Goal: Task Accomplishment & Management: Manage account settings

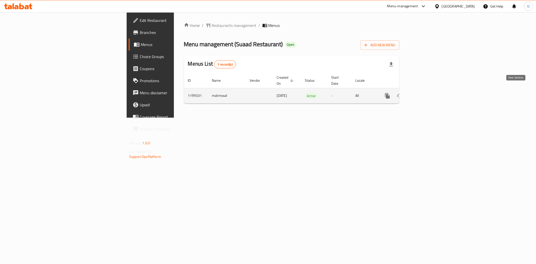
click at [426, 93] on icon "enhanced table" at bounding box center [423, 95] width 5 height 5
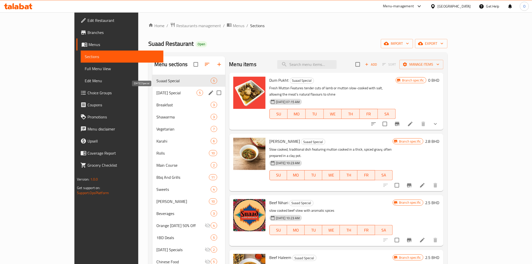
click at [176, 90] on span "[DATE] Special" at bounding box center [176, 93] width 40 height 6
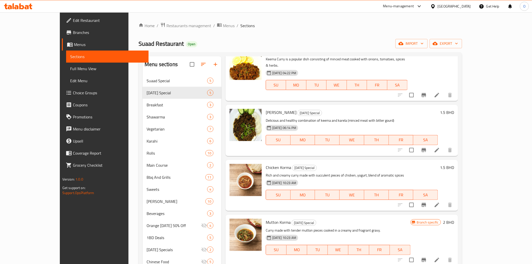
scroll to position [29, 0]
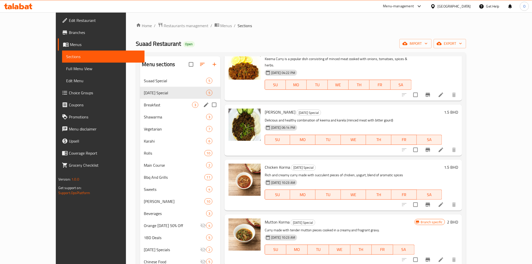
click at [144, 102] on span "Breakfast" at bounding box center [168, 105] width 48 height 6
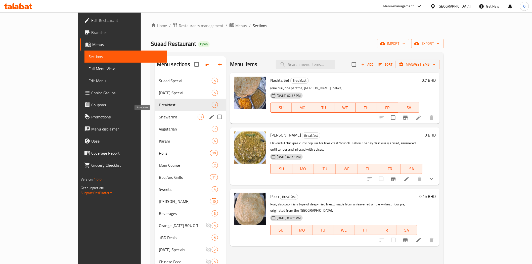
click at [159, 120] on span "Shawarma" at bounding box center [178, 117] width 39 height 6
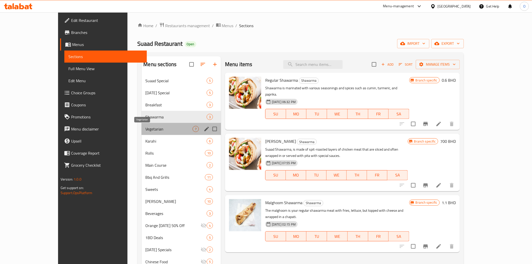
click at [147, 129] on span "Vegetarian" at bounding box center [169, 129] width 47 height 6
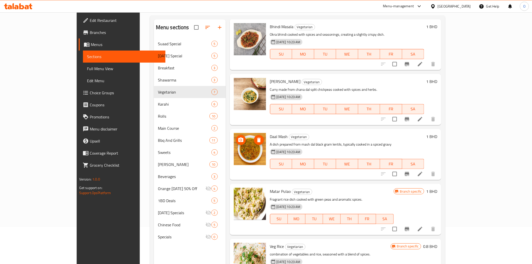
scroll to position [70, 0]
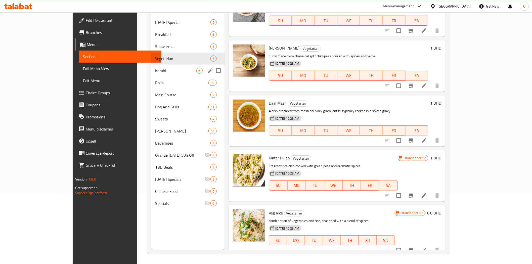
click at [151, 74] on div "Karahi 6" at bounding box center [188, 71] width 74 height 12
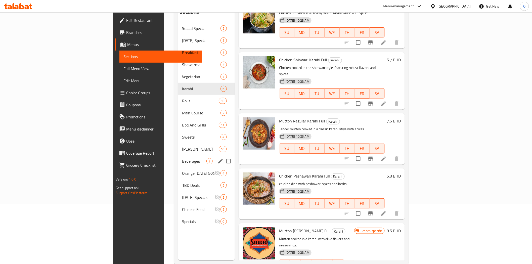
scroll to position [70, 0]
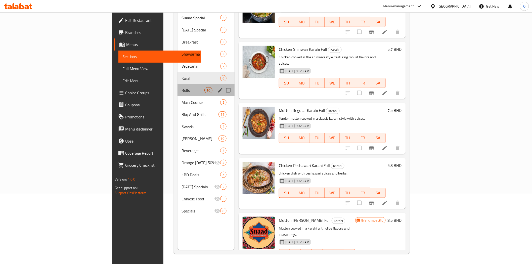
click at [177, 86] on div "Rolls 10" at bounding box center [205, 90] width 57 height 12
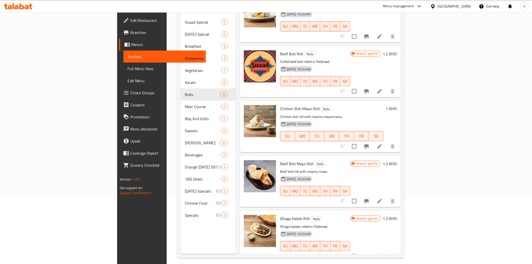
scroll to position [70, 0]
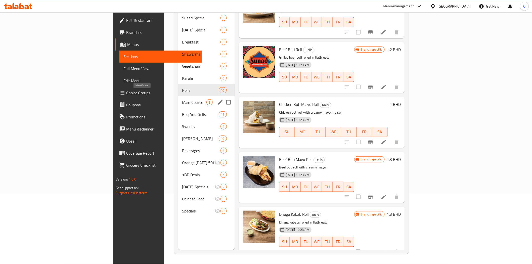
click at [182, 99] on span "Main Course" at bounding box center [194, 102] width 24 height 6
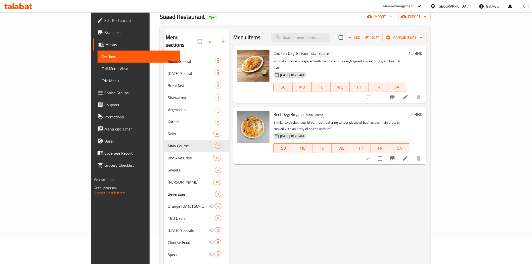
scroll to position [14, 0]
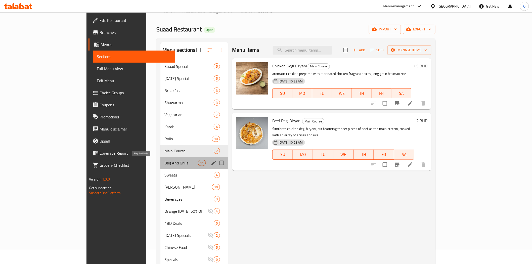
click at [164, 162] on span "Bbq And Grills" at bounding box center [180, 163] width 33 height 6
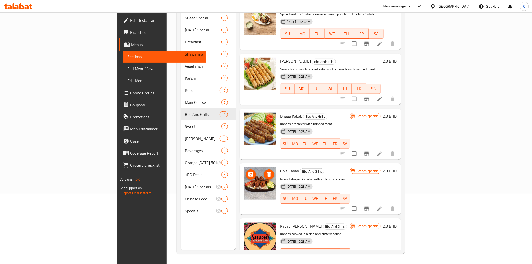
scroll to position [352, 0]
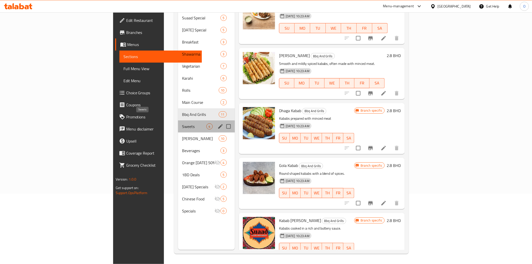
click at [182, 123] on span "Sweets" at bounding box center [194, 126] width 24 height 6
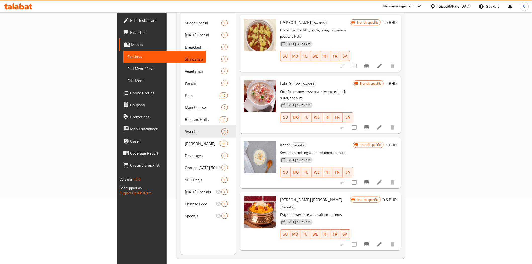
scroll to position [70, 0]
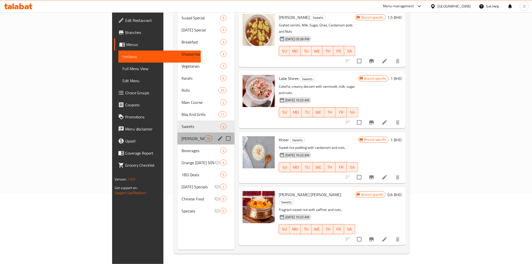
click at [177, 135] on div "Suaad Tandoor 10" at bounding box center [205, 138] width 57 height 12
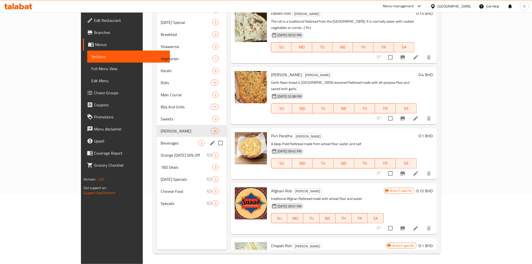
click at [169, 144] on span "Beverages" at bounding box center [179, 143] width 37 height 6
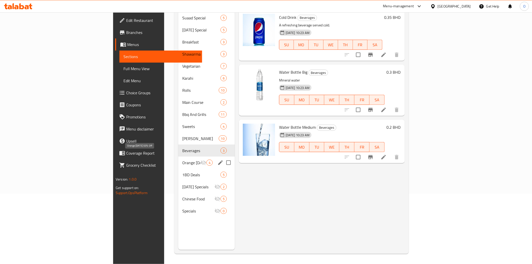
click at [182, 160] on span "Orange [DATE] 50% Off" at bounding box center [191, 163] width 18 height 6
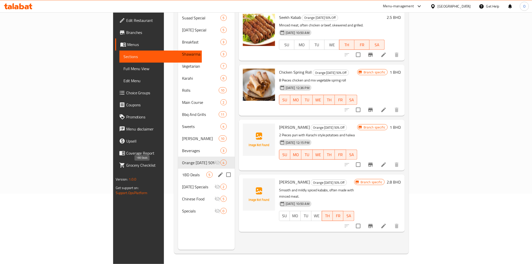
click at [182, 172] on span "1BD Deals" at bounding box center [194, 175] width 24 height 6
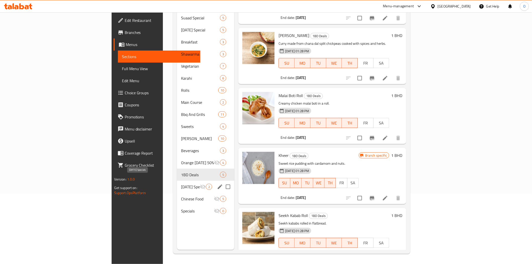
click at [181, 184] on span "[DATE] Specials" at bounding box center [190, 187] width 19 height 6
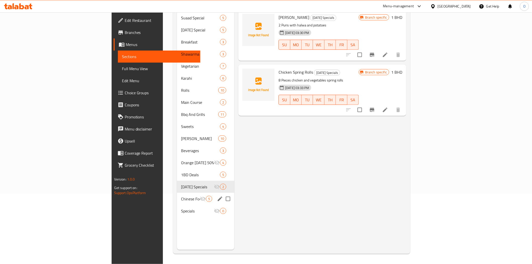
click at [177, 196] on div "Chinese Food 5" at bounding box center [205, 199] width 57 height 12
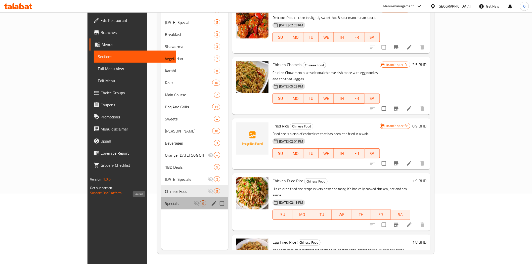
click at [165, 204] on span "Specials" at bounding box center [179, 203] width 29 height 6
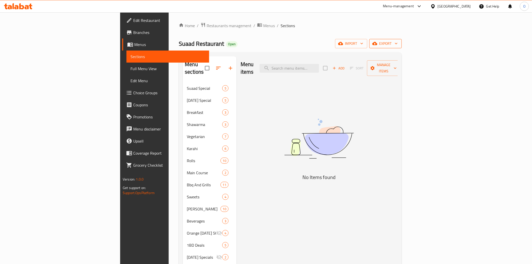
click at [398, 44] on span "export" at bounding box center [385, 43] width 24 height 6
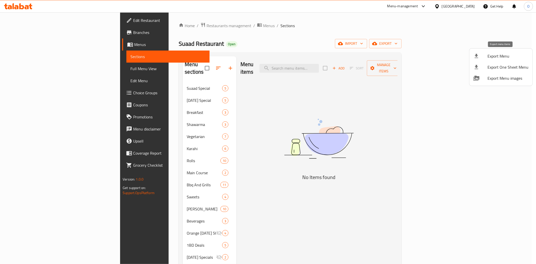
click at [489, 56] on span "Export Menu" at bounding box center [508, 56] width 41 height 6
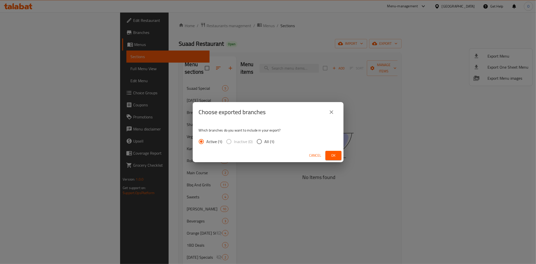
click at [334, 153] on span "Ok" at bounding box center [333, 155] width 8 height 6
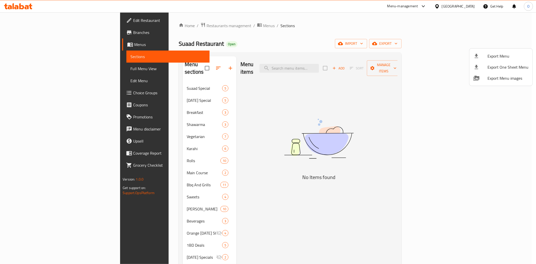
click at [142, 82] on div at bounding box center [268, 132] width 536 height 264
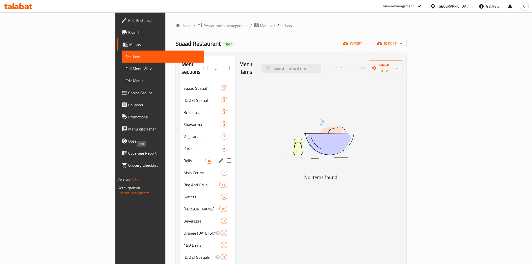
scroll to position [28, 0]
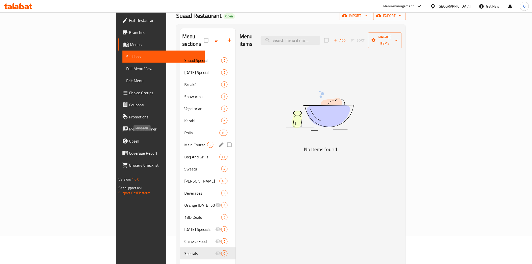
click at [184, 142] on span "Main Course" at bounding box center [195, 145] width 23 height 6
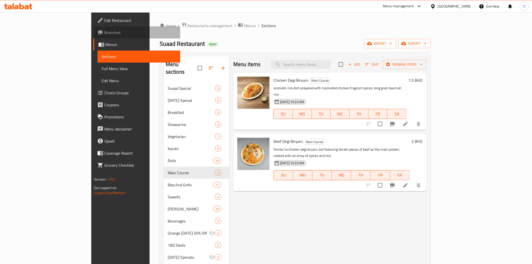
click at [93, 28] on link "Branches" at bounding box center [136, 32] width 87 height 12
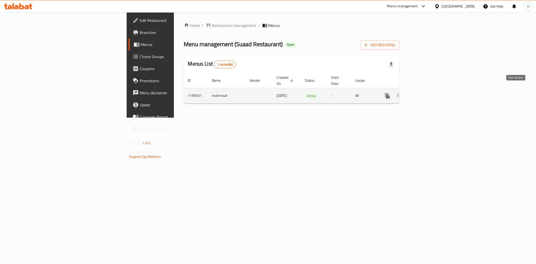
click at [430, 90] on link "enhanced table" at bounding box center [424, 96] width 12 height 12
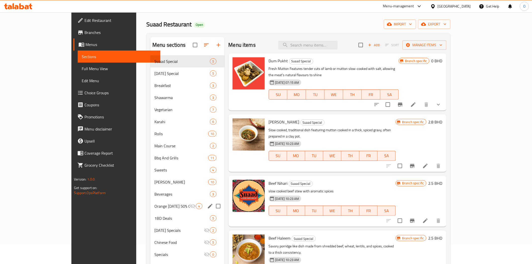
scroll to position [14, 0]
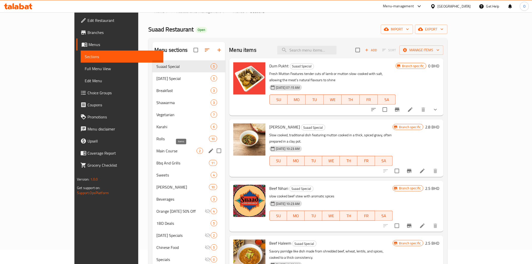
click at [197, 151] on span "2" at bounding box center [200, 151] width 6 height 5
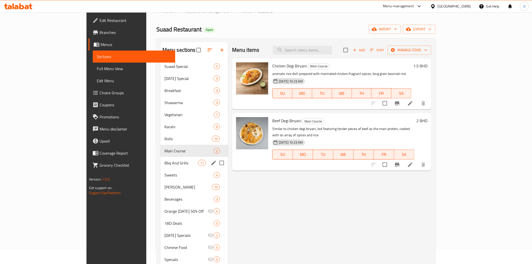
scroll to position [42, 0]
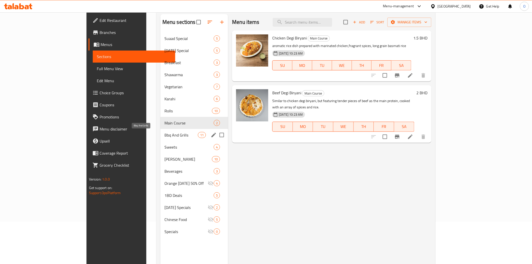
click at [164, 133] on span "Bbq And Grills" at bounding box center [180, 135] width 33 height 6
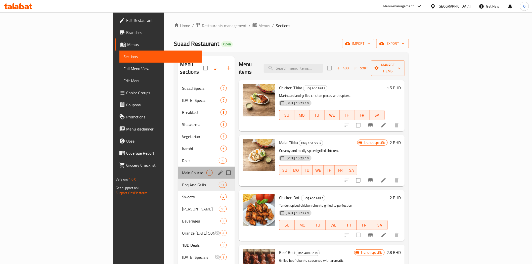
click at [178, 167] on div "Main Course 2" at bounding box center [206, 173] width 57 height 12
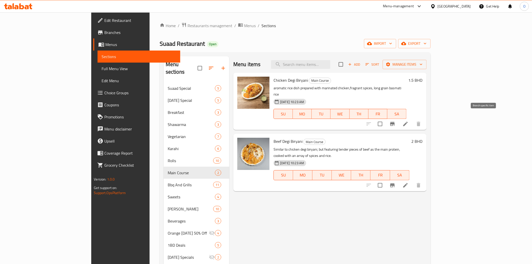
click at [395, 122] on icon "Branch-specific-item" at bounding box center [392, 124] width 5 height 4
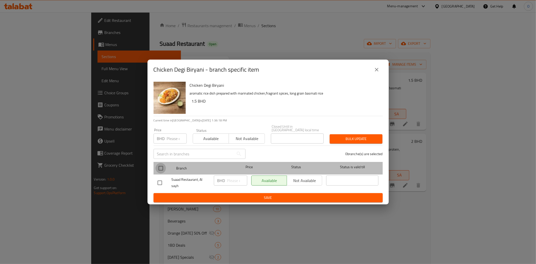
click at [160, 165] on input "checkbox" at bounding box center [161, 168] width 11 height 11
checkbox input "true"
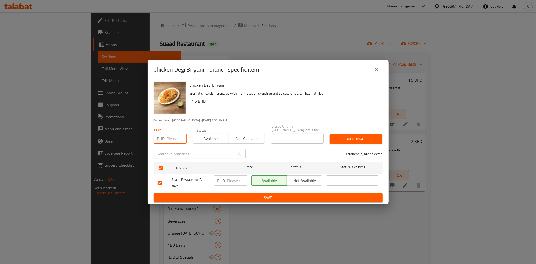
paste input "1.400"
type input "1.400"
click at [357, 142] on div "Bulk update" at bounding box center [356, 138] width 59 height 15
click at [357, 138] on span "Bulk update" at bounding box center [356, 139] width 45 height 6
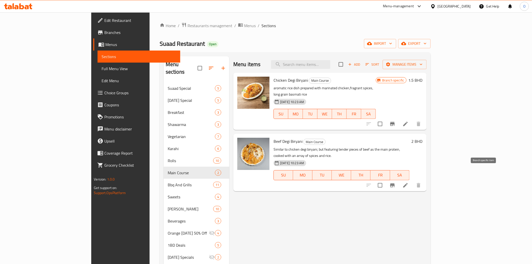
click at [395, 182] on icon "Branch-specific-item" at bounding box center [392, 185] width 6 height 6
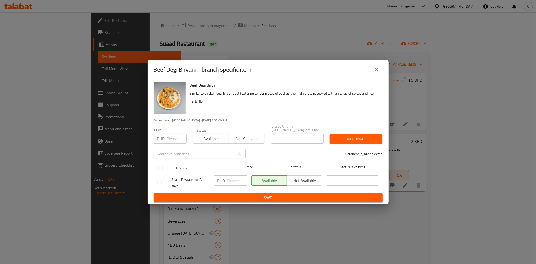
click at [163, 169] on input "checkbox" at bounding box center [161, 168] width 11 height 11
checkbox input "true"
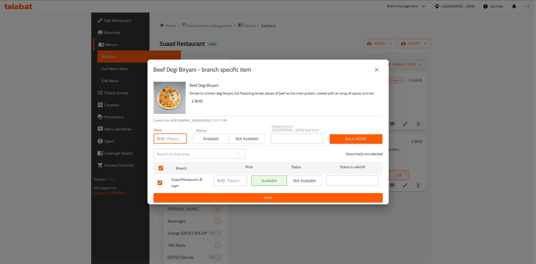
paste input "2.100"
type input "2.100"
click at [355, 131] on div "Bulk update" at bounding box center [356, 138] width 59 height 15
click at [355, 140] on button "Bulk update" at bounding box center [356, 138] width 53 height 9
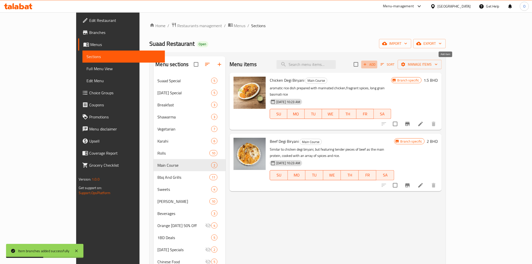
click at [376, 64] on span "Add" at bounding box center [369, 65] width 14 height 6
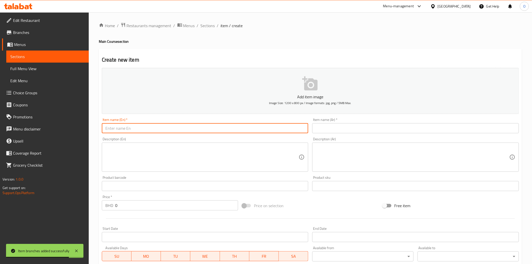
click at [158, 127] on input "text" at bounding box center [205, 128] width 207 height 10
paste input "Beef Korma"
type input "Beef Korma"
click at [343, 127] on input "text" at bounding box center [415, 128] width 207 height 10
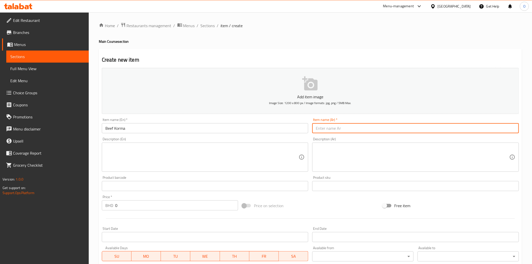
paste input "كورما لحم البقر"
type input "كورما لحم البقر"
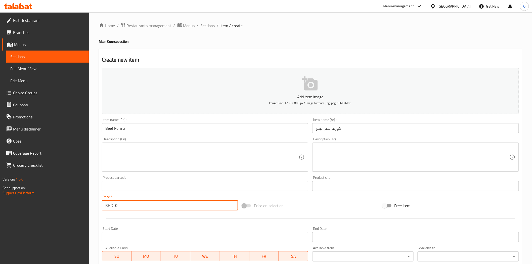
drag, startPoint x: 123, startPoint y: 206, endPoint x: 117, endPoint y: 207, distance: 5.8
click at [111, 205] on div "BHD 0 Price *" at bounding box center [170, 205] width 136 height 10
paste input "1.90"
type input "1.900"
click at [133, 155] on textarea at bounding box center [202, 157] width 194 height 24
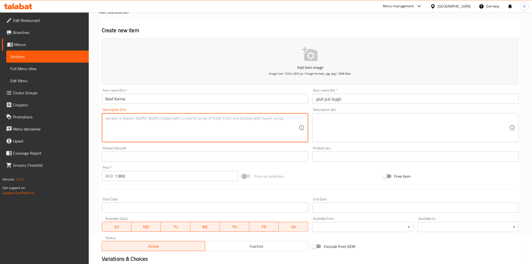
scroll to position [90, 0]
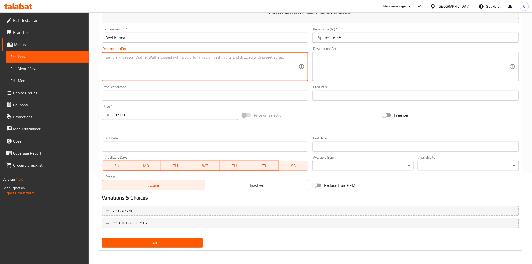
click at [157, 240] on span "Create" at bounding box center [152, 243] width 93 height 6
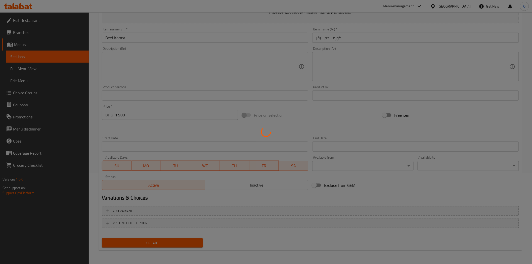
type input "0"
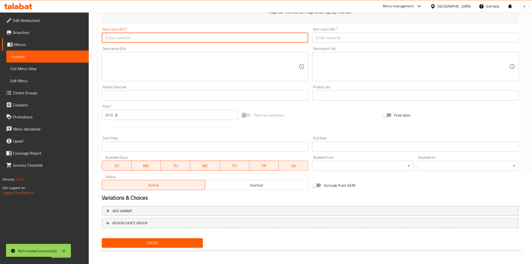
paste input "Chicken Korma"
type input "Chicken Korma"
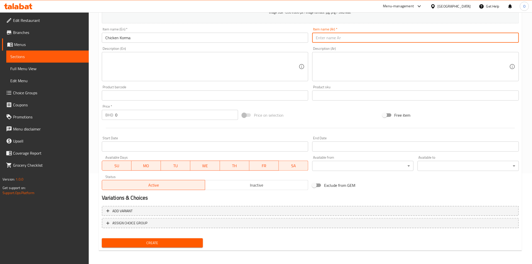
paste input "دجاج كورما"
type input "دجاج كورما"
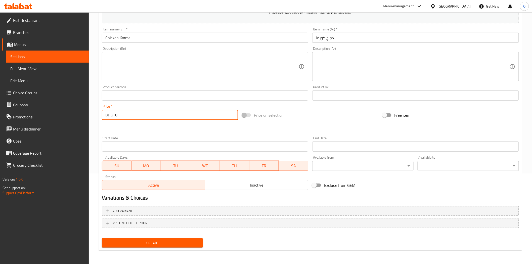
drag, startPoint x: 121, startPoint y: 116, endPoint x: 108, endPoint y: 117, distance: 13.3
click at [108, 117] on div "BHD 0 Price *" at bounding box center [170, 115] width 136 height 10
paste input "1.70"
type input "1.700"
click at [131, 130] on div at bounding box center [310, 128] width 421 height 12
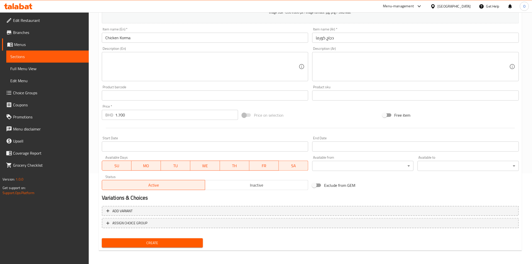
click at [136, 247] on button "Create" at bounding box center [152, 242] width 101 height 9
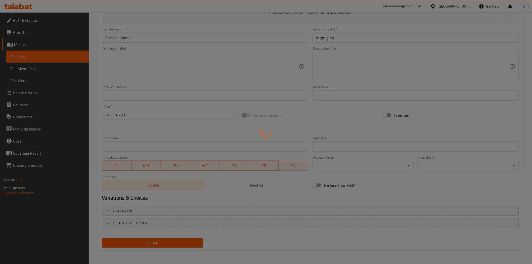
type input "0"
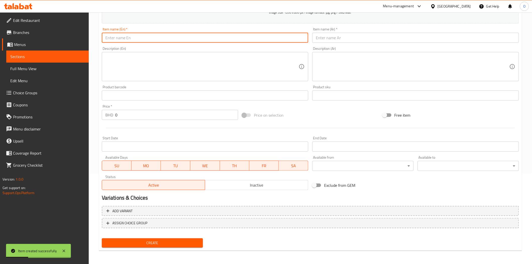
paste input "[PERSON_NAME]"
type input "[PERSON_NAME]"
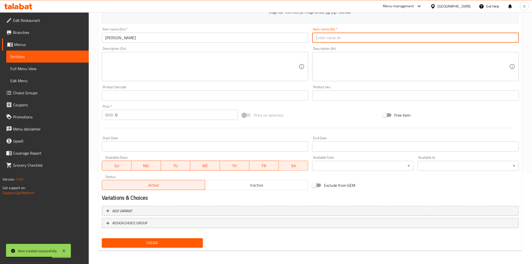
paste input "كيما كاريلي"
type input "كيما كاريلي"
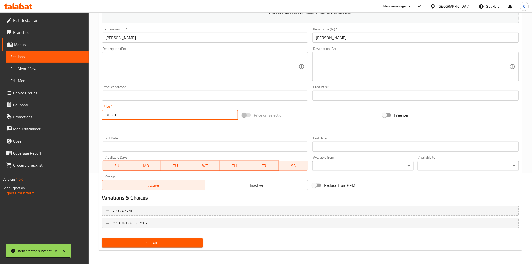
drag, startPoint x: 124, startPoint y: 116, endPoint x: 108, endPoint y: 118, distance: 15.7
click at [108, 118] on div "BHD 0 Price *" at bounding box center [170, 115] width 136 height 10
paste input "1.80"
type input "1.800"
click at [140, 127] on div at bounding box center [310, 128] width 421 height 12
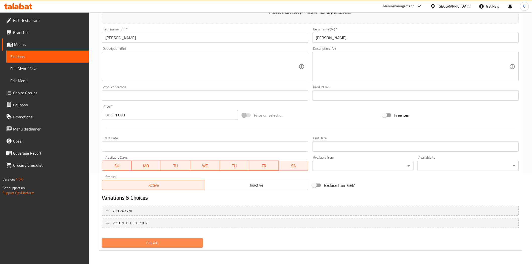
click at [149, 242] on span "Create" at bounding box center [152, 243] width 93 height 6
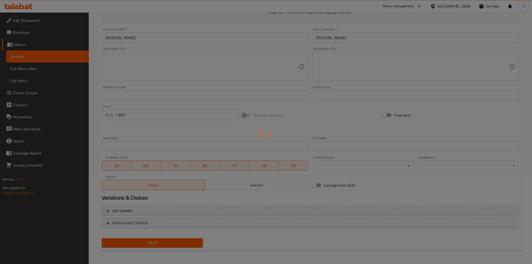
type input "0"
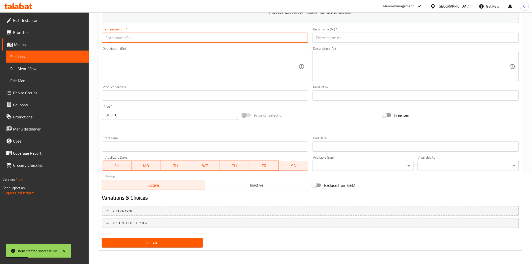
paste input "Bhindi Masala"
type input "Bhindi Masala"
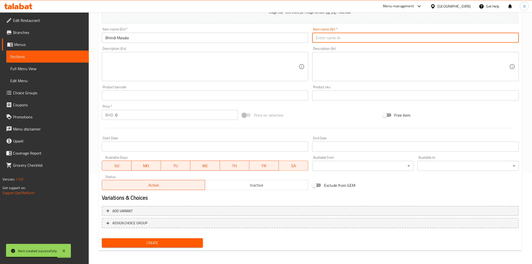
paste input "بهيندي ماسالا"
type input "بهيندي ماسالا"
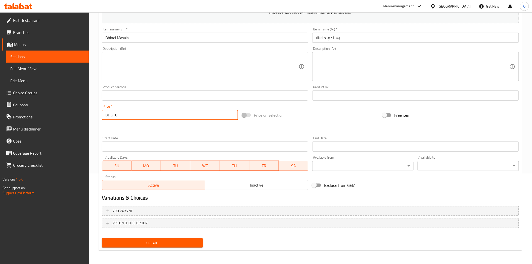
drag, startPoint x: 122, startPoint y: 117, endPoint x: 110, endPoint y: 118, distance: 12.1
click at [110, 118] on div "BHD 0 Price *" at bounding box center [170, 115] width 136 height 10
drag, startPoint x: 126, startPoint y: 115, endPoint x: 124, endPoint y: 116, distance: 3.0
paste input "1.80"
type input "1.800"
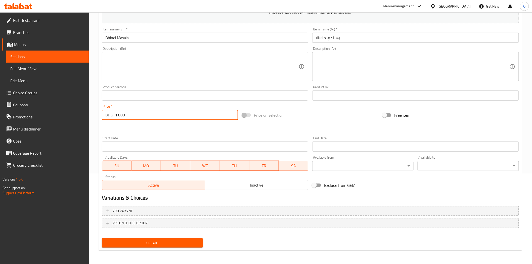
click at [135, 135] on div "Start Date Start Date" at bounding box center [205, 143] width 211 height 19
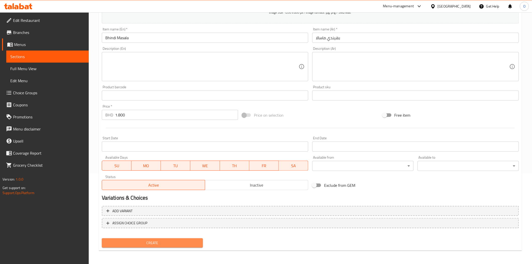
click at [151, 243] on span "Create" at bounding box center [152, 243] width 93 height 6
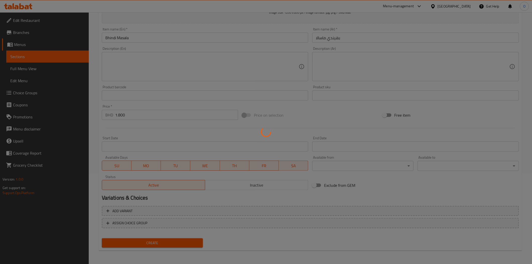
type input "0"
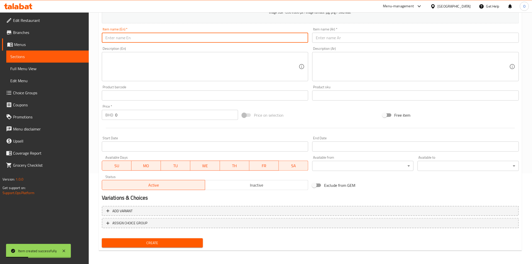
paste input "[PERSON_NAME]"
type input "[PERSON_NAME]"
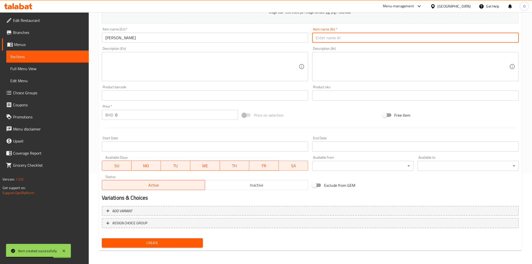
paste input "دال تشانا"
type input "دال تشانا"
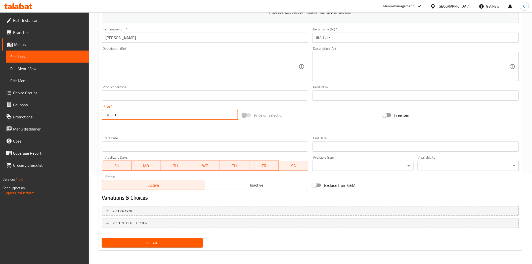
drag, startPoint x: 123, startPoint y: 113, endPoint x: 105, endPoint y: 118, distance: 19.4
click at [105, 118] on div "BHD 0 Price *" at bounding box center [170, 115] width 136 height 10
paste input "1.20"
type input "1.200"
click at [129, 125] on div at bounding box center [310, 128] width 421 height 12
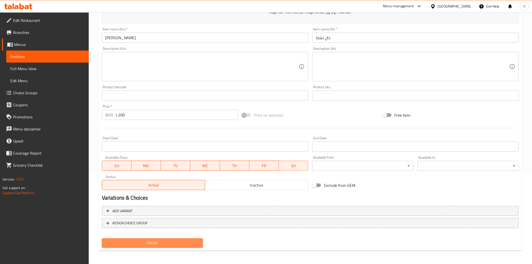
click at [160, 245] on span "Create" at bounding box center [152, 243] width 93 height 6
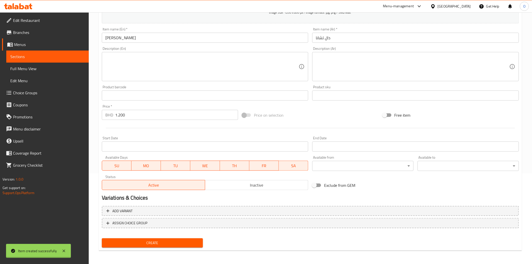
type input "0"
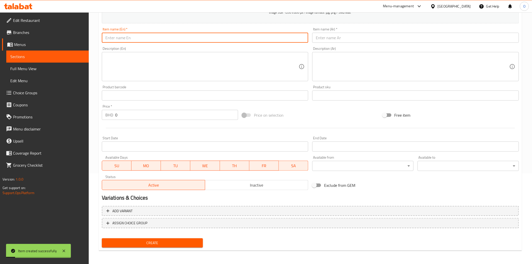
click at [127, 40] on input "text" at bounding box center [205, 38] width 207 height 10
paste input "[PERSON_NAME]"
type input "[PERSON_NAME]"
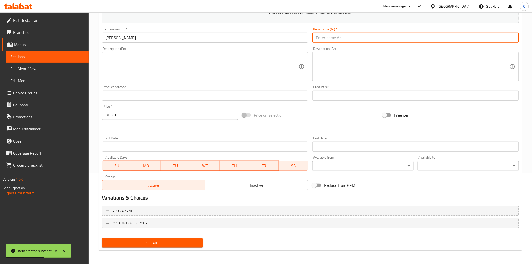
paste input "دال ماش"
type input "دال ماش"
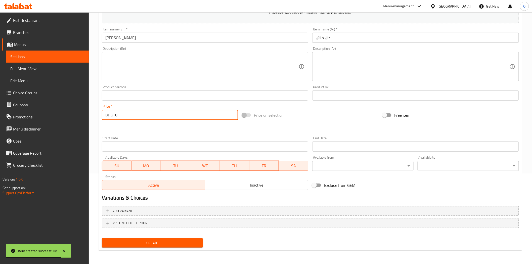
drag, startPoint x: 117, startPoint y: 111, endPoint x: 111, endPoint y: 112, distance: 6.3
click at [111, 112] on div "BHD 0 Price *" at bounding box center [170, 115] width 136 height 10
paste input "1.20"
type input "1.200"
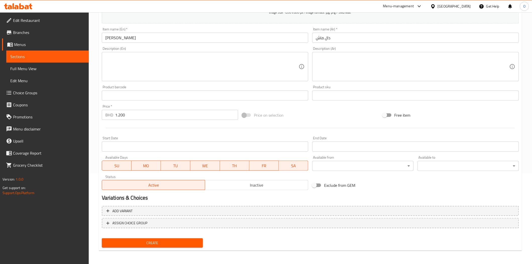
click at [134, 129] on div at bounding box center [310, 128] width 421 height 12
click at [150, 242] on span "Create" at bounding box center [152, 243] width 93 height 6
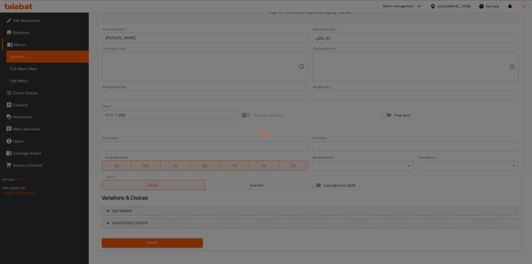
type input "0"
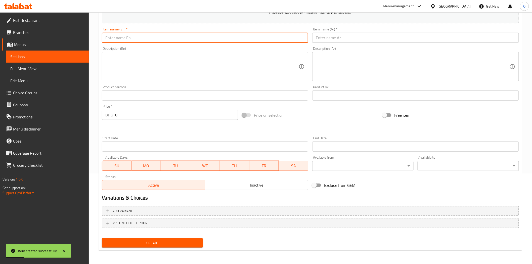
paste input "Butter Chicken"
type input "Butter Chicken"
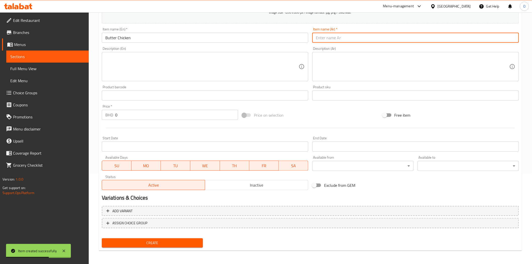
paste input "دجاج بالزبدة"
type input "دجاج بالزبدة"
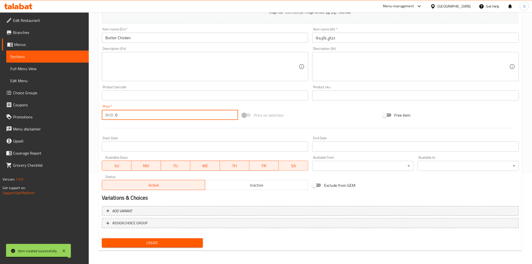
drag, startPoint x: 119, startPoint y: 120, endPoint x: 114, endPoint y: 117, distance: 6.3
click at [114, 117] on div "BHD 0 Price *" at bounding box center [170, 115] width 136 height 10
paste input "2.00"
type input "2.000"
click at [141, 136] on div "Start Date Start Date" at bounding box center [205, 143] width 211 height 19
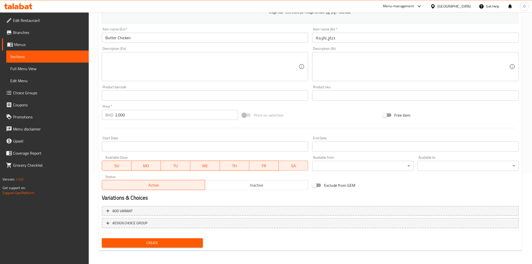
click at [141, 244] on span "Create" at bounding box center [152, 243] width 93 height 6
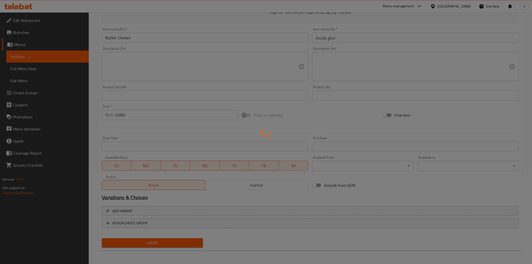
type input "0"
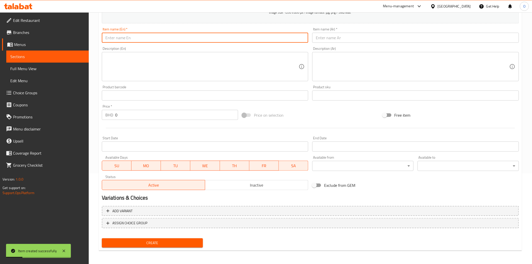
paste input "Mixed Vegetables"
type input "Mixed Vegetables"
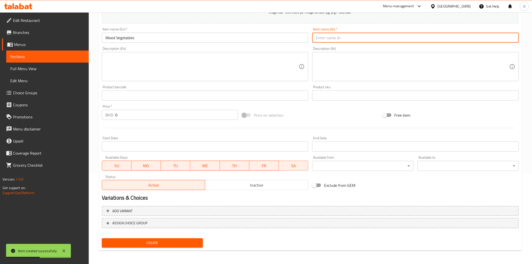
drag, startPoint x: 336, startPoint y: 43, endPoint x: 333, endPoint y: 36, distance: 7.2
click at [333, 36] on input "text" at bounding box center [415, 38] width 207 height 10
paste input "خضراوات مشكلة"
type input "خضراوات مشكلة"
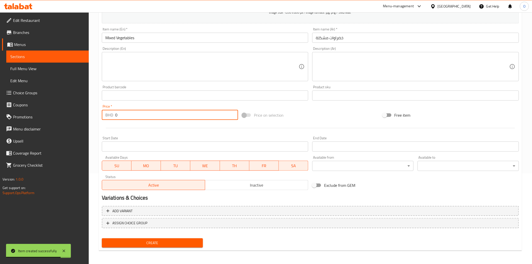
drag, startPoint x: 123, startPoint y: 119, endPoint x: 108, endPoint y: 118, distance: 15.9
click at [108, 118] on div "BHD 0 Price *" at bounding box center [170, 115] width 136 height 10
paste input ".900"
type input "0.900"
click at [146, 129] on div at bounding box center [310, 128] width 421 height 12
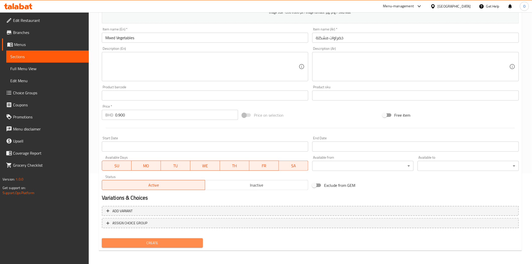
click at [163, 242] on span "Create" at bounding box center [152, 243] width 93 height 6
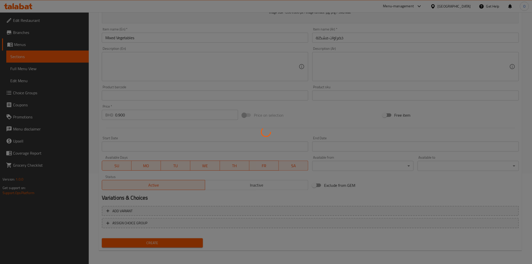
type input "0"
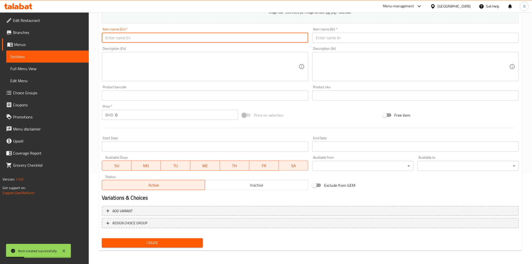
paste input "[PERSON_NAME]"
type input "[PERSON_NAME]"
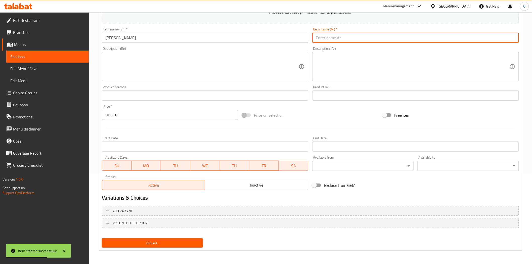
paste input "نهاري"
type input "نهاري"
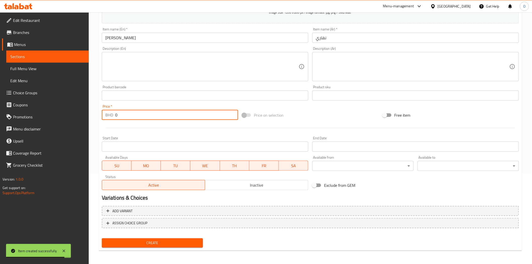
click at [105, 118] on div "BHD 0 Price *" at bounding box center [170, 115] width 136 height 10
paste input "2.60"
type input "2.600"
click at [160, 240] on span "Create" at bounding box center [152, 243] width 93 height 6
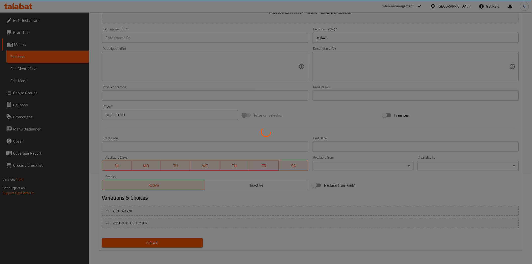
type input "0"
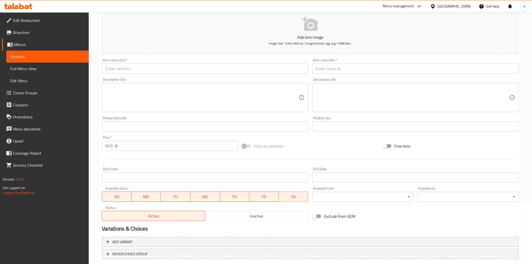
scroll to position [7, 0]
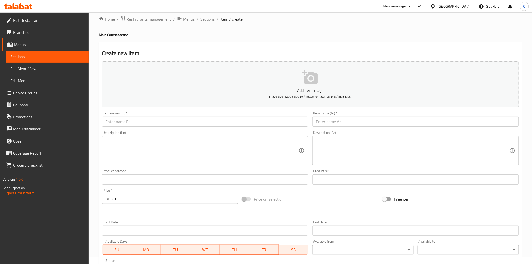
click at [205, 18] on span "Sections" at bounding box center [208, 19] width 14 height 6
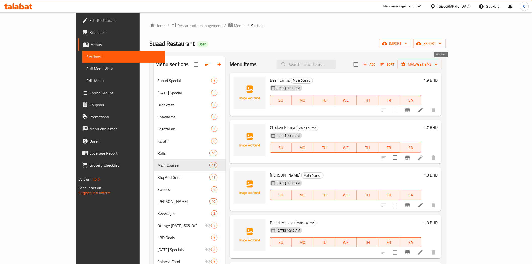
click at [377, 67] on button "Add" at bounding box center [369, 65] width 16 height 8
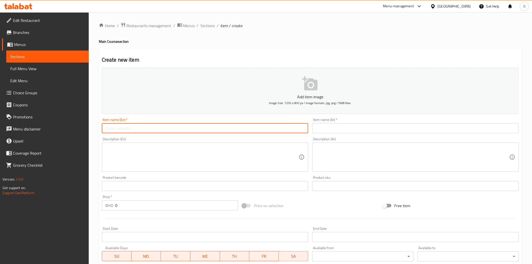
paste input "Mutton Paye"
type input "Mutton Paye"
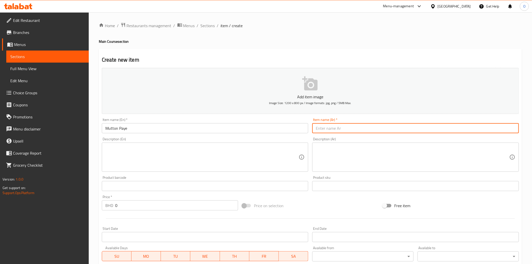
click at [343, 131] on input "text" at bounding box center [415, 128] width 207 height 10
paste input "لحم الضأن باي"
type input "لحم الضأن باي"
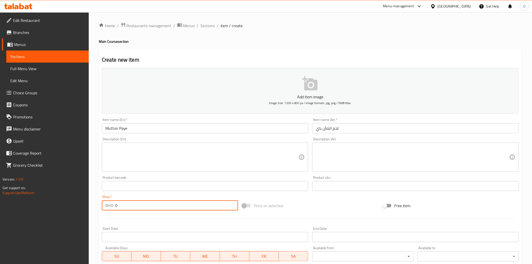
drag, startPoint x: 120, startPoint y: 205, endPoint x: 111, endPoint y: 207, distance: 9.3
click at [111, 207] on div "BHD 0 Price *" at bounding box center [170, 205] width 136 height 10
paste input "2.60"
type input "2.600"
click at [137, 157] on textarea at bounding box center [202, 157] width 194 height 24
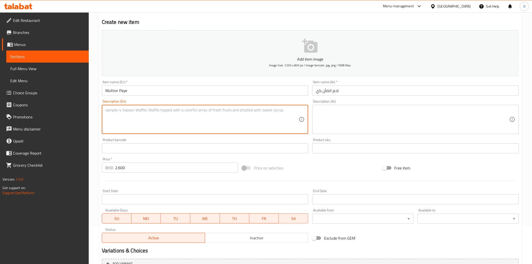
scroll to position [90, 0]
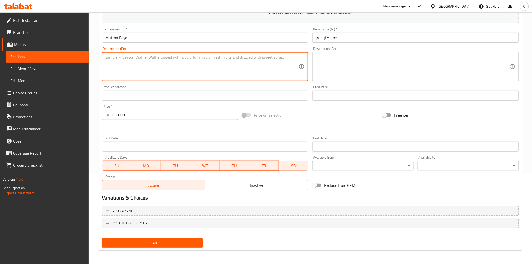
click at [140, 245] on button "Create" at bounding box center [152, 242] width 101 height 9
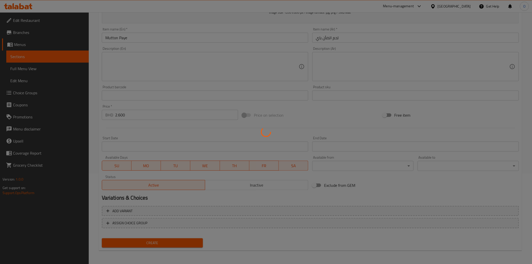
type input "0"
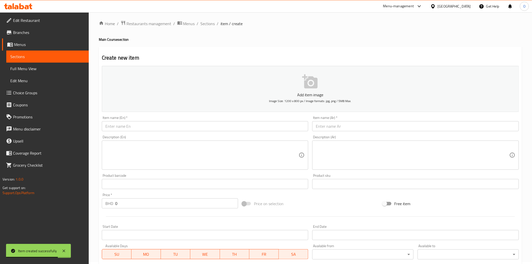
scroll to position [0, 0]
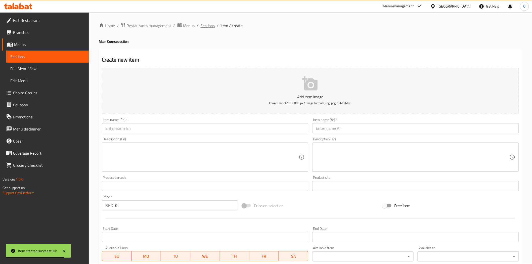
click at [210, 28] on span "Sections" at bounding box center [208, 26] width 14 height 6
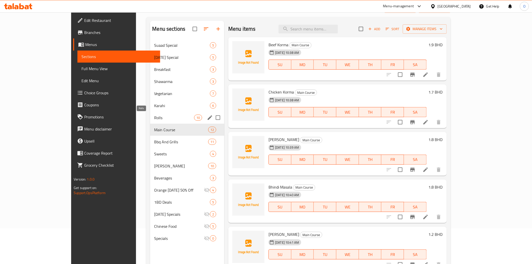
scroll to position [14, 0]
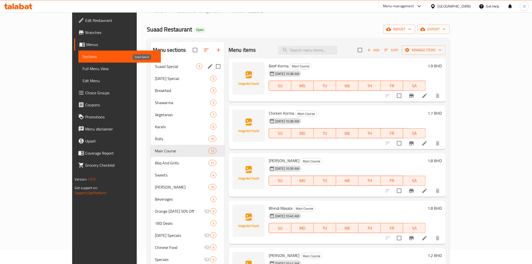
click at [155, 64] on span "Suaad Special" at bounding box center [175, 66] width 41 height 6
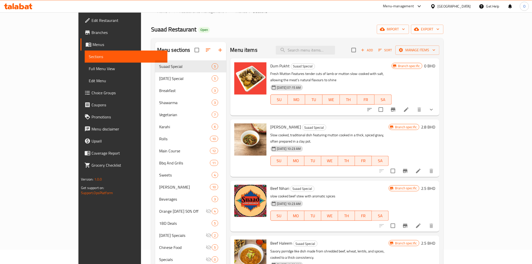
click at [437, 104] on button "show more" at bounding box center [431, 110] width 12 height 12
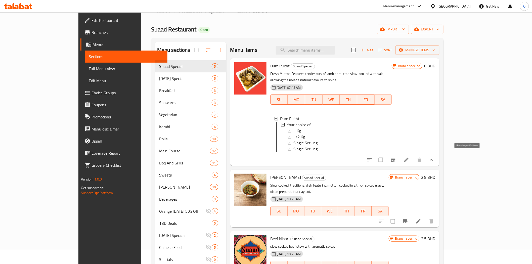
click at [396, 158] on icon "Branch-specific-item" at bounding box center [393, 160] width 6 height 6
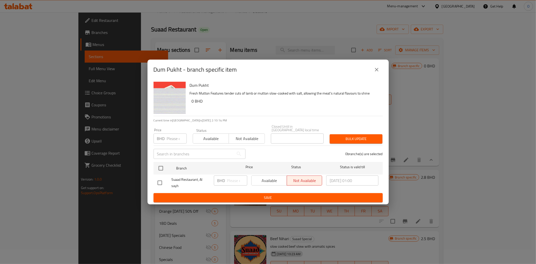
click at [376, 73] on icon "close" at bounding box center [377, 70] width 6 height 6
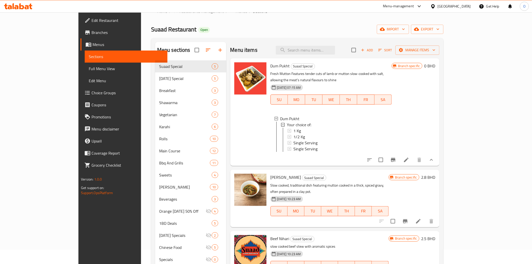
click at [270, 68] on span "Dum Pukht" at bounding box center [279, 66] width 19 height 8
copy h6 "Dum Pukht"
click at [302, 146] on div "Single Serving" at bounding box center [340, 149] width 94 height 6
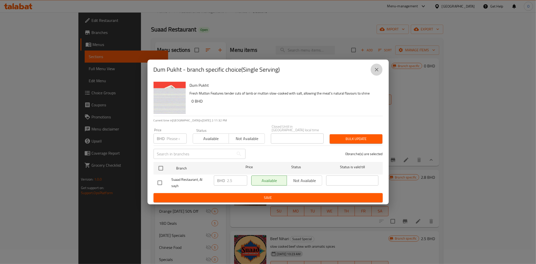
click at [371, 75] on button "close" at bounding box center [377, 70] width 12 height 12
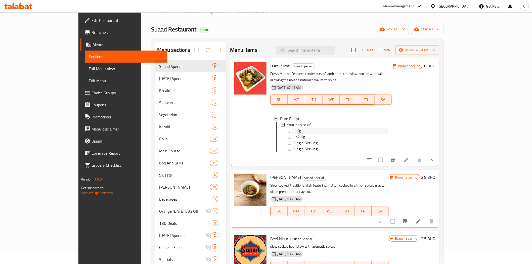
click at [293, 128] on span "1 Kg" at bounding box center [297, 131] width 8 height 6
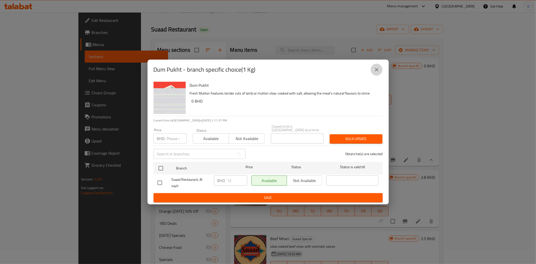
click at [379, 67] on button "close" at bounding box center [377, 70] width 12 height 12
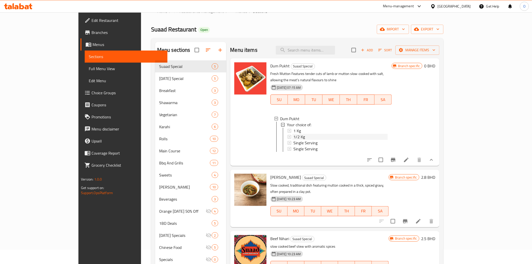
click at [293, 134] on div "1/2 Kg" at bounding box center [340, 137] width 94 height 6
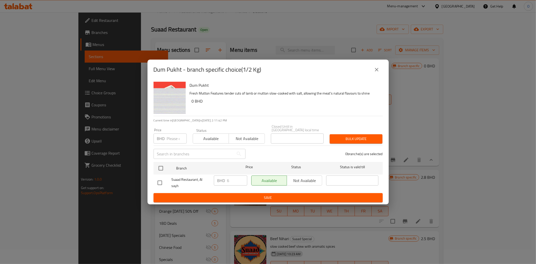
click at [377, 73] on icon "close" at bounding box center [377, 70] width 6 height 6
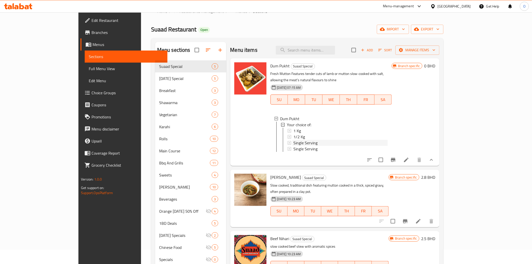
click at [293, 140] on span "Single Serving" at bounding box center [305, 143] width 24 height 6
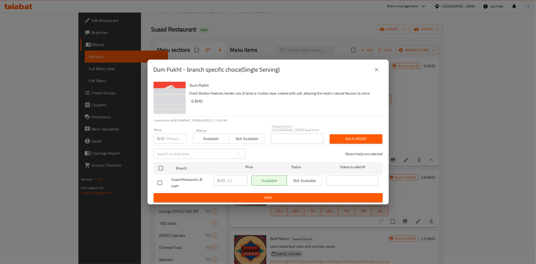
click at [376, 71] on icon "close" at bounding box center [377, 70] width 4 height 4
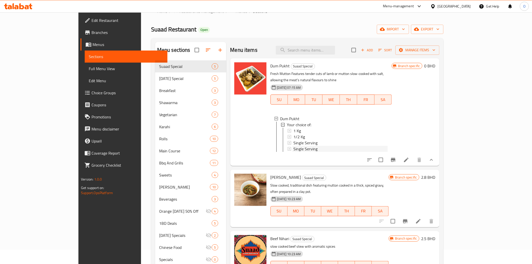
click at [293, 146] on span "Single Serving" at bounding box center [305, 149] width 24 height 6
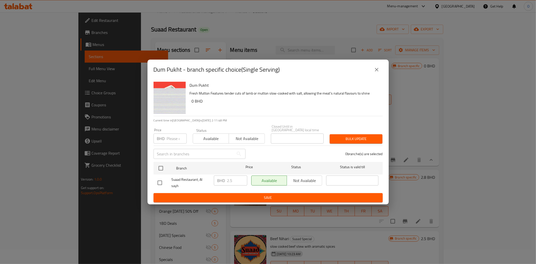
click at [376, 73] on icon "close" at bounding box center [377, 70] width 6 height 6
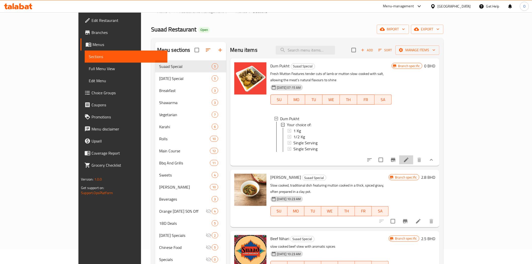
click at [413, 159] on li at bounding box center [406, 159] width 14 height 9
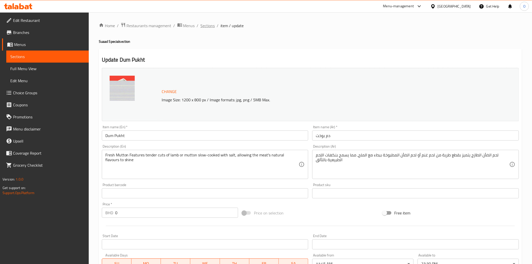
click at [204, 23] on span "Sections" at bounding box center [208, 26] width 14 height 6
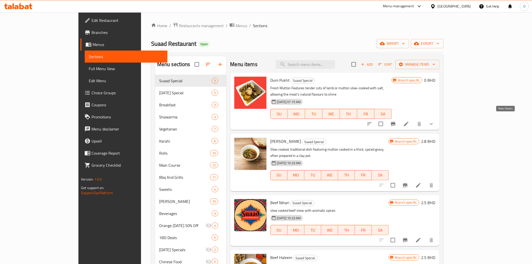
click at [434, 121] on icon "show more" at bounding box center [431, 124] width 6 height 6
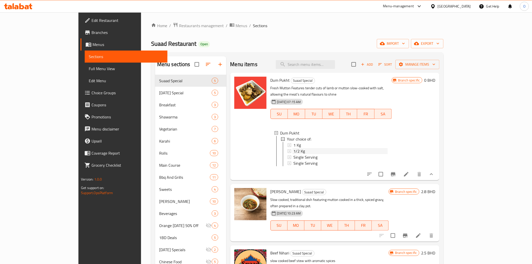
click at [293, 148] on span "1/2 Kg" at bounding box center [299, 151] width 12 height 6
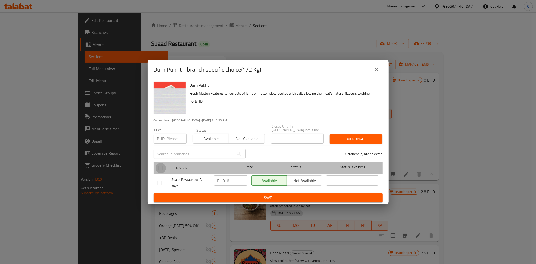
click at [161, 165] on input "checkbox" at bounding box center [161, 168] width 11 height 11
checkbox input "true"
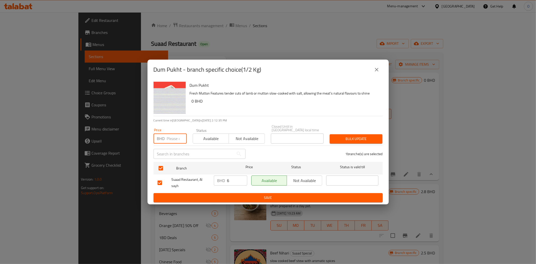
paste input "11.00"
type input "11.00"
click at [359, 140] on span "Bulk update" at bounding box center [356, 139] width 45 height 6
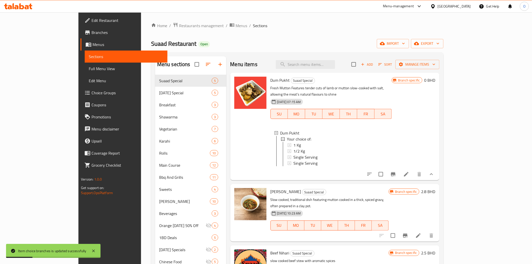
click at [293, 148] on span "1/2 Kg" at bounding box center [299, 151] width 12 height 6
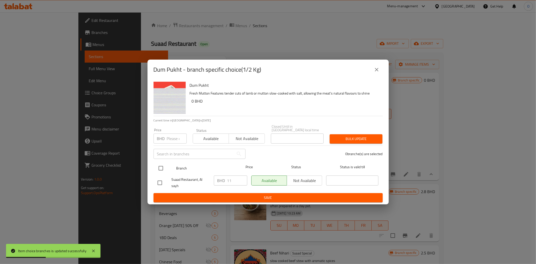
click at [161, 165] on input "checkbox" at bounding box center [161, 168] width 11 height 11
checkbox input "true"
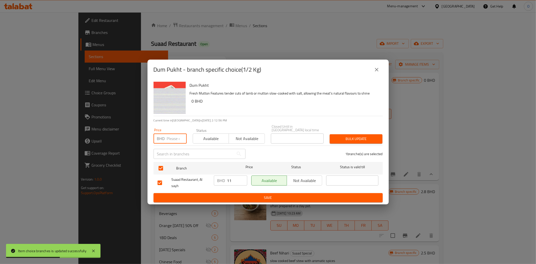
paste input "5.900"
type input "5.900"
click at [357, 139] on span "Bulk update" at bounding box center [356, 139] width 45 height 6
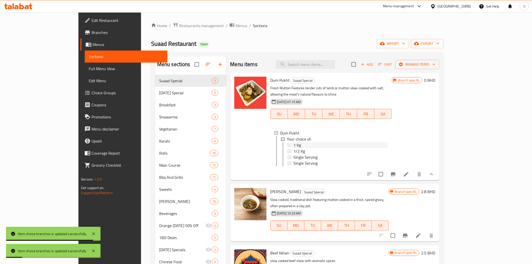
click at [293, 142] on div "1 Kg" at bounding box center [340, 145] width 94 height 6
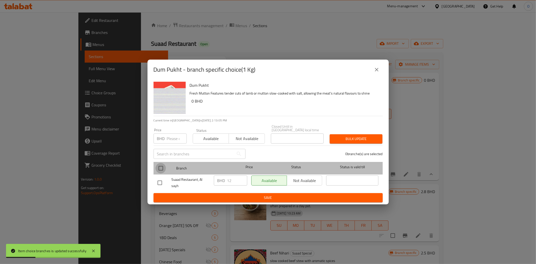
click at [157, 169] on input "checkbox" at bounding box center [161, 168] width 11 height 11
checkbox input "true"
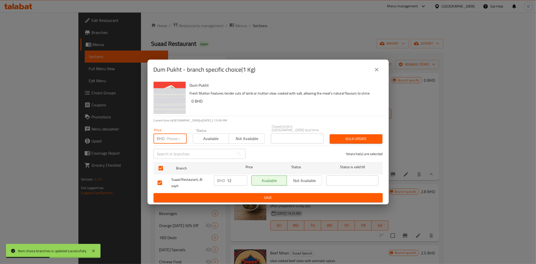
paste input "11.00"
type input "11.00"
click at [340, 136] on span "Bulk update" at bounding box center [356, 139] width 45 height 6
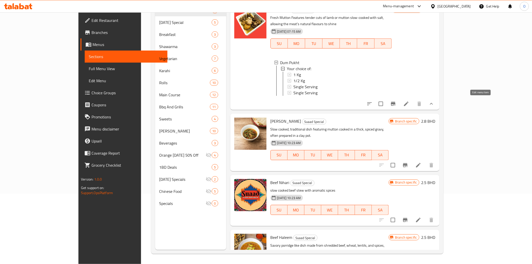
click at [409, 104] on icon at bounding box center [406, 104] width 6 height 6
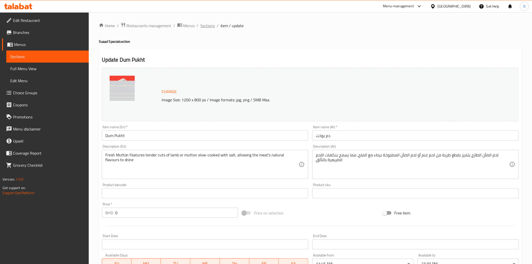
click at [209, 27] on span "Sections" at bounding box center [208, 26] width 14 height 6
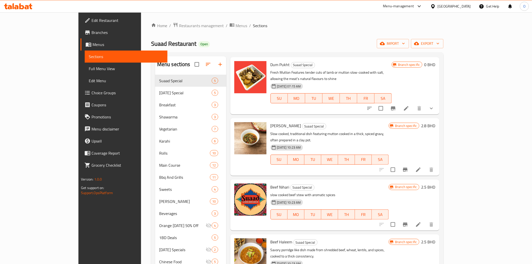
scroll to position [23, 0]
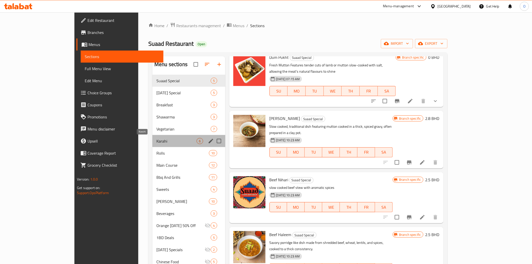
click at [156, 141] on span "Karahi" at bounding box center [176, 141] width 40 height 6
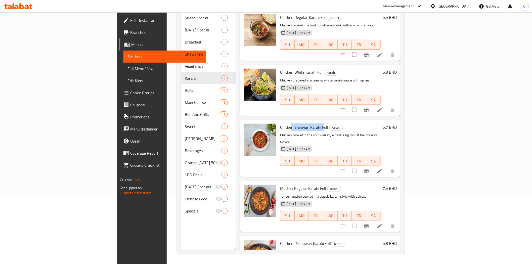
drag, startPoint x: 261, startPoint y: 121, endPoint x: 294, endPoint y: 120, distance: 33.2
click at [294, 123] on span "Chicken Shinwari Karahi Full" at bounding box center [304, 127] width 48 height 8
click at [382, 169] on icon at bounding box center [379, 171] width 5 height 5
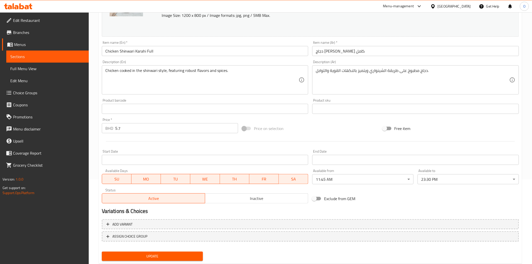
scroll to position [98, 0]
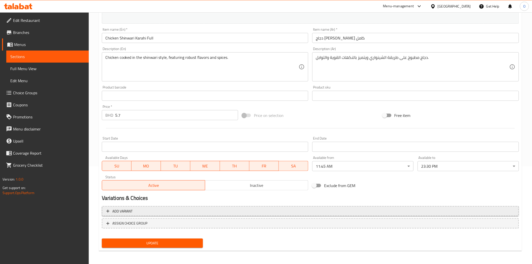
click at [337, 212] on span "Add variant" at bounding box center [310, 211] width 408 height 6
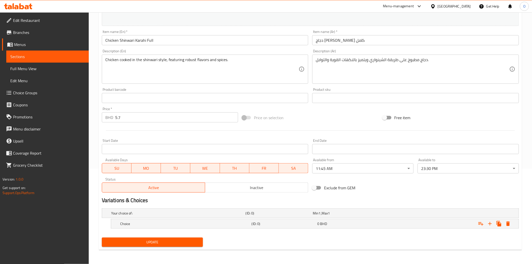
scroll to position [95, 0]
click at [489, 224] on icon "Expand" at bounding box center [490, 224] width 6 height 6
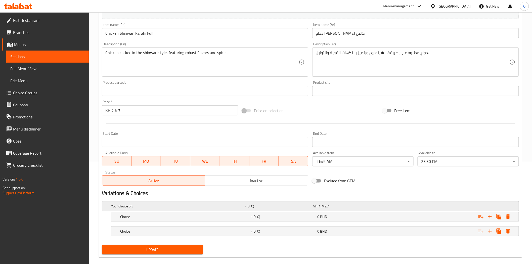
scroll to position [110, 0]
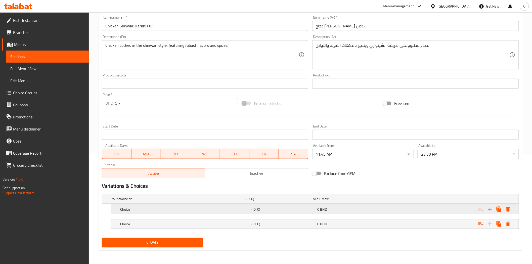
click at [252, 208] on h5 "(ID: 0)" at bounding box center [284, 209] width 64 height 5
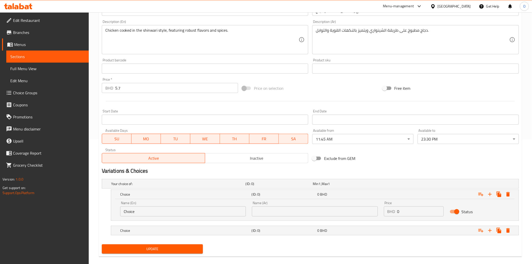
scroll to position [131, 0]
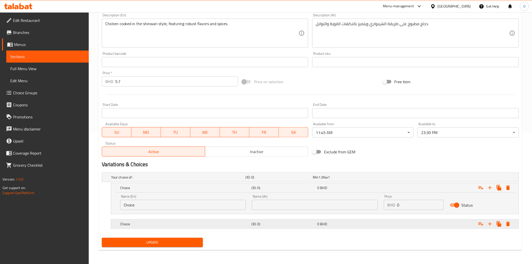
click at [265, 222] on h5 "(ID: 0)" at bounding box center [284, 223] width 64 height 5
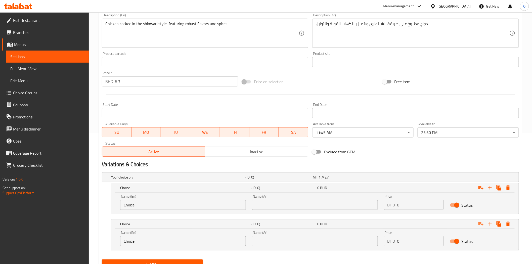
click at [202, 206] on input "Choice" at bounding box center [183, 205] width 126 height 10
click at [203, 206] on input "text" at bounding box center [183, 205] width 126 height 10
type input "Half"
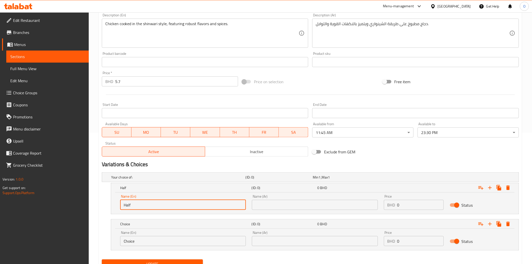
click at [183, 245] on input "Choice" at bounding box center [183, 241] width 126 height 10
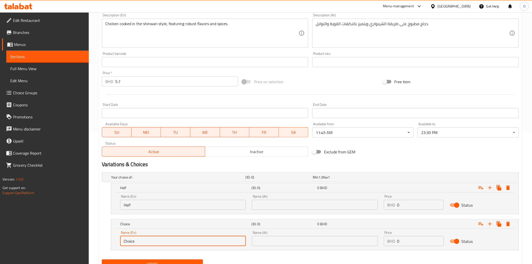
click at [183, 245] on input "Choice" at bounding box center [183, 241] width 126 height 10
click at [183, 245] on input "text" at bounding box center [183, 241] width 126 height 10
type input "Full"
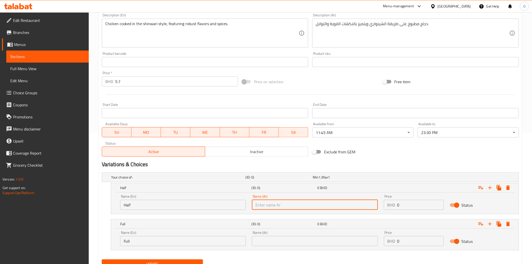
click at [287, 205] on input "text" at bounding box center [315, 205] width 126 height 10
type input "نصف"
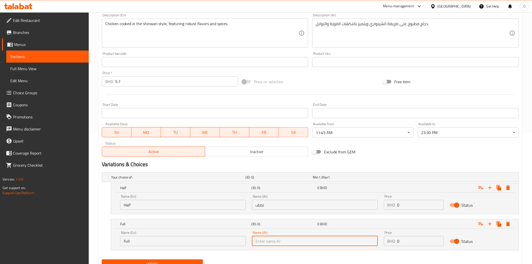
click at [267, 242] on input "text" at bounding box center [315, 241] width 126 height 10
type input "كامل"
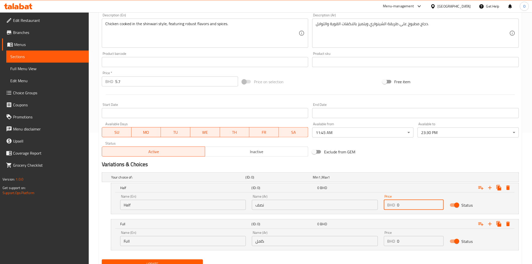
drag, startPoint x: 401, startPoint y: 207, endPoint x: 401, endPoint y: 204, distance: 2.5
click at [391, 205] on div "BHD 0 Price" at bounding box center [414, 205] width 60 height 10
paste input "14.50"
type input "14.500"
drag, startPoint x: 409, startPoint y: 239, endPoint x: 394, endPoint y: 242, distance: 15.7
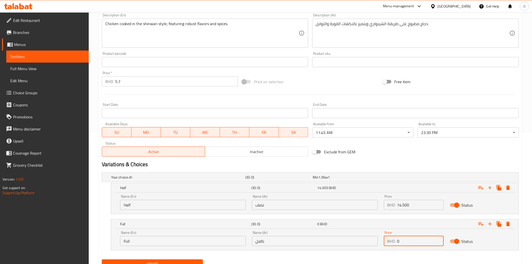
click at [394, 242] on div "BHD 0 Price" at bounding box center [414, 241] width 60 height 10
paste input "7.80"
type input "7.800"
drag, startPoint x: 399, startPoint y: 205, endPoint x: 391, endPoint y: 211, distance: 10.6
click at [391, 210] on div "Price BHD 14.500 Price" at bounding box center [414, 201] width 66 height 21
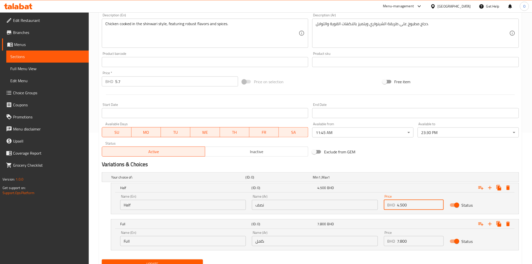
type input "4.500"
click at [348, 161] on h2 "Variations & Choices" at bounding box center [310, 165] width 417 height 8
click at [122, 83] on input "5.7" at bounding box center [176, 81] width 123 height 10
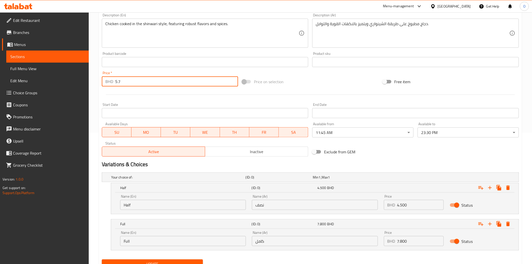
click at [122, 83] on input "5.7" at bounding box center [176, 81] width 123 height 10
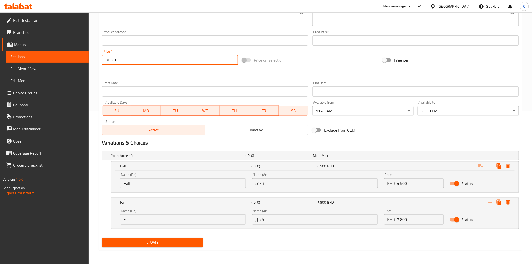
type input "0"
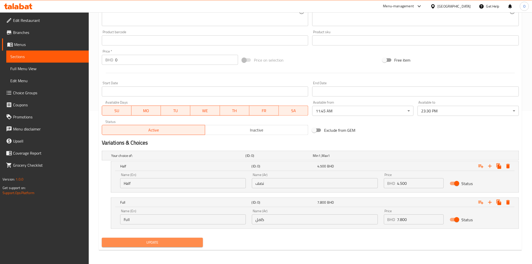
click at [147, 239] on span "Update" at bounding box center [152, 242] width 93 height 6
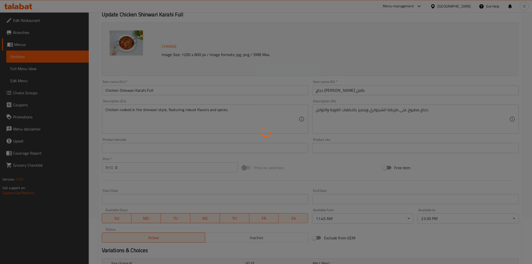
scroll to position [41, 0]
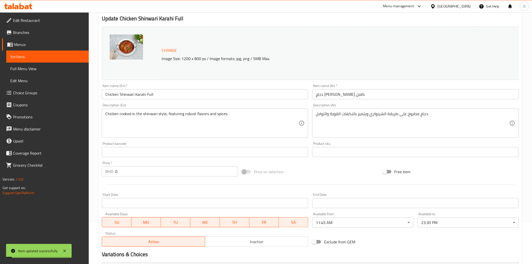
click at [150, 95] on input "Chicken Shinwari Karahi Full" at bounding box center [205, 94] width 207 height 10
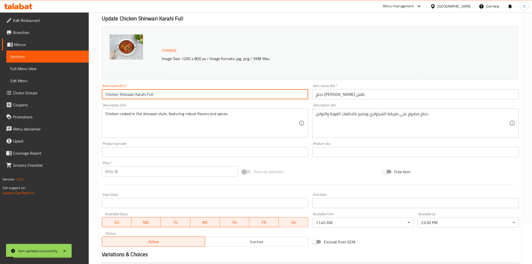
click at [150, 95] on input "Chicken Shinwari Karahi Full" at bounding box center [205, 94] width 207 height 10
type input "Chicken Shinwari Karahi"
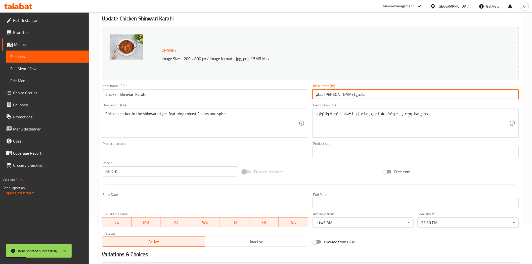
click at [322, 95] on input "دجاج شينواري كاراهي كامل" at bounding box center [415, 94] width 207 height 10
click at [321, 94] on input "دجاج شينواري كاراهي كامل" at bounding box center [415, 94] width 207 height 10
type input "دجاج شينواري كاراهي"
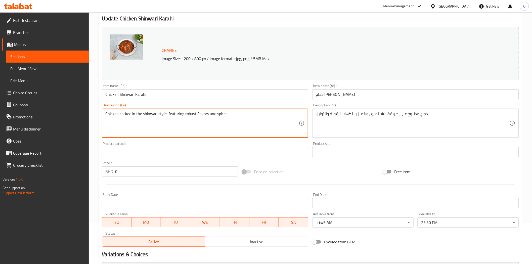
scroll to position [153, 0]
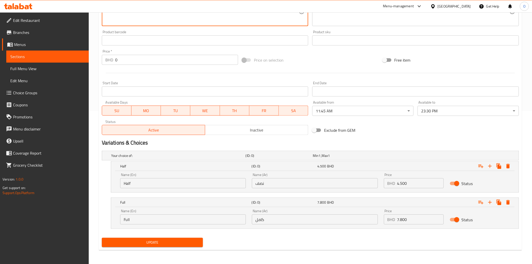
click at [175, 243] on span "Update" at bounding box center [152, 242] width 93 height 6
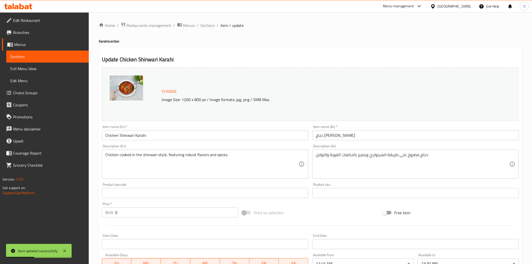
scroll to position [0, 0]
click at [211, 23] on span "Sections" at bounding box center [208, 26] width 14 height 6
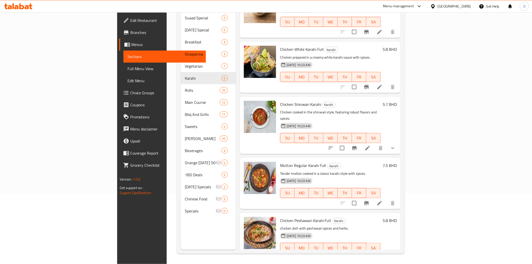
scroll to position [22, 0]
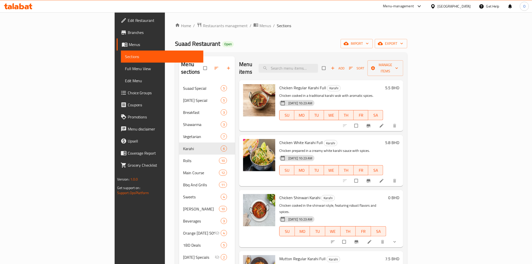
click at [382, 48] on div "Suaad Restaurant Open import export" at bounding box center [291, 43] width 232 height 9
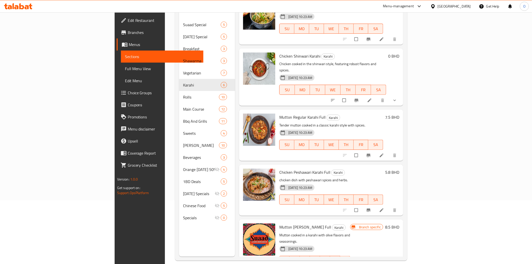
scroll to position [70, 0]
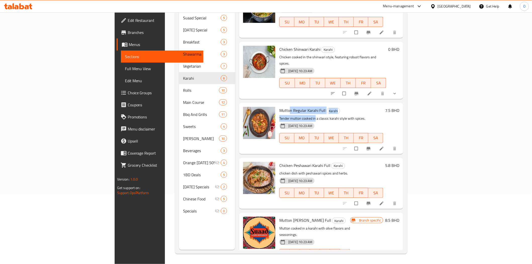
drag, startPoint x: 260, startPoint y: 97, endPoint x: 287, endPoint y: 102, distance: 27.4
click at [287, 105] on div "Mutton Regular Karahi Full Karahi Tender mutton cooked in a classic karahi styl…" at bounding box center [331, 128] width 108 height 47
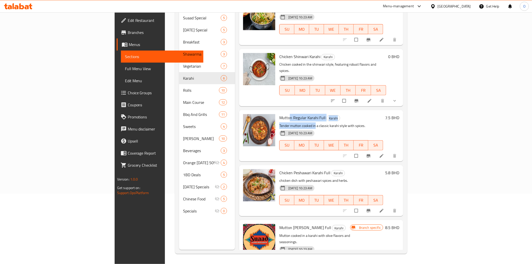
scroll to position [78, 0]
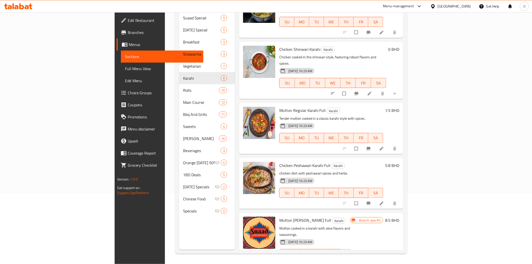
click at [347, 170] on p "chicken dish with peshawari spices and herbs." at bounding box center [331, 173] width 104 height 6
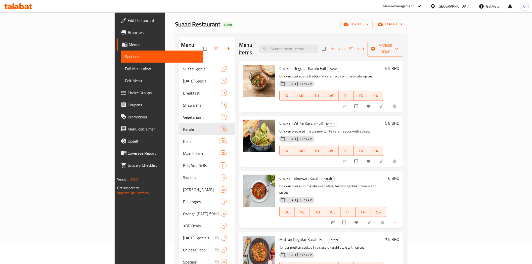
scroll to position [0, 0]
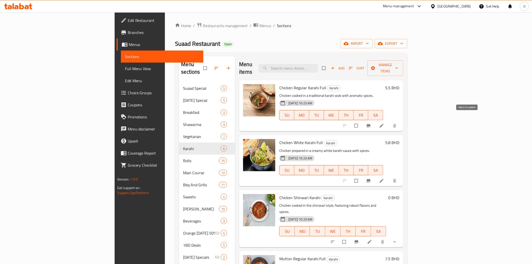
click at [362, 121] on input "checkbox" at bounding box center [356, 126] width 11 height 10
checkbox input "true"
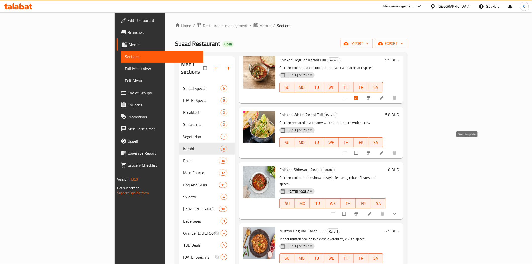
click at [362, 148] on input "checkbox" at bounding box center [356, 153] width 11 height 10
checkbox input "true"
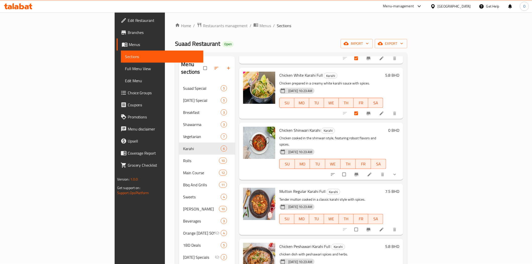
scroll to position [78, 0]
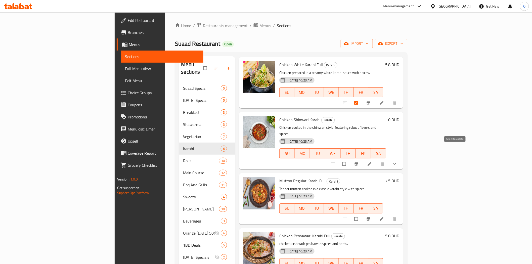
click at [350, 159] on input "checkbox" at bounding box center [344, 164] width 11 height 10
checkbox input "false"
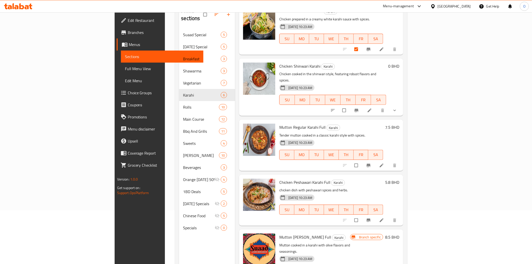
scroll to position [56, 0]
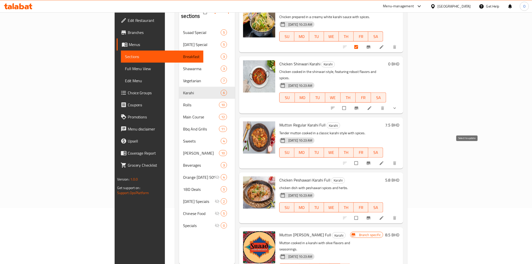
click at [362, 158] on input "checkbox" at bounding box center [356, 163] width 11 height 10
checkbox input "true"
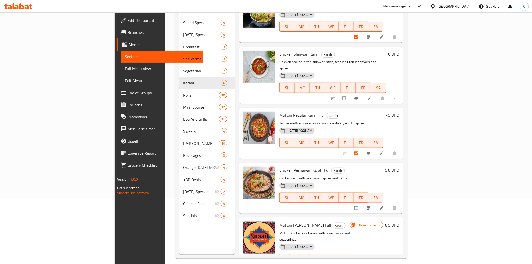
scroll to position [70, 0]
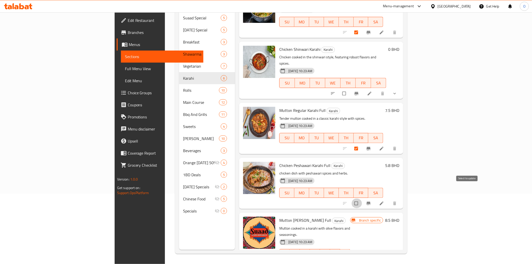
click at [362, 199] on input "checkbox" at bounding box center [356, 204] width 11 height 10
checkbox input "true"
click at [362, 260] on input "checkbox" at bounding box center [356, 265] width 11 height 10
checkbox input "true"
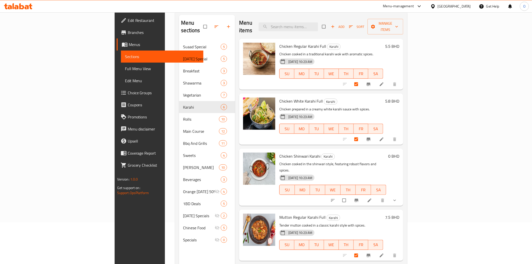
scroll to position [0, 0]
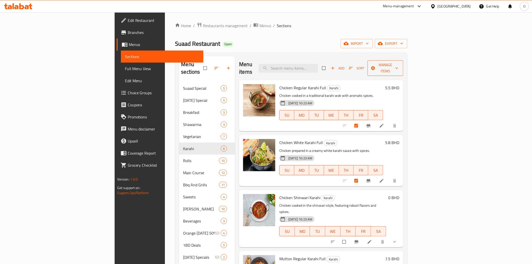
click at [399, 64] on span "Manage items" at bounding box center [385, 68] width 28 height 13
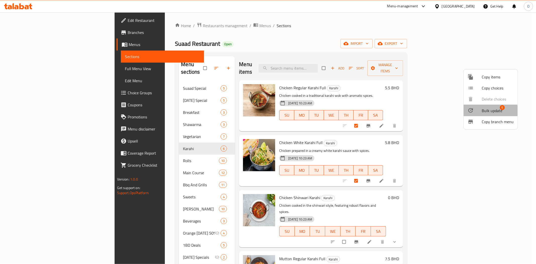
click at [489, 112] on span "Bulk update" at bounding box center [492, 111] width 21 height 6
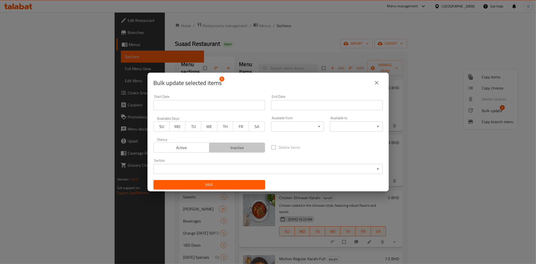
click at [248, 149] on span "Inactive" at bounding box center [237, 147] width 52 height 7
click at [234, 188] on button "Save" at bounding box center [210, 184] width 112 height 9
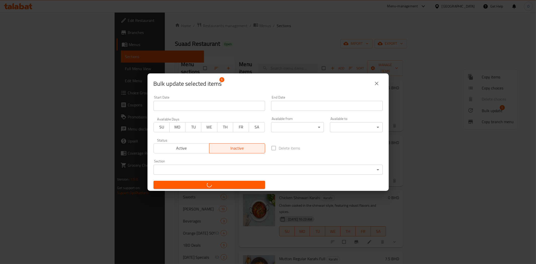
checkbox input "false"
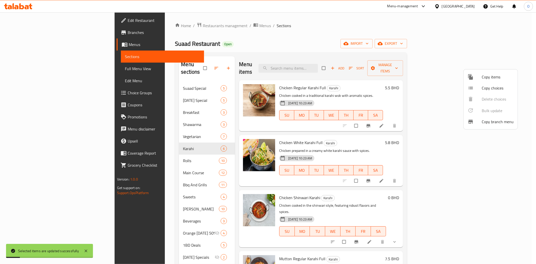
click at [439, 66] on div at bounding box center [268, 132] width 536 height 264
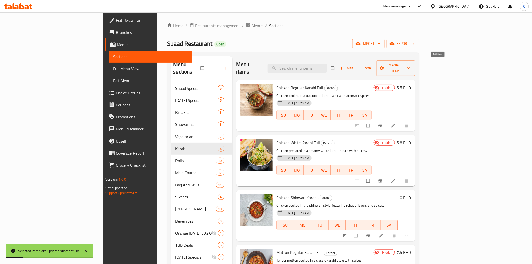
click at [353, 66] on span "Add" at bounding box center [347, 68] width 14 height 6
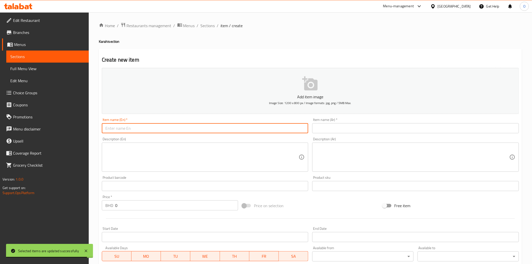
paste input "Suaad Special Mutton Karahi"
type input "Suaad Special Mutton Karahi"
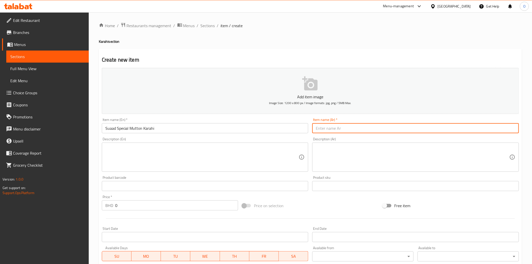
paste input "[PERSON_NAME] لحم ضأن خاص"
type input "[PERSON_NAME] لحم ضأن خاص"
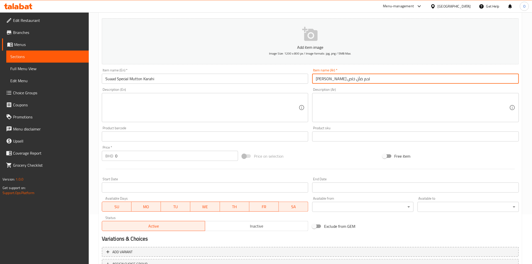
scroll to position [90, 0]
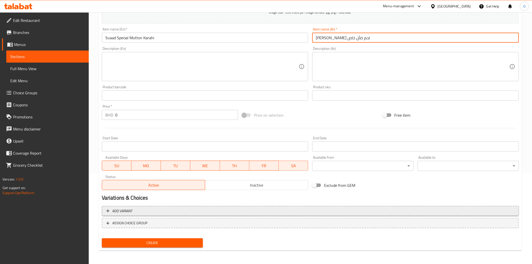
click at [314, 213] on span "Add variant" at bounding box center [310, 211] width 408 height 6
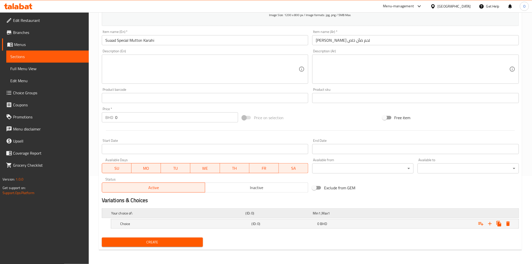
scroll to position [88, 0]
click at [487, 224] on icon "Expand" at bounding box center [490, 224] width 6 height 6
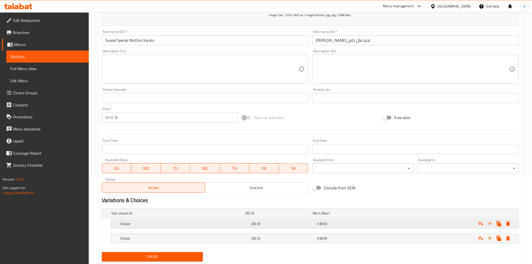
click at [218, 221] on h5 "Choice" at bounding box center [184, 223] width 129 height 5
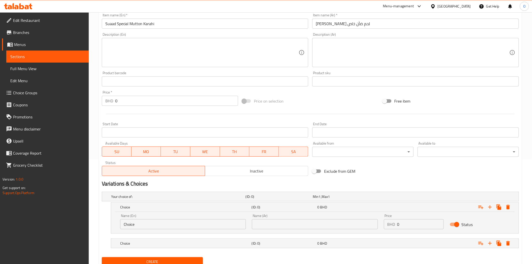
scroll to position [124, 0]
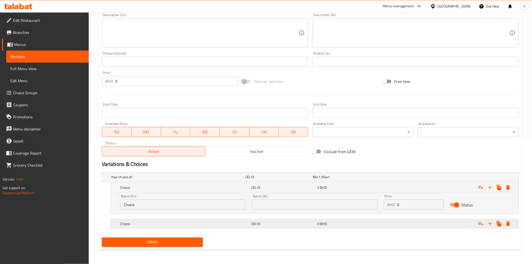
click at [227, 224] on h5 "Choice" at bounding box center [184, 223] width 129 height 5
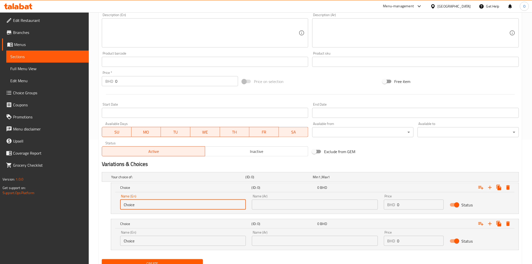
click at [205, 204] on input "Choice" at bounding box center [183, 205] width 126 height 10
click at [205, 204] on input "text" at bounding box center [183, 205] width 126 height 10
type input "Half"
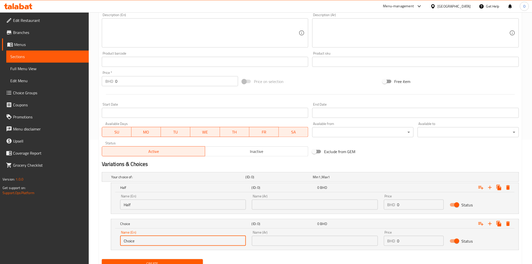
click at [163, 240] on input "Choice" at bounding box center [183, 241] width 126 height 10
click at [165, 242] on input "text" at bounding box center [183, 241] width 126 height 10
type input "Full"
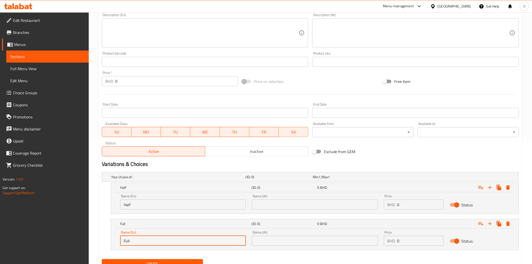
click at [285, 203] on input "text" at bounding box center [315, 205] width 126 height 10
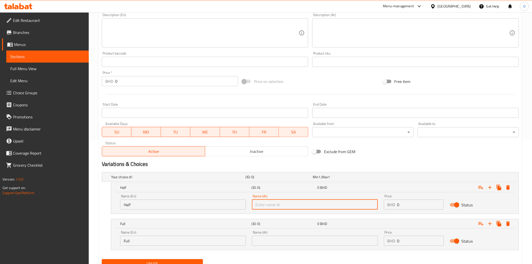
type input "نصف"
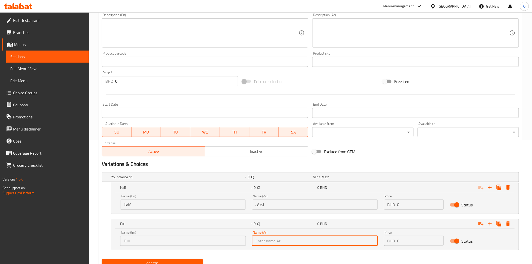
click at [267, 244] on input "text" at bounding box center [315, 241] width 126 height 10
type input "كامل"
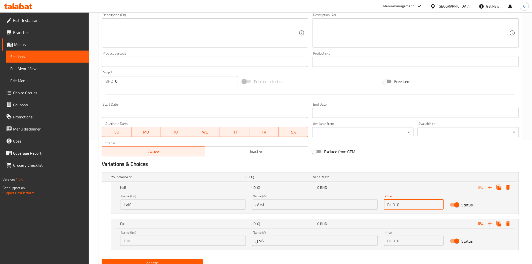
drag, startPoint x: 418, startPoint y: 207, endPoint x: 389, endPoint y: 204, distance: 29.8
click at [389, 204] on div "BHD 0 Price" at bounding box center [414, 205] width 60 height 10
paste input "590"
type input "5900"
drag, startPoint x: 404, startPoint y: 239, endPoint x: 398, endPoint y: 243, distance: 7.5
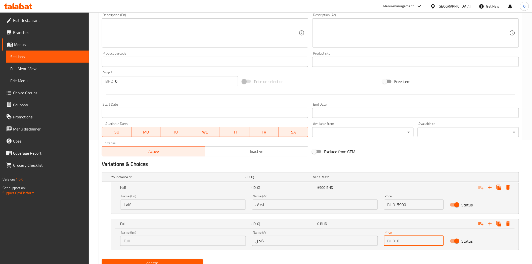
click at [387, 245] on div "BHD 0 Price" at bounding box center [414, 241] width 60 height 10
paste input "10.40"
type input "10.400"
click at [400, 205] on input "5900" at bounding box center [420, 205] width 46 height 10
type input "5.900"
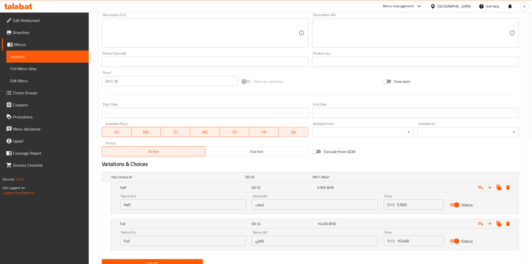
click at [102, 217] on nav at bounding box center [310, 217] width 417 height 4
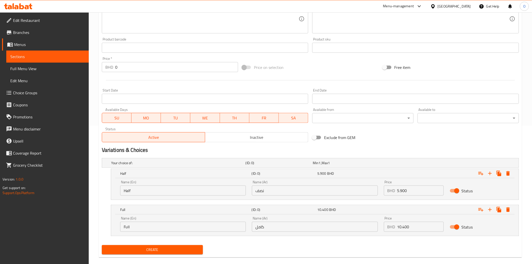
scroll to position [146, 0]
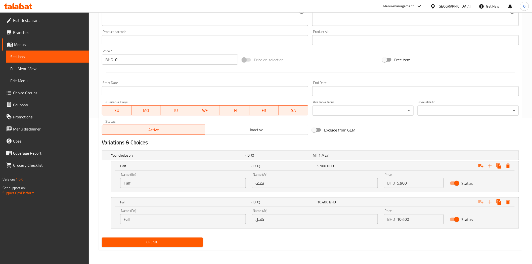
click at [144, 241] on span "Create" at bounding box center [152, 242] width 93 height 6
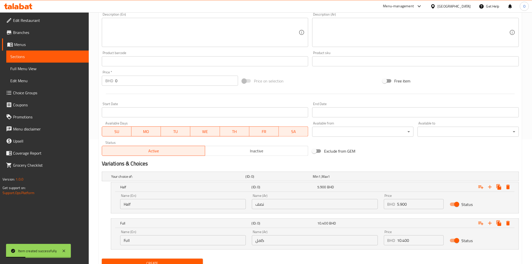
scroll to position [62, 0]
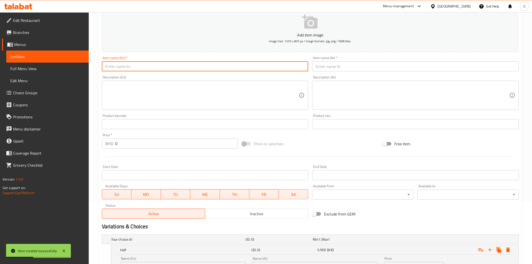
paste input "White Karahi"
type input "White Karahi"
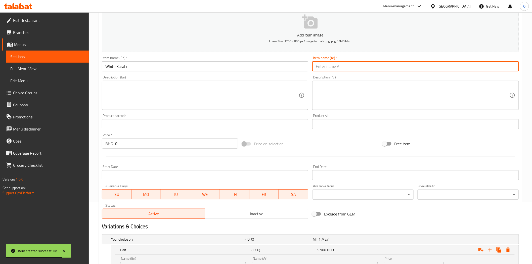
paste input "الكراهي الأبيض"
drag, startPoint x: 339, startPoint y: 69, endPoint x: 359, endPoint y: 70, distance: 19.9
click at [359, 70] on input "الكراهي الأبيض" at bounding box center [415, 66] width 207 height 10
click at [324, 67] on input "كراهي الأبيض" at bounding box center [415, 66] width 207 height 10
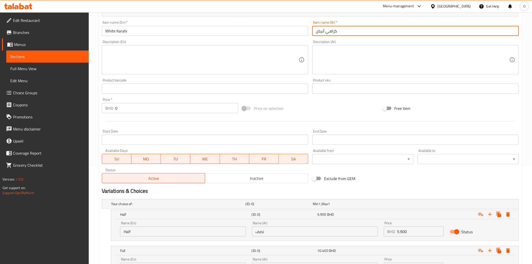
scroll to position [146, 0]
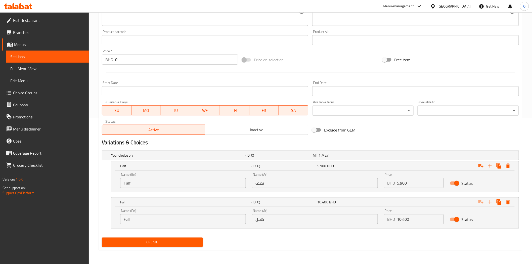
type input "كراهي أبيض"
click at [219, 185] on input "Half" at bounding box center [183, 183] width 126 height 10
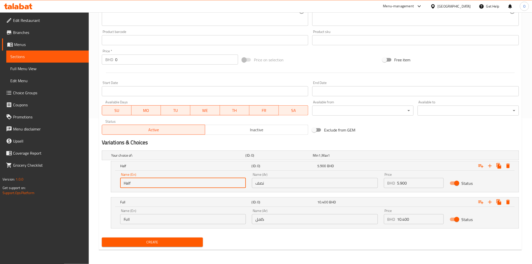
click at [219, 185] on input "Half" at bounding box center [183, 183] width 126 height 10
type input "Choice"
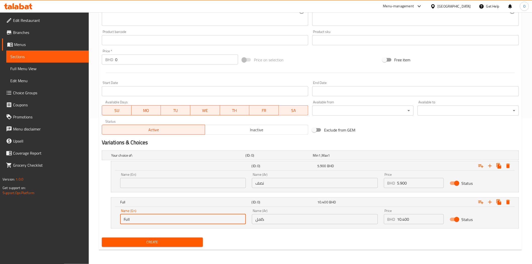
click at [185, 218] on input "Full" at bounding box center [183, 219] width 126 height 10
type input "Choic"
click at [182, 218] on input "Choic" at bounding box center [183, 219] width 126 height 10
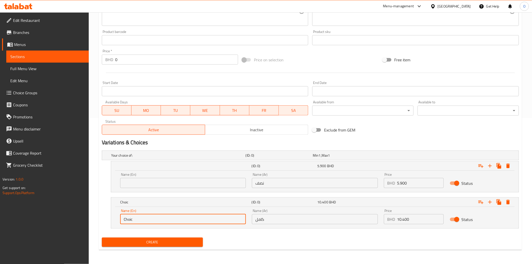
click at [182, 218] on input "Choic" at bounding box center [183, 219] width 126 height 10
click at [197, 185] on input "text" at bounding box center [183, 183] width 126 height 10
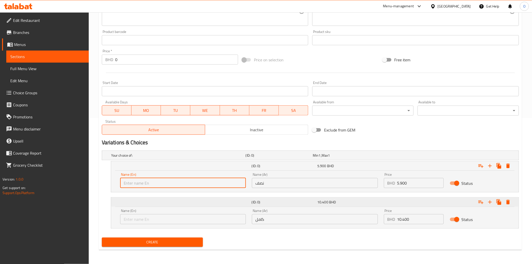
type input "Half"
click at [171, 220] on input "text" at bounding box center [183, 219] width 126 height 10
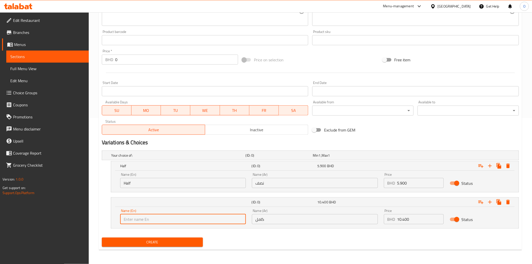
type input "Full"
click at [306, 185] on input "نصف" at bounding box center [315, 183] width 126 height 10
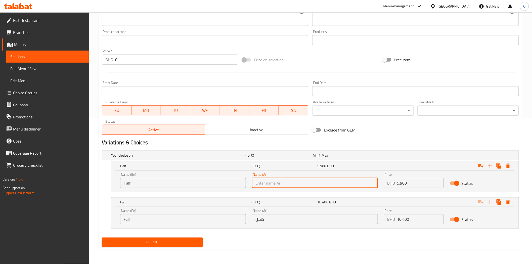
type input "نصف"
click at [275, 212] on div "Name (Ar) كامل Name (Ar)" at bounding box center [315, 216] width 126 height 15
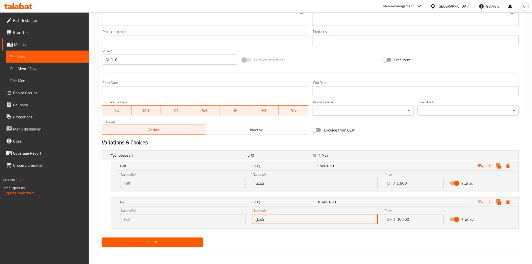
click at [272, 219] on input "كامل" at bounding box center [315, 219] width 126 height 10
type input "كامل"
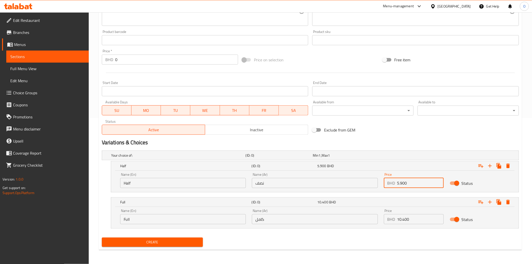
drag, startPoint x: 413, startPoint y: 185, endPoint x: 391, endPoint y: 182, distance: 22.3
click at [391, 182] on div "BHD 5.900 Price" at bounding box center [414, 183] width 60 height 10
paste input "3"
type input "3.900"
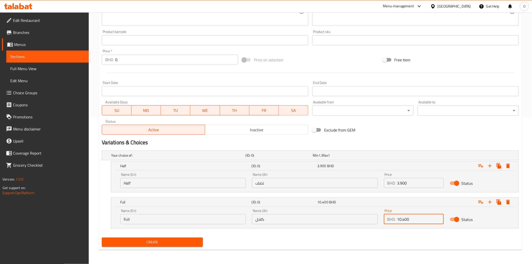
drag, startPoint x: 408, startPoint y: 223, endPoint x: 385, endPoint y: 225, distance: 23.7
click at [384, 225] on div "Price BHD 10.400 Price" at bounding box center [414, 216] width 66 height 21
paste input "7.5"
type input "7.500"
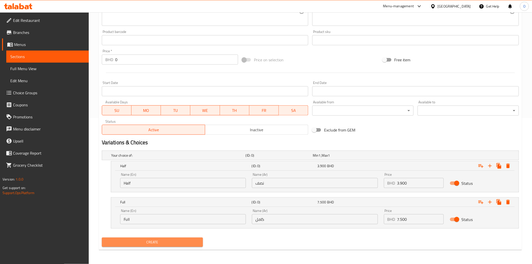
click at [172, 240] on span "Create" at bounding box center [152, 242] width 93 height 6
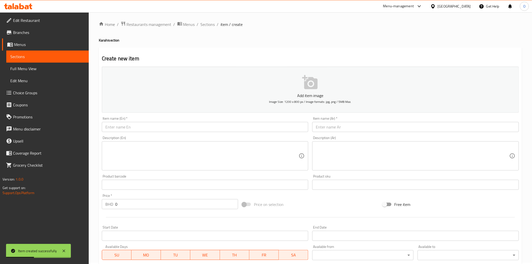
scroll to position [0, 0]
click at [208, 28] on span "Sections" at bounding box center [208, 26] width 14 height 6
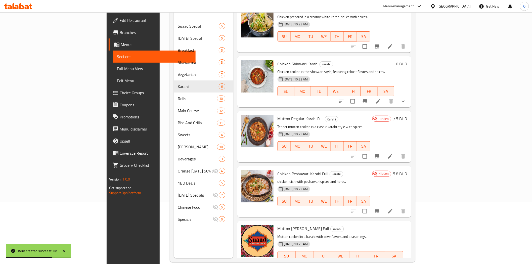
scroll to position [70, 0]
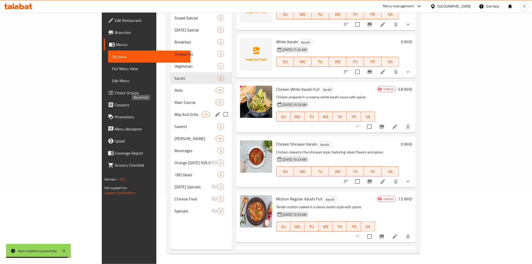
click at [174, 111] on span "Bbq And Grills" at bounding box center [187, 114] width 27 height 6
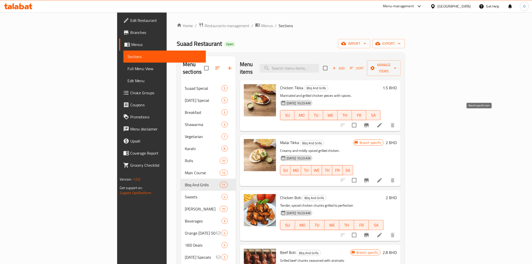
click at [372, 119] on button "Branch-specific-item" at bounding box center [366, 125] width 12 height 12
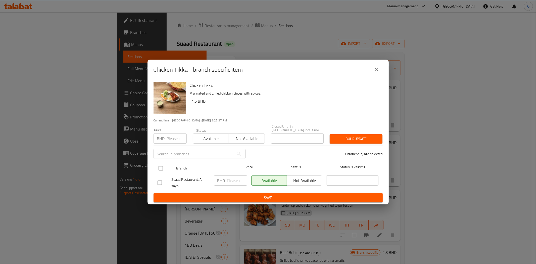
click at [159, 165] on input "checkbox" at bounding box center [161, 168] width 11 height 11
checkbox input "true"
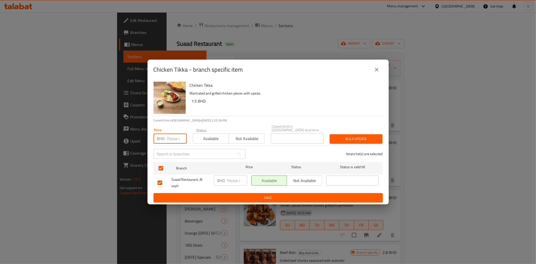
paste input "1.200"
type input "1.200"
click at [337, 139] on span "Bulk update" at bounding box center [356, 139] width 45 height 6
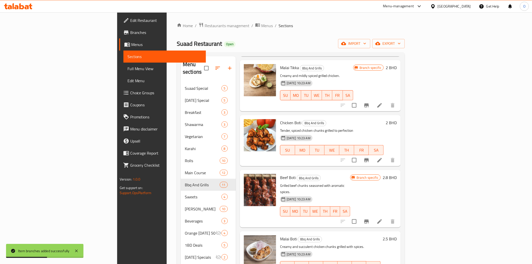
scroll to position [84, 0]
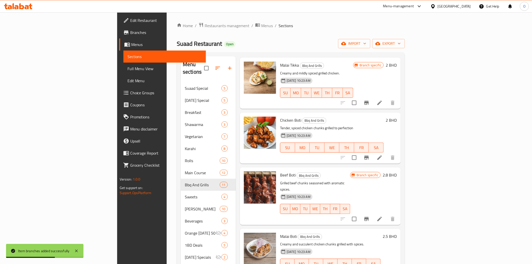
click at [369, 155] on icon "Branch-specific-item" at bounding box center [366, 158] width 6 height 6
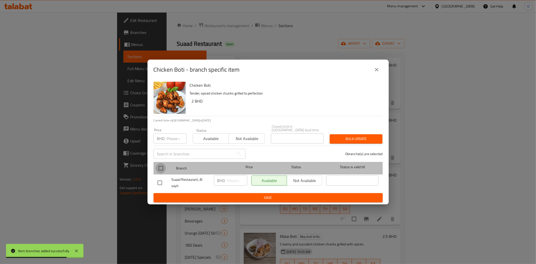
click at [159, 167] on input "checkbox" at bounding box center [161, 168] width 11 height 11
checkbox input "true"
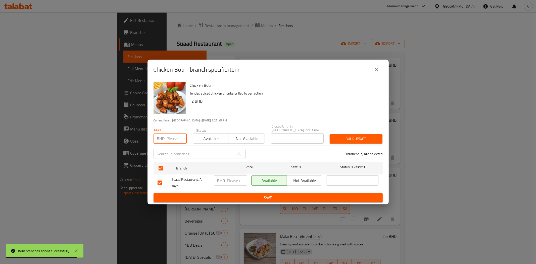
paste input "2.200"
type input "2.200"
click at [355, 136] on span "Bulk update" at bounding box center [356, 139] width 45 height 6
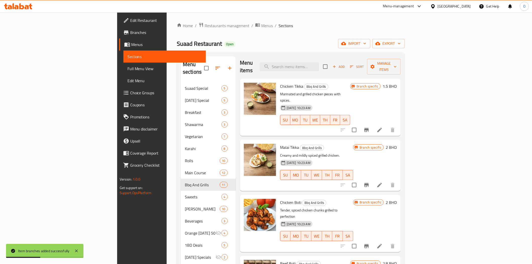
scroll to position [0, 0]
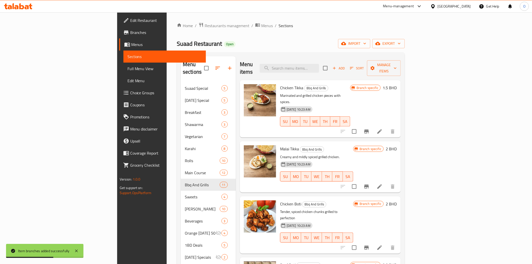
click at [369, 129] on icon "Branch-specific-item" at bounding box center [366, 131] width 5 height 4
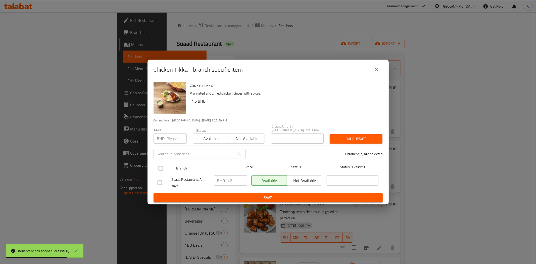
click at [159, 167] on input "checkbox" at bounding box center [161, 168] width 11 height 11
checkbox input "true"
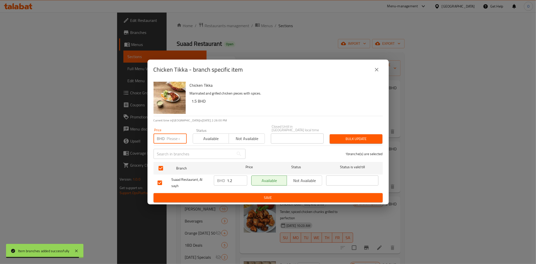
paste input "1.900"
type input "1.900"
click at [371, 136] on span "Bulk update" at bounding box center [356, 139] width 45 height 6
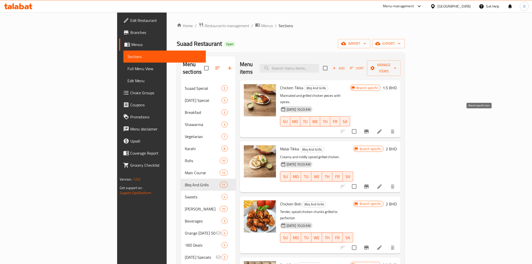
click at [369, 129] on icon "Branch-specific-item" at bounding box center [366, 131] width 5 height 4
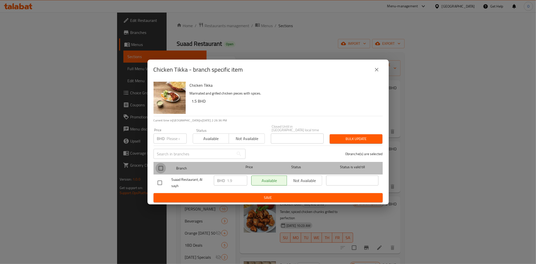
click at [157, 165] on input "checkbox" at bounding box center [161, 168] width 11 height 11
checkbox input "true"
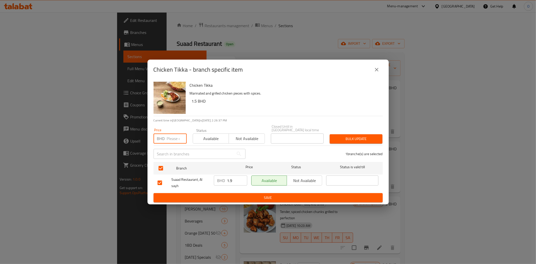
paste input "1.200"
type input "1.200"
click at [351, 134] on button "Bulk update" at bounding box center [356, 138] width 53 height 9
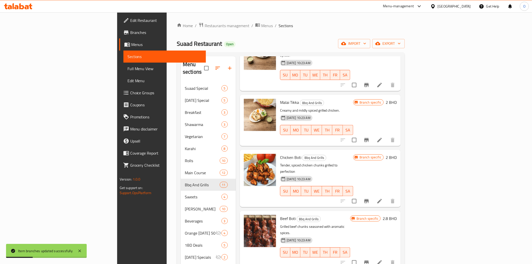
scroll to position [56, 0]
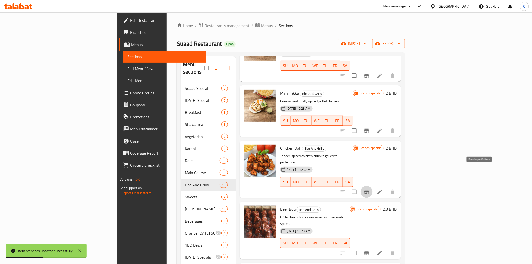
click at [369, 190] on icon "Branch-specific-item" at bounding box center [366, 192] width 5 height 4
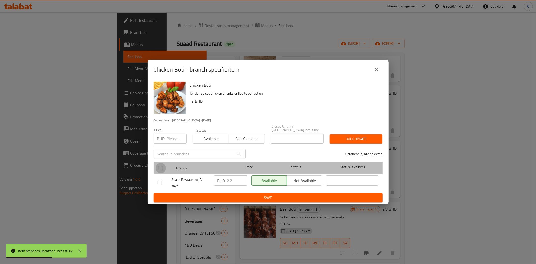
click at [163, 165] on input "checkbox" at bounding box center [161, 168] width 11 height 11
checkbox input "true"
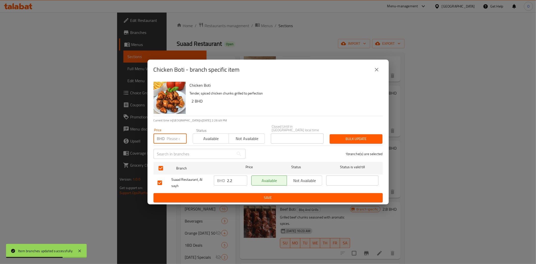
paste input "2.200"
type input "2.200"
click at [355, 139] on span "Bulk update" at bounding box center [356, 139] width 45 height 6
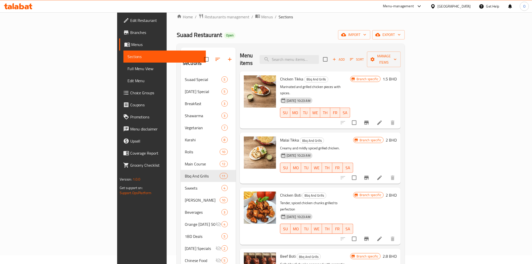
scroll to position [0, 0]
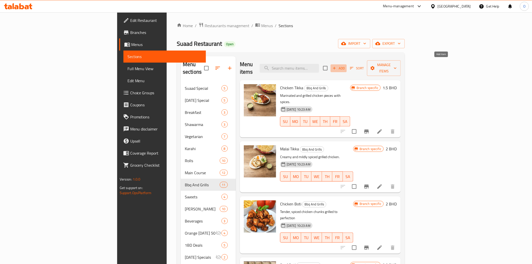
click at [345, 65] on span "Add" at bounding box center [339, 68] width 14 height 6
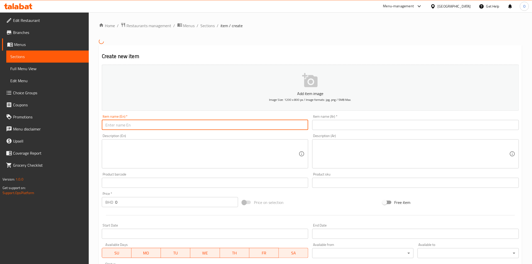
paste input "1.900"
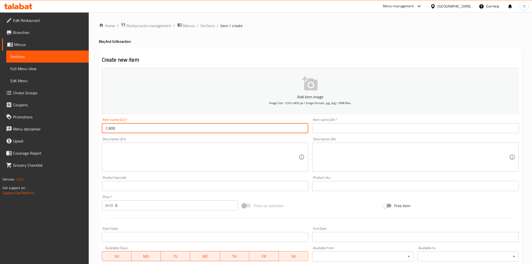
click at [127, 131] on input "1.900" at bounding box center [205, 128] width 207 height 10
paste input "Chicken Kabab"
type input "Chicken Kabab"
click at [325, 131] on input "text" at bounding box center [415, 128] width 207 height 10
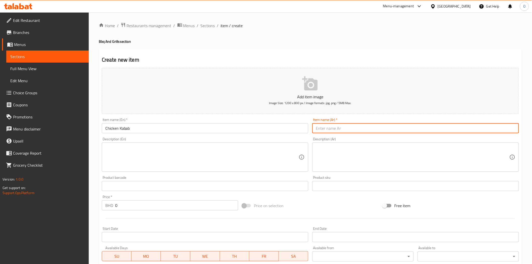
paste input "كباب دجاج"
type input "كباب دجاج"
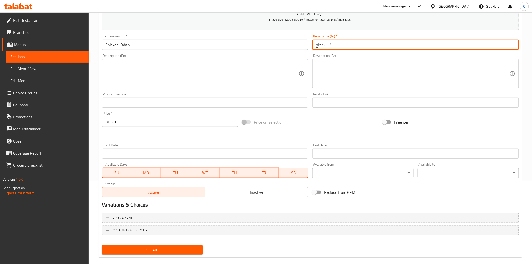
scroll to position [84, 0]
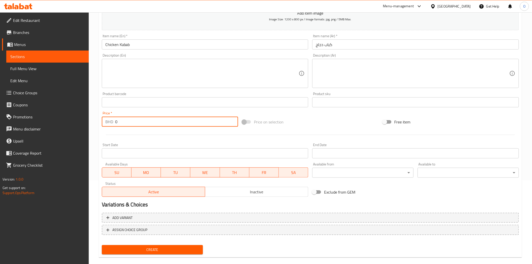
drag, startPoint x: 126, startPoint y: 121, endPoint x: 104, endPoint y: 126, distance: 22.1
click at [102, 126] on div "BHD 0 Price *" at bounding box center [170, 122] width 136 height 10
paste input "1.90"
type input "1.900"
click at [131, 127] on div "Price   * BHD 1.900 Price *" at bounding box center [170, 118] width 140 height 19
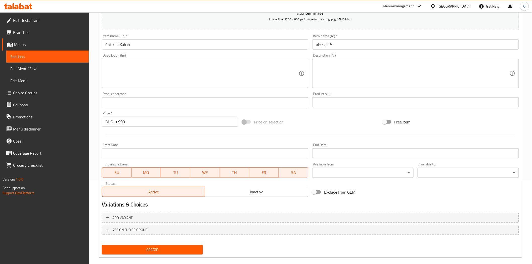
click at [142, 247] on span "Create" at bounding box center [152, 250] width 93 height 6
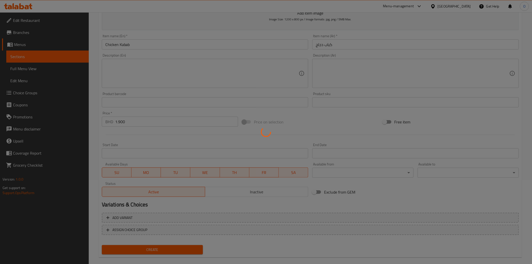
type input "0"
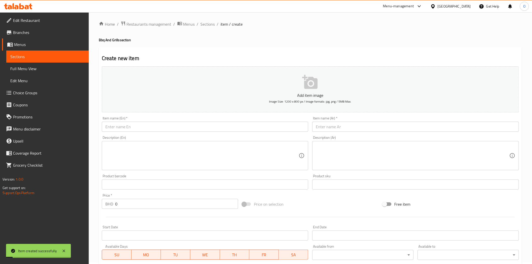
scroll to position [0, 0]
click at [210, 27] on span "Sections" at bounding box center [208, 26] width 14 height 6
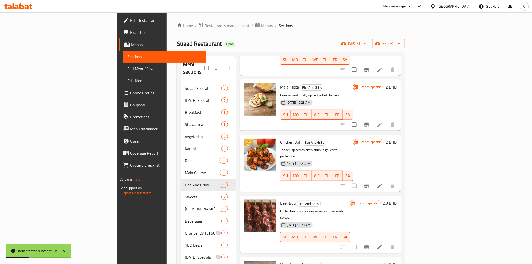
scroll to position [56, 0]
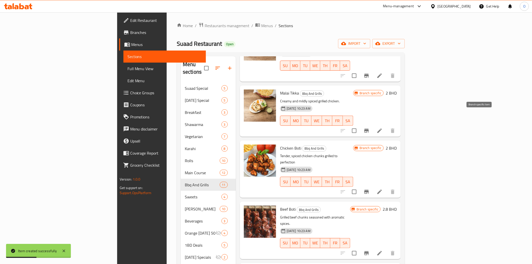
click at [369, 128] on icon "Branch-specific-item" at bounding box center [366, 131] width 6 height 6
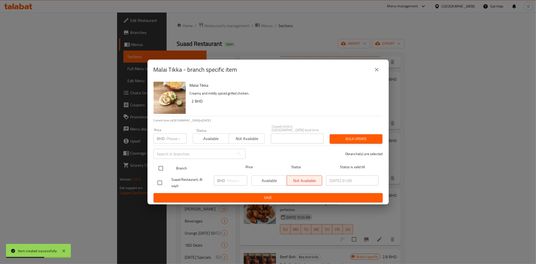
click at [156, 168] on input "checkbox" at bounding box center [161, 168] width 11 height 11
checkbox input "true"
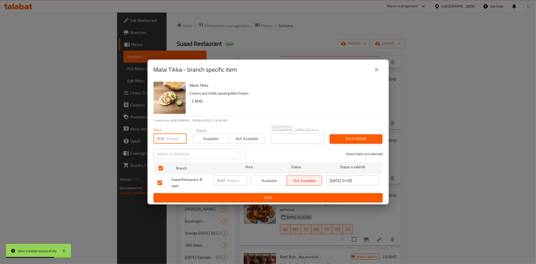
paste input "3.200"
type input "3.200"
click at [370, 136] on span "Bulk update" at bounding box center [356, 139] width 45 height 6
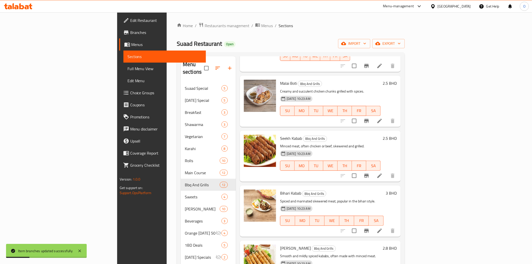
scroll to position [307, 0]
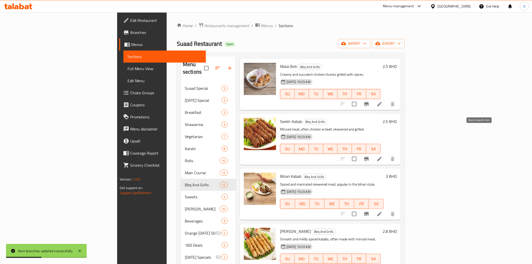
click at [369, 156] on icon "Branch-specific-item" at bounding box center [366, 159] width 6 height 6
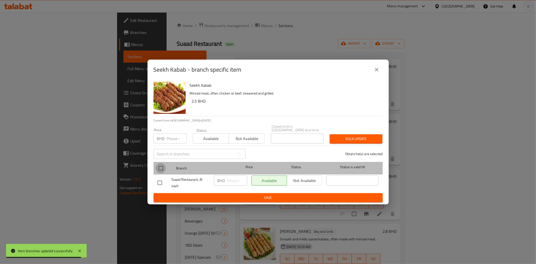
click at [160, 166] on input "checkbox" at bounding box center [161, 168] width 11 height 11
checkbox input "true"
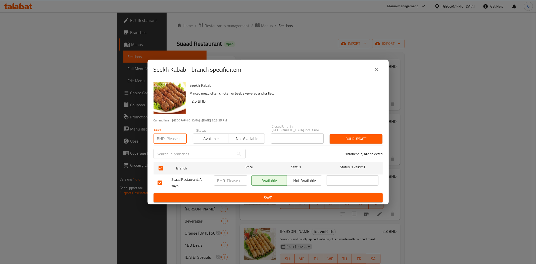
paste input "2.000"
type input "2.000"
click at [376, 139] on span "Bulk update" at bounding box center [356, 139] width 45 height 6
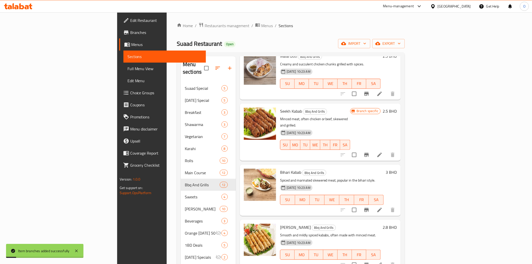
scroll to position [335, 0]
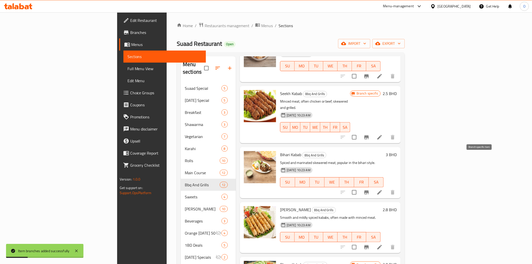
click at [369, 190] on icon "Branch-specific-item" at bounding box center [366, 192] width 5 height 4
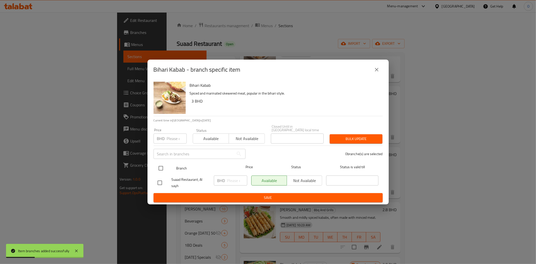
click at [161, 164] on input "checkbox" at bounding box center [161, 168] width 11 height 11
checkbox input "true"
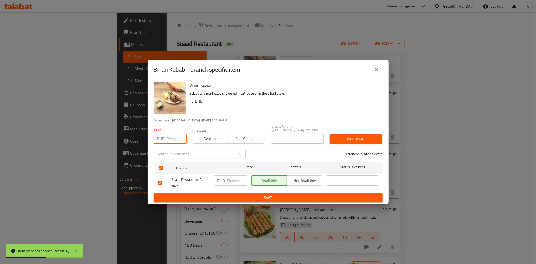
paste input "3.200"
type input "3.200"
click at [356, 136] on span "Bulk update" at bounding box center [356, 139] width 45 height 6
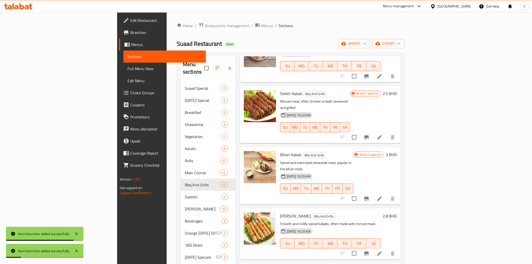
click at [369, 251] on icon "Branch-specific-item" at bounding box center [366, 253] width 5 height 4
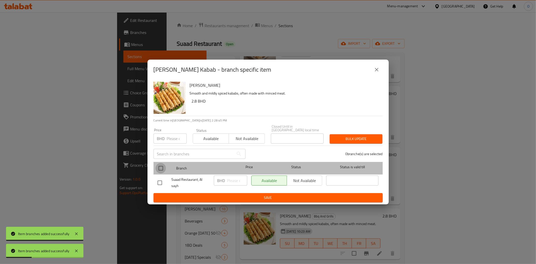
click at [163, 167] on input "checkbox" at bounding box center [161, 168] width 11 height 11
checkbox input "true"
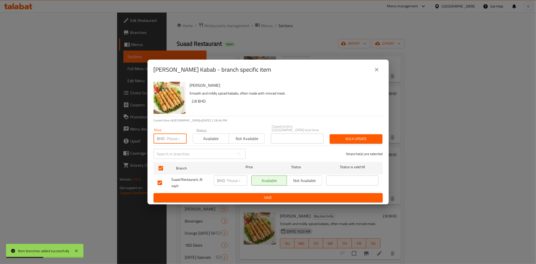
paste input "2.300"
type input "2.300"
click at [340, 137] on span "Bulk update" at bounding box center [356, 139] width 45 height 6
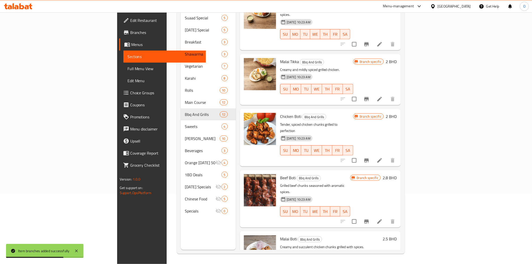
scroll to position [36, 0]
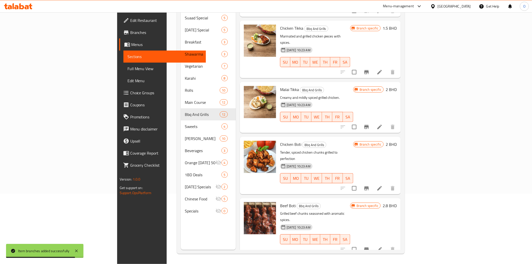
click at [369, 124] on icon "Branch-specific-item" at bounding box center [366, 127] width 6 height 6
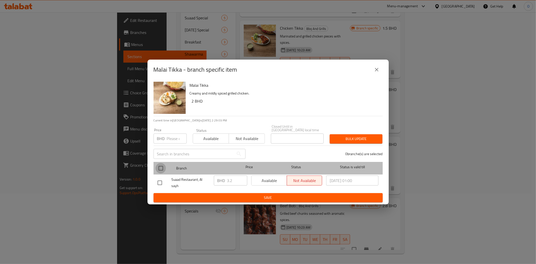
click at [160, 165] on input "checkbox" at bounding box center [161, 168] width 11 height 11
checkbox input "true"
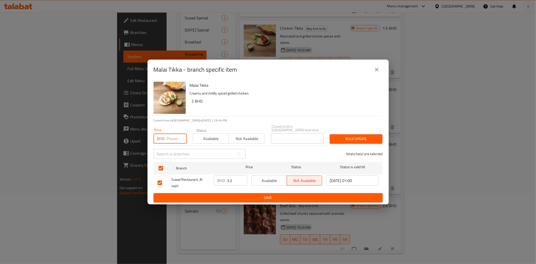
paste input "2.000"
type input "2.000"
click at [351, 136] on span "Bulk update" at bounding box center [356, 139] width 45 height 6
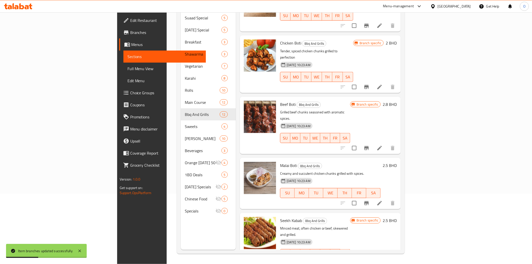
scroll to position [148, 0]
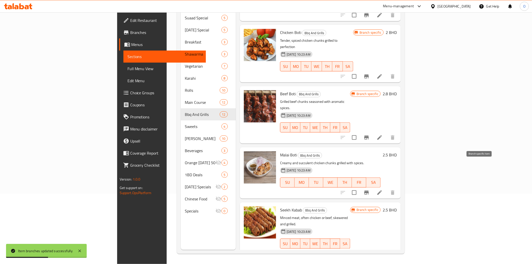
click at [369, 190] on icon "Branch-specific-item" at bounding box center [366, 192] width 5 height 4
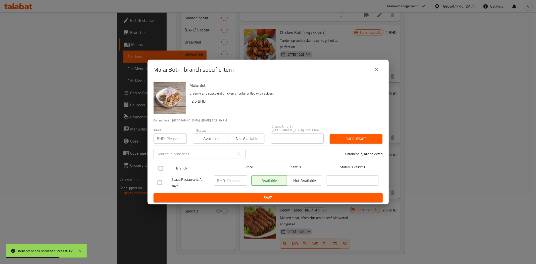
click at [164, 167] on input "checkbox" at bounding box center [161, 168] width 11 height 11
checkbox input "true"
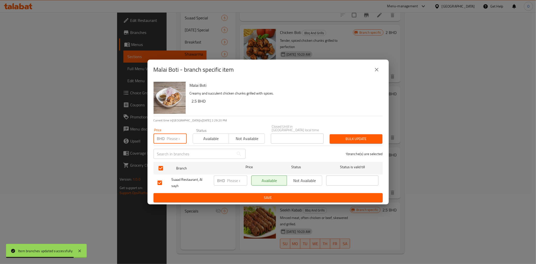
paste input "3.200"
type input "3.200"
click at [350, 140] on button "Bulk update" at bounding box center [356, 138] width 53 height 9
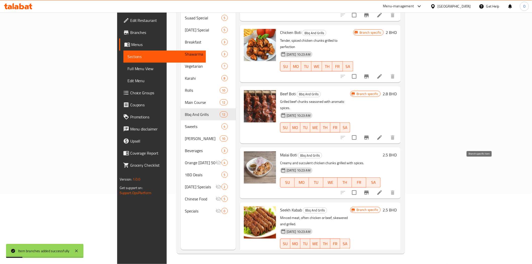
click at [369, 189] on icon "Branch-specific-item" at bounding box center [366, 192] width 6 height 6
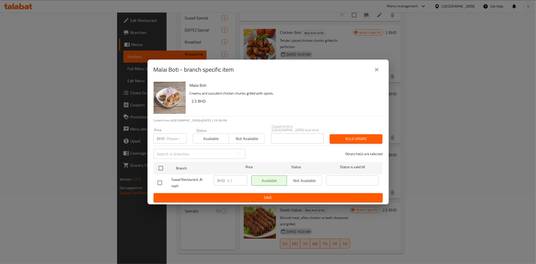
click at [379, 73] on icon "close" at bounding box center [377, 70] width 6 height 6
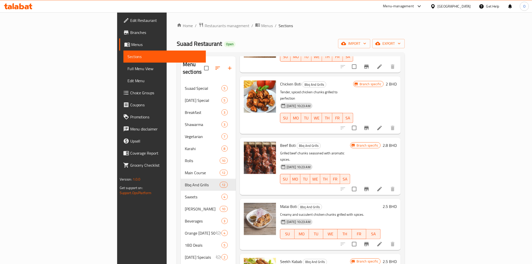
scroll to position [167, 0]
click at [359, 183] on input "checkbox" at bounding box center [354, 188] width 11 height 11
checkbox input "true"
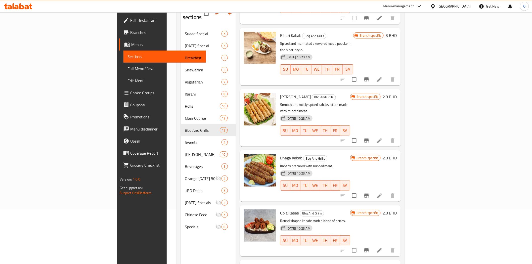
scroll to position [56, 0]
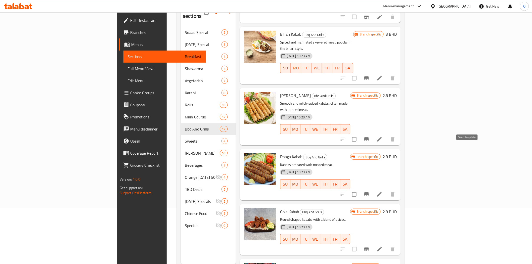
click at [359, 189] on input "checkbox" at bounding box center [354, 194] width 11 height 11
checkbox input "true"
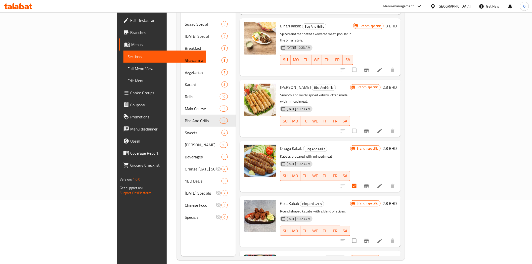
scroll to position [70, 0]
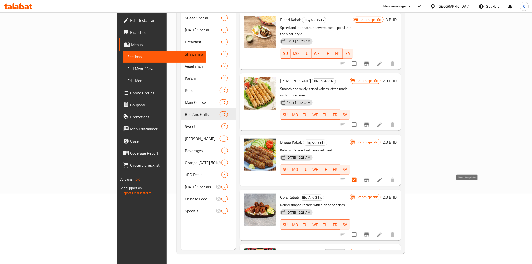
click at [359, 229] on input "checkbox" at bounding box center [354, 234] width 11 height 11
checkbox input "true"
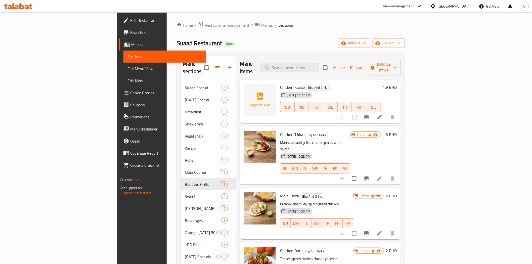
scroll to position [0, 0]
click at [397, 66] on span "Manage items" at bounding box center [384, 68] width 26 height 13
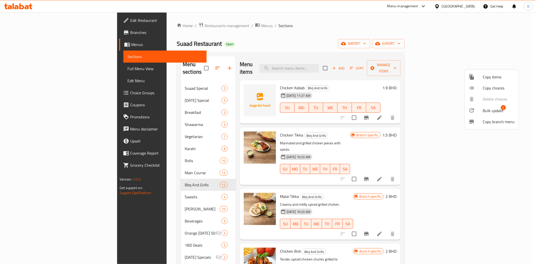
click at [487, 113] on span "Bulk update" at bounding box center [493, 111] width 21 height 6
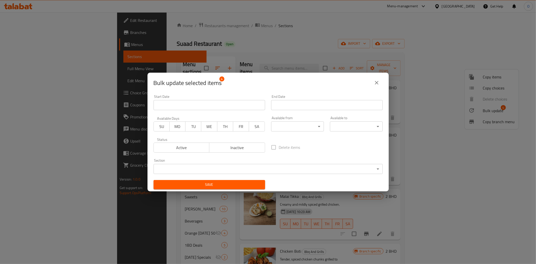
click at [224, 147] on span "Inactive" at bounding box center [237, 147] width 52 height 7
click at [213, 185] on span "Save" at bounding box center [210, 184] width 104 height 6
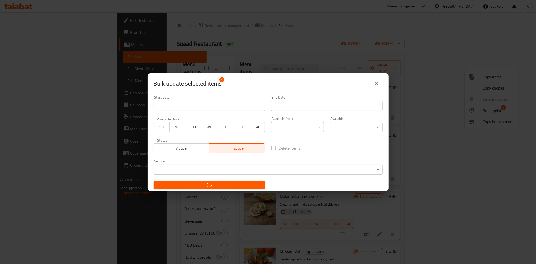
checkbox input "false"
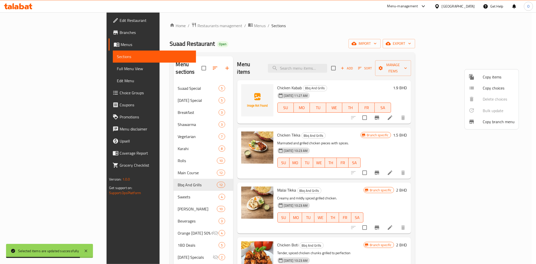
click at [245, 49] on div at bounding box center [268, 132] width 536 height 264
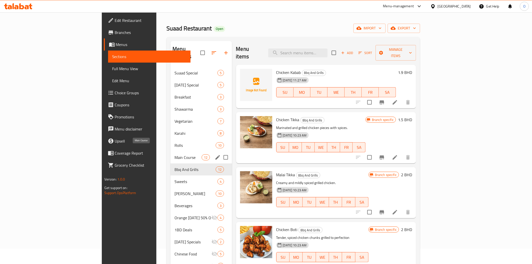
scroll to position [14, 0]
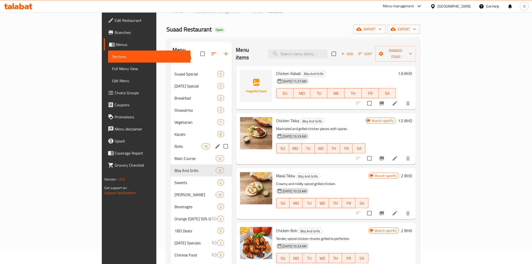
click at [174, 143] on span "Rolls" at bounding box center [187, 146] width 27 height 6
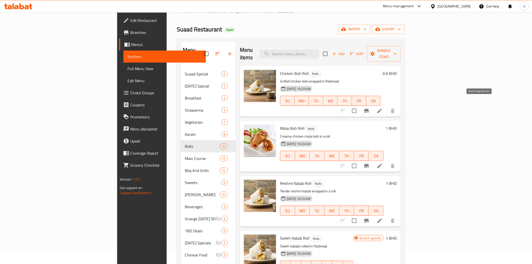
click at [369, 108] on icon "Branch-specific-item" at bounding box center [366, 111] width 6 height 6
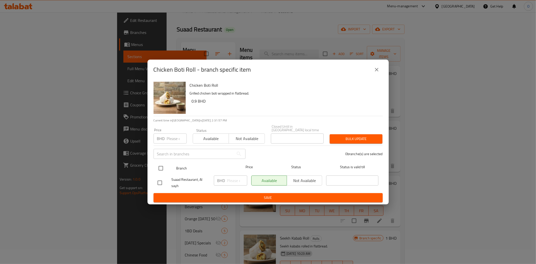
click at [164, 169] on input "checkbox" at bounding box center [161, 168] width 11 height 11
checkbox input "true"
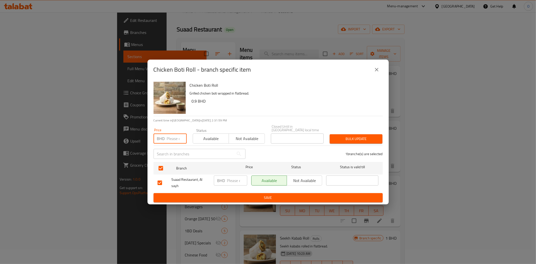
paste input "1.300"
type input "1.300"
click at [339, 138] on span "Bulk update" at bounding box center [356, 139] width 45 height 6
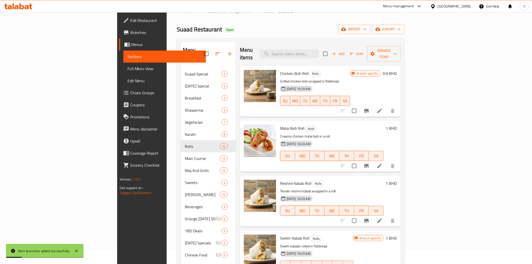
click at [326, 133] on p "Creamy chicken malai boti in a roll." at bounding box center [332, 136] width 104 height 6
click at [314, 188] on p "Tender reshmi kabab wrapped in a roll." at bounding box center [332, 191] width 104 height 6
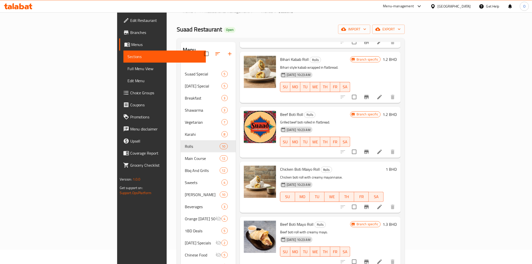
scroll to position [297, 0]
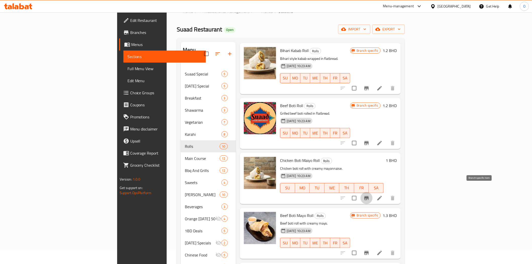
click at [369, 196] on icon "Branch-specific-item" at bounding box center [366, 198] width 5 height 4
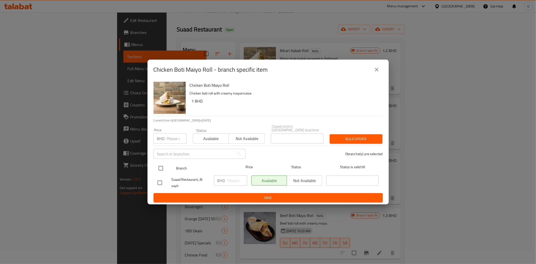
click at [164, 169] on input "checkbox" at bounding box center [161, 168] width 11 height 11
checkbox input "true"
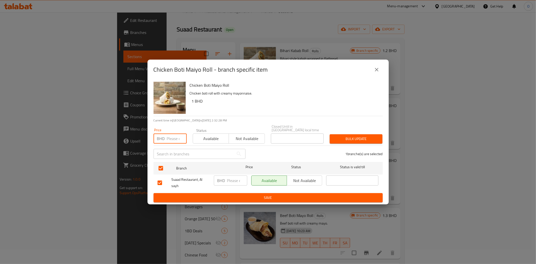
paste input "1.300"
type input "1.300"
click at [351, 138] on span "Bulk update" at bounding box center [356, 139] width 45 height 6
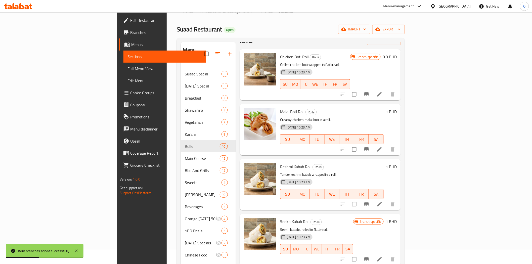
scroll to position [0, 0]
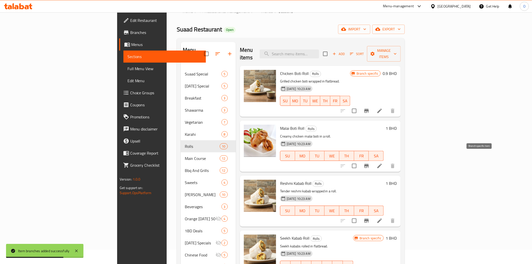
click at [369, 164] on icon "Branch-specific-item" at bounding box center [366, 166] width 5 height 4
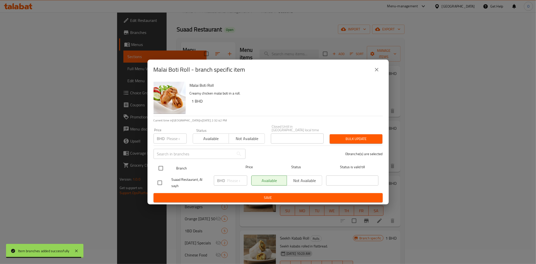
click at [159, 166] on input "checkbox" at bounding box center [161, 168] width 11 height 11
checkbox input "true"
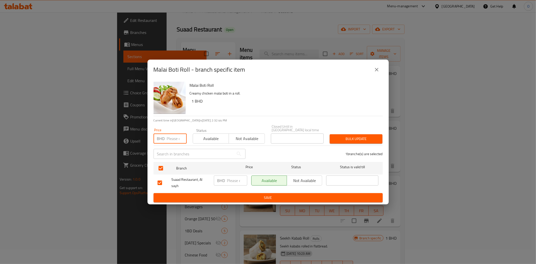
paste input "1.600"
type input "1.600"
click at [365, 137] on span "Bulk update" at bounding box center [356, 139] width 45 height 6
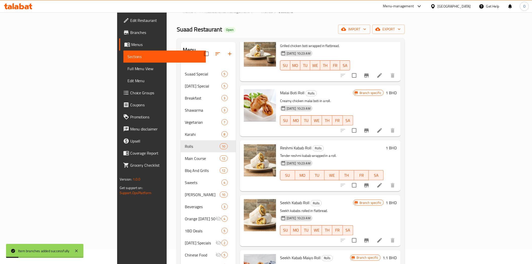
scroll to position [84, 0]
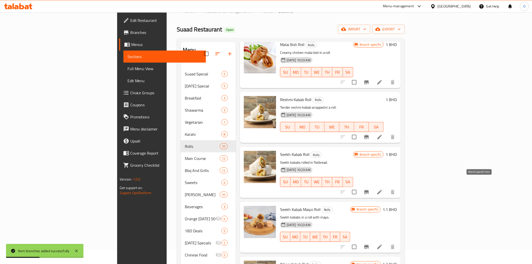
click at [369, 190] on icon "Branch-specific-item" at bounding box center [366, 192] width 5 height 4
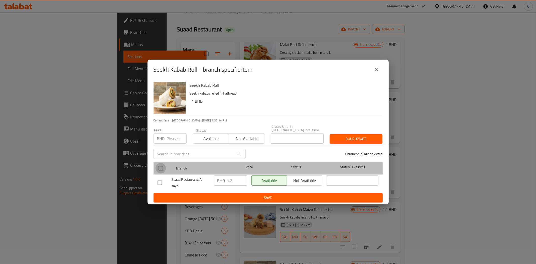
click at [163, 164] on input "checkbox" at bounding box center [161, 168] width 11 height 11
checkbox input "true"
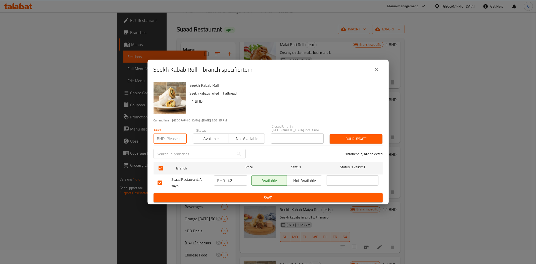
paste input "1.600"
type input "1.600"
click at [358, 134] on button "Bulk update" at bounding box center [356, 138] width 53 height 9
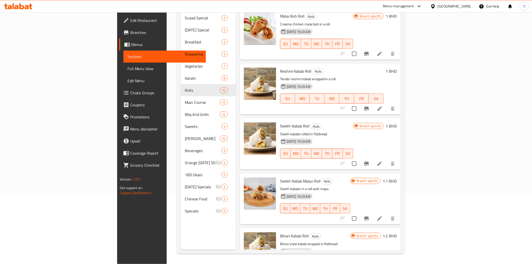
scroll to position [46, 0]
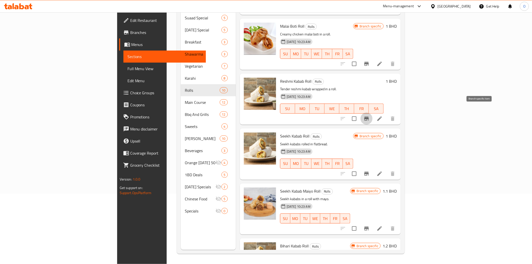
click at [369, 116] on icon "Branch-specific-item" at bounding box center [366, 119] width 6 height 6
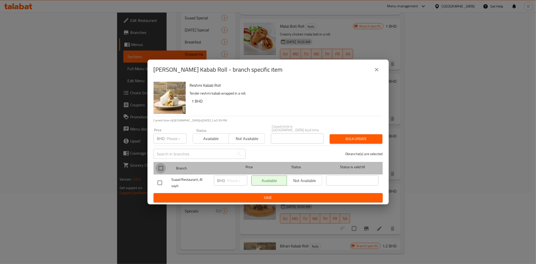
click at [157, 164] on input "checkbox" at bounding box center [161, 168] width 11 height 11
checkbox input "true"
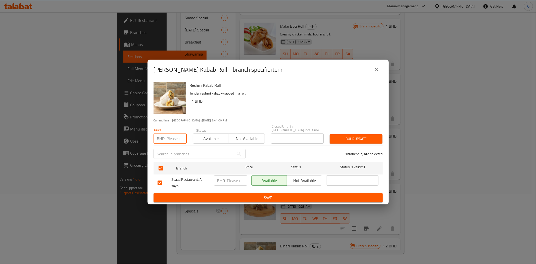
paste input "1.600"
type input "1.600"
click at [343, 136] on span "Bulk update" at bounding box center [356, 139] width 45 height 6
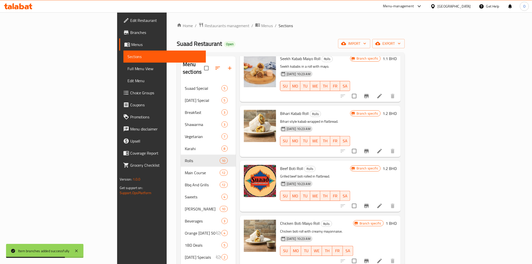
scroll to position [251, 0]
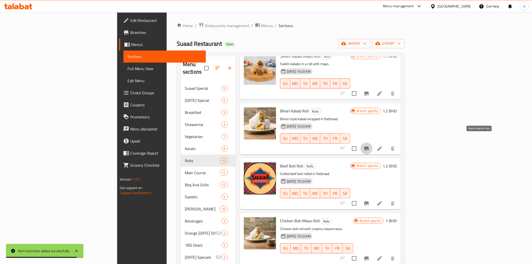
click at [369, 147] on icon "Branch-specific-item" at bounding box center [366, 149] width 5 height 4
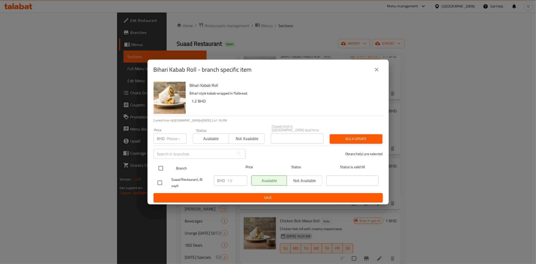
click at [163, 166] on input "checkbox" at bounding box center [161, 168] width 11 height 11
checkbox input "true"
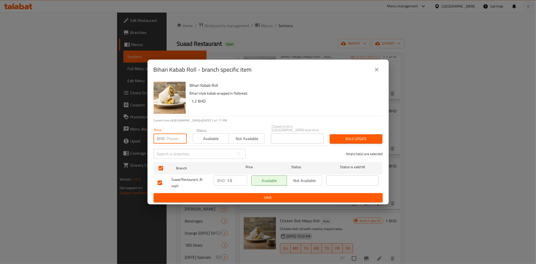
paste input "1.600"
type input "1.600"
click at [340, 137] on span "Bulk update" at bounding box center [356, 139] width 45 height 6
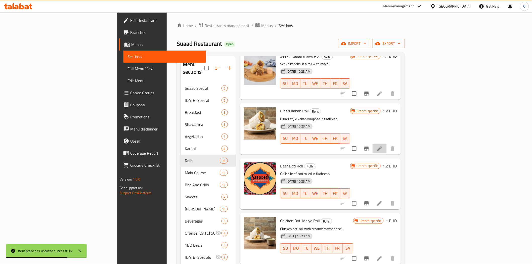
click at [387, 144] on li at bounding box center [379, 148] width 14 height 9
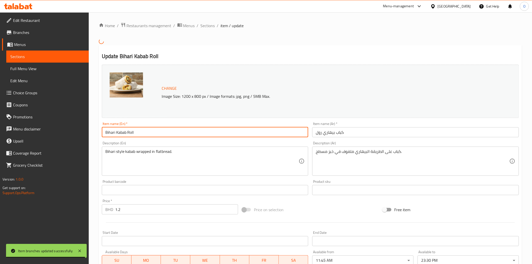
click at [116, 132] on input "Bihari Kabab Roll" at bounding box center [205, 132] width 207 height 10
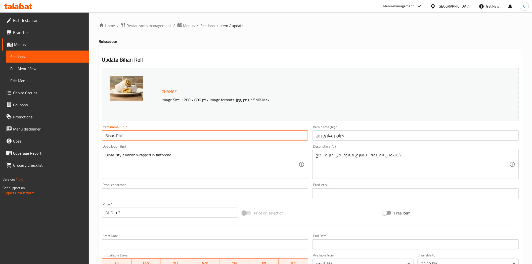
type input "Bihari Roll"
click at [340, 133] on input "كباب بيهاري رول" at bounding box center [415, 135] width 207 height 10
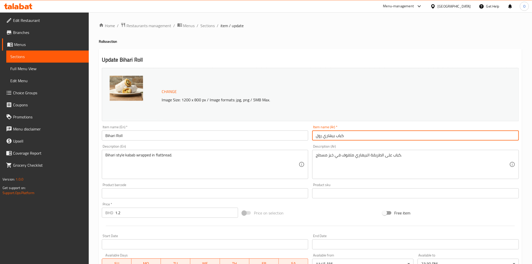
click at [340, 133] on input "كباب بيهاري رول" at bounding box center [415, 135] width 207 height 10
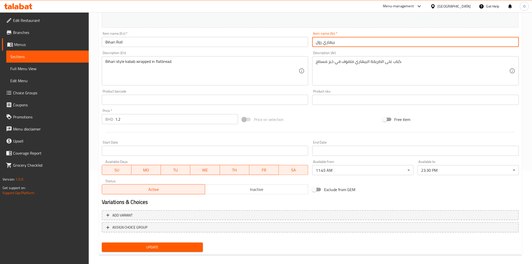
scroll to position [98, 0]
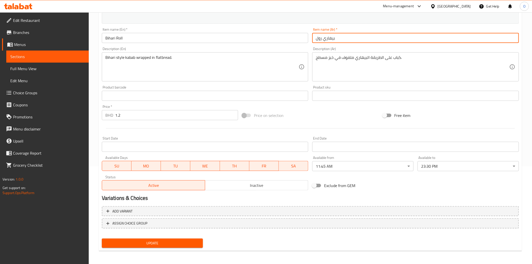
type input "بيهاري رول"
click at [149, 240] on span "Update" at bounding box center [152, 243] width 93 height 6
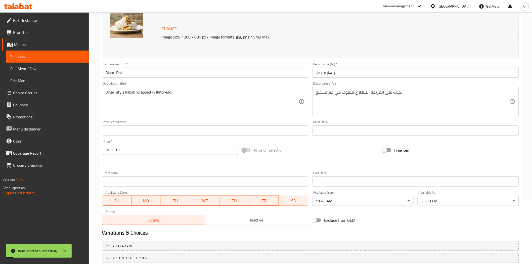
scroll to position [0, 0]
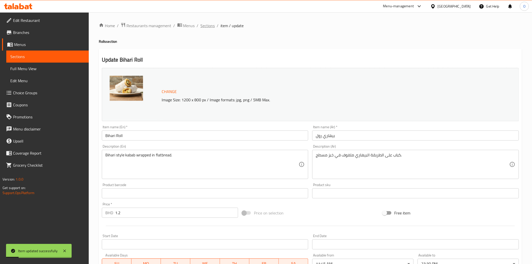
click at [209, 26] on span "Sections" at bounding box center [208, 26] width 14 height 6
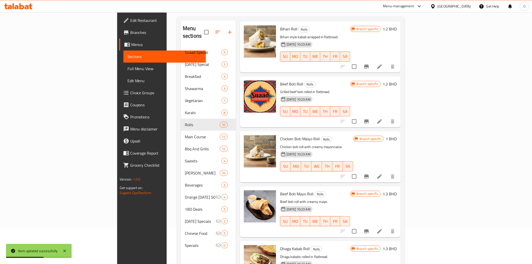
scroll to position [70, 0]
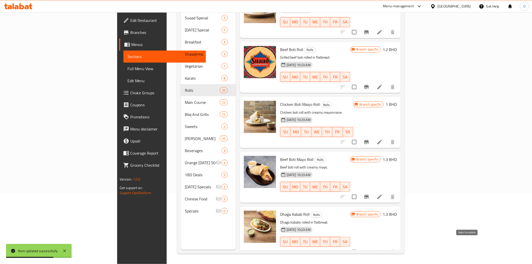
click at [359, 247] on input "checkbox" at bounding box center [354, 252] width 11 height 11
checkbox input "true"
click at [359, 191] on input "checkbox" at bounding box center [354, 196] width 11 height 11
checkbox input "true"
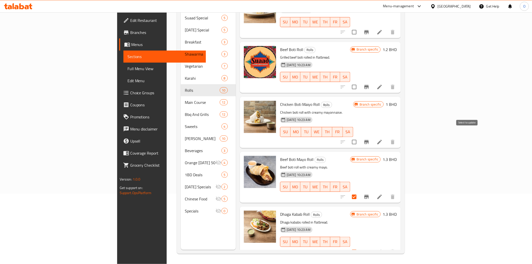
click at [359, 137] on input "checkbox" at bounding box center [354, 142] width 11 height 11
checkbox input "false"
click at [359, 82] on input "checkbox" at bounding box center [354, 87] width 11 height 11
checkbox input "true"
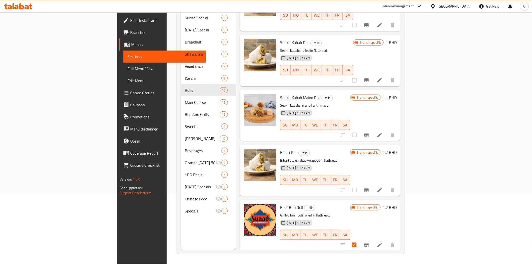
scroll to position [130, 0]
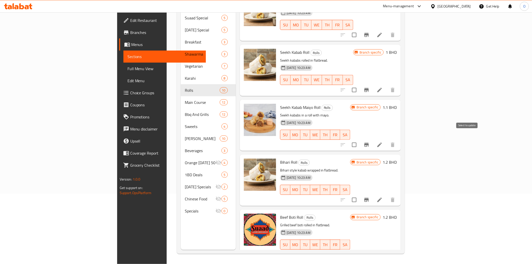
click at [359, 139] on input "checkbox" at bounding box center [354, 144] width 11 height 11
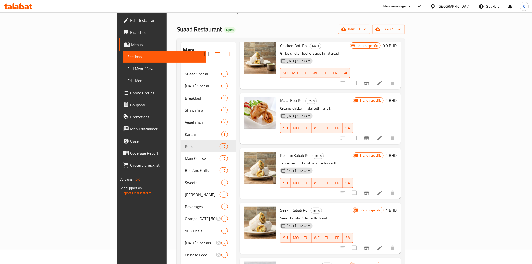
scroll to position [0, 0]
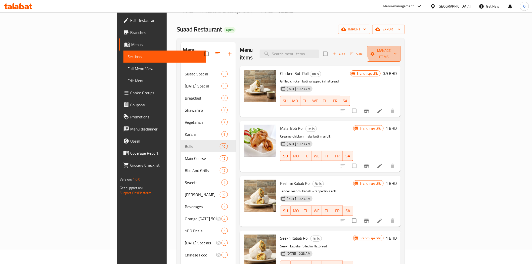
click at [397, 49] on span "Manage items" at bounding box center [384, 53] width 26 height 13
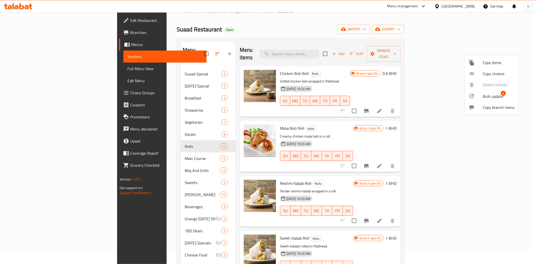
click at [489, 94] on span "Bulk update" at bounding box center [493, 96] width 21 height 6
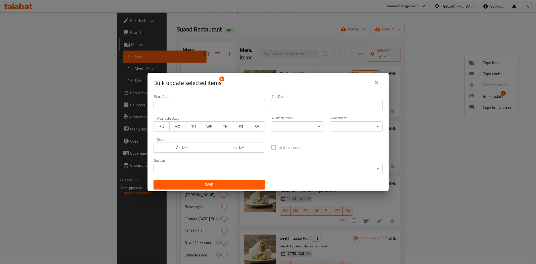
click at [231, 145] on span "Inactive" at bounding box center [237, 147] width 52 height 7
click at [219, 185] on span "Save" at bounding box center [210, 184] width 104 height 6
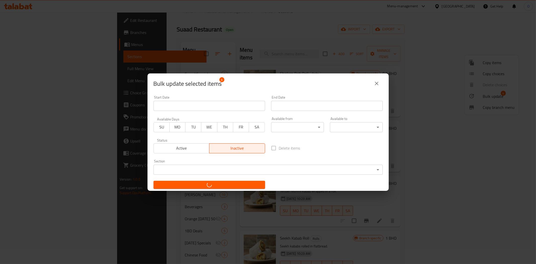
checkbox input "false"
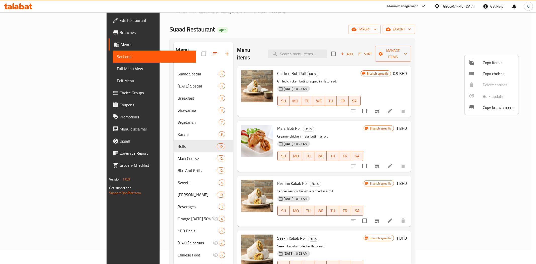
click at [155, 181] on div at bounding box center [268, 132] width 536 height 264
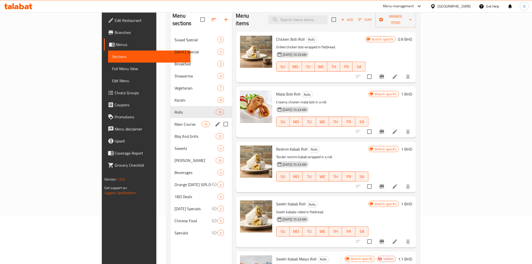
scroll to position [42, 0]
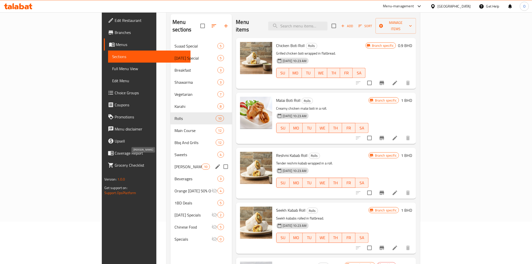
click at [174, 164] on span "[PERSON_NAME]" at bounding box center [187, 167] width 27 height 6
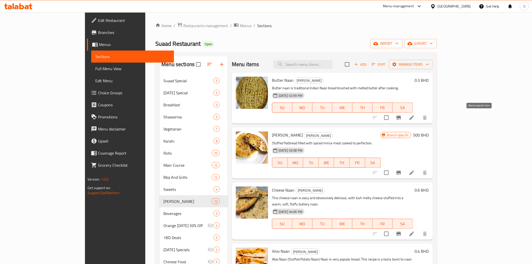
click at [402, 119] on icon "Branch-specific-item" at bounding box center [399, 118] width 6 height 6
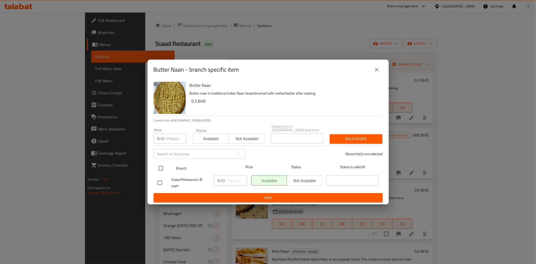
click at [159, 165] on input "checkbox" at bounding box center [161, 168] width 11 height 11
checkbox input "true"
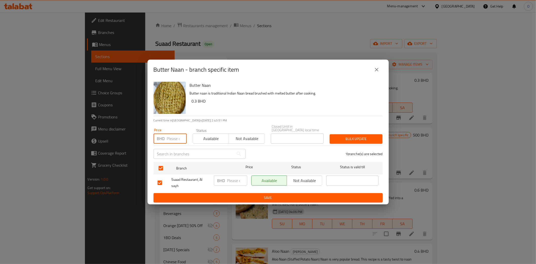
paste input "0.800"
type input "0.800"
click at [359, 131] on div "Bulk update" at bounding box center [356, 138] width 59 height 15
click at [356, 136] on span "Bulk update" at bounding box center [356, 139] width 45 height 6
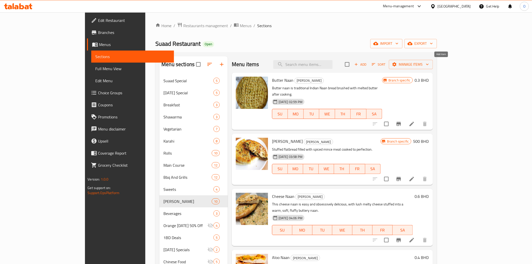
click at [368, 68] on button "Add" at bounding box center [360, 65] width 16 height 8
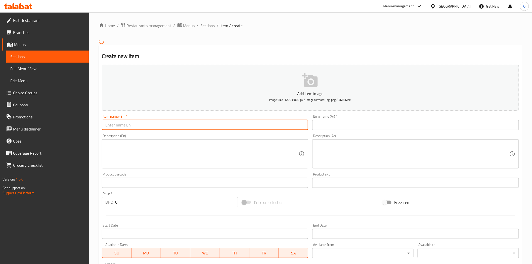
paste input "Roghni Naan"
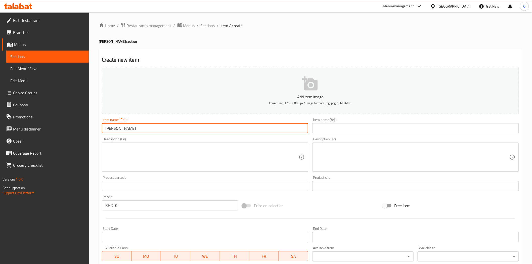
type input "Roghni Naan"
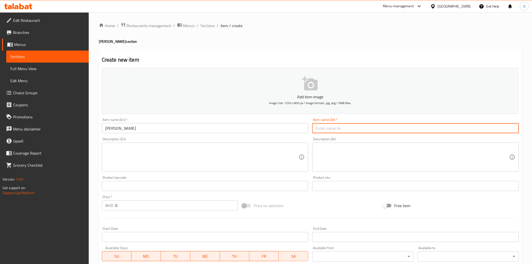
paste input "روغني نان"
type input "روغني نان"
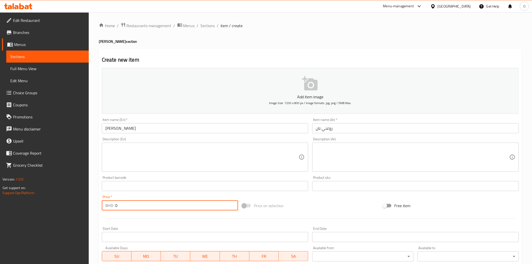
drag, startPoint x: 122, startPoint y: 205, endPoint x: 115, endPoint y: 207, distance: 7.2
click at [115, 207] on input "0" at bounding box center [176, 205] width 123 height 10
paste input ".250"
type input "0.250"
click at [133, 170] on div "Description (En)" at bounding box center [205, 156] width 207 height 29
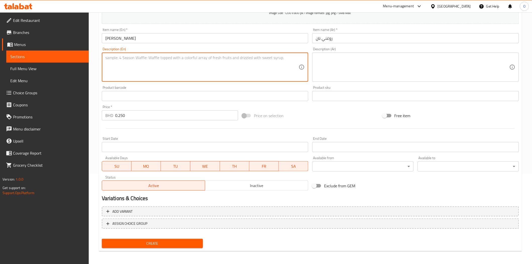
scroll to position [90, 0]
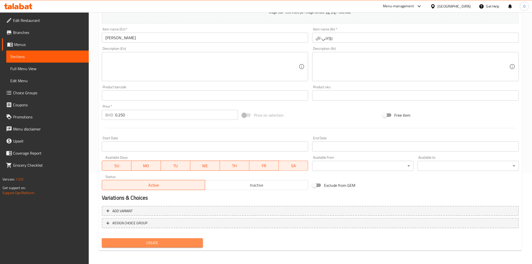
drag, startPoint x: 165, startPoint y: 246, endPoint x: 162, endPoint y: 240, distance: 6.1
click at [165, 246] on button "Create" at bounding box center [152, 242] width 101 height 9
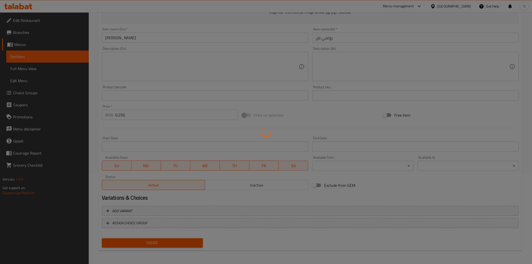
type input "0"
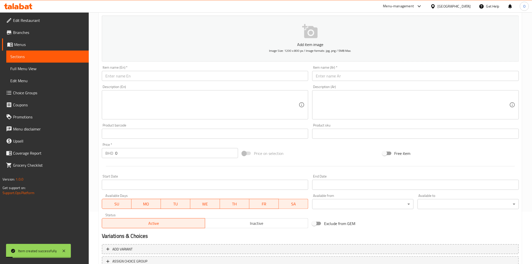
scroll to position [0, 0]
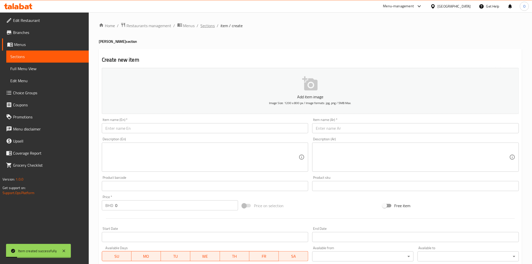
click at [204, 23] on span "Sections" at bounding box center [208, 26] width 14 height 6
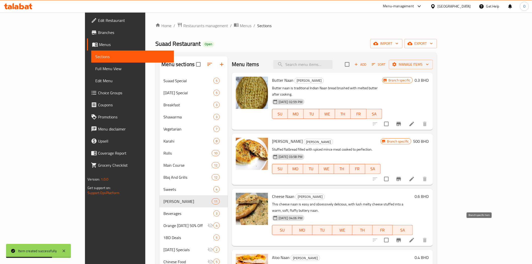
click at [401, 238] on icon "Branch-specific-item" at bounding box center [398, 240] width 5 height 4
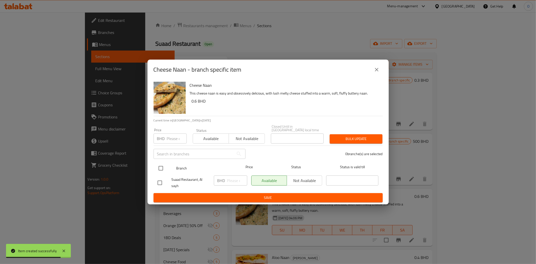
click at [157, 163] on input "checkbox" at bounding box center [161, 168] width 11 height 11
checkbox input "true"
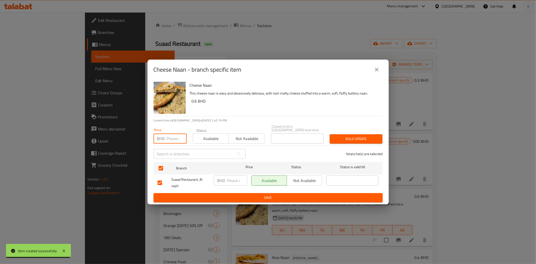
paste input "0.700"
type input "0.700"
click at [338, 134] on button "Bulk update" at bounding box center [356, 138] width 53 height 9
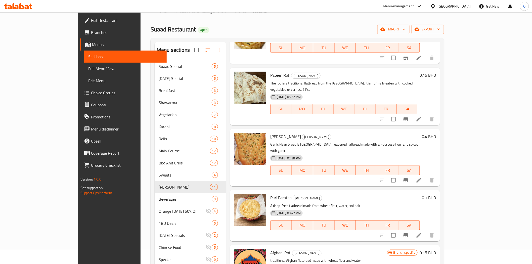
scroll to position [307, 0]
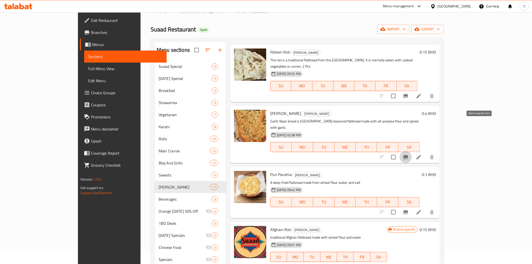
click at [409, 154] on icon "Branch-specific-item" at bounding box center [406, 157] width 6 height 6
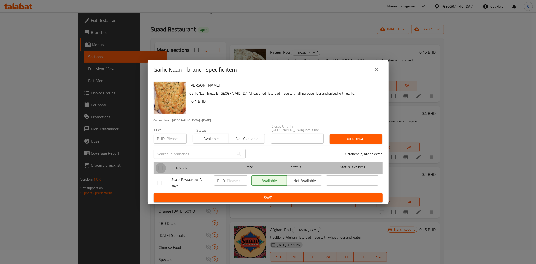
click at [162, 164] on input "checkbox" at bounding box center [161, 168] width 11 height 11
checkbox input "true"
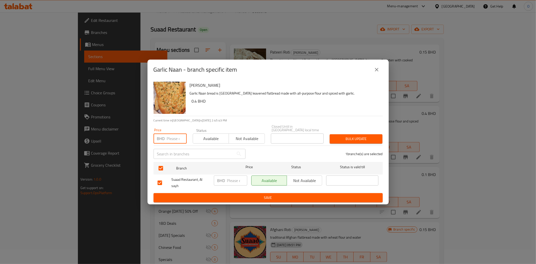
paste input "0.400"
type input "0.400"
click at [360, 131] on div "Bulk update" at bounding box center [356, 138] width 59 height 15
click at [363, 136] on span "Bulk update" at bounding box center [356, 139] width 45 height 6
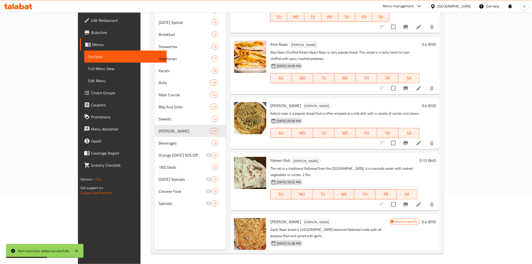
scroll to position [142, 0]
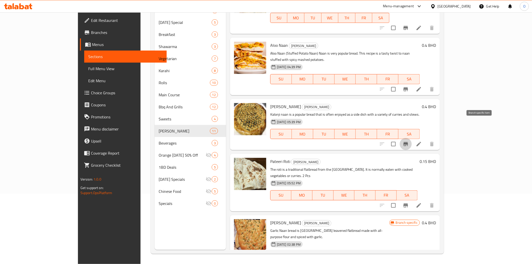
click at [408, 142] on icon "Branch-specific-item" at bounding box center [405, 144] width 5 height 4
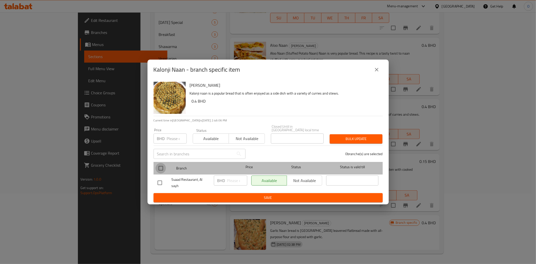
click at [160, 166] on input "checkbox" at bounding box center [161, 168] width 11 height 11
checkbox input "true"
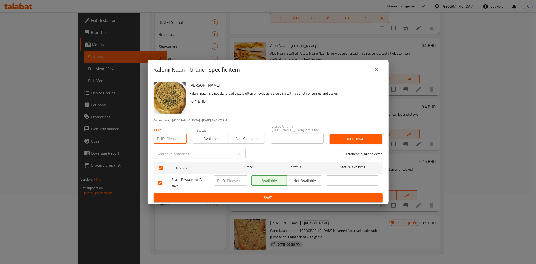
paste input "0.400"
type input "0.400"
click at [350, 136] on span "Bulk update" at bounding box center [356, 139] width 45 height 6
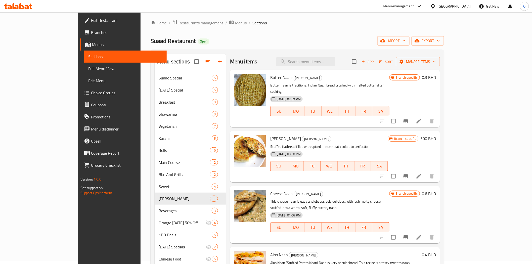
scroll to position [0, 0]
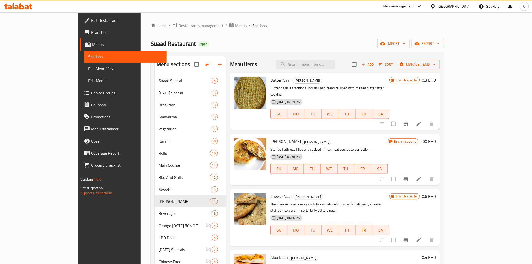
click at [365, 65] on icon "button" at bounding box center [363, 64] width 5 height 5
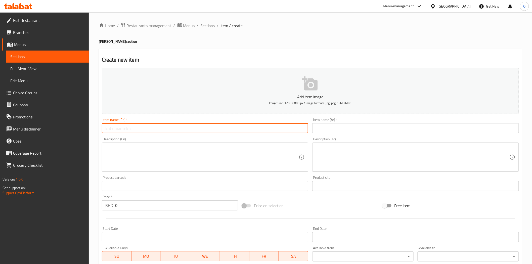
drag, startPoint x: 119, startPoint y: 134, endPoint x: 119, endPoint y: 127, distance: 7.1
click at [119, 127] on input "text" at bounding box center [205, 128] width 207 height 10
paste input "Saada Naan"
type input "Saada Naan"
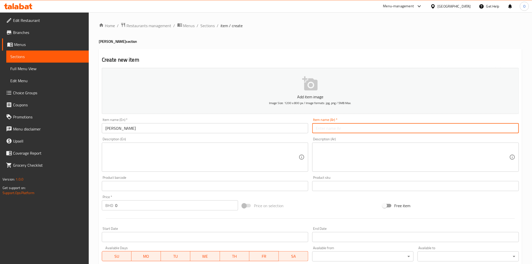
paste input "سعادة نان"
drag, startPoint x: 327, startPoint y: 129, endPoint x: 330, endPoint y: 130, distance: 2.9
click at [330, 130] on input "سعادة نان" at bounding box center [415, 128] width 207 height 10
type input "سادة نان"
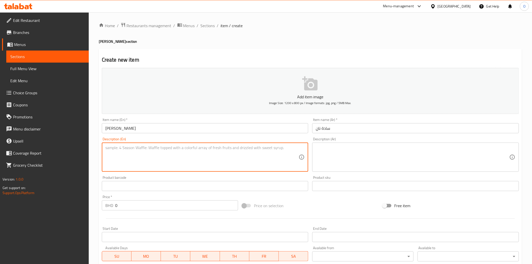
click at [124, 151] on textarea at bounding box center [202, 157] width 194 height 24
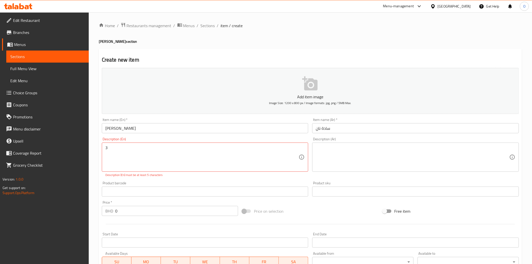
click at [125, 149] on textarea "3" at bounding box center [202, 157] width 194 height 24
click at [126, 148] on textarea "3 Roti" at bounding box center [202, 157] width 194 height 24
type textarea "3 Roti"
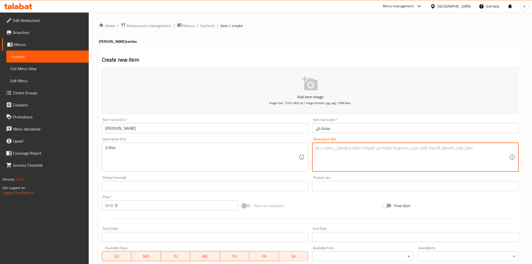
paste textarea "3 روتي"
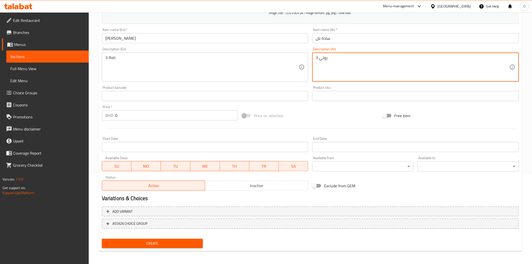
scroll to position [90, 0]
type textarea "3 روتي"
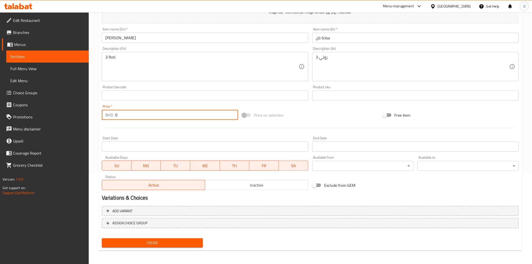
drag, startPoint x: 119, startPoint y: 116, endPoint x: 113, endPoint y: 116, distance: 5.6
click at [113, 116] on div "BHD 0 Price *" at bounding box center [170, 115] width 136 height 10
paste input ".130"
type input "0.130"
click at [123, 130] on div at bounding box center [310, 128] width 421 height 12
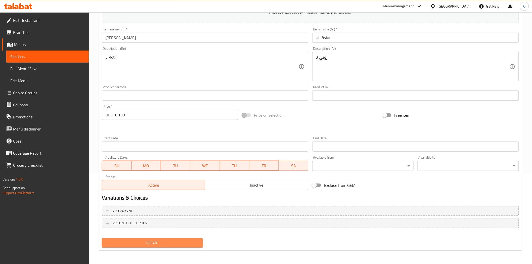
click at [140, 240] on span "Create" at bounding box center [152, 243] width 93 height 6
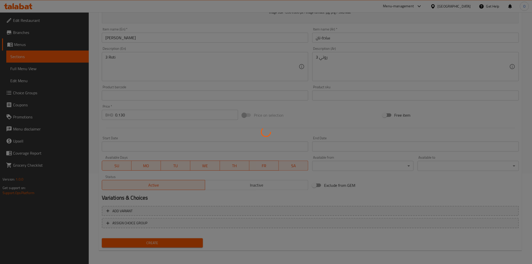
type input "0"
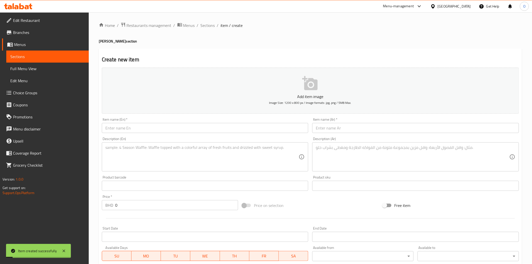
scroll to position [0, 0]
click at [209, 27] on span "Sections" at bounding box center [208, 26] width 14 height 6
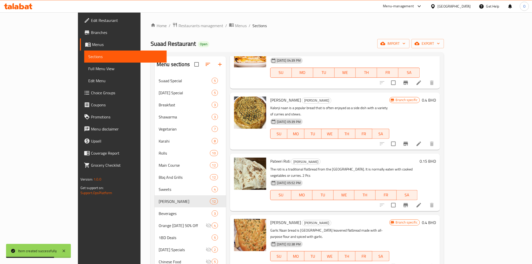
scroll to position [223, 0]
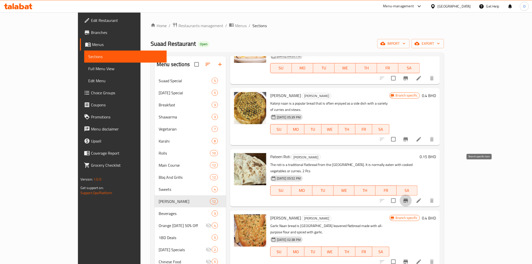
click at [409, 198] on icon "Branch-specific-item" at bounding box center [406, 201] width 6 height 6
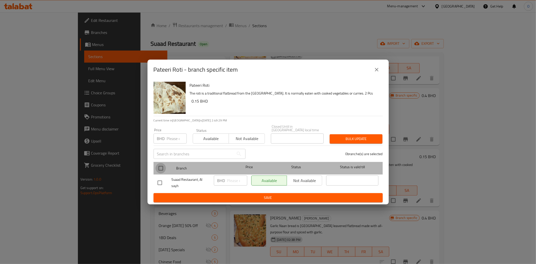
drag, startPoint x: 160, startPoint y: 167, endPoint x: 165, endPoint y: 146, distance: 21.0
click at [160, 166] on input "checkbox" at bounding box center [161, 168] width 11 height 11
checkbox input "true"
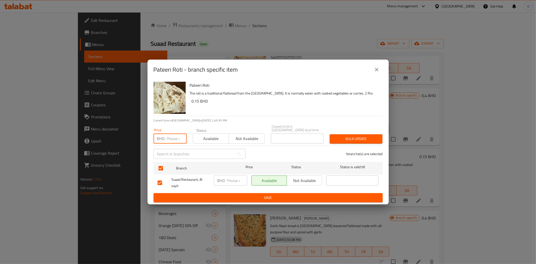
paste input "0.130"
type input "0.130"
click at [333, 134] on button "Bulk update" at bounding box center [356, 138] width 53 height 9
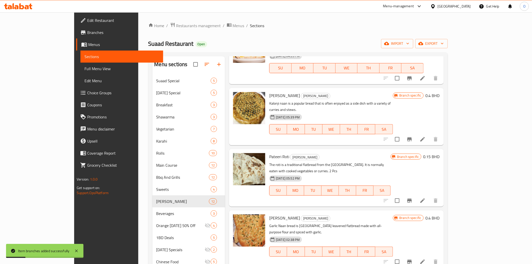
click at [425, 198] on icon at bounding box center [422, 201] width 6 height 6
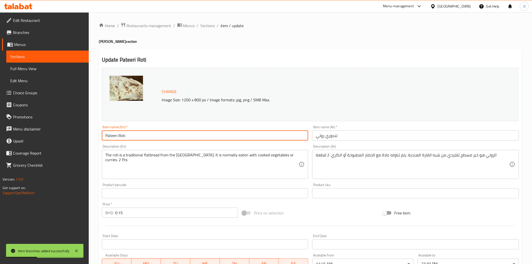
click at [187, 139] on input "Pateeri Roti" at bounding box center [205, 135] width 207 height 10
paste input "3 PIECES"
drag, startPoint x: 127, startPoint y: 135, endPoint x: 151, endPoint y: 134, distance: 24.1
click at [151, 134] on input "Pateeri Roti 3 PIECES" at bounding box center [205, 135] width 207 height 10
paste input "ieces"
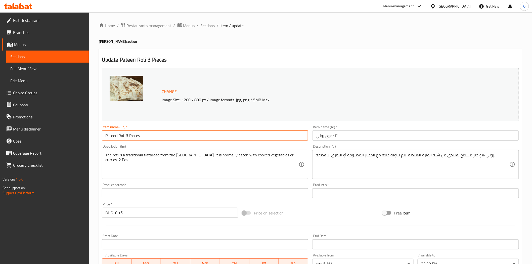
type input "Pateeri Roti 3 Pieces"
click at [346, 136] on input "تندوري روتي" at bounding box center [415, 135] width 207 height 10
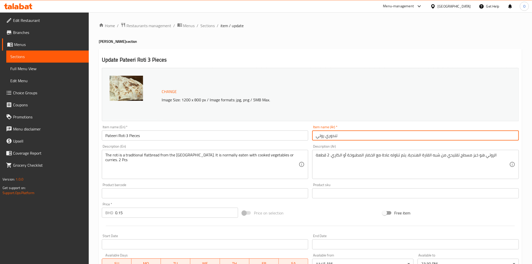
paste input "3 قطع"
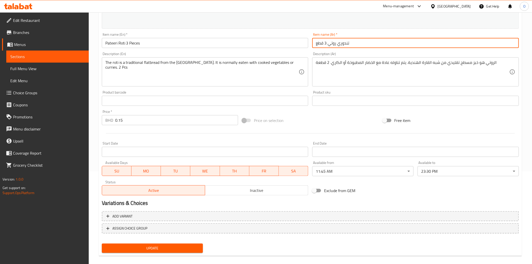
scroll to position [98, 0]
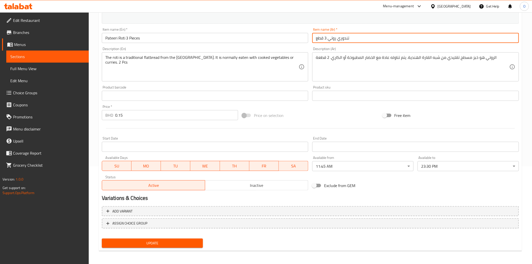
type input "تندوري روتي 3 قطع"
click at [142, 246] on button "Update" at bounding box center [152, 242] width 101 height 9
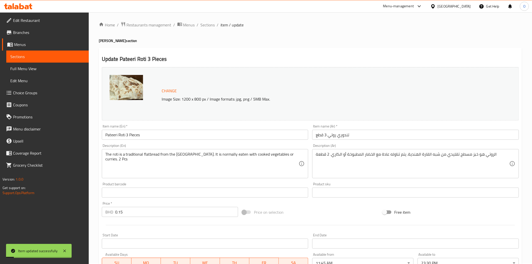
scroll to position [0, 0]
click at [207, 29] on span "Sections" at bounding box center [208, 26] width 14 height 6
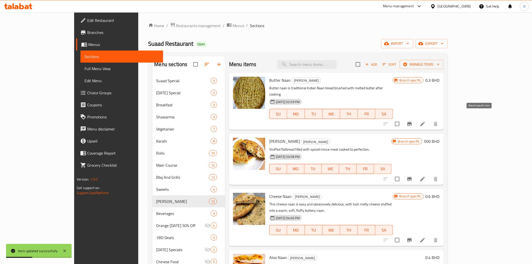
click at [412, 121] on icon "Branch-specific-item" at bounding box center [409, 124] width 6 height 6
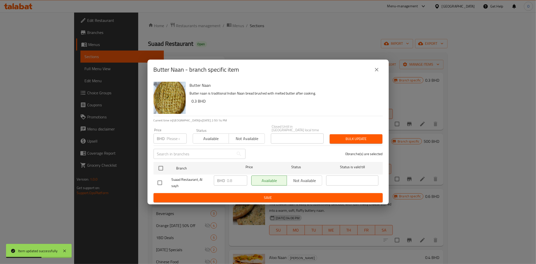
drag, startPoint x: 160, startPoint y: 164, endPoint x: 167, endPoint y: 154, distance: 12.7
click at [161, 163] on input "checkbox" at bounding box center [161, 168] width 11 height 11
checkbox input "true"
paste input "0.250"
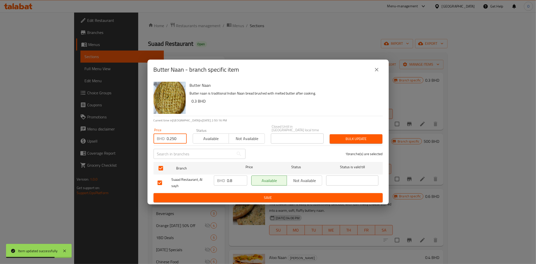
type input "0.250"
click at [355, 137] on span "Bulk update" at bounding box center [356, 139] width 45 height 6
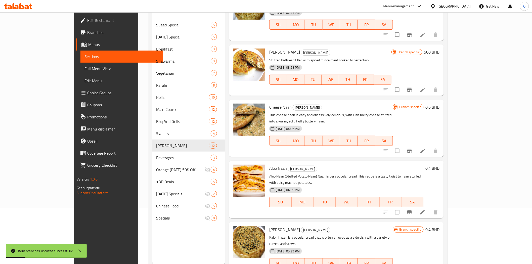
scroll to position [84, 0]
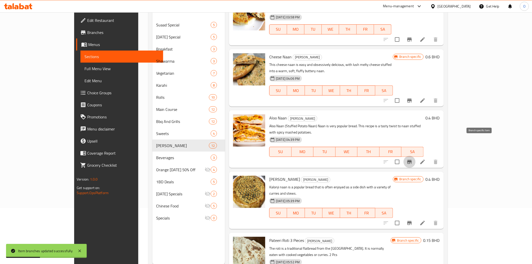
click at [412, 159] on icon "Branch-specific-item" at bounding box center [409, 162] width 6 height 6
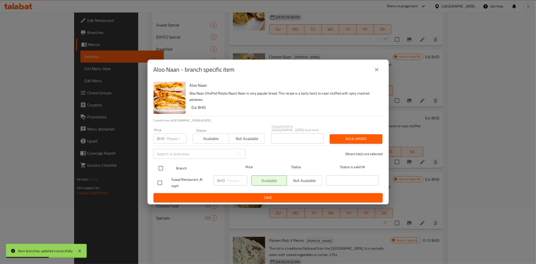
click at [161, 169] on input "checkbox" at bounding box center [161, 168] width 11 height 11
checkbox input "true"
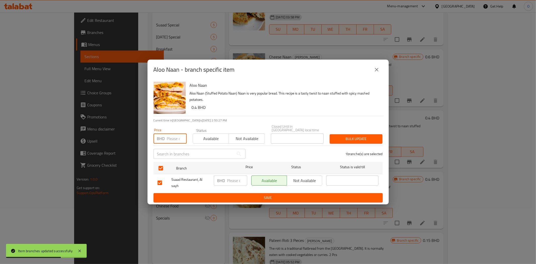
paste input "0.400"
type input "0.400"
click at [361, 136] on span "Bulk update" at bounding box center [356, 139] width 45 height 6
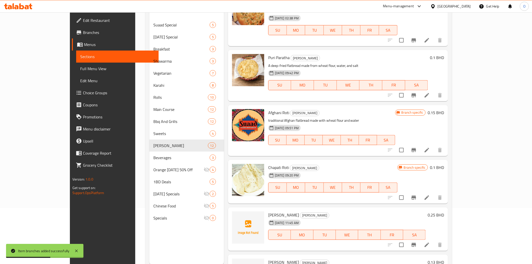
scroll to position [392, 0]
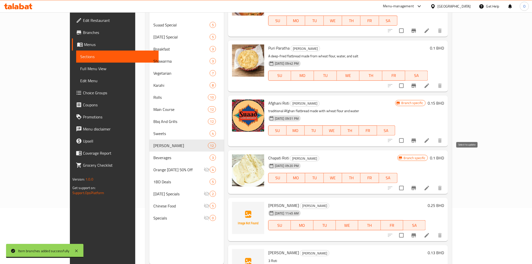
click at [407, 183] on input "checkbox" at bounding box center [401, 188] width 11 height 11
checkbox input "true"
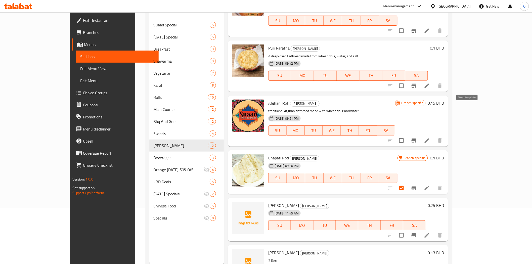
click at [407, 135] on input "checkbox" at bounding box center [401, 140] width 11 height 11
checkbox input "true"
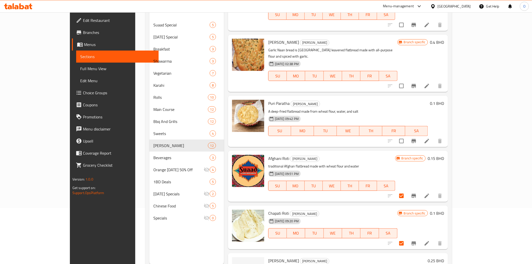
scroll to position [336, 0]
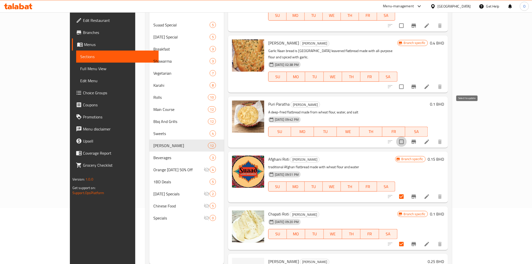
click at [407, 136] on input "checkbox" at bounding box center [401, 141] width 11 height 11
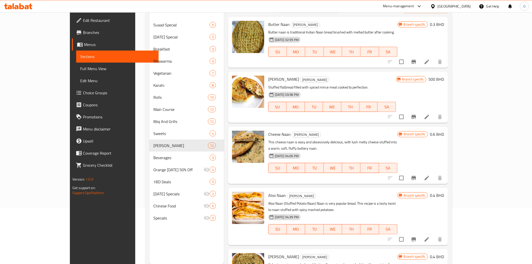
scroll to position [0, 0]
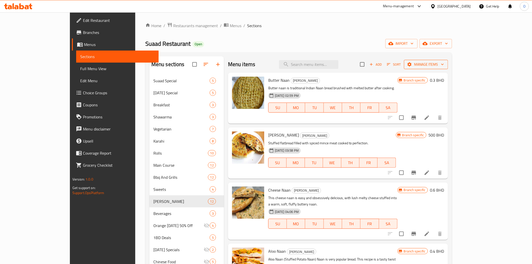
click at [444, 63] on span "Manage items" at bounding box center [426, 64] width 36 height 6
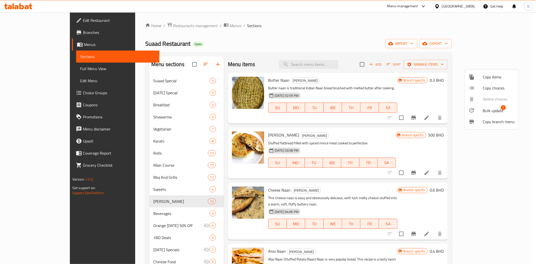
click at [478, 106] on li "Bulk update 3" at bounding box center [492, 111] width 54 height 12
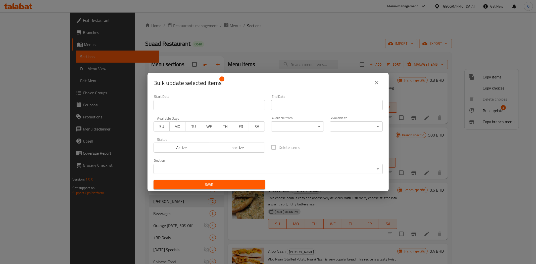
click at [226, 141] on div "Active Inactive" at bounding box center [210, 144] width 112 height 15
click at [227, 146] on span "Inactive" at bounding box center [237, 147] width 52 height 7
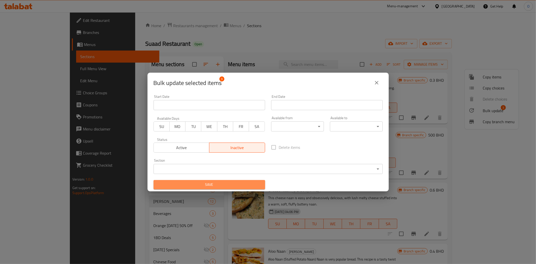
click at [215, 181] on span "Save" at bounding box center [210, 184] width 104 height 6
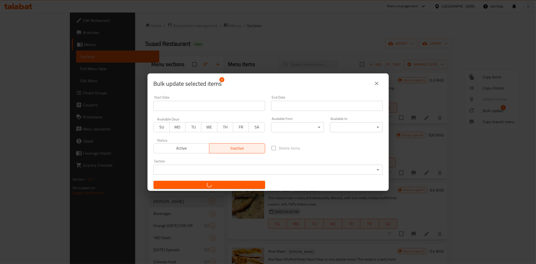
checkbox input "false"
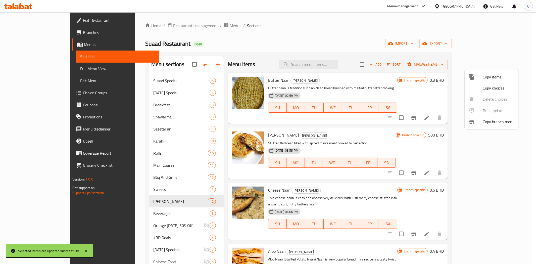
click at [164, 95] on div at bounding box center [268, 132] width 536 height 264
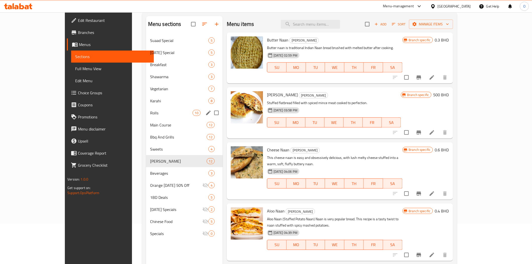
scroll to position [70, 0]
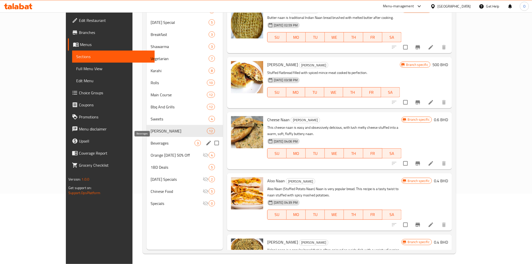
drag, startPoint x: 140, startPoint y: 141, endPoint x: 134, endPoint y: 141, distance: 5.8
click at [151, 141] on span "Beverages" at bounding box center [173, 143] width 44 height 6
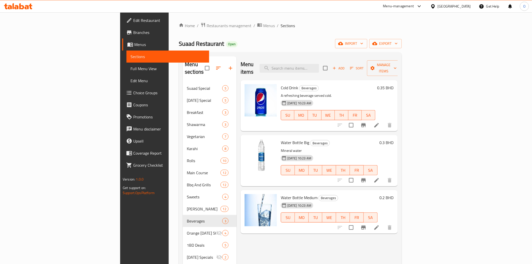
click at [345, 66] on span "Add" at bounding box center [339, 68] width 14 height 6
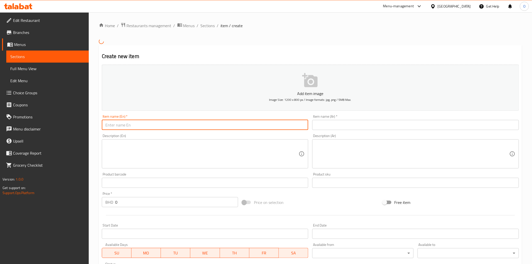
paste input "Sulemani Chaiye"
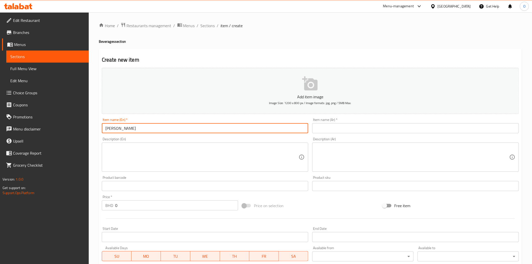
type input "Sulemani Chaiye"
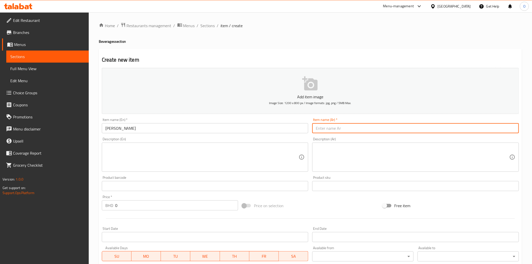
click at [334, 131] on input "text" at bounding box center [415, 128] width 207 height 10
paste input "سليماني شايا"
type input "سليماني شايا"
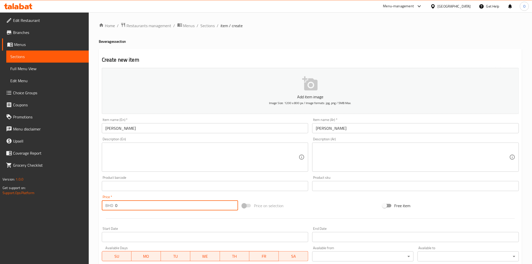
drag, startPoint x: 121, startPoint y: 208, endPoint x: 109, endPoint y: 208, distance: 11.8
click at [109, 208] on div "BHD 0 Price *" at bounding box center [170, 205] width 136 height 10
paste input ".130"
type input "0.130"
click at [134, 176] on div "Product barcode Product barcode" at bounding box center [205, 183] width 207 height 15
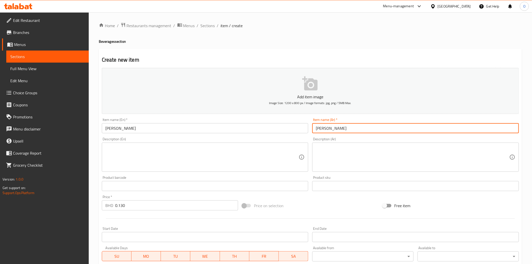
drag, startPoint x: 317, startPoint y: 130, endPoint x: 313, endPoint y: 130, distance: 4.3
click at [313, 130] on input "سليماني شايا" at bounding box center [415, 128] width 207 height 10
type input "سليماني شاي"
click at [127, 130] on input "Sulemani Chaiye" at bounding box center [205, 128] width 207 height 10
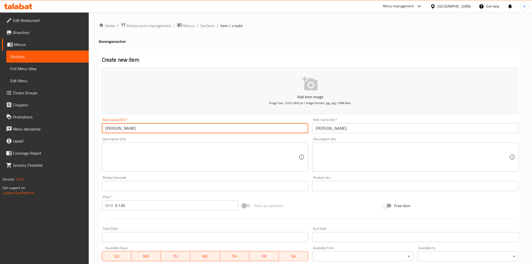
click at [127, 130] on input "Sulemani Chaiye" at bounding box center [205, 128] width 207 height 10
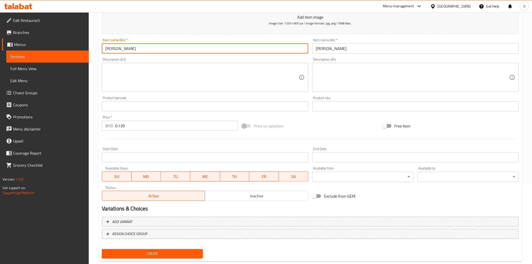
scroll to position [90, 0]
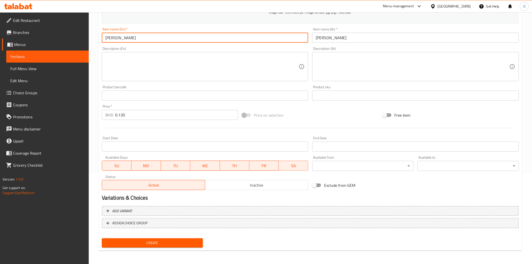
click at [149, 243] on span "Create" at bounding box center [152, 243] width 93 height 6
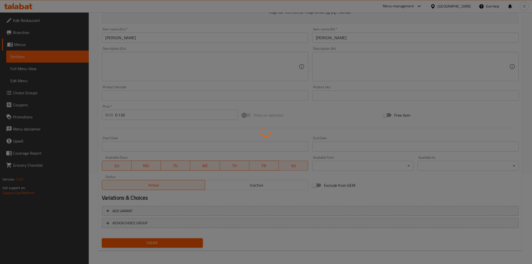
type input "0"
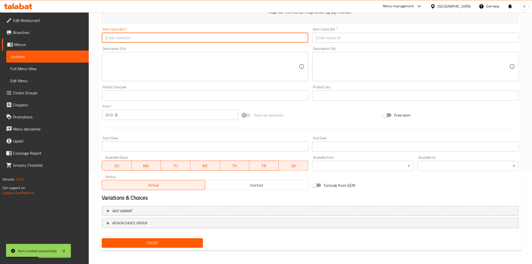
paste input "Suaad Special Dooth Patti"
type input "Suaad Special Dooth Patti"
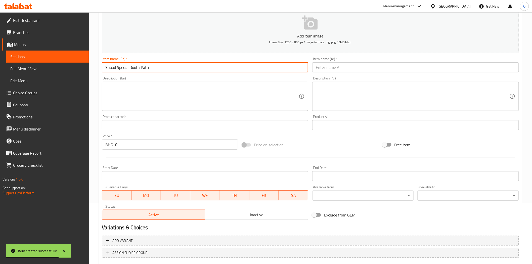
scroll to position [0, 0]
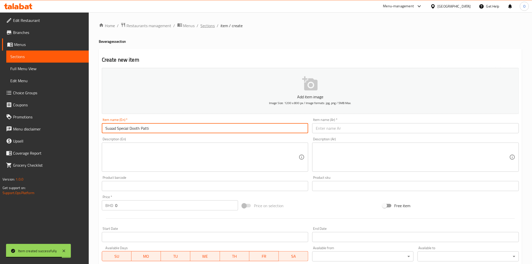
click at [214, 28] on span "Sections" at bounding box center [208, 26] width 14 height 6
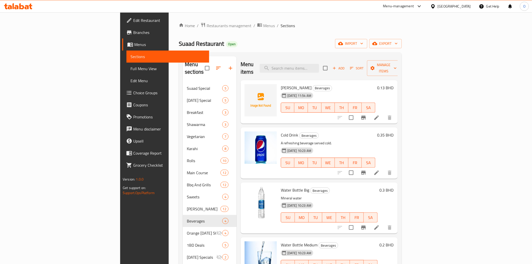
click at [345, 65] on span "Add" at bounding box center [339, 68] width 14 height 6
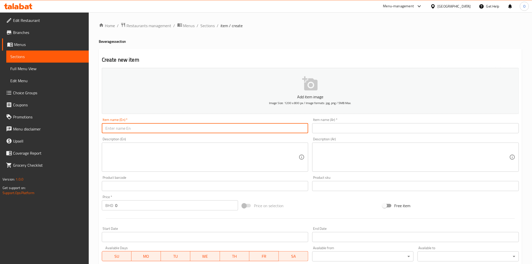
paste input "Suaad Special Dooth Patti"
type input "Suaad Special Dooth Patti"
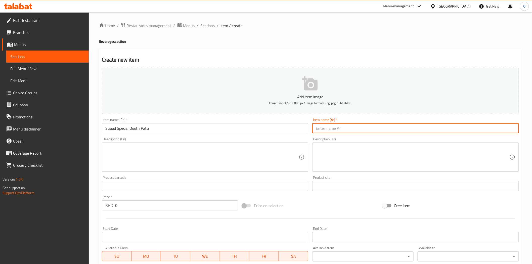
paste input "سعاد سبيشل"
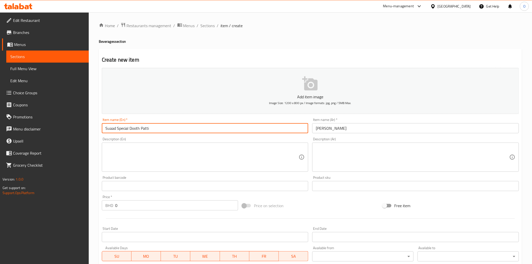
drag, startPoint x: 129, startPoint y: 130, endPoint x: 150, endPoint y: 131, distance: 20.9
click at [150, 131] on input "Suaad Special Dooth Patti" at bounding box center [205, 128] width 207 height 10
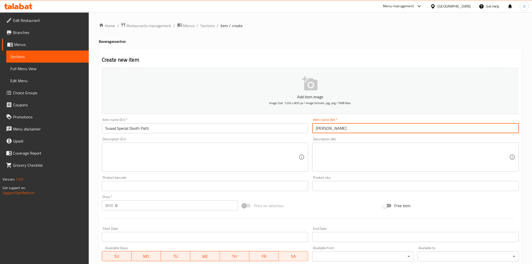
click at [343, 129] on input "سعاد سبيشل" at bounding box center [415, 128] width 207 height 10
paste input "دود باتي"
type input "سعاد سبيشل دود باتي"
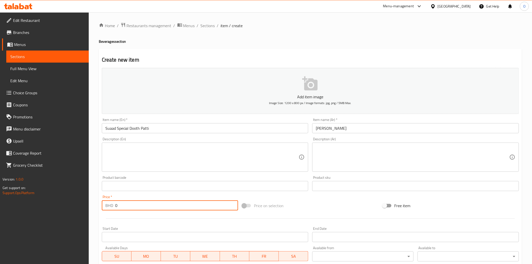
drag, startPoint x: 117, startPoint y: 204, endPoint x: 107, endPoint y: 207, distance: 10.6
click at [107, 207] on div "BHD 0 Price *" at bounding box center [170, 205] width 136 height 10
paste input ".250"
type input "0.250"
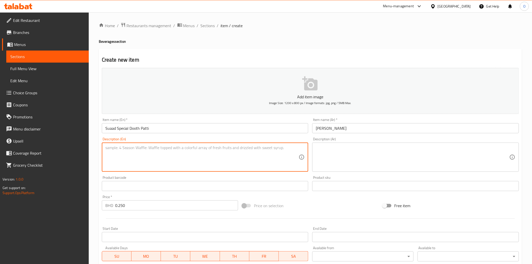
click at [139, 160] on textarea at bounding box center [202, 157] width 194 height 24
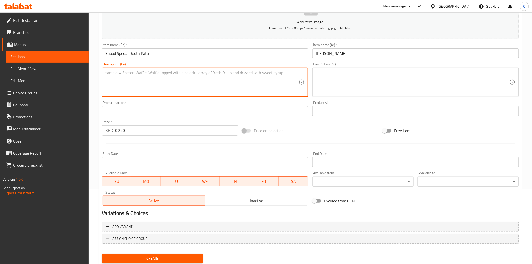
scroll to position [90, 0]
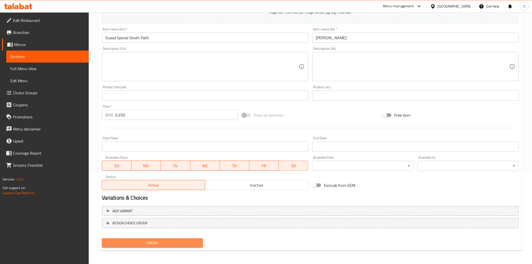
click at [138, 243] on span "Create" at bounding box center [152, 243] width 93 height 6
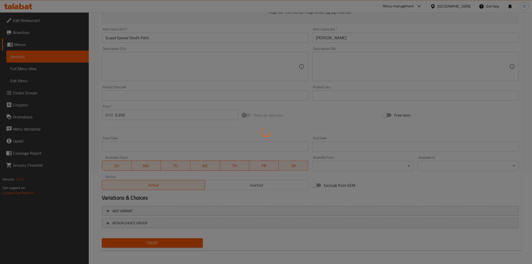
type input "0"
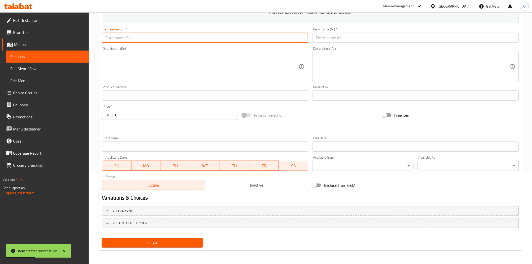
paste input "Cold Drink Kinza Only"
type input "Cold Drink Kinza Only"
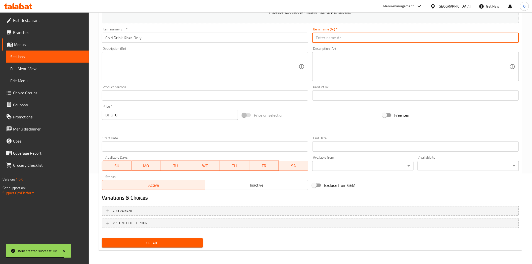
paste input "مشروب بارد كينزا فقط"
type input "مشروب بارد كينزا فقط"
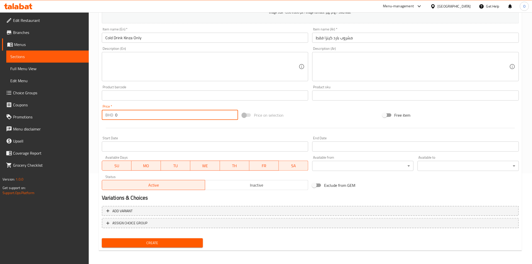
drag, startPoint x: 124, startPoint y: 114, endPoint x: 106, endPoint y: 119, distance: 19.4
click at [106, 118] on div "BHD 0 Price *" at bounding box center [170, 115] width 136 height 10
drag, startPoint x: 130, startPoint y: 121, endPoint x: 109, endPoint y: 116, distance: 21.5
click at [109, 116] on div "BHD 0 Price *" at bounding box center [170, 115] width 136 height 10
paste input ".400"
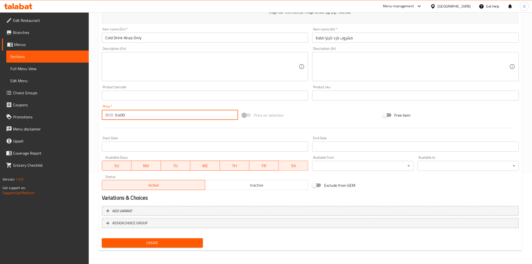
type input "0.400"
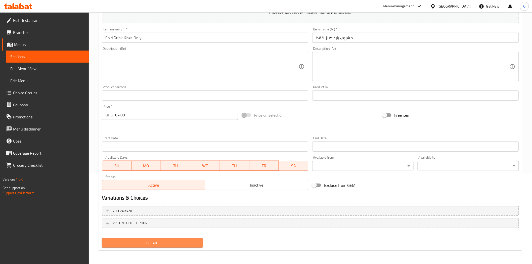
click at [139, 246] on button "Create" at bounding box center [152, 242] width 101 height 9
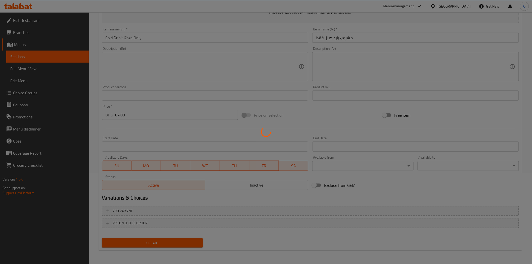
type input "0"
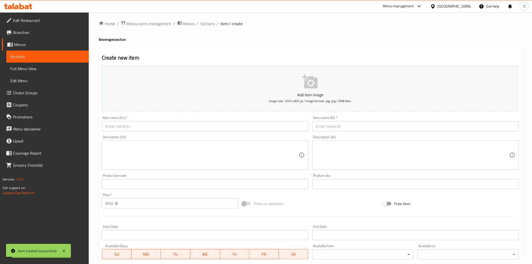
scroll to position [0, 0]
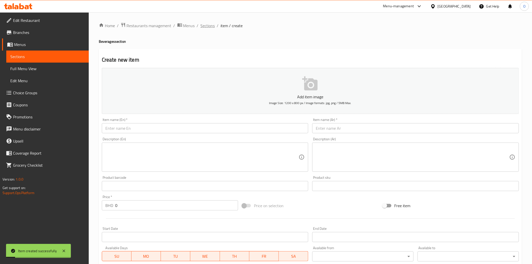
click at [205, 28] on span "Sections" at bounding box center [208, 26] width 14 height 6
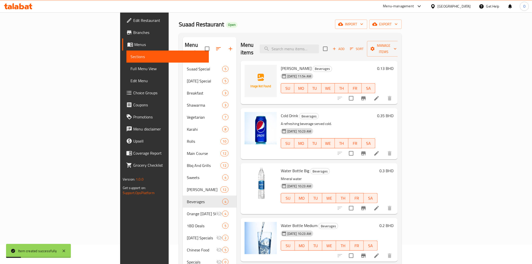
scroll to position [70, 0]
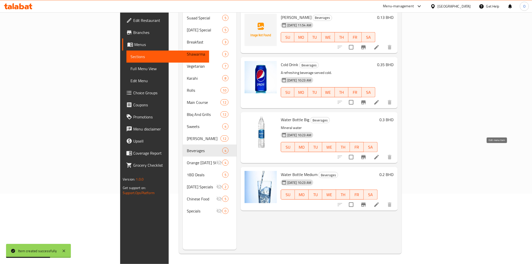
click at [379, 154] on icon at bounding box center [376, 157] width 6 height 6
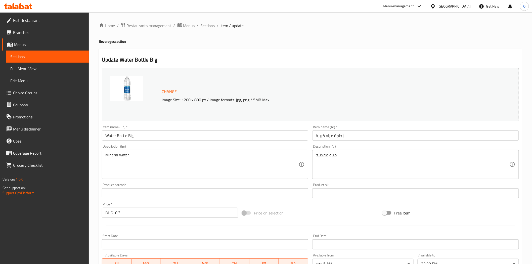
click at [131, 135] on input "Water Bottle Big" at bounding box center [205, 135] width 207 height 10
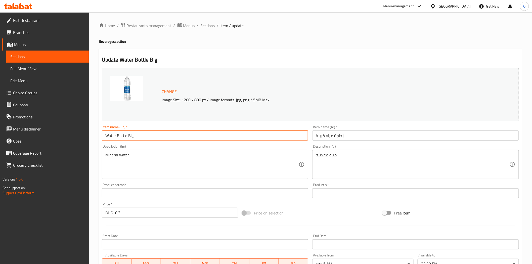
click at [131, 135] on input "Water Bottle Big" at bounding box center [205, 135] width 207 height 10
paste input "LARGE"
click at [136, 136] on input "Water Bottle LARGE" at bounding box center [205, 135] width 207 height 10
paste input "arge"
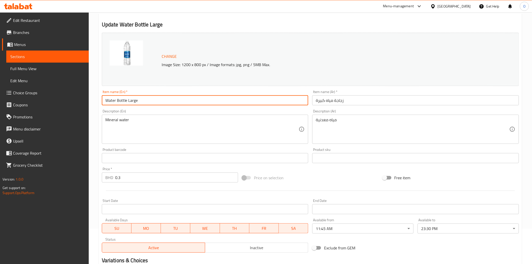
scroll to position [98, 0]
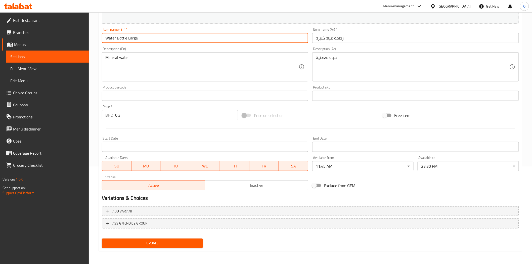
type input "Water Bottle Large"
drag, startPoint x: 147, startPoint y: 245, endPoint x: 127, endPoint y: 214, distance: 36.8
click at [147, 245] on button "Update" at bounding box center [152, 242] width 101 height 9
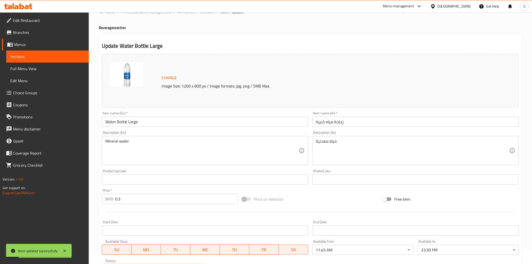
scroll to position [0, 0]
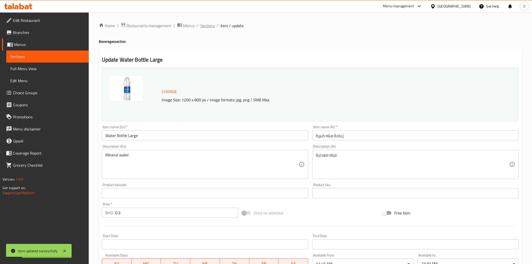
click at [212, 28] on span "Sections" at bounding box center [208, 26] width 14 height 6
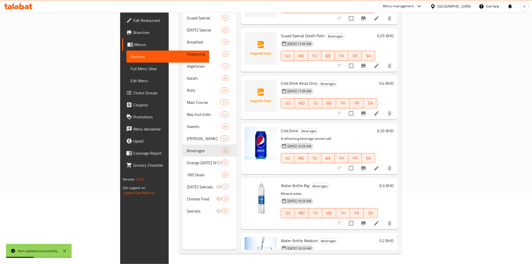
scroll to position [48, 0]
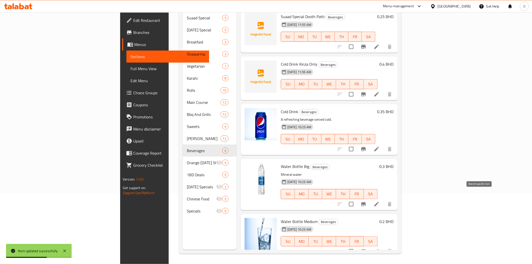
click at [366, 201] on icon "Branch-specific-item" at bounding box center [363, 204] width 6 height 6
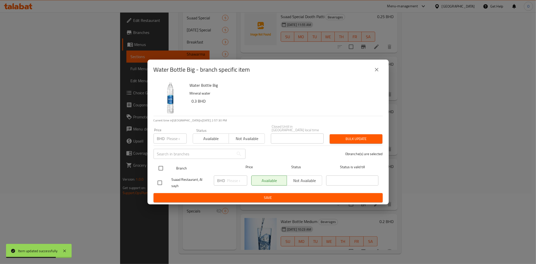
click at [164, 165] on input "checkbox" at bounding box center [161, 168] width 11 height 11
checkbox input "true"
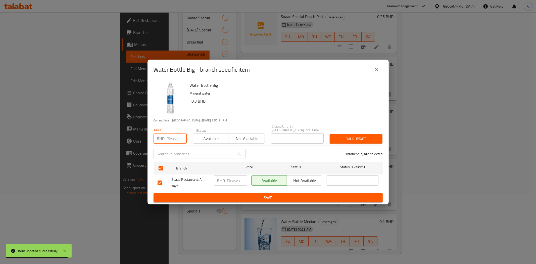
paste input "0.250"
type input "0.250"
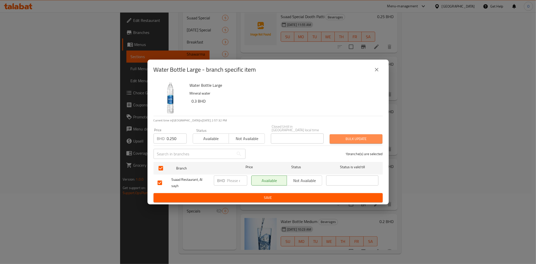
click at [354, 137] on span "Bulk update" at bounding box center [356, 139] width 45 height 6
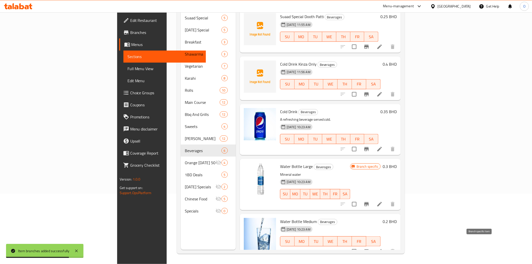
click at [369, 248] on icon "Branch-specific-item" at bounding box center [366, 251] width 6 height 6
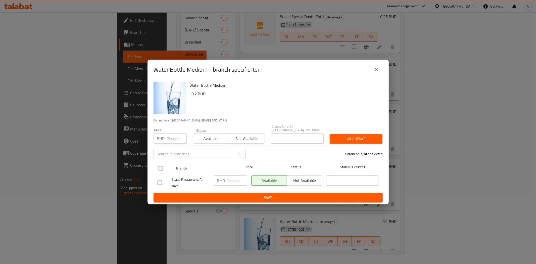
click at [162, 166] on input "checkbox" at bounding box center [161, 168] width 11 height 11
checkbox input "true"
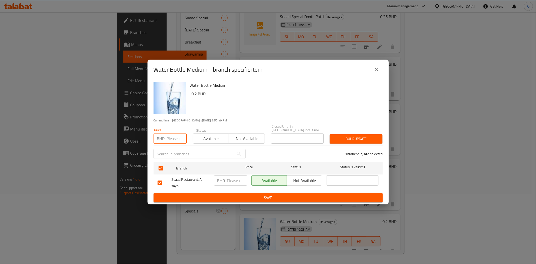
paste input "0.130"
type input "0.130"
click at [342, 134] on button "Bulk update" at bounding box center [356, 138] width 53 height 9
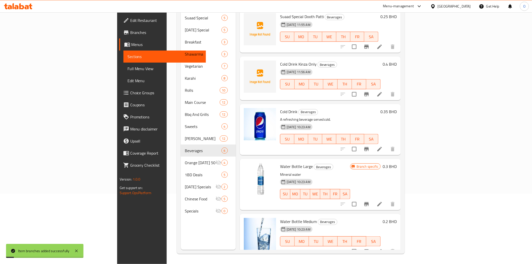
click at [387, 247] on li at bounding box center [379, 251] width 14 height 9
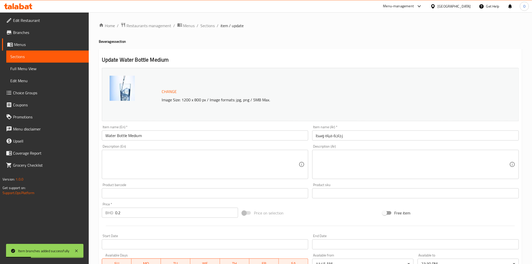
click at [133, 136] on input "Water Bottle Medium" at bounding box center [205, 135] width 207 height 10
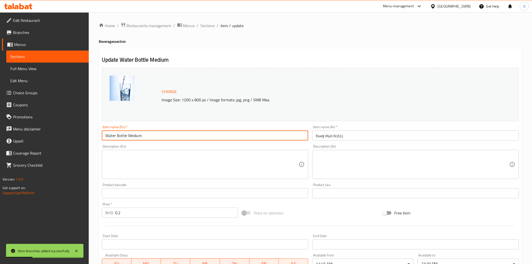
click at [133, 136] on input "Water Bottle Medium" at bounding box center [205, 135] width 207 height 10
type input "Water Bottle Small"
click at [320, 136] on input "زجاجة مياه وسط" at bounding box center [415, 135] width 207 height 10
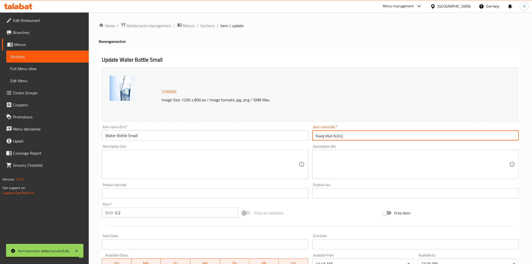
click at [320, 136] on input "زجاجة مياه وسط" at bounding box center [415, 135] width 207 height 10
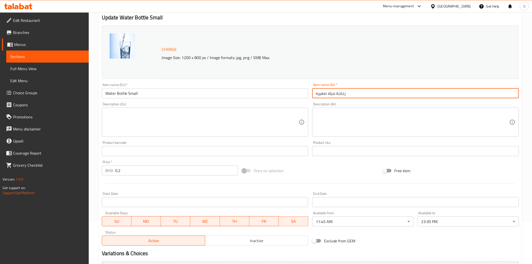
scroll to position [98, 0]
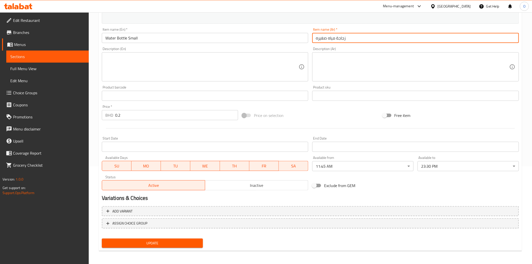
type input "زجاجة مياه صغيره"
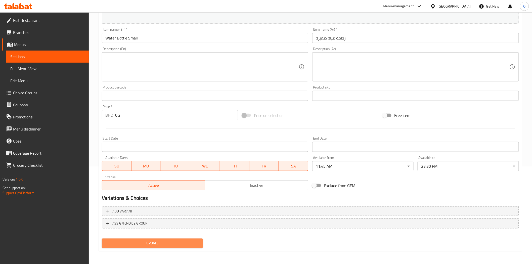
click at [145, 243] on span "Update" at bounding box center [152, 243] width 93 height 6
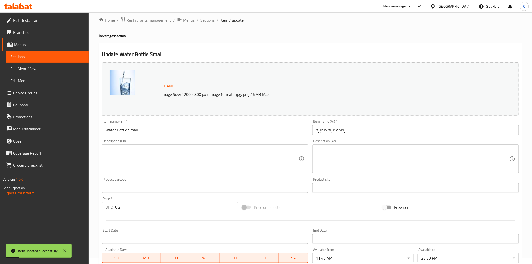
scroll to position [0, 0]
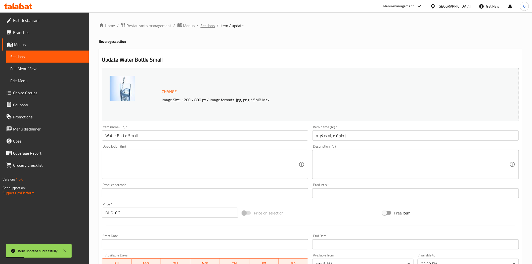
click at [203, 26] on span "Sections" at bounding box center [208, 26] width 14 height 6
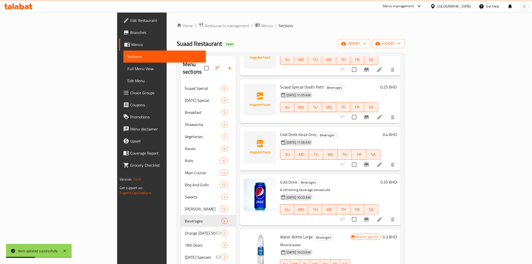
scroll to position [70, 0]
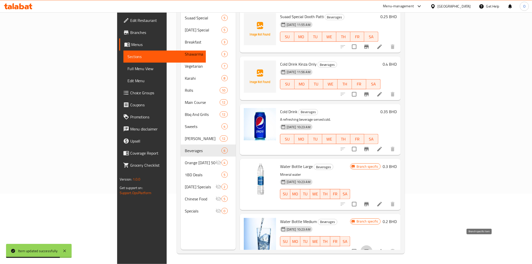
click at [369, 248] on icon "Branch-specific-item" at bounding box center [366, 251] width 6 height 6
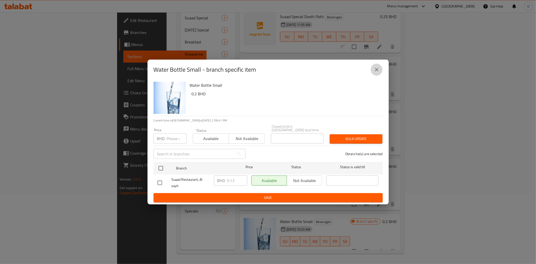
click at [374, 69] on icon "close" at bounding box center [377, 70] width 6 height 6
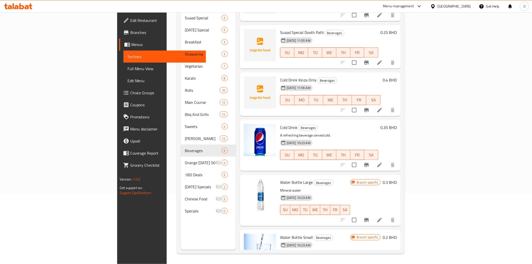
scroll to position [48, 0]
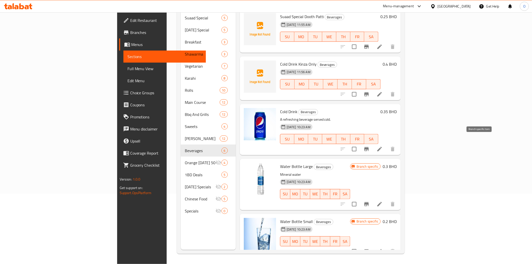
click at [369, 146] on icon "Branch-specific-item" at bounding box center [366, 149] width 6 height 6
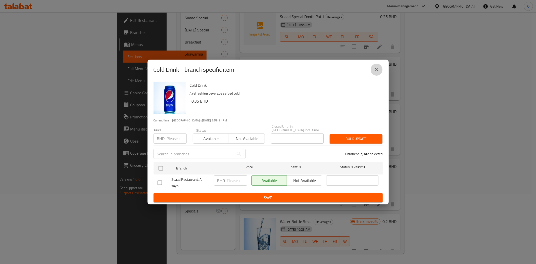
click at [375, 71] on icon "close" at bounding box center [377, 70] width 4 height 4
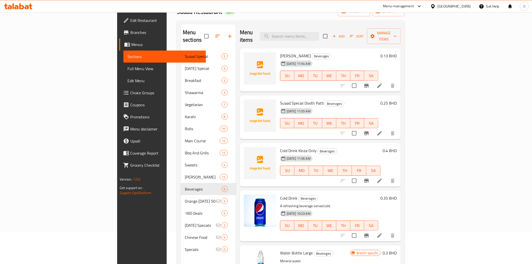
scroll to position [0, 0]
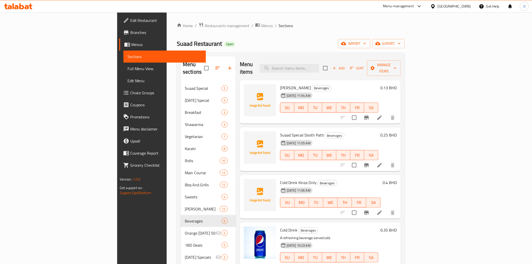
click at [347, 64] on button "Add" at bounding box center [338, 68] width 16 height 8
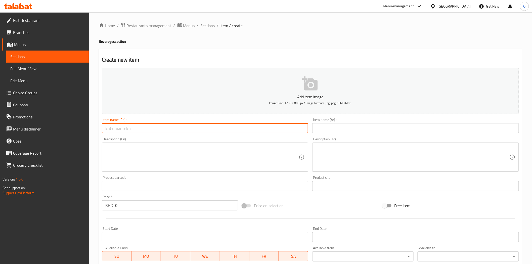
drag, startPoint x: 222, startPoint y: 122, endPoint x: 175, endPoint y: 130, distance: 48.5
click at [175, 130] on input "text" at bounding box center [205, 128] width 207 height 10
paste input "LASSI"
click at [122, 128] on input "LASSI" at bounding box center [205, 128] width 207 height 10
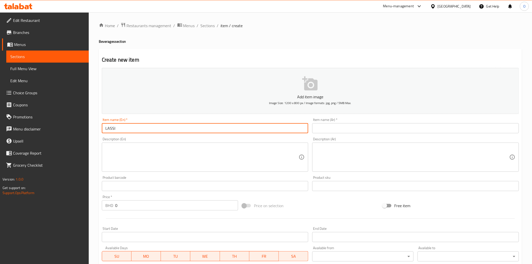
click at [122, 128] on input "LASSI" at bounding box center [205, 128] width 207 height 10
paste input "assi"
type input "Lassi"
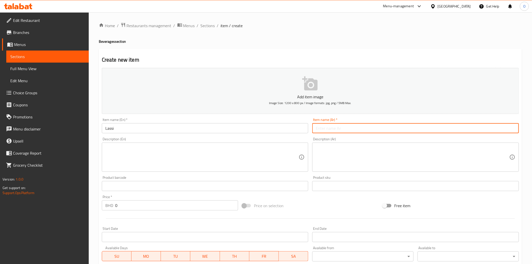
paste input "لاسي"
type input "لاسي"
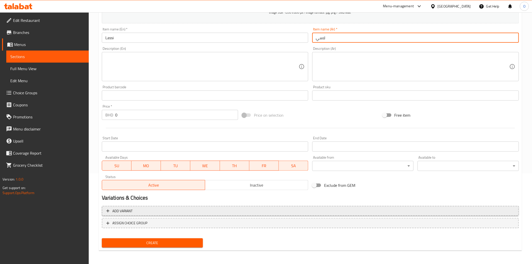
click at [357, 209] on span "Add variant" at bounding box center [310, 211] width 408 height 6
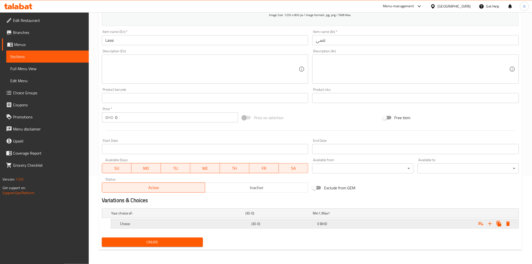
scroll to position [88, 0]
click at [489, 225] on icon "Expand" at bounding box center [490, 224] width 6 height 6
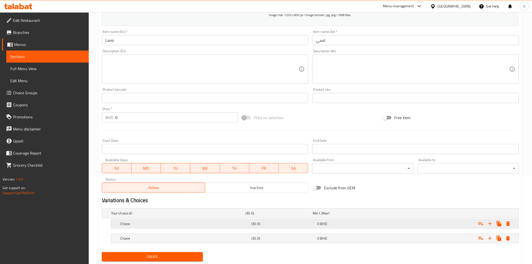
click at [255, 223] on h5 "(ID: 0)" at bounding box center [284, 223] width 64 height 5
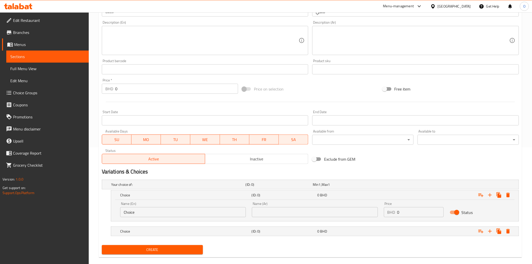
scroll to position [124, 0]
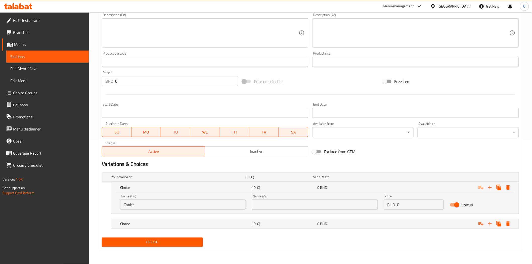
click at [157, 199] on div "Name (En) Choice Name (En)" at bounding box center [183, 201] width 126 height 15
click at [151, 207] on input "Choice" at bounding box center [183, 205] width 126 height 10
click at [170, 210] on div "Name (En) Name (En)" at bounding box center [183, 201] width 132 height 21
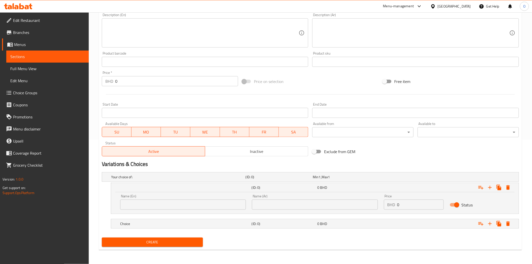
click at [171, 204] on input "text" at bounding box center [183, 205] width 126 height 10
type input "Medium"
click at [152, 225] on h5 "Choice" at bounding box center [184, 223] width 129 height 5
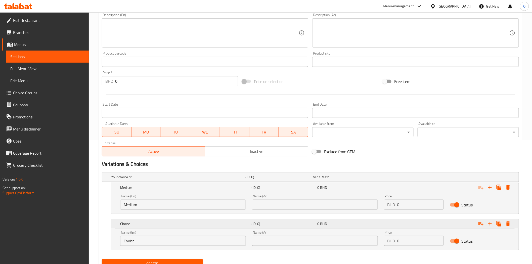
click at [152, 225] on h5 "Choice" at bounding box center [184, 223] width 129 height 5
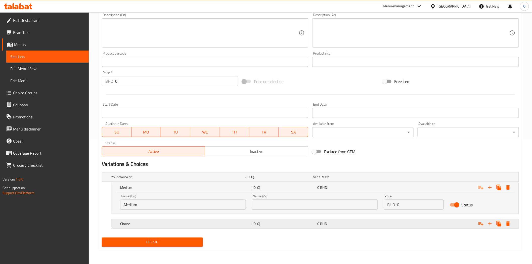
click at [147, 220] on div "Choice" at bounding box center [184, 223] width 131 height 7
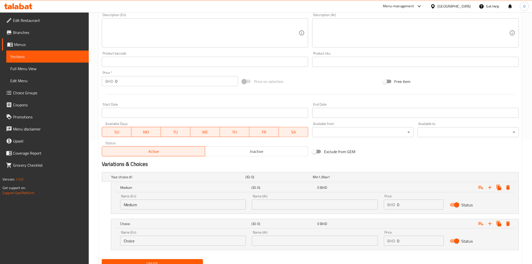
click at [144, 245] on input "Choice" at bounding box center [183, 241] width 126 height 10
click at [145, 240] on input "text" at bounding box center [183, 241] width 126 height 10
type input "Large"
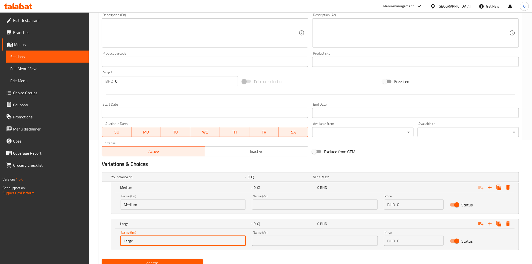
click at [304, 202] on input "text" at bounding box center [315, 205] width 126 height 10
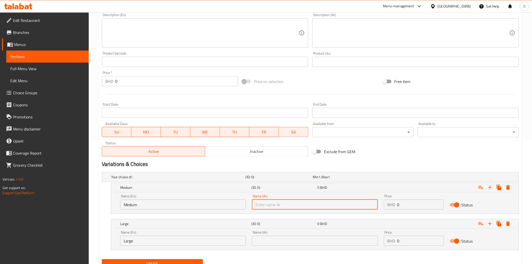
type input "نصف"
click at [277, 200] on input "نصف" at bounding box center [315, 205] width 126 height 10
click at [272, 209] on input "text" at bounding box center [315, 205] width 126 height 10
type input "وسط"
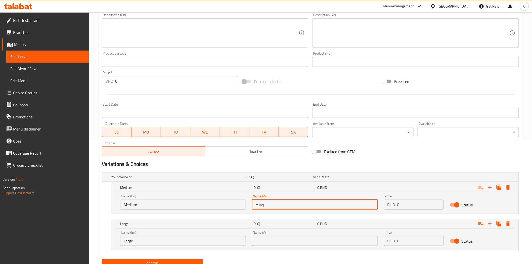
click at [262, 236] on input "text" at bounding box center [315, 241] width 126 height 10
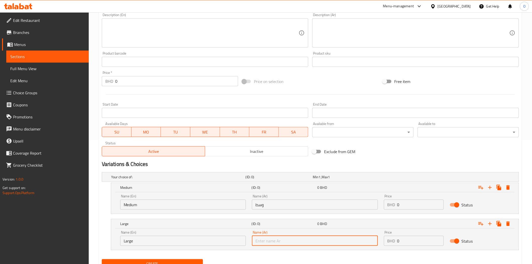
type input "كبير"
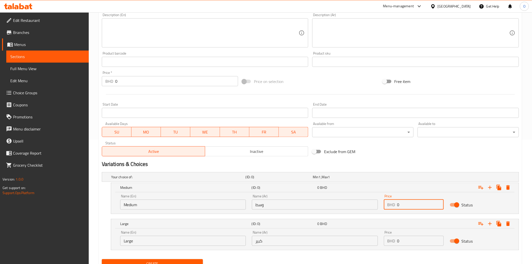
drag, startPoint x: 408, startPoint y: 202, endPoint x: 388, endPoint y: 204, distance: 20.0
click at [388, 204] on div "BHD 0 Price" at bounding box center [414, 205] width 60 height 10
paste input ".700"
type input "0.700"
drag, startPoint x: 403, startPoint y: 240, endPoint x: 384, endPoint y: 245, distance: 19.0
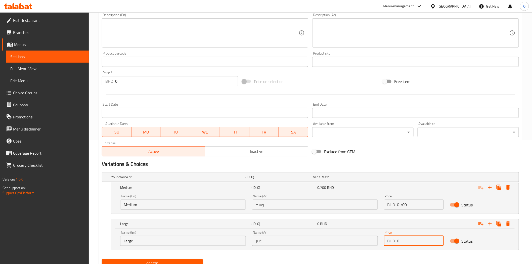
click at [384, 245] on div "BHD 0 Price" at bounding box center [414, 241] width 60 height 10
paste input ".900"
type input "0.900"
click at [176, 263] on span "Create" at bounding box center [152, 264] width 93 height 6
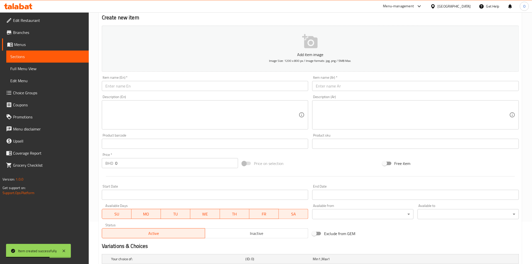
scroll to position [0, 0]
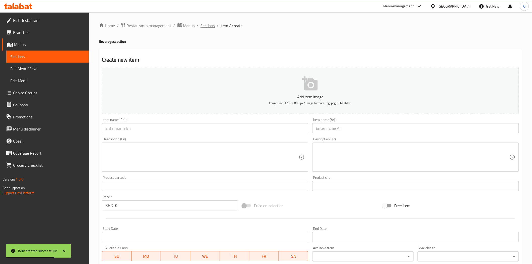
click at [209, 27] on span "Sections" at bounding box center [208, 26] width 14 height 6
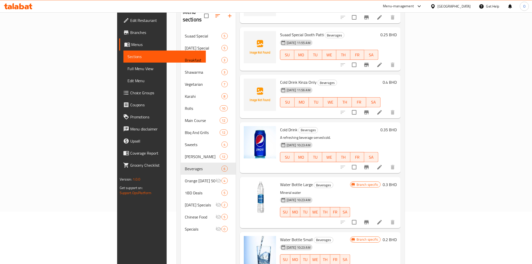
scroll to position [70, 0]
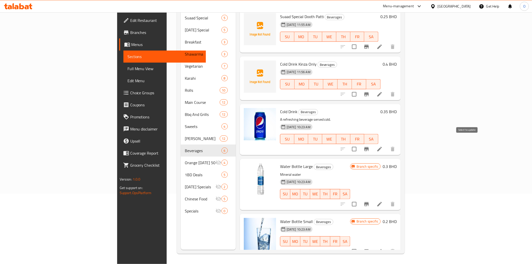
click at [359, 144] on input "checkbox" at bounding box center [354, 149] width 11 height 11
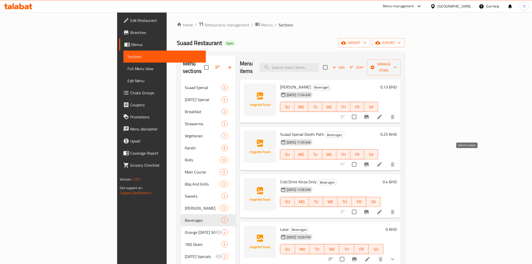
scroll to position [0, 0]
click at [397, 65] on span "Manage items" at bounding box center [384, 68] width 26 height 13
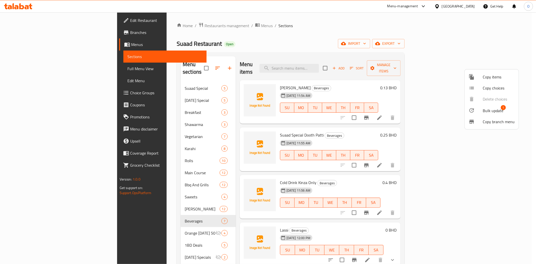
click at [480, 112] on div at bounding box center [476, 110] width 14 height 6
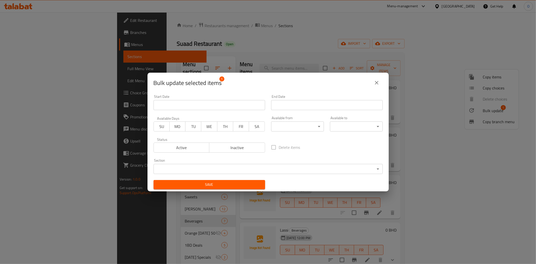
click at [215, 147] on span "Inactive" at bounding box center [237, 147] width 52 height 7
click at [200, 180] on button "Save" at bounding box center [210, 184] width 112 height 9
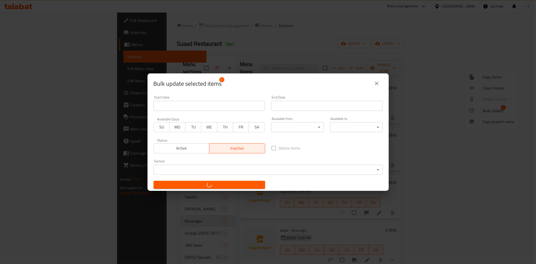
checkbox input "false"
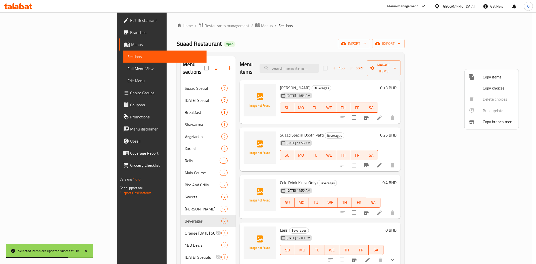
drag, startPoint x: 325, startPoint y: 66, endPoint x: 322, endPoint y: 64, distance: 3.0
click at [322, 64] on div at bounding box center [268, 132] width 536 height 264
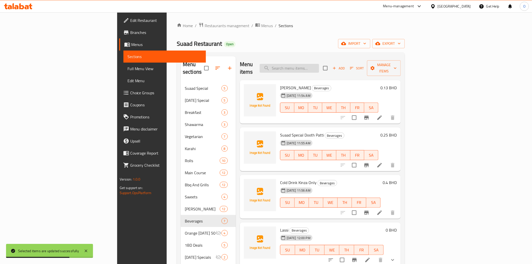
click at [319, 64] on input "search" at bounding box center [289, 68] width 59 height 9
paste input "KABULI PULAO"
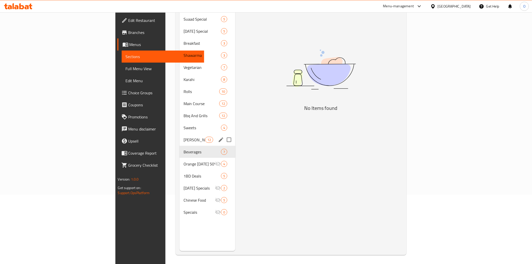
scroll to position [70, 0]
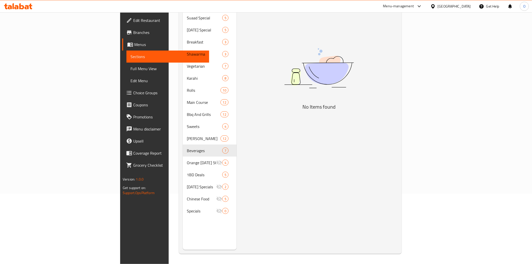
type input "KABULI PULAO"
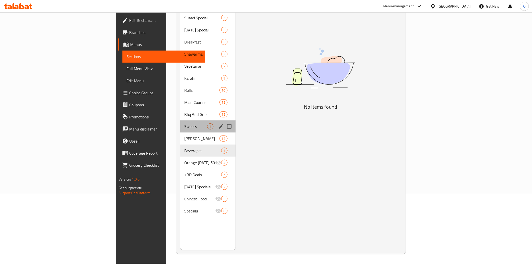
click at [180, 124] on div "Sweets 4" at bounding box center [207, 126] width 55 height 12
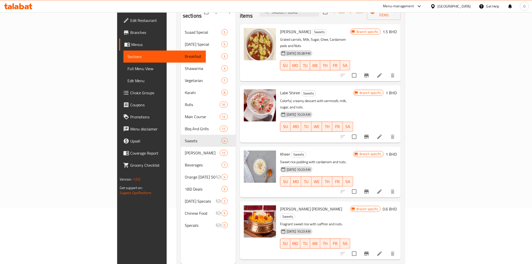
scroll to position [70, 0]
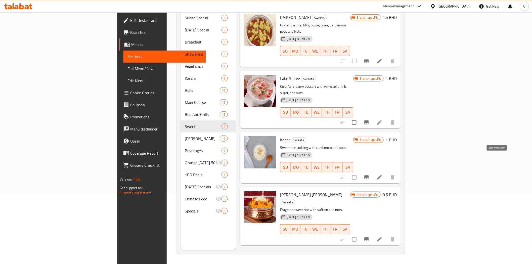
click at [382, 174] on icon at bounding box center [379, 177] width 6 height 6
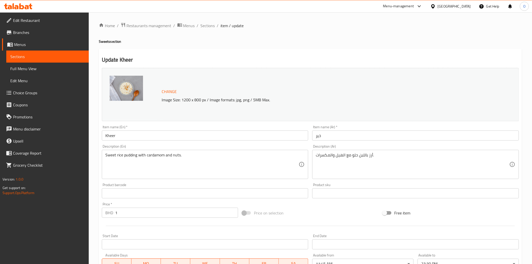
click at [151, 137] on input "Kheer" at bounding box center [205, 135] width 207 height 10
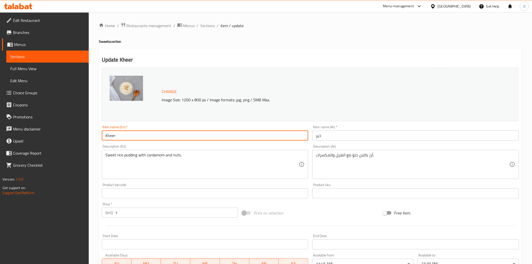
click at [151, 137] on input "Kheer" at bounding box center [205, 135] width 207 height 10
click at [150, 137] on input "Kheer" at bounding box center [205, 135] width 207 height 10
paste input "Deghi"
type input "Deghi Kheer"
click at [315, 136] on input "خير" at bounding box center [415, 135] width 207 height 10
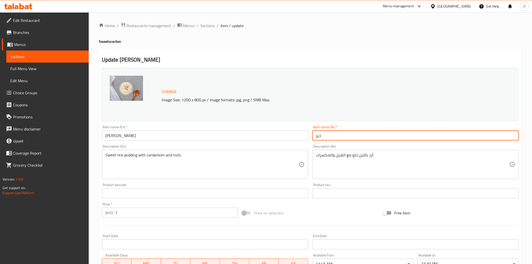
paste input "ديغي"
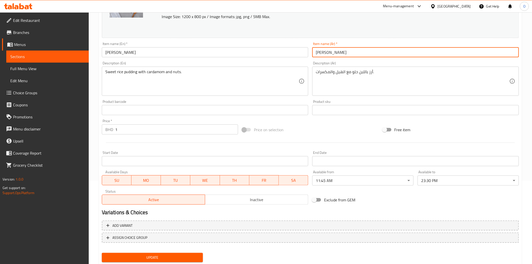
scroll to position [98, 0]
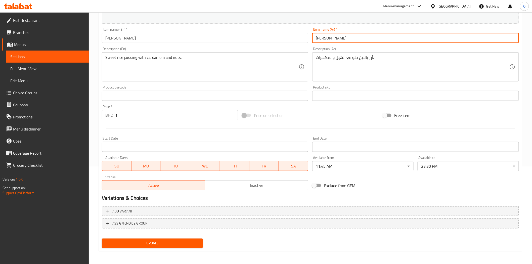
type input "ديغي خير"
click at [156, 238] on button "Update" at bounding box center [152, 242] width 101 height 9
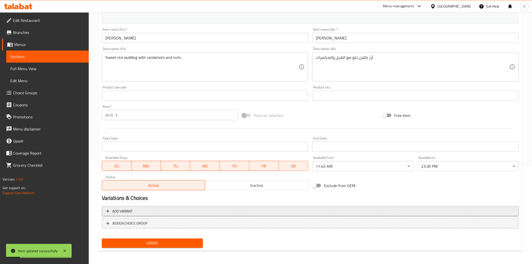
click at [387, 214] on button "Add variant" at bounding box center [310, 211] width 417 height 10
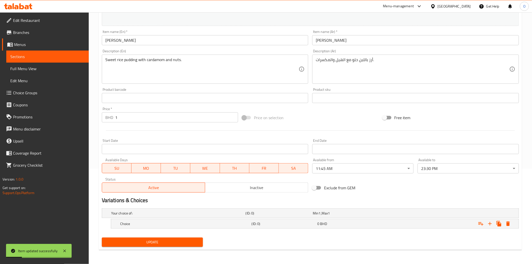
scroll to position [95, 0]
click at [493, 224] on button "Expand" at bounding box center [489, 223] width 9 height 9
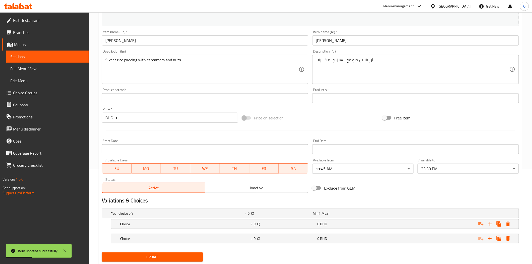
scroll to position [110, 0]
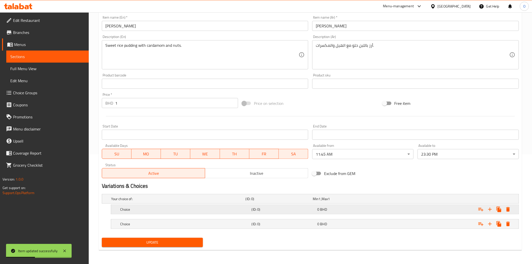
click at [255, 205] on div "Choice (ID: 0) 0 BHD" at bounding box center [316, 209] width 394 height 11
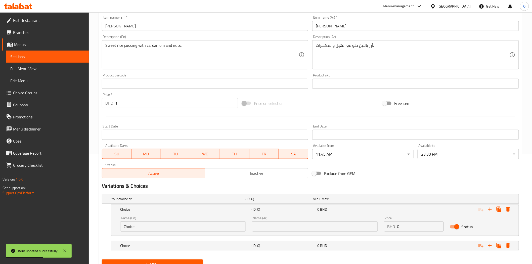
click at [217, 227] on input "Choice" at bounding box center [183, 226] width 126 height 10
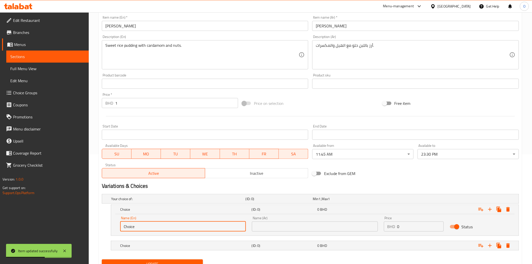
click at [217, 227] on input "Choice" at bounding box center [183, 226] width 126 height 10
click at [217, 227] on input "text" at bounding box center [183, 226] width 126 height 10
type input "Half"
click at [195, 245] on h5 "Choice" at bounding box center [184, 245] width 129 height 5
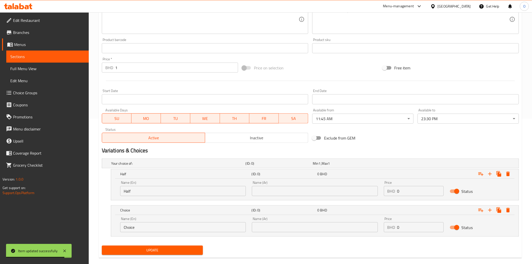
scroll to position [153, 0]
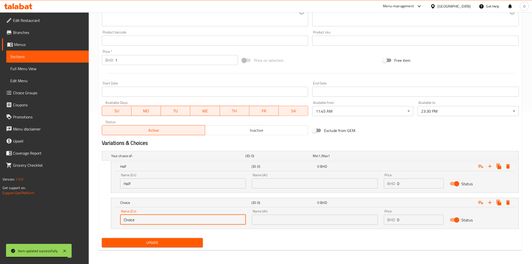
click at [187, 220] on input "Choice" at bounding box center [183, 220] width 126 height 10
click at [187, 220] on input "text" at bounding box center [183, 220] width 126 height 10
click at [284, 185] on input "text" at bounding box center [315, 183] width 126 height 10
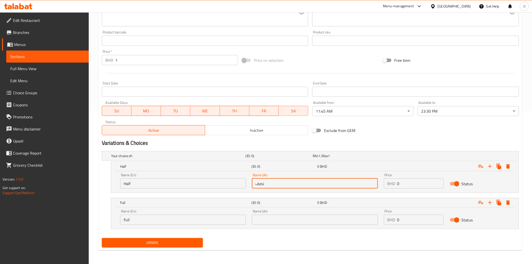
click at [273, 219] on input "text" at bounding box center [315, 220] width 126 height 10
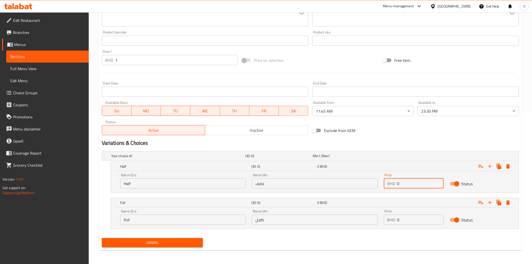
drag, startPoint x: 400, startPoint y: 187, endPoint x: 406, endPoint y: 187, distance: 5.3
click at [383, 187] on div "Price BHD 0 Price" at bounding box center [414, 180] width 66 height 21
paste input ".800"
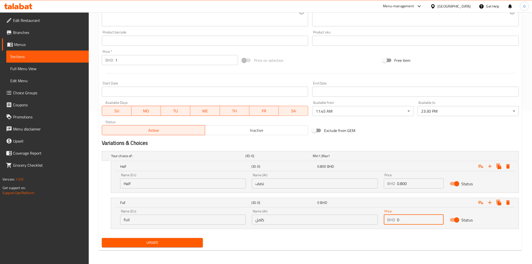
click at [385, 221] on div "BHD 0 Price" at bounding box center [414, 220] width 60 height 10
paste input "1.30"
click at [390, 132] on div "Exclude from GEM" at bounding box center [380, 131] width 140 height 14
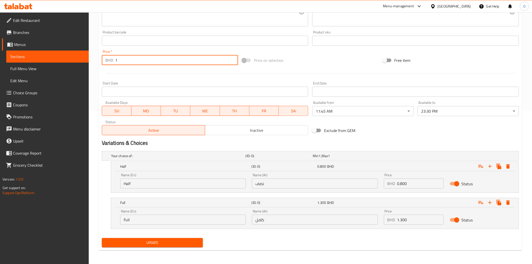
drag, startPoint x: 120, startPoint y: 59, endPoint x: 110, endPoint y: 62, distance: 10.3
click at [111, 62] on div "BHD 1 Price *" at bounding box center [170, 60] width 136 height 10
click at [154, 240] on span "Update" at bounding box center [152, 242] width 93 height 6
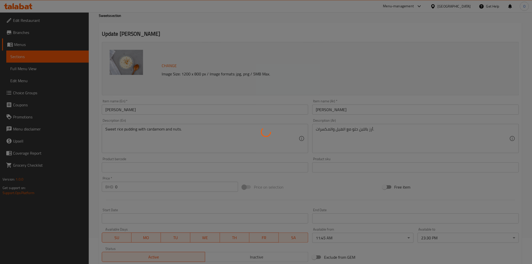
scroll to position [13, 0]
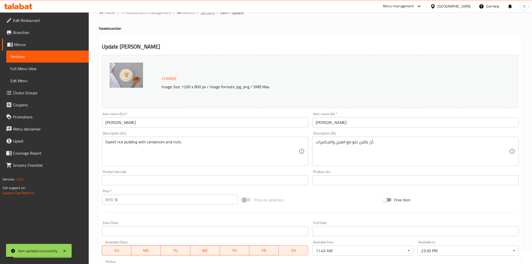
click at [209, 15] on span "Sections" at bounding box center [208, 13] width 14 height 6
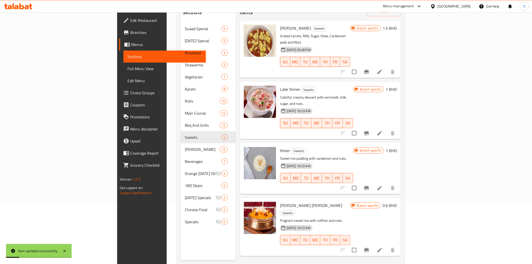
scroll to position [70, 0]
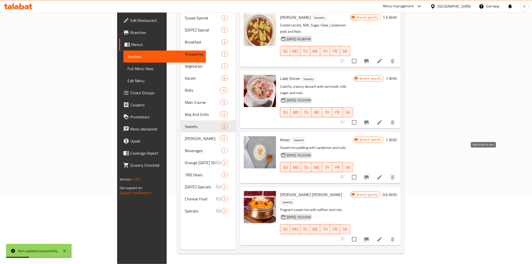
click at [369, 175] on icon "Branch-specific-item" at bounding box center [366, 177] width 5 height 4
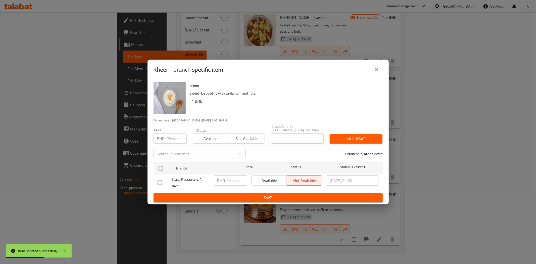
click at [378, 71] on icon "close" at bounding box center [377, 70] width 4 height 4
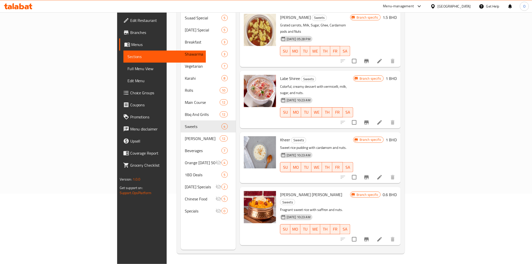
click at [359, 234] on input "checkbox" at bounding box center [354, 239] width 11 height 11
click at [359, 117] on input "checkbox" at bounding box center [354, 122] width 11 height 11
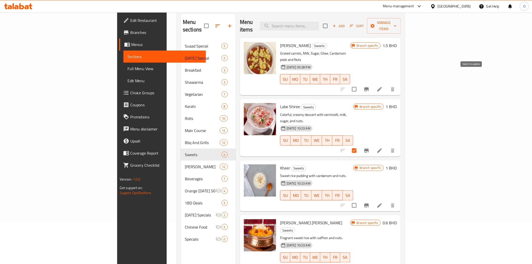
click at [359, 84] on input "checkbox" at bounding box center [354, 89] width 11 height 11
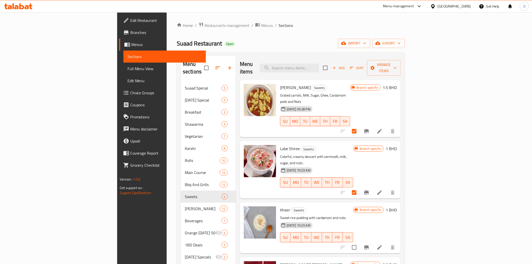
scroll to position [0, 0]
click at [397, 62] on span "Manage items" at bounding box center [384, 68] width 26 height 13
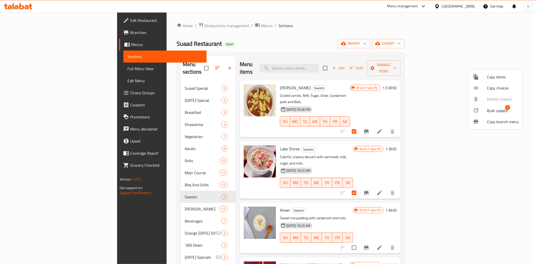
click at [489, 111] on span "Bulk update" at bounding box center [497, 111] width 21 height 6
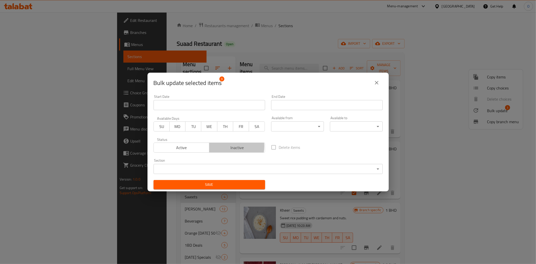
click at [224, 146] on span "Inactive" at bounding box center [237, 147] width 52 height 7
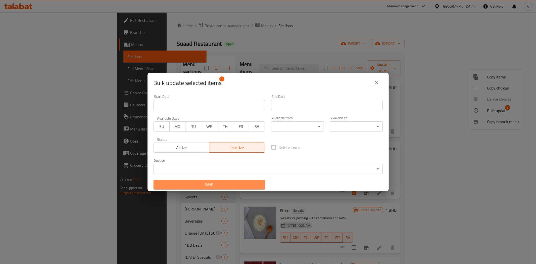
click at [218, 186] on span "Save" at bounding box center [210, 184] width 104 height 6
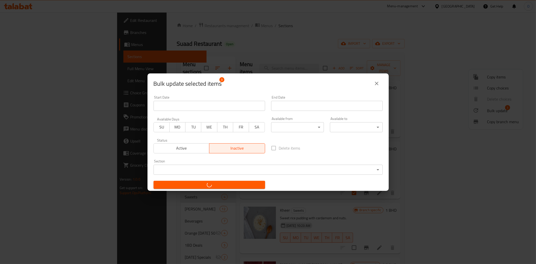
click at [227, 184] on span "button" at bounding box center [210, 184] width 104 height 5
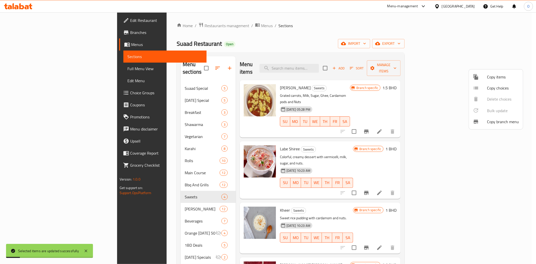
click at [413, 143] on div at bounding box center [268, 132] width 536 height 264
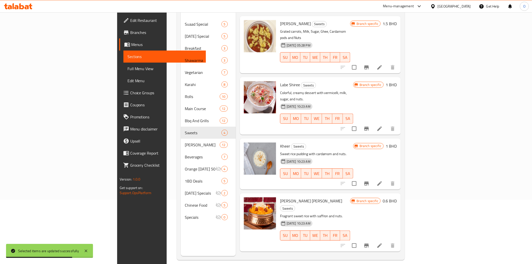
scroll to position [70, 0]
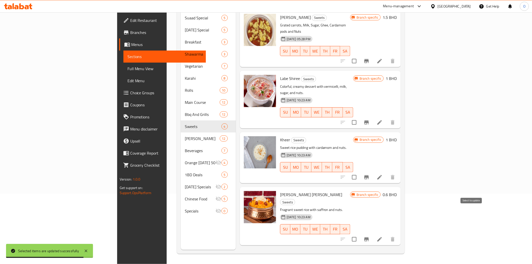
click at [359, 234] on input "checkbox" at bounding box center [354, 239] width 11 height 11
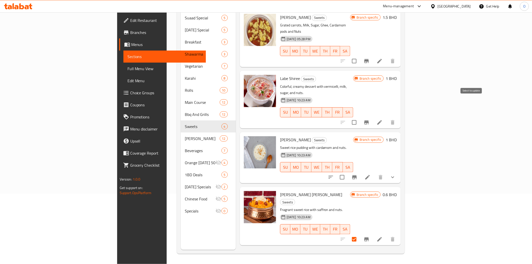
click at [359, 117] on input "checkbox" at bounding box center [354, 122] width 11 height 11
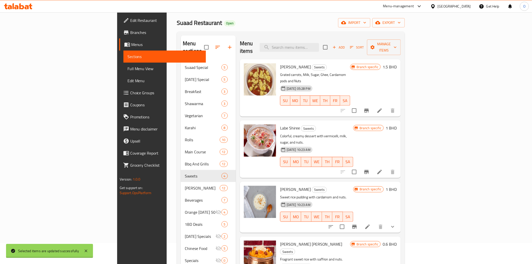
scroll to position [28, 0]
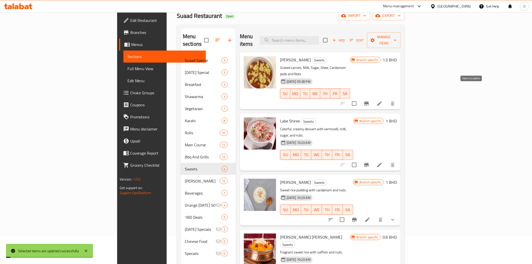
click at [359, 98] on input "checkbox" at bounding box center [354, 103] width 11 height 11
click at [397, 36] on span "Manage items" at bounding box center [384, 40] width 26 height 13
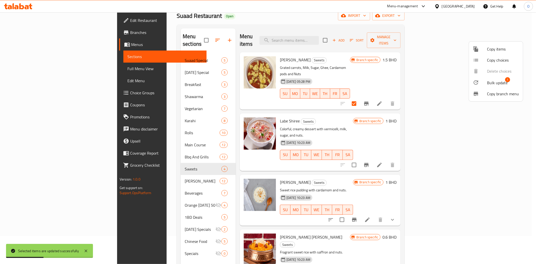
click at [490, 85] on span "Bulk update" at bounding box center [497, 83] width 21 height 6
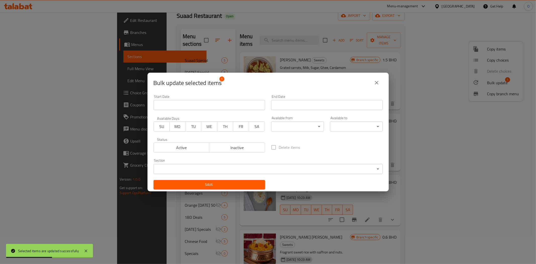
click at [223, 148] on span "Inactive" at bounding box center [237, 147] width 52 height 7
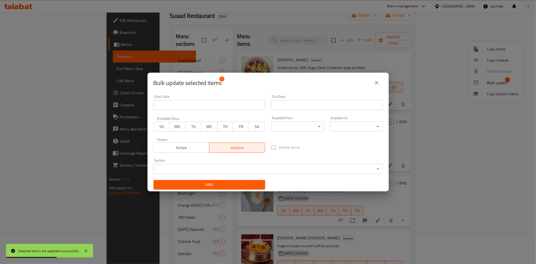
click at [227, 183] on span "Save" at bounding box center [210, 184] width 104 height 6
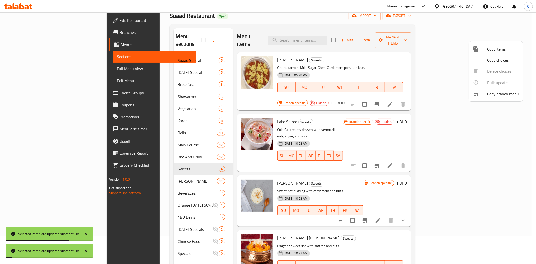
click at [407, 61] on div at bounding box center [268, 132] width 536 height 264
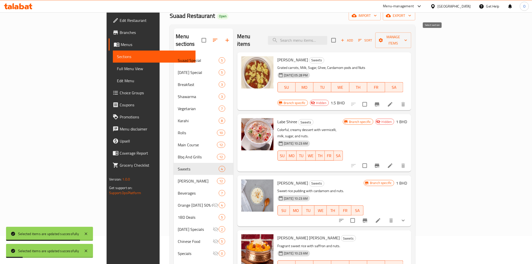
click at [354, 37] on span "Add" at bounding box center [347, 40] width 14 height 6
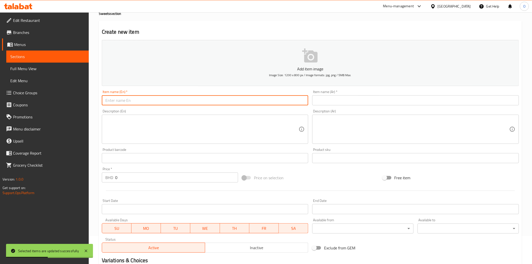
paste input "Halwa"
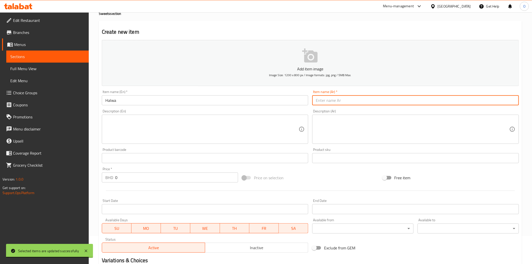
paste input "حلوى"
drag, startPoint x: 122, startPoint y: 179, endPoint x: 114, endPoint y: 181, distance: 8.8
click at [105, 180] on div "BHD 0 Price *" at bounding box center [170, 177] width 136 height 10
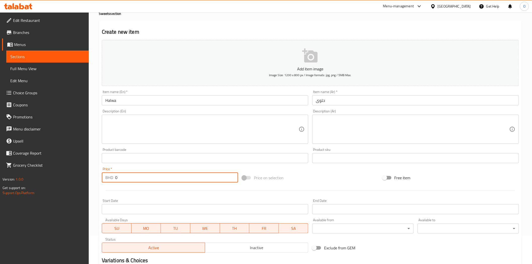
paste input ".700"
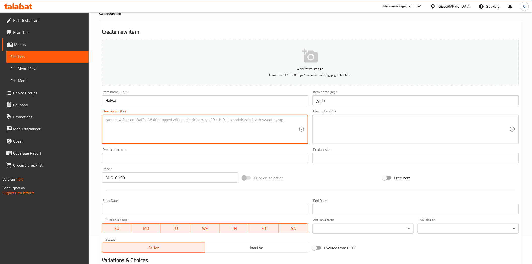
click at [154, 127] on textarea at bounding box center [202, 129] width 194 height 24
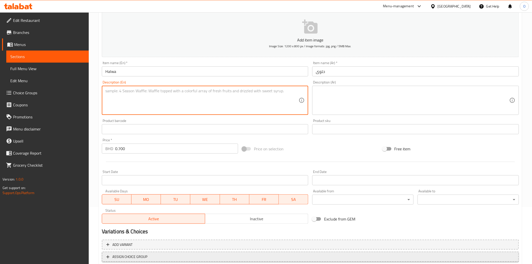
scroll to position [90, 0]
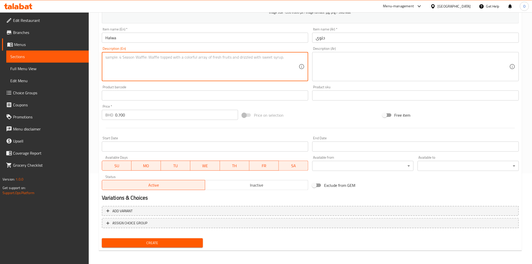
click at [153, 242] on span "Create" at bounding box center [152, 243] width 93 height 6
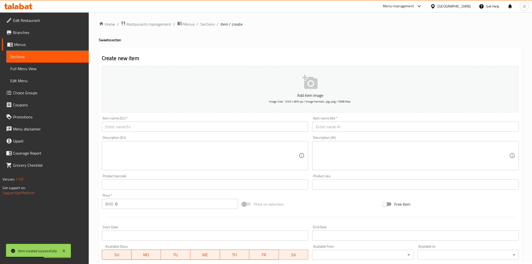
scroll to position [0, 0]
click at [205, 24] on span "Sections" at bounding box center [208, 26] width 14 height 6
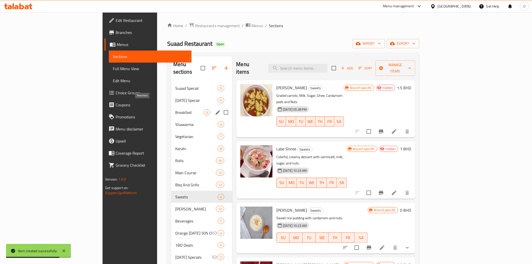
click at [175, 109] on span "Breakfast" at bounding box center [189, 112] width 29 height 6
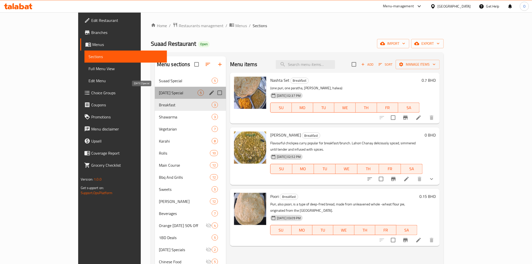
click at [159, 92] on span "[DATE] Special" at bounding box center [178, 93] width 39 height 6
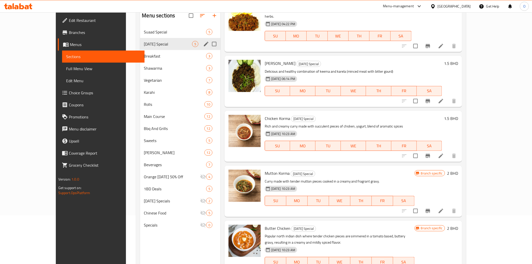
scroll to position [42, 0]
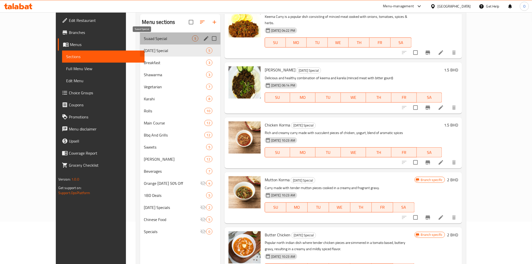
click at [147, 40] on span "Suaad Special" at bounding box center [168, 38] width 48 height 6
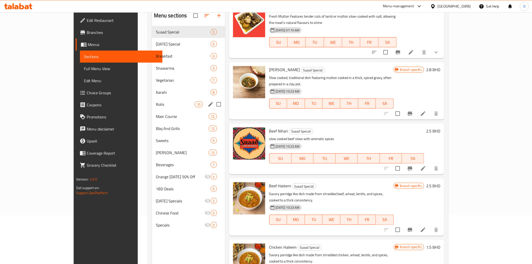
scroll to position [42, 0]
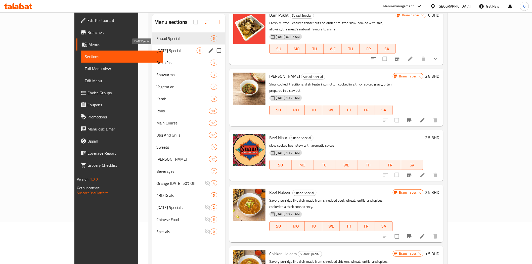
click at [156, 50] on span "[DATE] Special" at bounding box center [176, 50] width 40 height 6
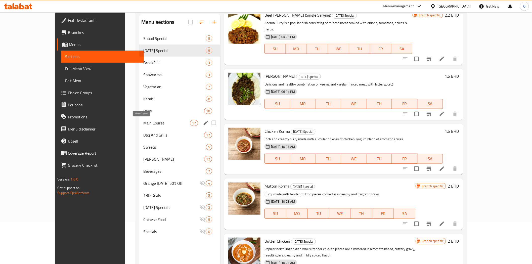
click at [143, 123] on span "Main Course" at bounding box center [166, 123] width 47 height 6
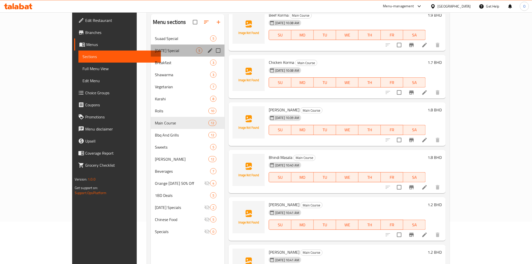
click at [151, 54] on div "Today's Special 5" at bounding box center [188, 50] width 74 height 12
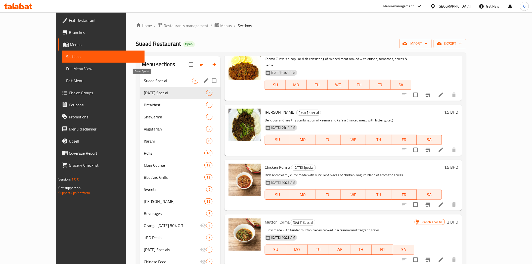
click at [144, 78] on span "Suaad Special" at bounding box center [168, 81] width 48 height 6
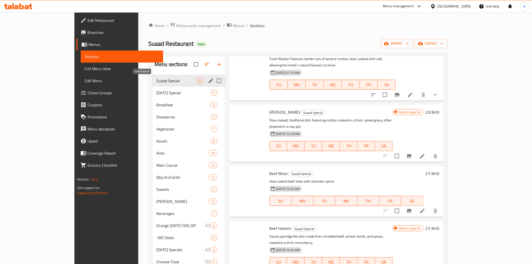
scroll to position [23, 0]
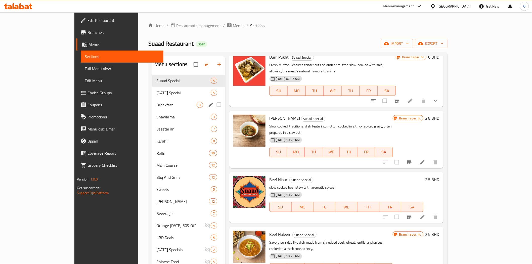
click at [156, 96] on span "[DATE] Special" at bounding box center [183, 93] width 54 height 6
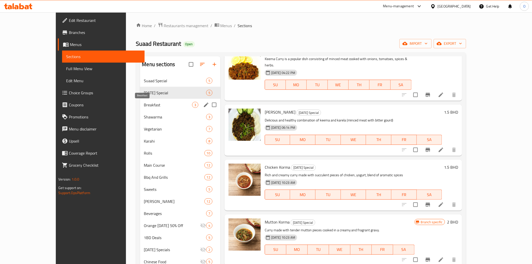
click at [144, 108] on span "Breakfast" at bounding box center [168, 105] width 48 height 6
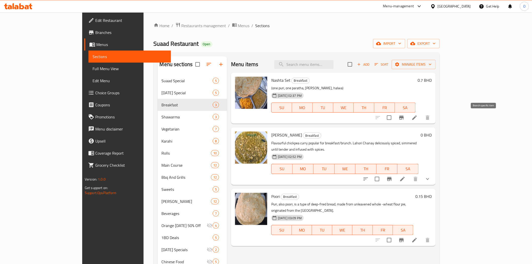
click at [404, 117] on icon "Branch-specific-item" at bounding box center [401, 118] width 6 height 6
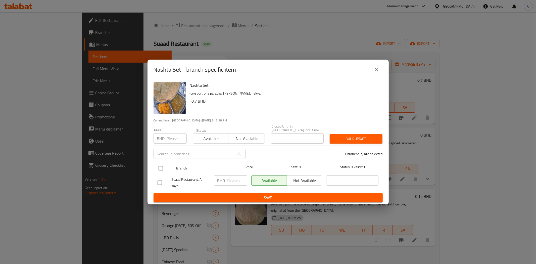
click at [163, 166] on input "checkbox" at bounding box center [161, 168] width 11 height 11
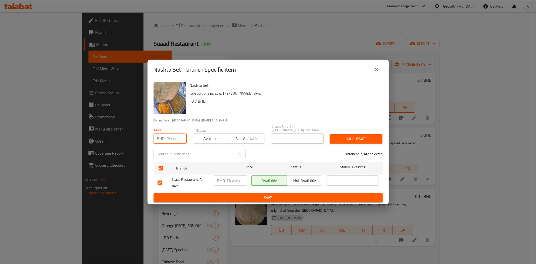
drag, startPoint x: 171, startPoint y: 144, endPoint x: 168, endPoint y: 139, distance: 5.9
click at [168, 139] on input "number" at bounding box center [177, 138] width 20 height 10
paste input "0.800"
click at [351, 134] on button "Bulk update" at bounding box center [356, 138] width 53 height 9
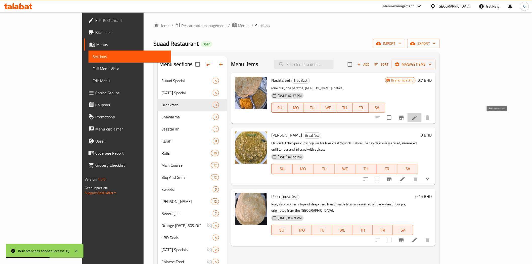
click at [417, 115] on icon at bounding box center [414, 118] width 6 height 6
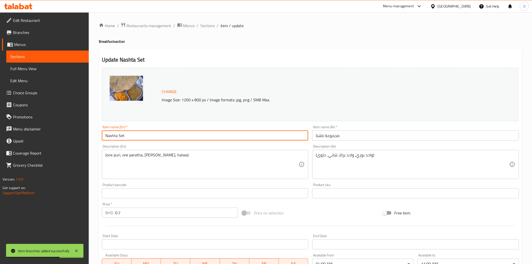
click at [167, 136] on input "Nashta Set" at bounding box center [205, 135] width 207 height 10
click at [137, 136] on input "Nashta Set" at bounding box center [205, 135] width 207 height 10
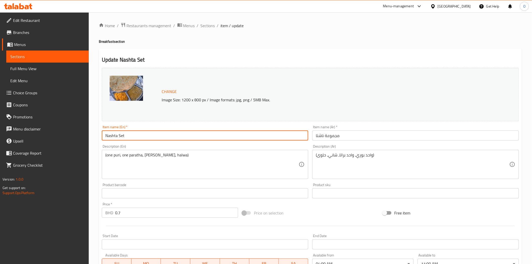
paste input "Shaad Special Break Fast Platter"
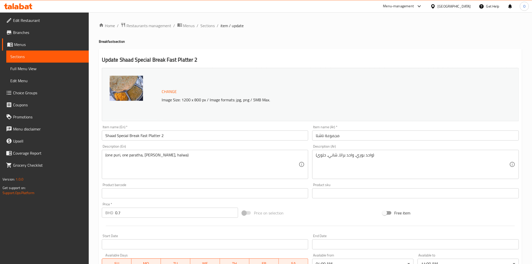
click at [201, 141] on div "Item name (En)   * Shaad Special Break Fast Platter 2 Item name (En) *" at bounding box center [205, 132] width 211 height 19
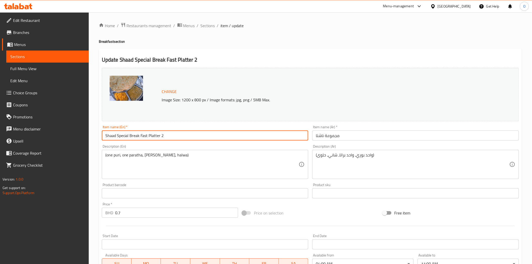
click at [191, 137] on input "Shaad Special Break Fast Platter 2" at bounding box center [205, 135] width 207 height 10
click at [112, 136] on input "Shaad Special Break Fast Platter 2" at bounding box center [205, 135] width 207 height 10
click at [108, 136] on input "Shaad Special Break Fast Platter 2" at bounding box center [205, 135] width 207 height 10
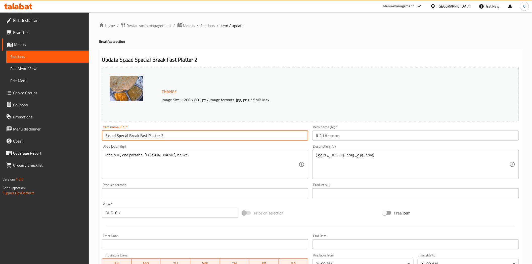
click at [129, 138] on input "Sعaad Special Break Fast Platter 2" at bounding box center [205, 135] width 207 height 10
click at [110, 136] on input "Sعaad Special Break Fast Platter 2" at bounding box center [205, 135] width 207 height 10
click at [142, 139] on input "Suaad Special Break Fast Platter 2" at bounding box center [205, 135] width 207 height 10
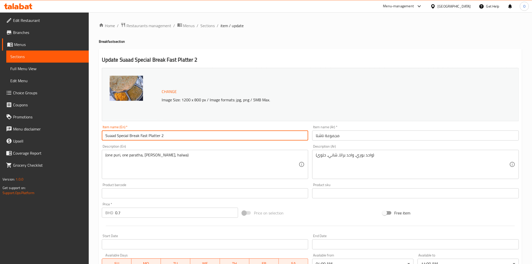
click at [342, 135] on input "مجموعة ناشتا" at bounding box center [415, 135] width 207 height 10
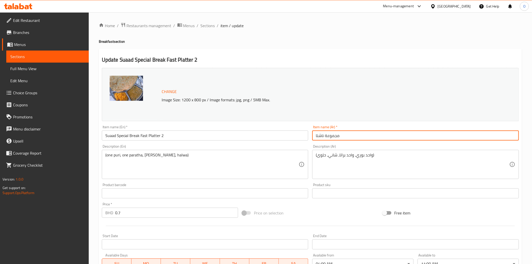
click at [342, 135] on input "مجموعة ناشتا" at bounding box center [415, 135] width 207 height 10
paste input "طبق إفطار سعاد الخاص 2"
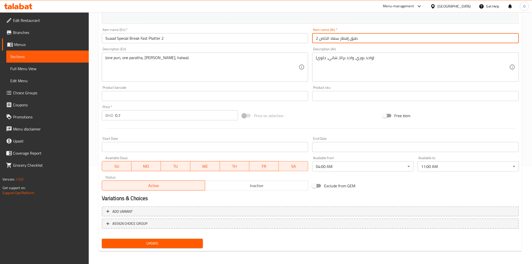
scroll to position [98, 0]
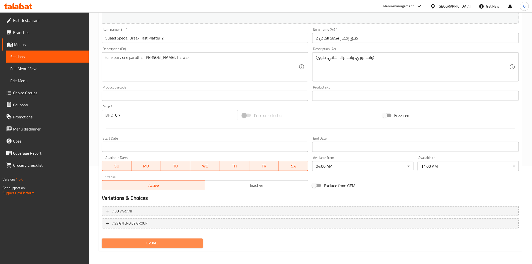
click at [155, 243] on span "Update" at bounding box center [152, 243] width 93 height 6
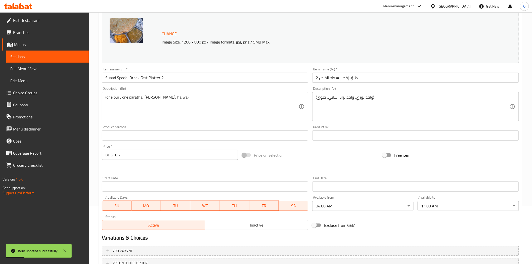
scroll to position [0, 0]
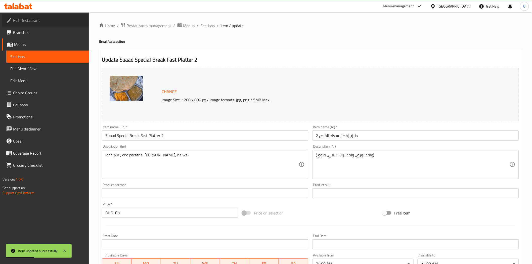
click at [43, 22] on span "Edit Restaurant" at bounding box center [49, 20] width 72 height 6
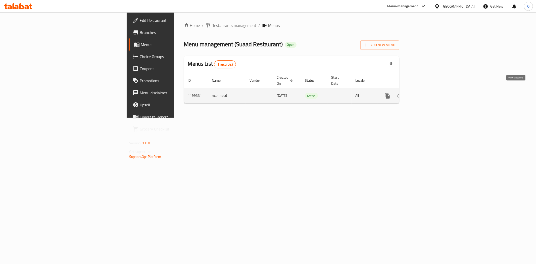
click at [427, 93] on icon "enhanced table" at bounding box center [424, 96] width 6 height 6
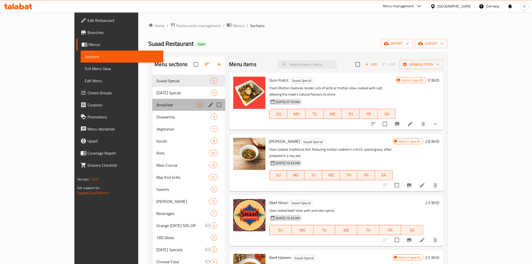
click at [152, 108] on div "Breakfast 3" at bounding box center [188, 105] width 73 height 12
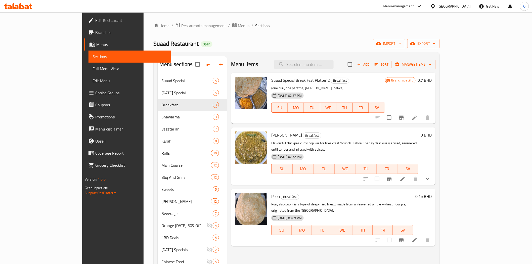
click at [436, 69] on div "Add Sort Manage items" at bounding box center [392, 64] width 88 height 11
click at [370, 65] on span "Add" at bounding box center [363, 65] width 14 height 6
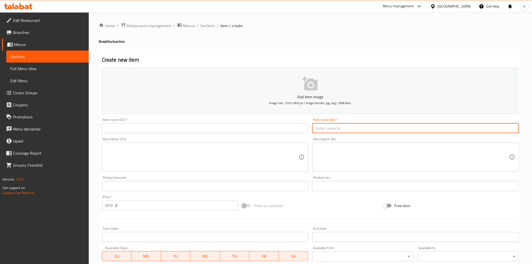
paste input "SHAAD SPECIAL BREAKFAST PLATTER-1"
type input "SHAAD SPECIAL BREAKFAST PLATTER-1"
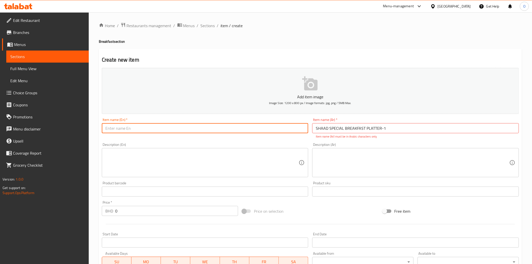
click at [128, 127] on input "text" at bounding box center [205, 128] width 207 height 10
paste input "Shaad Special Breakfast Platter-1"
click at [160, 129] on input "Shaad Special Breakfast Platter-1" at bounding box center [205, 128] width 207 height 10
click at [172, 129] on input "Shaad Special Breakfast Platter 1" at bounding box center [205, 128] width 207 height 10
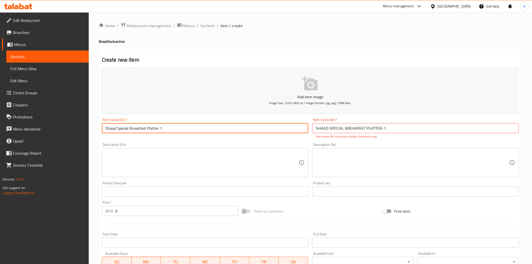
click at [172, 129] on input "Shaad Special Breakfast Platter 1" at bounding box center [205, 128] width 207 height 10
type input "Shaad Special Breakfast Platter 1"
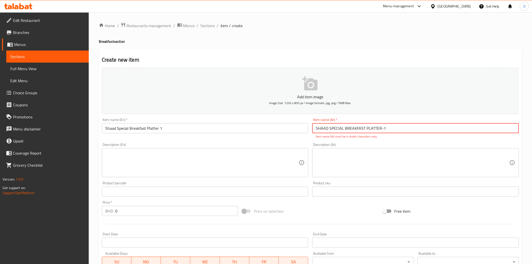
click at [346, 127] on input "SHAAD SPECIAL BREAKFAST PLATTER-1" at bounding box center [415, 128] width 207 height 10
paste input "طبق إفطار شاد الخاص"
type input "طبق إفطار شاد الخاص 1"
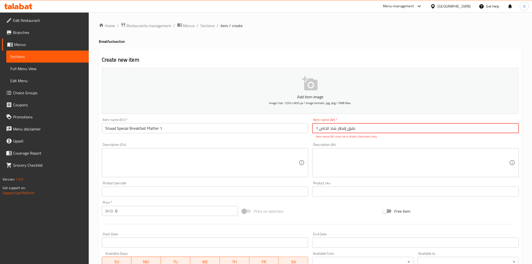
click at [343, 154] on textarea at bounding box center [413, 163] width 194 height 24
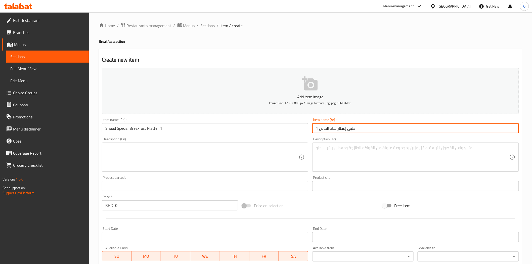
click at [335, 128] on input "طبق إفطار شاد الخاص 1" at bounding box center [415, 128] width 207 height 10
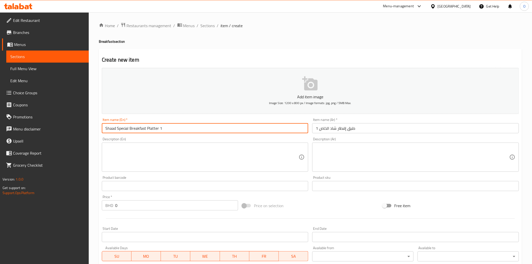
click at [107, 131] on input "Shaad Special Breakfast Platter 1" at bounding box center [205, 128] width 207 height 10
click at [146, 130] on input "Suaad Special Breakfast Platter 1" at bounding box center [205, 128] width 207 height 10
type input "Suaad Special Breakfast Platter 1"
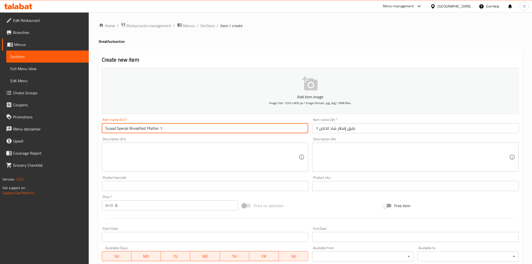
click at [336, 130] on input "طبق إفطار شاد الخاص 1" at bounding box center [415, 128] width 207 height 10
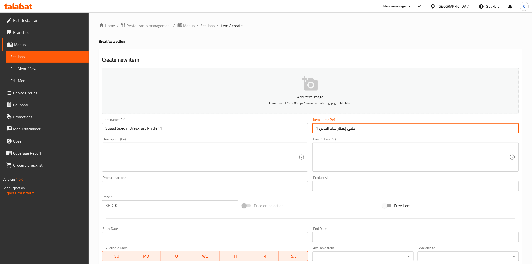
click at [336, 130] on input "طبق إفطار شاد الخاص 1" at bounding box center [415, 128] width 207 height 10
paste input "ع"
type input "طبق إفطار سعاد الخاص 1"
click at [136, 164] on textarea at bounding box center [202, 157] width 194 height 24
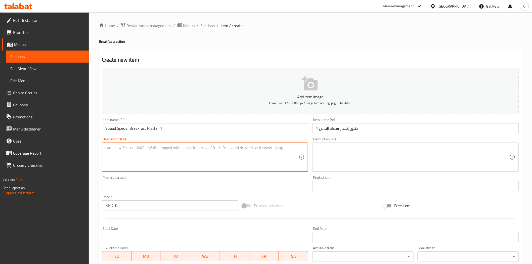
paste textarea "2 puries, 2 parathas, chany full, halwa, egg half fry and 2 karak"
type textarea "2 puries, 2 parathas, chany full, halwa, egg half fry and 2 karak"
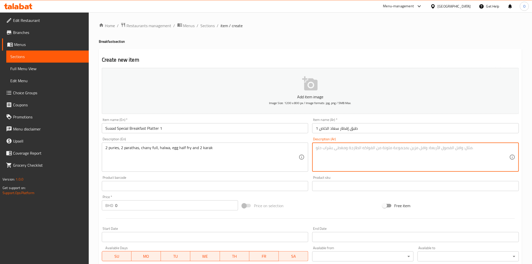
paste textarea "2 بوري، 2 باراثا، تشاني كامل، حلوى، بيضة نصف مقلية و 2 كرك"
type textarea "2 بوري، 2 باراثا، تشاني كامل، حلوى، بيضة نصف مقلية و 2 كرك"
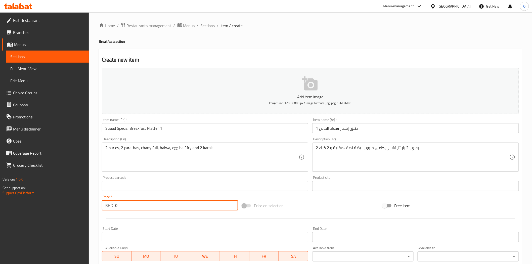
drag, startPoint x: 125, startPoint y: 207, endPoint x: 110, endPoint y: 208, distance: 15.1
click at [110, 208] on div "BHD 0 Price *" at bounding box center [170, 205] width 136 height 10
paste input "180"
type input "1800"
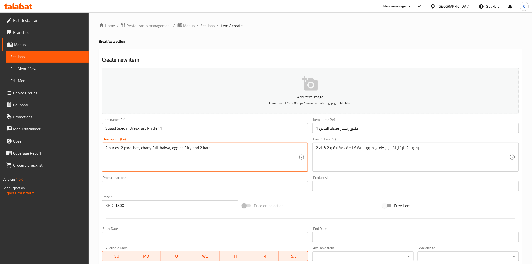
scroll to position [90, 0]
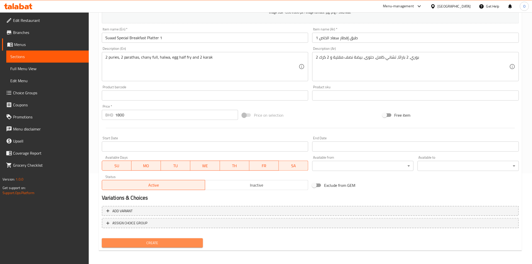
click at [158, 245] on span "Create" at bounding box center [152, 243] width 93 height 6
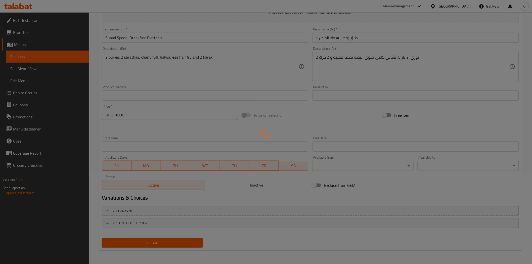
type input "0"
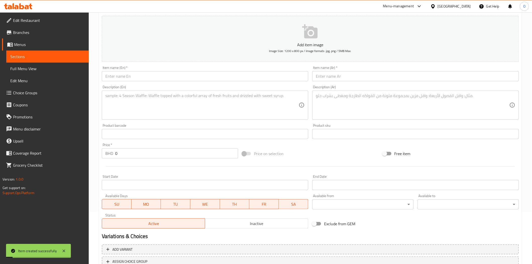
scroll to position [0, 0]
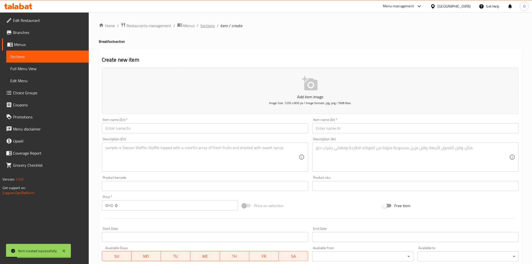
click at [209, 25] on span "Sections" at bounding box center [208, 26] width 14 height 6
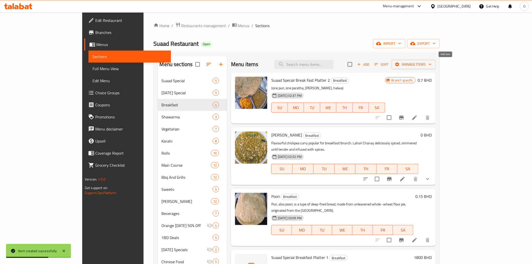
click at [371, 63] on button "Add" at bounding box center [363, 65] width 16 height 8
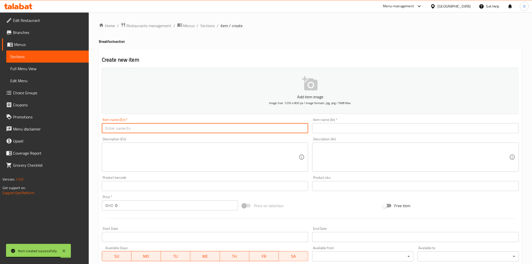
paste input "Paratha"
type input "Paratha"
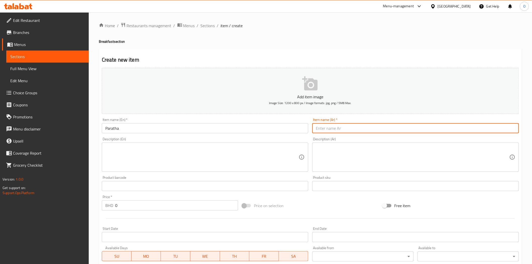
paste input "باراثا"
type input "باراثا"
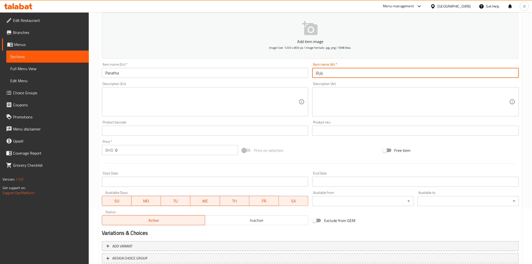
scroll to position [56, 0]
drag, startPoint x: 125, startPoint y: 151, endPoint x: 101, endPoint y: 149, distance: 24.4
click at [100, 149] on div "Price   * BHD 0 Price *" at bounding box center [170, 146] width 140 height 19
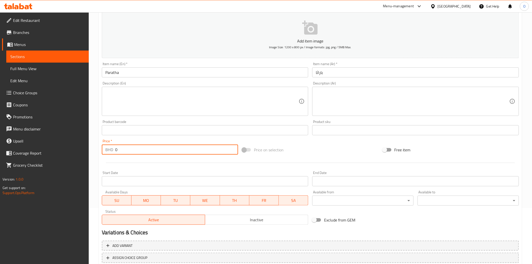
paste input ".130"
type input "0.130"
click at [156, 100] on textarea at bounding box center [202, 101] width 194 height 24
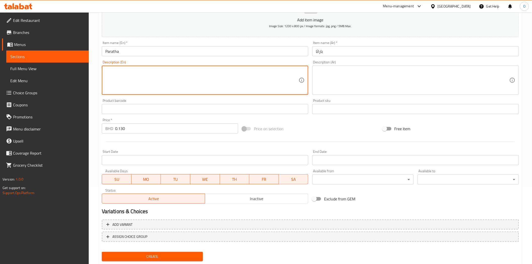
scroll to position [90, 0]
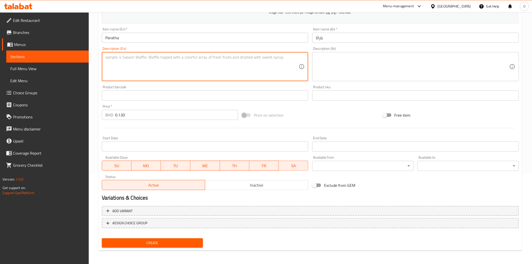
click at [153, 242] on span "Create" at bounding box center [152, 243] width 93 height 6
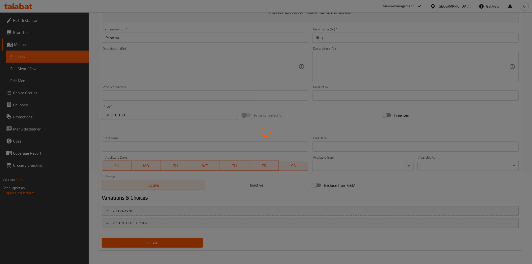
type input "0"
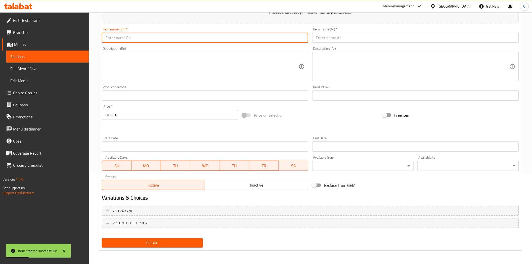
paste input "Puri Paratha"
type input "Puri Paratha"
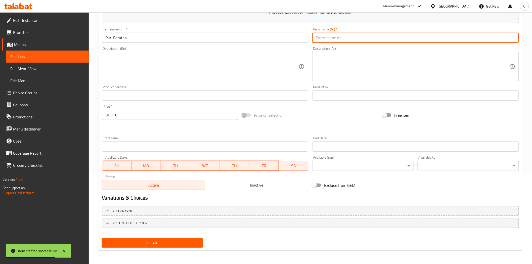
paste input "بوري باراثا"
type input "بوري باراثا"
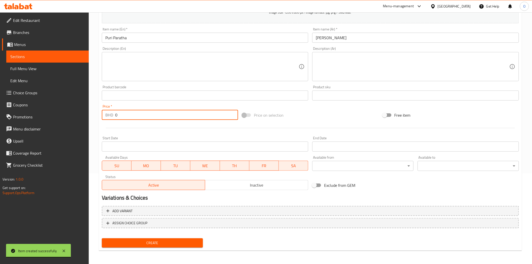
drag, startPoint x: 118, startPoint y: 115, endPoint x: 111, endPoint y: 116, distance: 6.8
click at [111, 116] on div "BHD 0 Price *" at bounding box center [170, 115] width 136 height 10
paste input ".130"
type input "0.130"
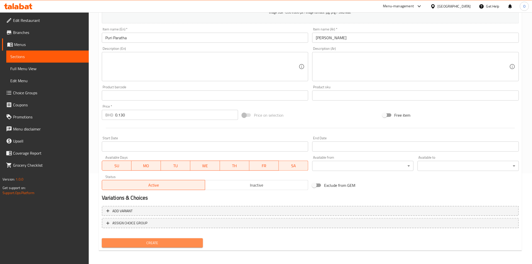
click at [139, 240] on span "Create" at bounding box center [152, 243] width 93 height 6
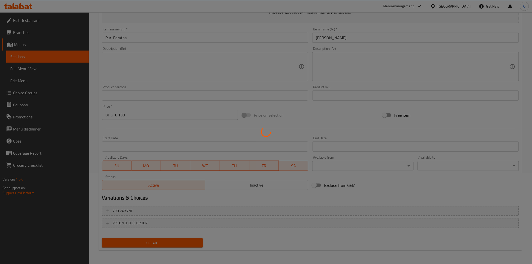
type input "0"
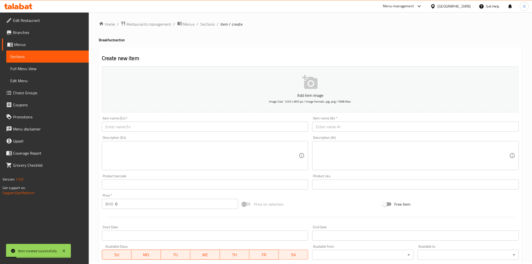
scroll to position [0, 0]
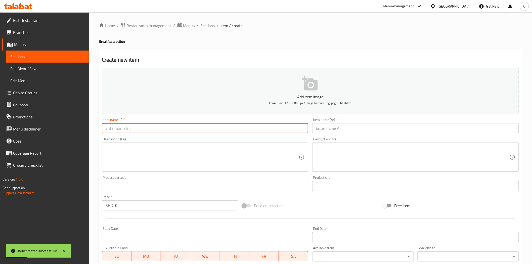
paste input "Aloo Paratha"
type input "Aloo Paratha"
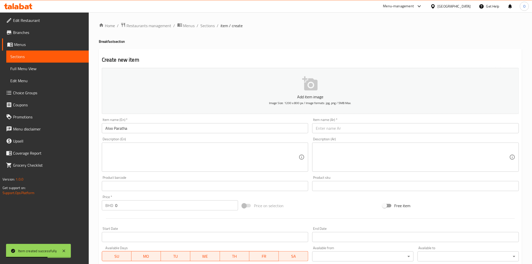
drag, startPoint x: 335, startPoint y: 123, endPoint x: 330, endPoint y: 128, distance: 7.1
click at [330, 128] on input "text" at bounding box center [415, 128] width 207 height 10
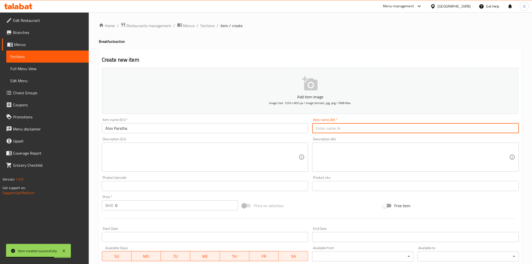
paste input "ألو باراثا"
type input "ألو باراثا"
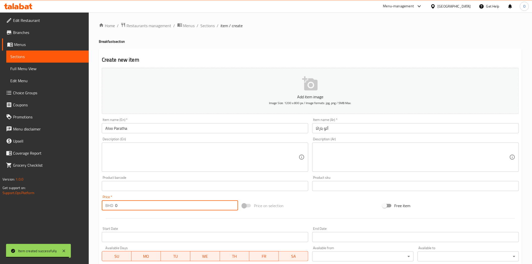
drag, startPoint x: 129, startPoint y: 208, endPoint x: 120, endPoint y: 209, distance: 9.1
click at [114, 210] on div "BHD 0 Price *" at bounding box center [170, 205] width 136 height 10
paste input ".400"
type input "0.400"
click at [151, 169] on textarea at bounding box center [202, 157] width 194 height 24
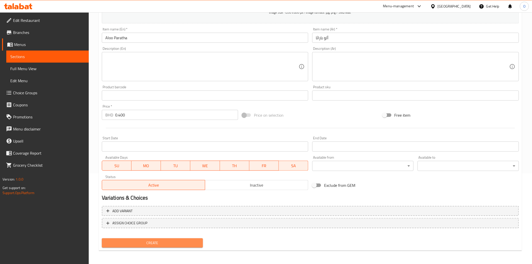
click at [162, 244] on span "Create" at bounding box center [152, 243] width 93 height 6
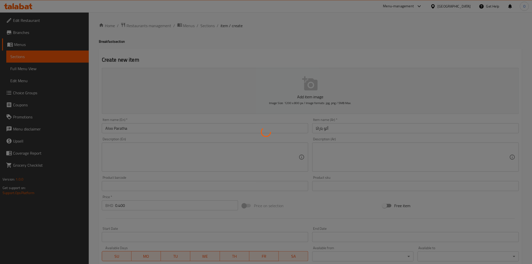
type input "0"
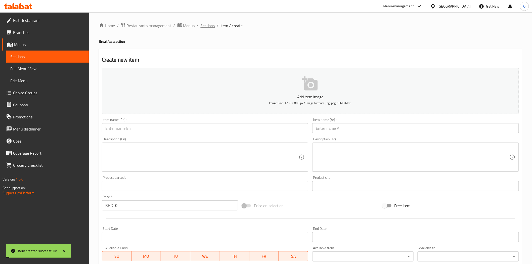
click at [207, 25] on span "Sections" at bounding box center [208, 26] width 14 height 6
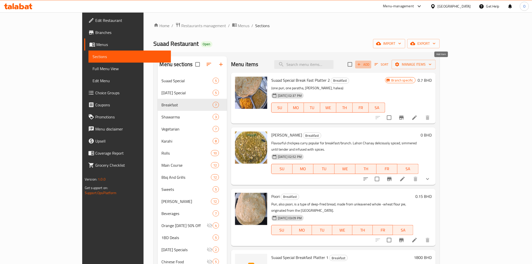
click at [370, 62] on span "Add" at bounding box center [363, 65] width 14 height 6
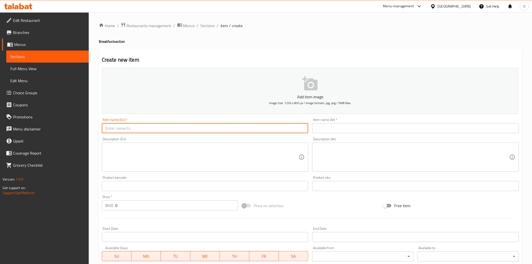
paste input "QEEMA PARATHA"
click at [144, 126] on input "QEEMA PARATHA" at bounding box center [205, 128] width 207 height 10
click at [143, 126] on input "QEEMA PARATHA" at bounding box center [205, 128] width 207 height 10
paste input "eema Paratha"
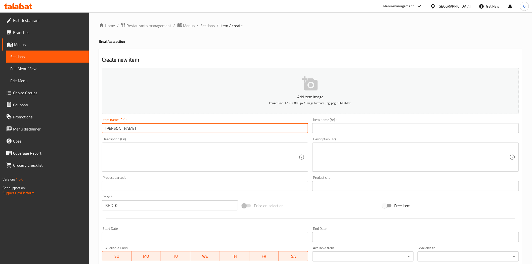
type input "Qeema Paratha"
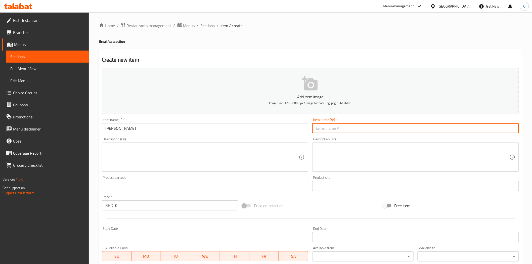
paste input "كيما باراثا"
type input "كيما باراثا"
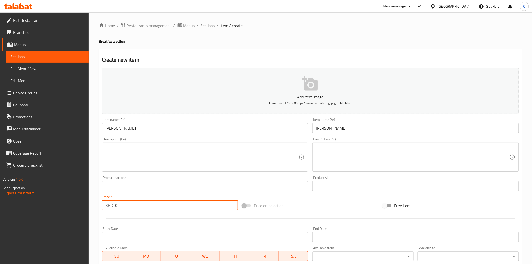
drag, startPoint x: 120, startPoint y: 206, endPoint x: 106, endPoint y: 207, distance: 13.8
click at [106, 207] on div "BHD 0 Price *" at bounding box center [170, 205] width 136 height 10
paste input ".800"
type input "0.800"
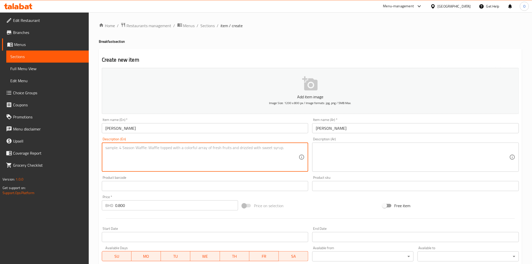
click at [139, 166] on textarea at bounding box center [202, 157] width 194 height 24
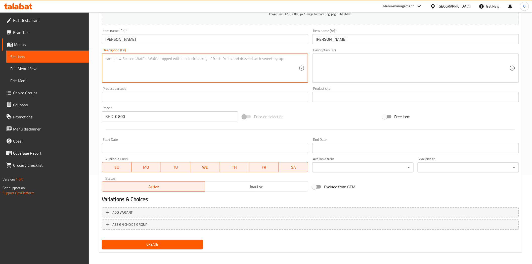
scroll to position [90, 0]
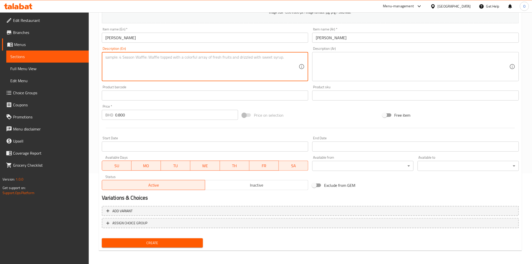
click at [162, 243] on span "Create" at bounding box center [152, 243] width 93 height 6
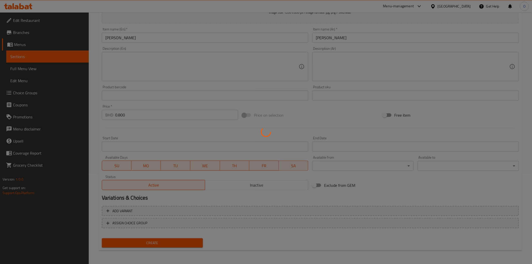
type input "0"
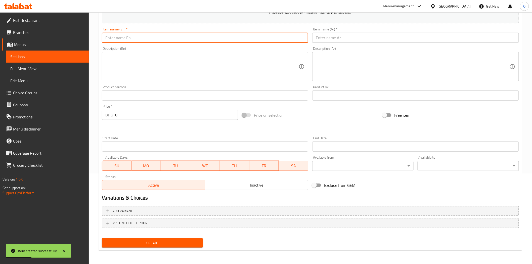
paste input "Mutton Paye"
type input "Mutton Paye"
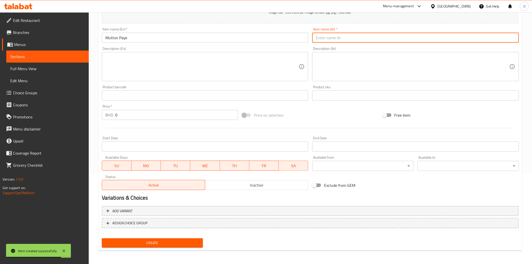
paste input "لحم الضأن باي"
type input "لحم الضأن باي"
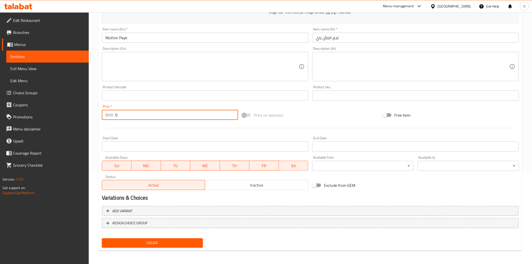
drag, startPoint x: 114, startPoint y: 116, endPoint x: 107, endPoint y: 116, distance: 7.3
click at [103, 116] on div "BHD 0 Price *" at bounding box center [170, 115] width 136 height 10
paste input "2.60"
type input "2.600"
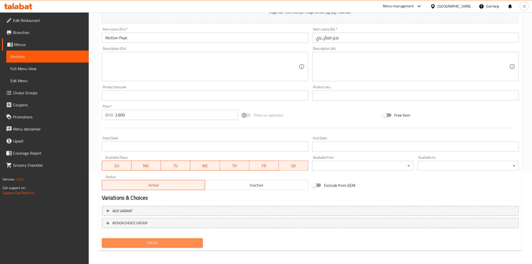
click at [141, 242] on span "Create" at bounding box center [152, 243] width 93 height 6
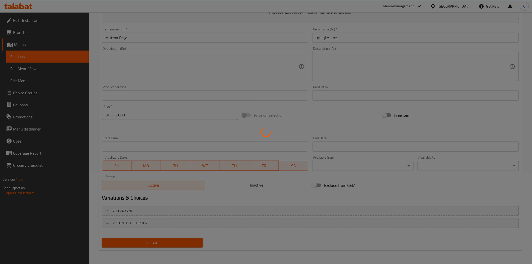
type input "0"
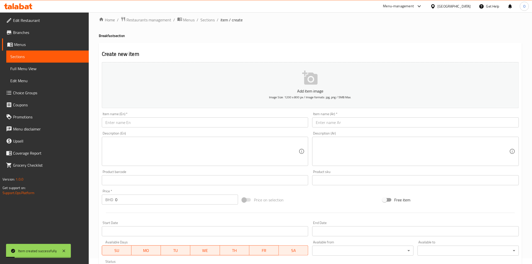
scroll to position [0, 0]
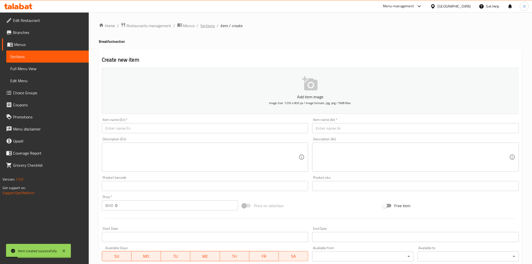
click at [211, 26] on span "Sections" at bounding box center [208, 26] width 14 height 6
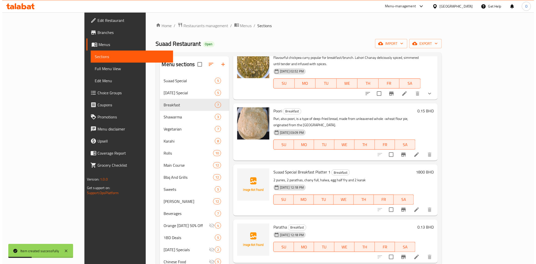
scroll to position [54, 0]
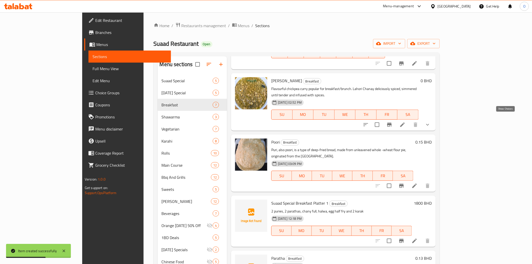
click at [430, 122] on icon "show more" at bounding box center [427, 125] width 6 height 6
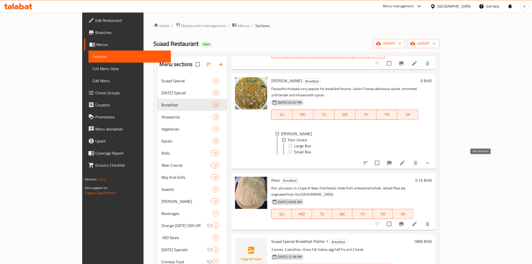
click at [405, 160] on icon at bounding box center [402, 163] width 6 height 6
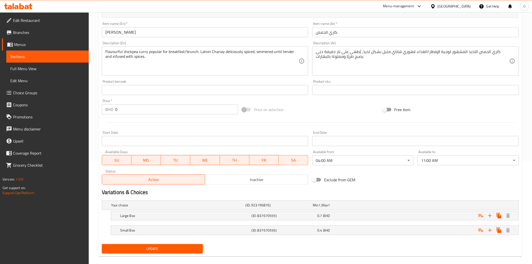
scroll to position [110, 0]
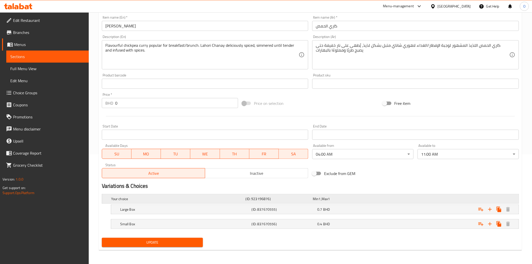
click at [492, 194] on div "Your choice (ID: 923196876) Min 1 , Max 1" at bounding box center [311, 198] width 403 height 11
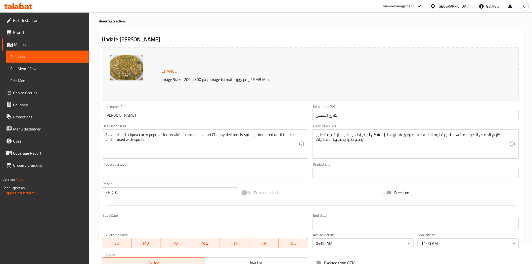
scroll to position [19, 0]
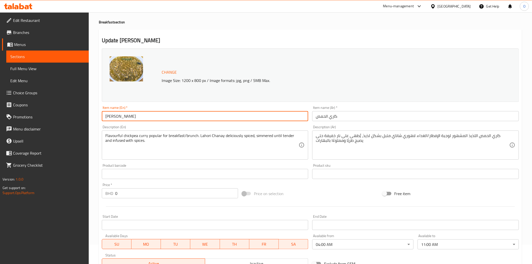
click at [135, 118] on input "[PERSON_NAME]" at bounding box center [205, 116] width 207 height 10
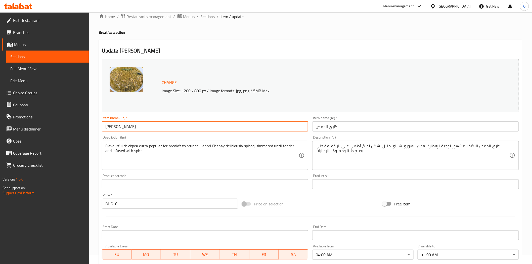
scroll to position [0, 0]
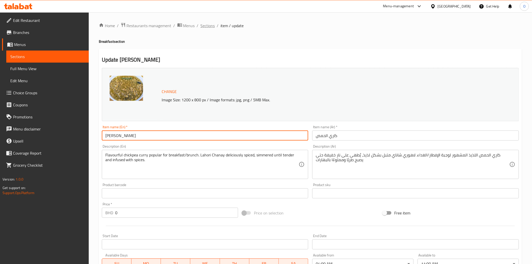
click at [204, 23] on span "Sections" at bounding box center [208, 26] width 14 height 6
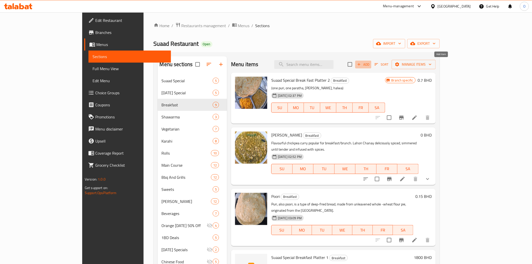
click at [370, 67] on span "Add" at bounding box center [363, 65] width 14 height 6
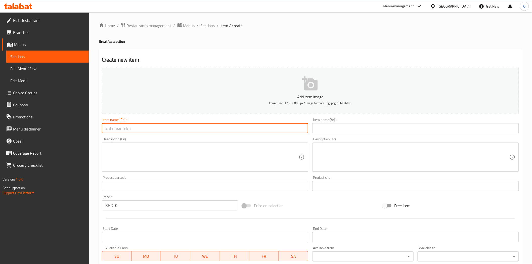
click at [154, 131] on input "text" at bounding box center [205, 128] width 207 height 10
paste input "[PERSON_NAME]"
type input "[PERSON_NAME]"
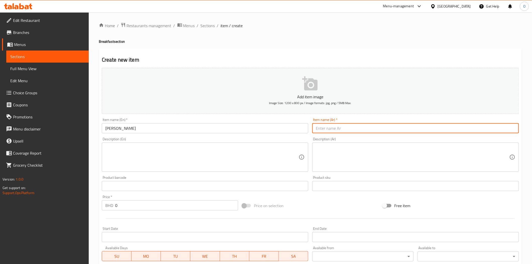
paste input "نهاري"
type input "نهاري"
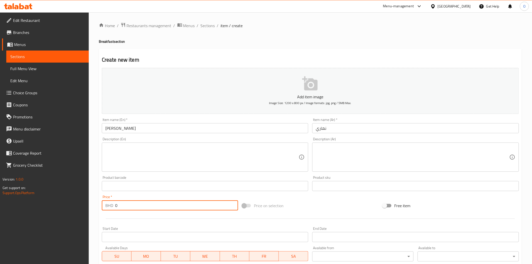
drag, startPoint x: 118, startPoint y: 209, endPoint x: 119, endPoint y: 204, distance: 4.6
click at [107, 207] on div "BHD 0 Price *" at bounding box center [170, 205] width 136 height 10
paste input "2.60"
type input "2.600"
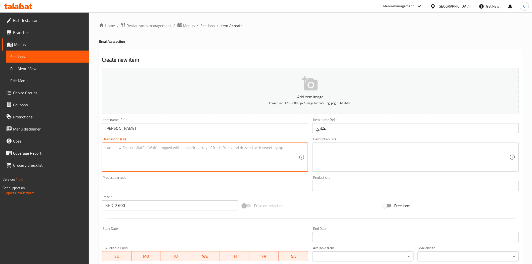
click at [153, 162] on textarea at bounding box center [202, 157] width 194 height 24
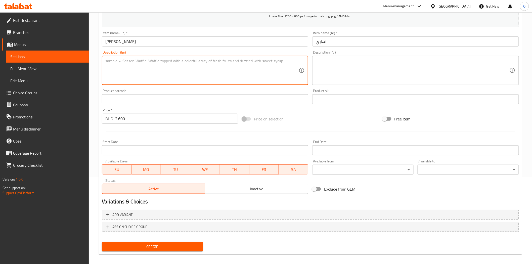
scroll to position [90, 0]
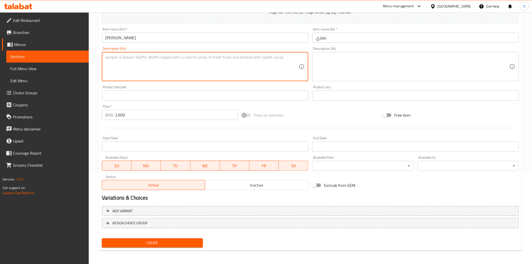
click at [151, 240] on span "Create" at bounding box center [152, 243] width 93 height 6
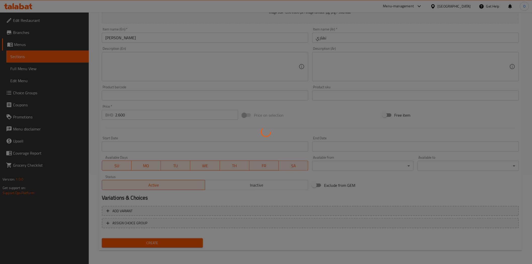
type input "0"
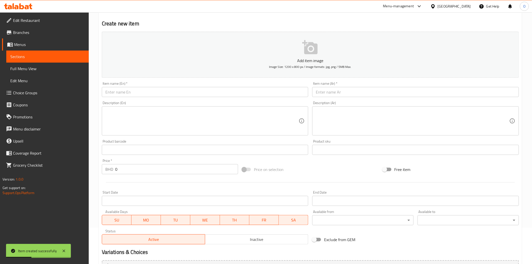
scroll to position [34, 0]
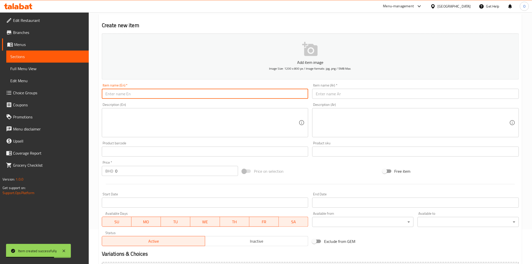
paste input "Qeema"
type input "Qeema"
click at [324, 98] on input "text" at bounding box center [415, 94] width 207 height 10
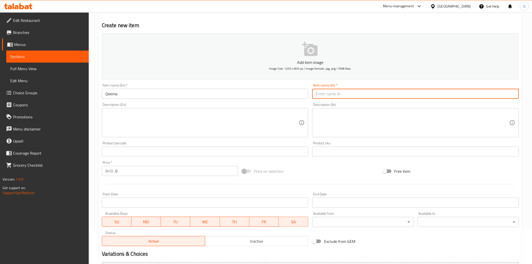
paste input "قيمة"
type input "قيمة"
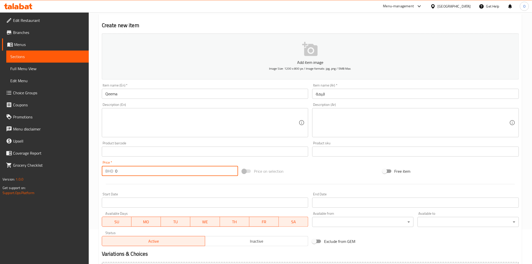
drag, startPoint x: 118, startPoint y: 171, endPoint x: 102, endPoint y: 175, distance: 16.7
click at [97, 175] on div "Home / Restaurants management / Menus / Sections / item / create Breakfast sect…" at bounding box center [310, 149] width 443 height 343
paste input "2.00"
type input "2.000"
click at [116, 91] on input "Qeema" at bounding box center [205, 94] width 207 height 10
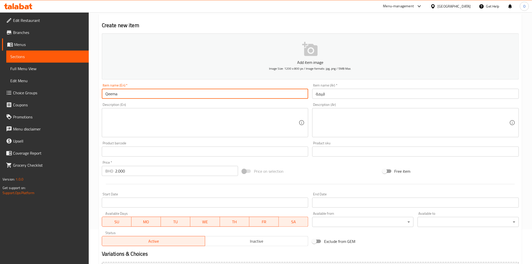
click at [116, 91] on input "Qeema" at bounding box center [205, 94] width 207 height 10
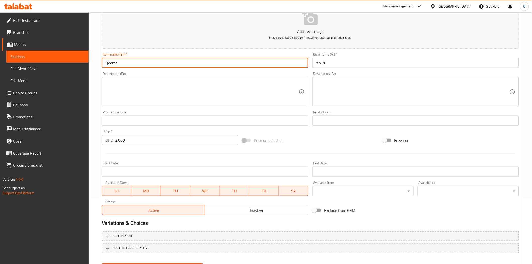
scroll to position [90, 0]
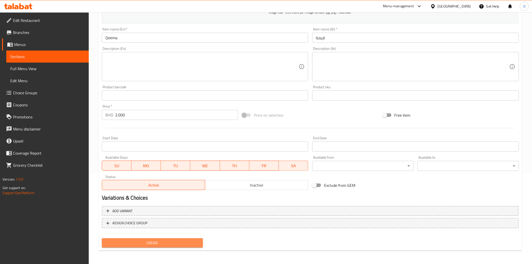
click at [162, 243] on span "Create" at bounding box center [152, 243] width 93 height 6
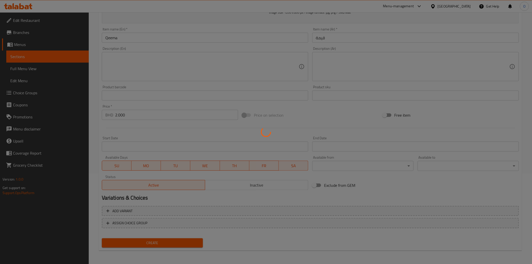
type input "0"
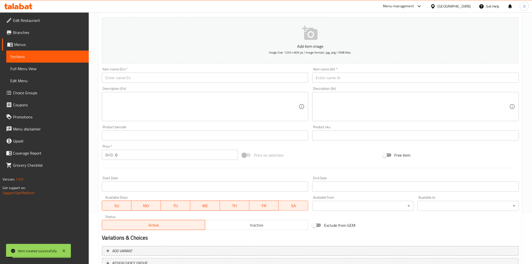
scroll to position [0, 0]
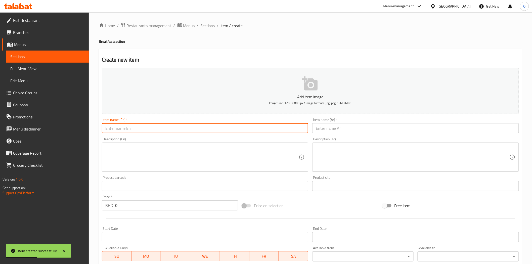
paste input "Omelette"
type input "Omelette"
drag, startPoint x: 342, startPoint y: 130, endPoint x: 337, endPoint y: 129, distance: 4.8
click at [342, 130] on input "text" at bounding box center [415, 128] width 207 height 10
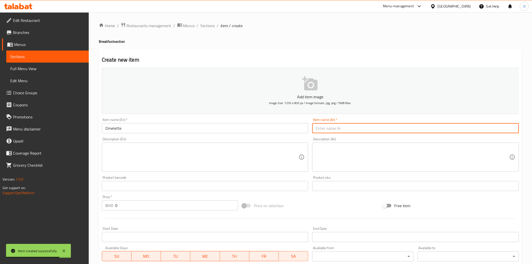
type input "h"
type input "اومليت"
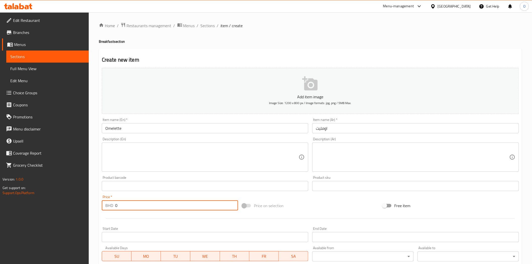
drag, startPoint x: 122, startPoint y: 208, endPoint x: 104, endPoint y: 210, distance: 18.2
click at [104, 210] on div "BHD 0 Price *" at bounding box center [170, 205] width 136 height 10
paste input ".500"
type input "0.500"
click at [136, 216] on div at bounding box center [310, 218] width 421 height 12
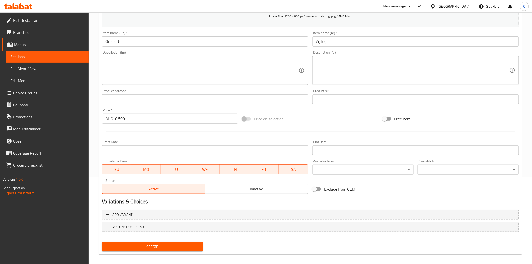
scroll to position [90, 0]
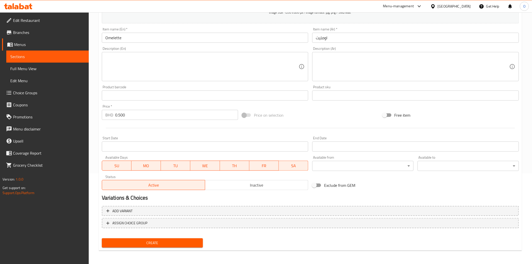
click at [154, 242] on span "Create" at bounding box center [152, 243] width 93 height 6
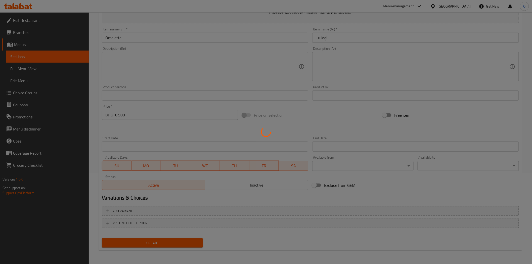
type input "0"
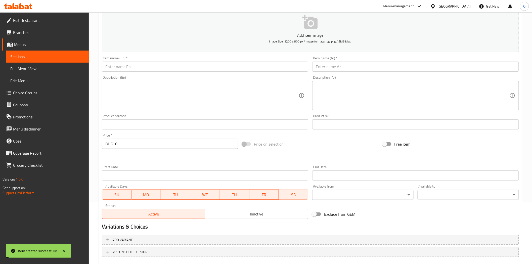
scroll to position [0, 0]
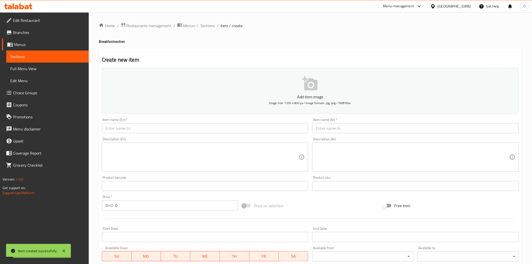
click at [217, 28] on li "/" at bounding box center [218, 26] width 2 height 6
click at [209, 26] on span "Sections" at bounding box center [208, 26] width 14 height 6
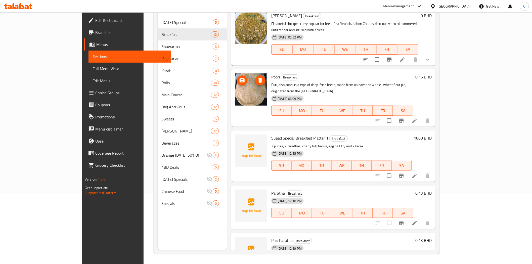
scroll to position [37, 0]
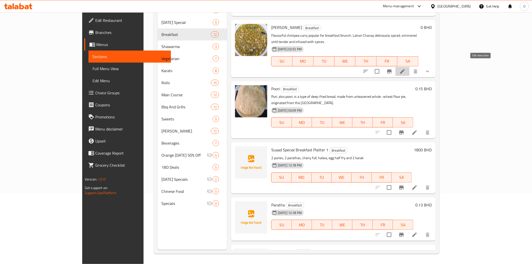
click at [405, 69] on icon at bounding box center [402, 71] width 5 height 5
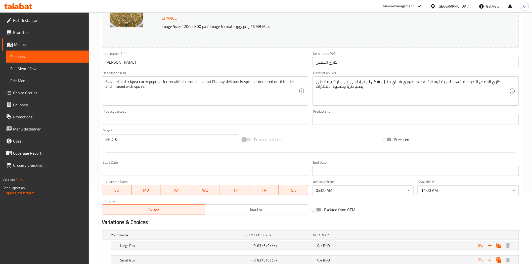
scroll to position [26, 0]
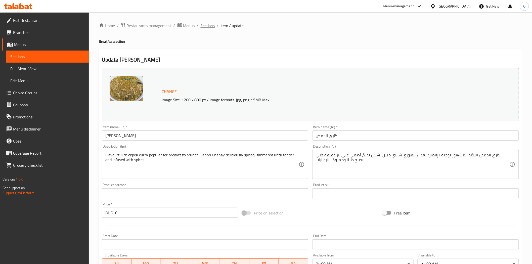
click at [205, 23] on span "Sections" at bounding box center [208, 26] width 14 height 6
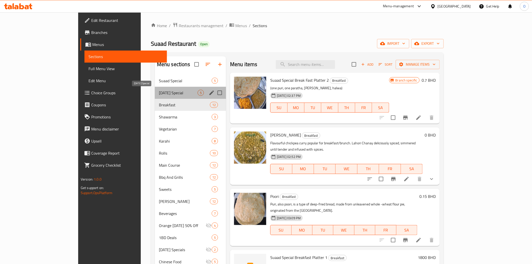
click at [159, 92] on span "[DATE] Special" at bounding box center [178, 93] width 39 height 6
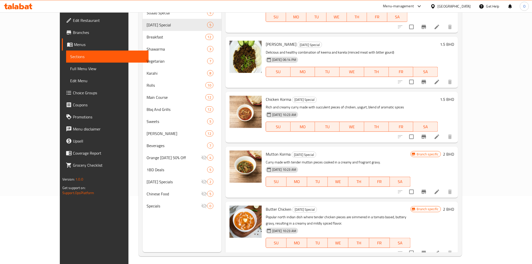
scroll to position [70, 0]
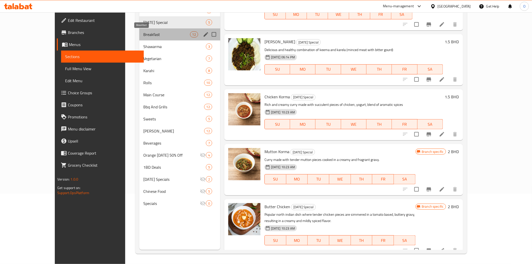
click at [143, 37] on span "Breakfast" at bounding box center [166, 34] width 47 height 6
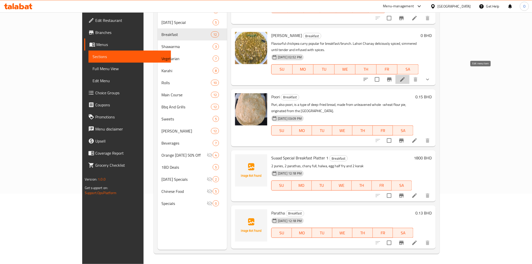
click at [405, 76] on icon at bounding box center [402, 79] width 6 height 6
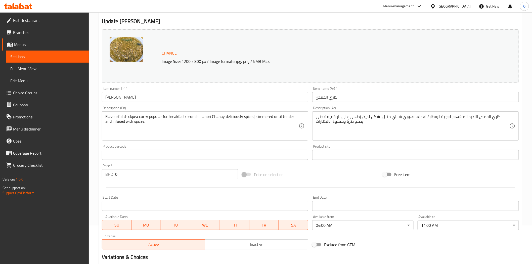
scroll to position [98, 0]
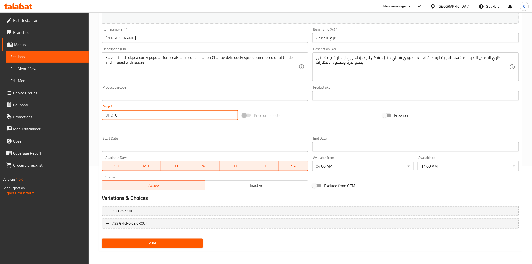
drag, startPoint x: 124, startPoint y: 115, endPoint x: 98, endPoint y: 114, distance: 26.1
click at [98, 114] on div "Home / Restaurants management / Menus / Sections / item / update Breakfast sect…" at bounding box center [310, 90] width 443 height 350
type input "0.9"
click at [131, 245] on span "Update" at bounding box center [152, 243] width 93 height 6
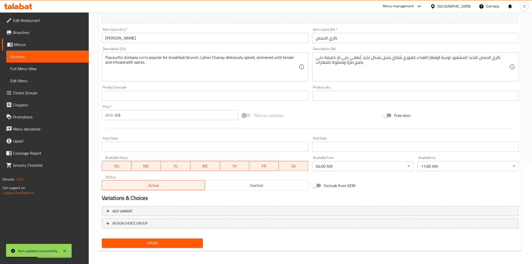
click at [125, 42] on input "[PERSON_NAME]" at bounding box center [205, 38] width 207 height 10
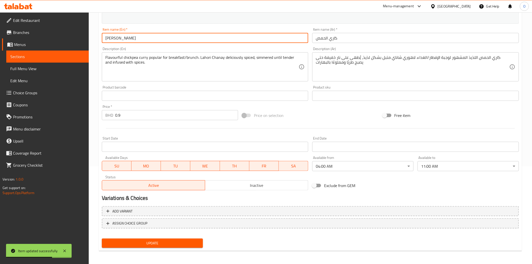
click at [129, 40] on input "[PERSON_NAME]" at bounding box center [205, 38] width 207 height 10
type input "[PERSON_NAME]"
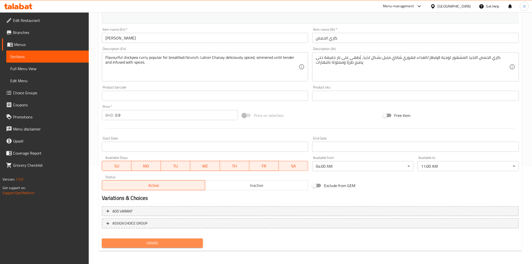
click at [139, 243] on span "Update" at bounding box center [152, 243] width 93 height 6
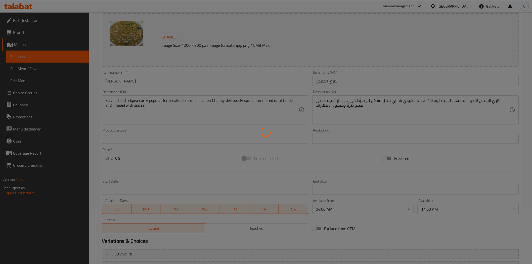
scroll to position [0, 0]
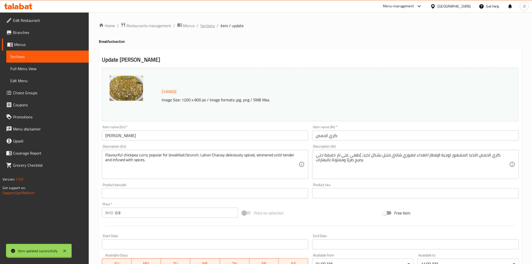
click at [210, 26] on span "Sections" at bounding box center [208, 26] width 14 height 6
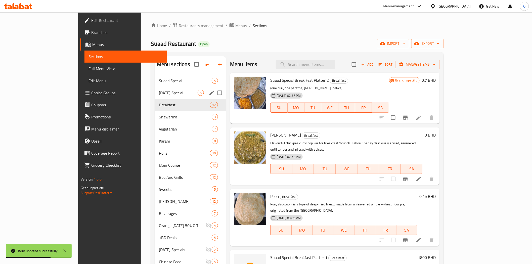
click at [155, 97] on div "[DATE] Special 5" at bounding box center [190, 93] width 71 height 12
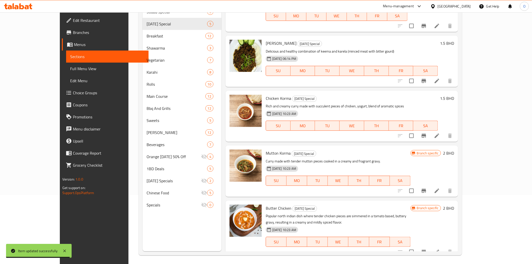
scroll to position [70, 0]
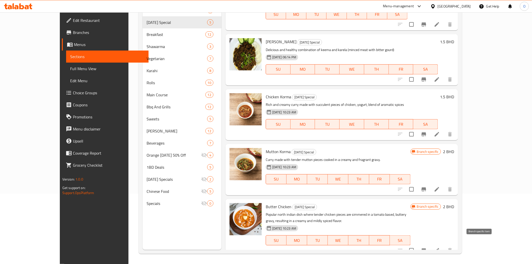
click at [427, 247] on icon "Branch-specific-item" at bounding box center [424, 250] width 6 height 6
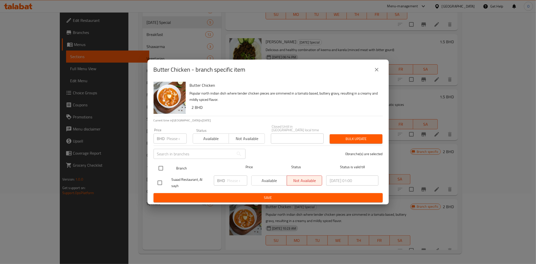
click at [160, 164] on input "checkbox" at bounding box center [161, 168] width 11 height 11
checkbox input "true"
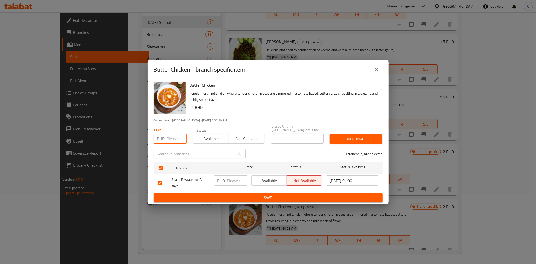
paste input "2.000"
type input "2.000"
click at [338, 136] on span "Bulk update" at bounding box center [356, 139] width 45 height 6
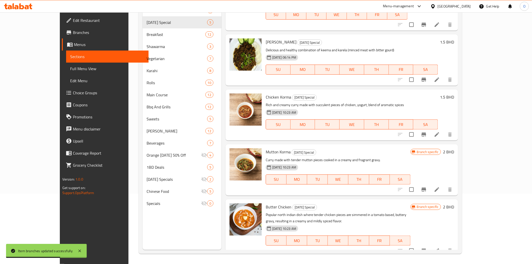
scroll to position [29, 0]
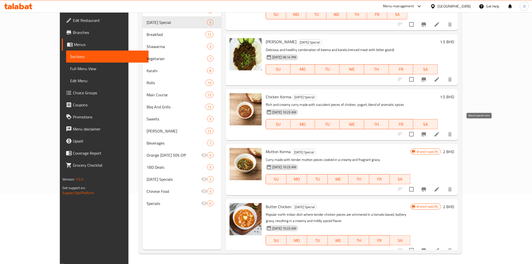
click at [426, 132] on icon "Branch-specific-item" at bounding box center [423, 134] width 5 height 4
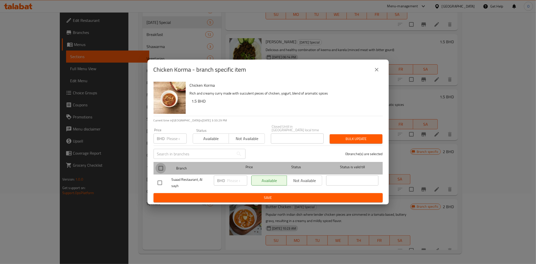
drag, startPoint x: 157, startPoint y: 168, endPoint x: 166, endPoint y: 154, distance: 16.9
click at [157, 168] on input "checkbox" at bounding box center [161, 168] width 11 height 11
checkbox input "true"
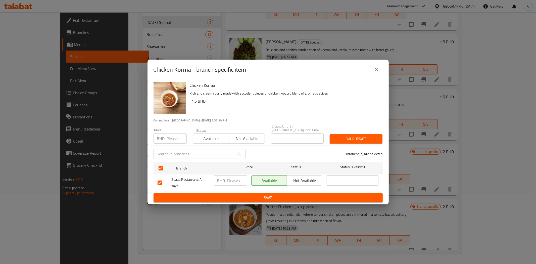
drag, startPoint x: 165, startPoint y: 136, endPoint x: 173, endPoint y: 139, distance: 8.2
click at [173, 139] on input "number" at bounding box center [177, 138] width 20 height 10
paste input "1.700"
type input "1.700"
click at [350, 138] on span "Bulk update" at bounding box center [356, 139] width 45 height 6
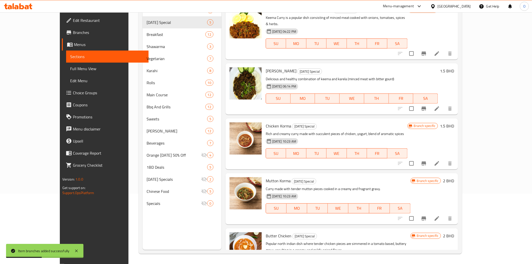
scroll to position [42, 0]
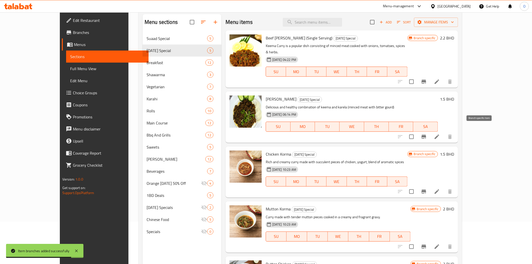
click at [426, 135] on icon "Branch-specific-item" at bounding box center [423, 137] width 5 height 4
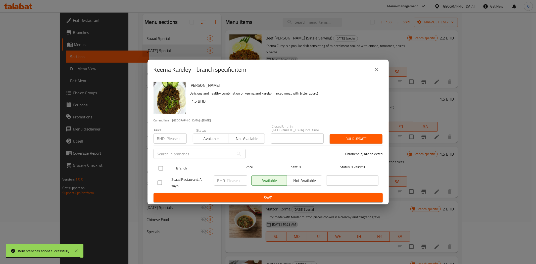
click at [162, 165] on input "checkbox" at bounding box center [161, 168] width 11 height 11
checkbox input "true"
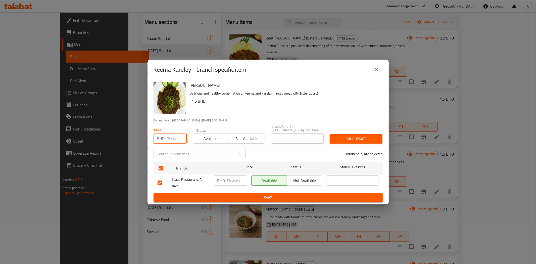
paste input "1.800"
type input "1.800"
click at [356, 136] on span "Bulk update" at bounding box center [356, 139] width 45 height 6
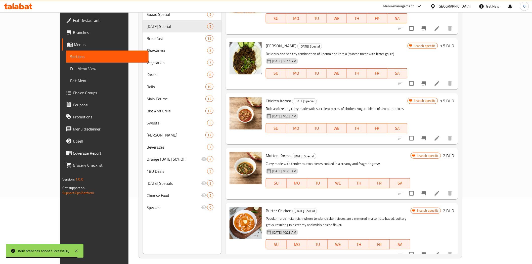
scroll to position [70, 0]
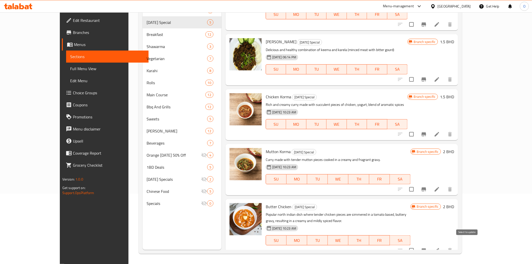
click at [417, 245] on input "checkbox" at bounding box center [411, 250] width 11 height 11
checkbox input "true"
click at [417, 130] on input "checkbox" at bounding box center [411, 134] width 11 height 11
checkbox input "true"
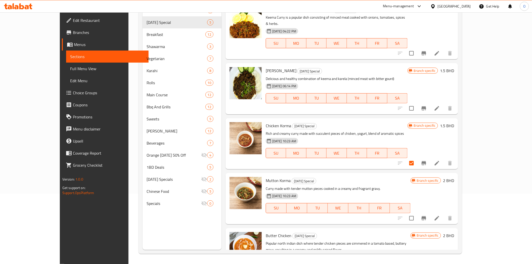
scroll to position [0, 0]
click at [417, 106] on input "checkbox" at bounding box center [411, 108] width 11 height 11
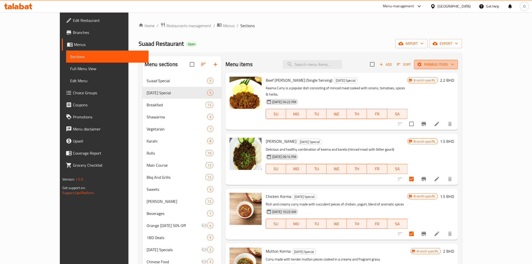
click at [454, 64] on span "Manage items" at bounding box center [436, 64] width 36 height 6
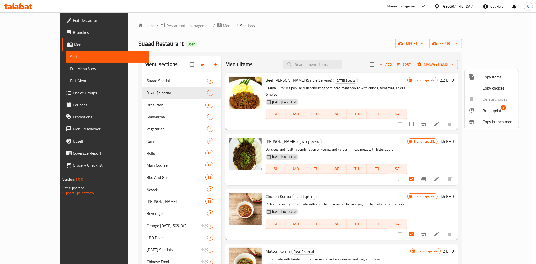
click at [493, 110] on span "Bulk update" at bounding box center [493, 111] width 21 height 6
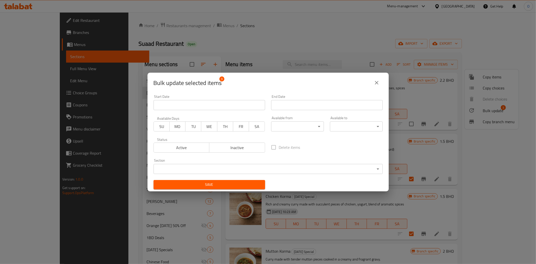
click at [197, 170] on body "​ Menu-management Bahrain Get Help O Edit Restaurant Branches Menus Sections Fu…" at bounding box center [268, 138] width 536 height 252
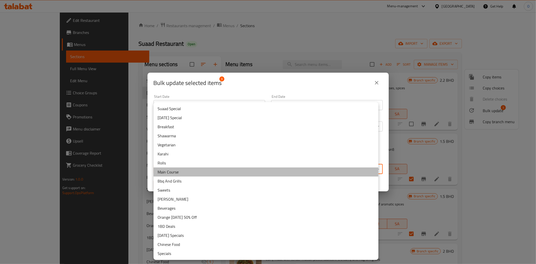
click at [185, 173] on li "Main Course" at bounding box center [266, 171] width 225 height 9
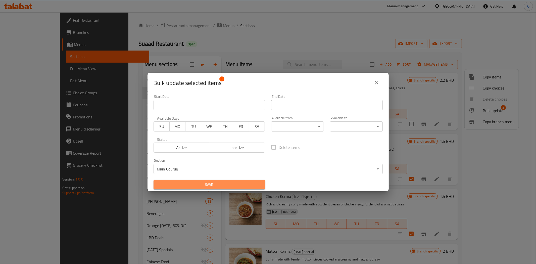
click at [214, 184] on span "Save" at bounding box center [210, 184] width 104 height 6
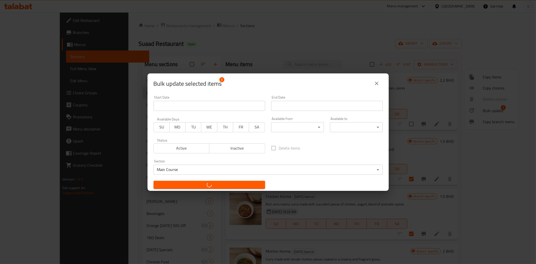
checkbox input "false"
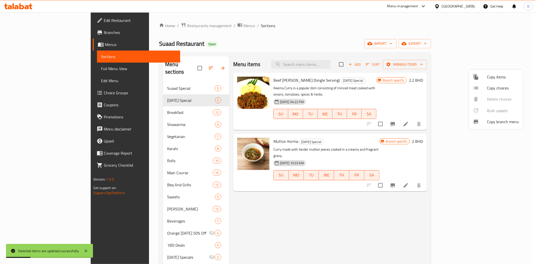
click at [132, 206] on div at bounding box center [268, 132] width 536 height 264
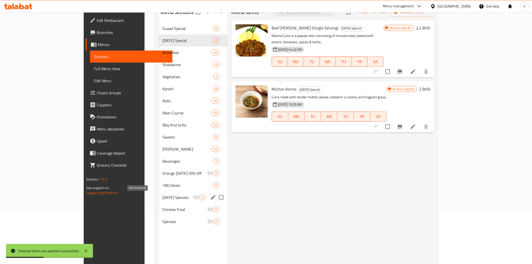
scroll to position [42, 0]
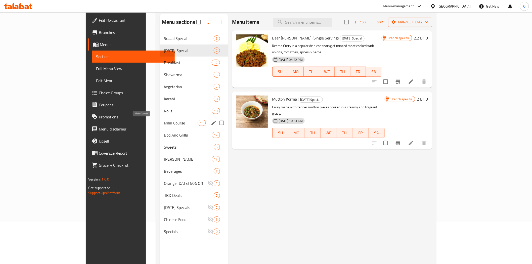
click at [164, 125] on span "Main Course" at bounding box center [181, 123] width 34 height 6
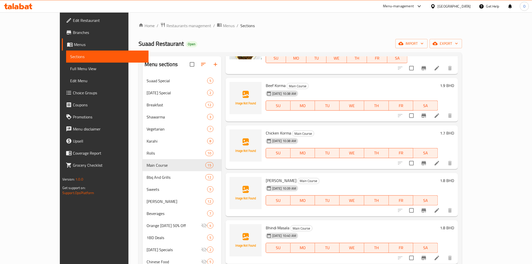
scroll to position [56, 0]
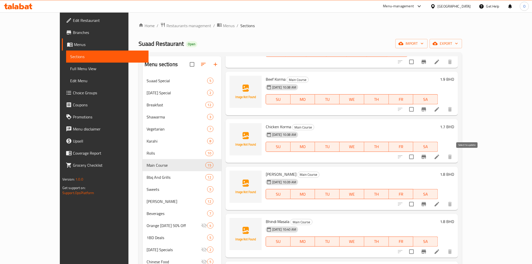
click at [417, 158] on input "checkbox" at bounding box center [411, 157] width 11 height 11
checkbox input "true"
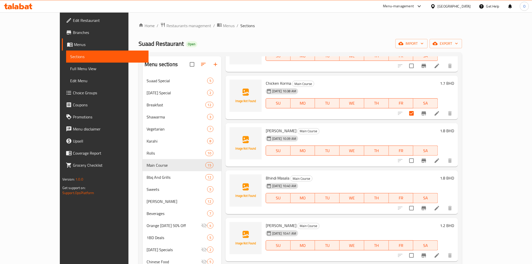
scroll to position [112, 0]
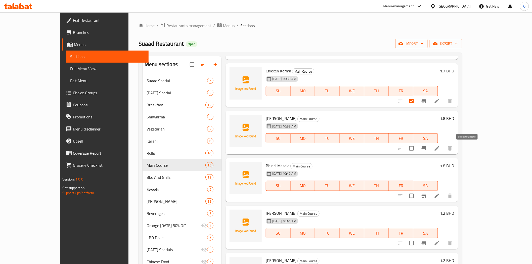
click at [417, 149] on input "checkbox" at bounding box center [411, 148] width 11 height 11
checkbox input "true"
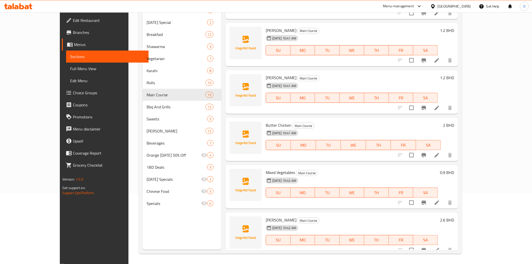
scroll to position [196, 0]
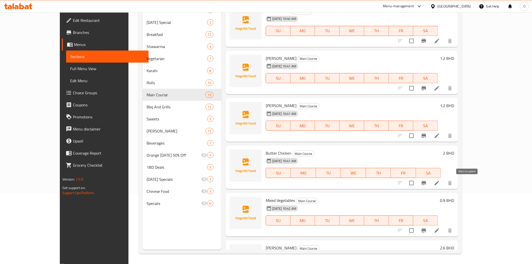
click at [417, 180] on input "checkbox" at bounding box center [411, 183] width 11 height 11
checkbox input "true"
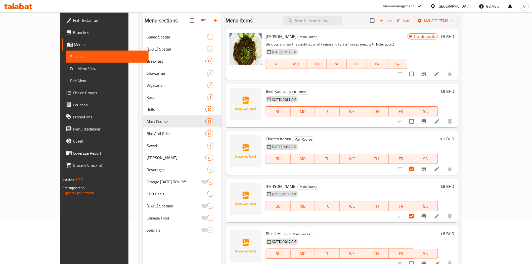
scroll to position [0, 0]
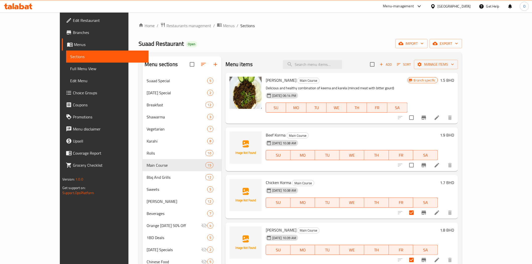
click at [458, 59] on div "Add Sort Manage items" at bounding box center [414, 64] width 88 height 11
click at [454, 63] on span "Manage items" at bounding box center [436, 64] width 36 height 6
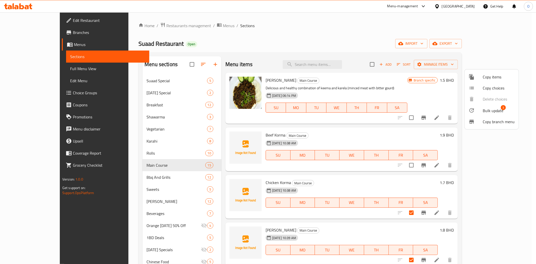
click at [487, 110] on span "Bulk update" at bounding box center [493, 111] width 21 height 6
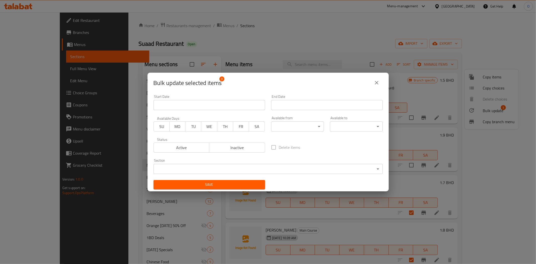
click at [215, 169] on body "​ Menu-management Bahrain Get Help O Edit Restaurant Branches Menus Sections Fu…" at bounding box center [268, 138] width 536 height 252
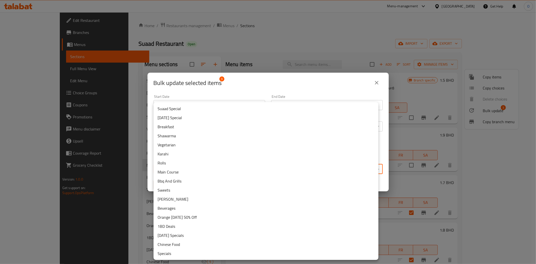
click at [201, 119] on li "[DATE] Special" at bounding box center [266, 117] width 225 height 9
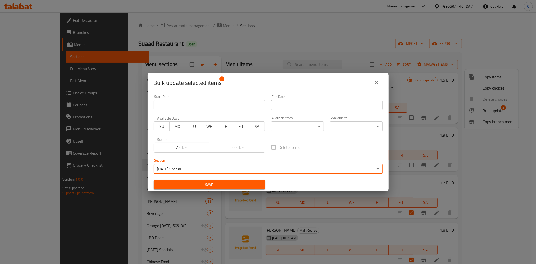
click at [211, 181] on span "Save" at bounding box center [210, 184] width 104 height 6
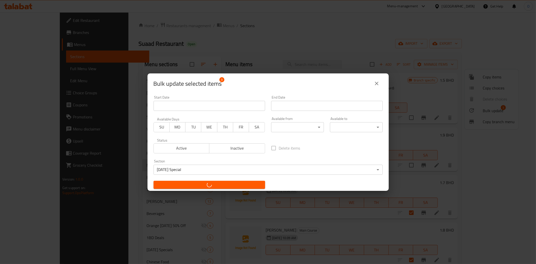
checkbox input "false"
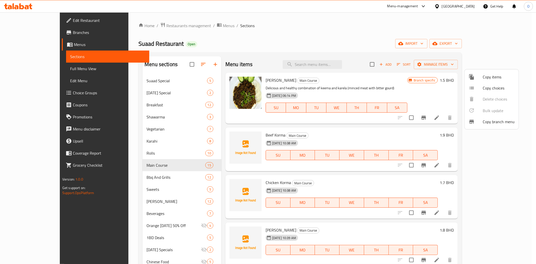
click at [180, 94] on div at bounding box center [268, 132] width 536 height 264
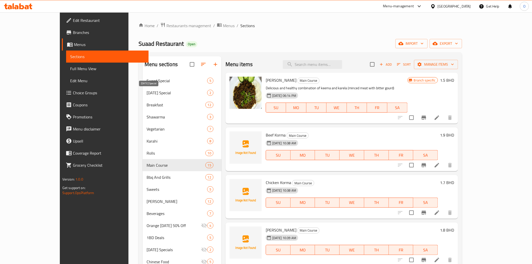
click at [180, 94] on span "[DATE] Special" at bounding box center [177, 93] width 61 height 6
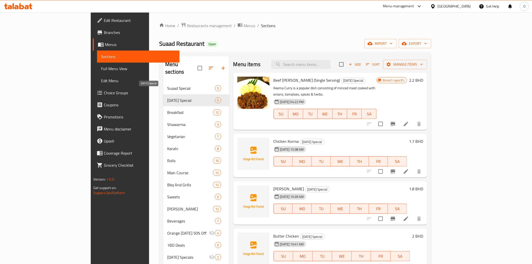
click at [184, 97] on span "[DATE] Special" at bounding box center [190, 100] width 47 height 6
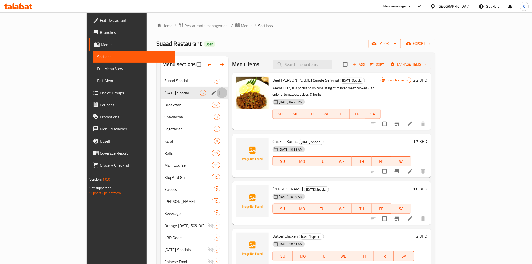
click at [217, 90] on input "Menu sections" at bounding box center [222, 92] width 11 height 11
checkbox input "true"
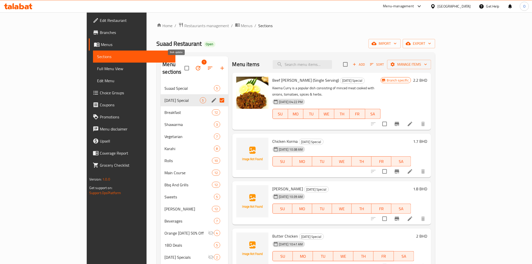
click at [195, 65] on icon "button" at bounding box center [198, 68] width 6 height 6
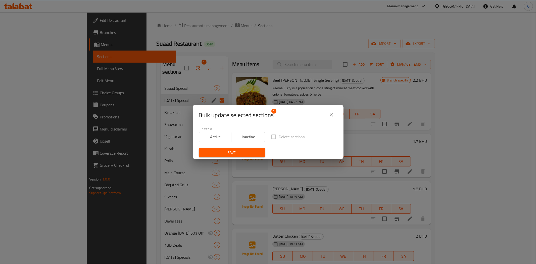
click at [247, 137] on span "Inactive" at bounding box center [248, 136] width 29 height 7
click at [244, 154] on span "Save" at bounding box center [232, 153] width 58 height 6
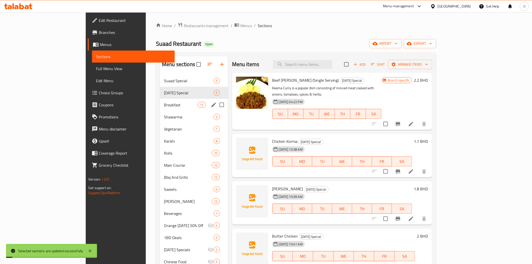
click at [164, 107] on span "Breakfast" at bounding box center [181, 105] width 34 height 6
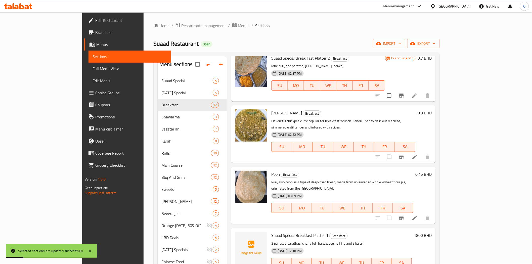
scroll to position [84, 0]
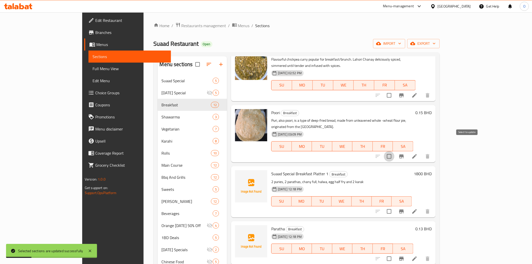
click at [394, 151] on input "checkbox" at bounding box center [389, 156] width 11 height 11
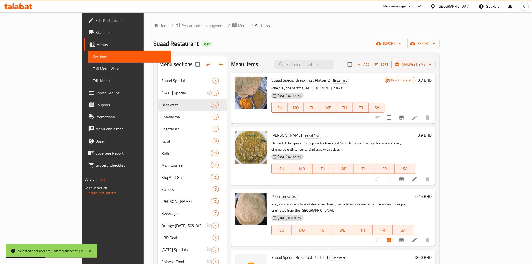
click at [431, 65] on span "Manage items" at bounding box center [414, 64] width 36 height 6
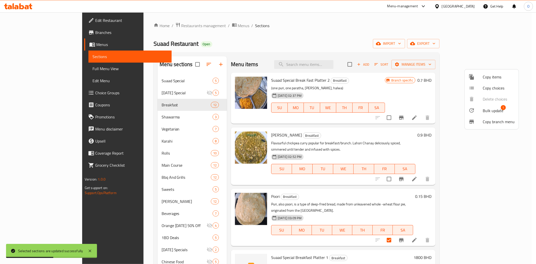
click at [482, 113] on li "Bulk update 1" at bounding box center [492, 111] width 54 height 12
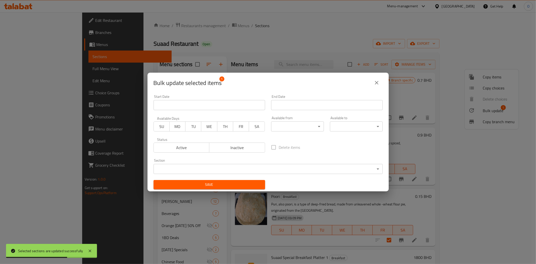
click at [229, 148] on span "Inactive" at bounding box center [237, 147] width 52 height 7
click at [231, 187] on span "Save" at bounding box center [210, 184] width 104 height 6
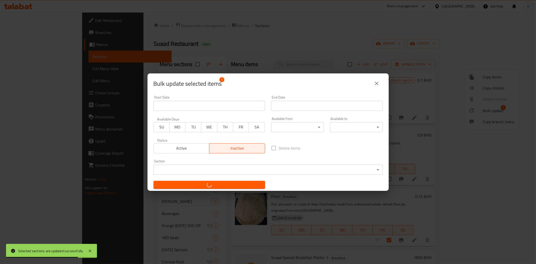
checkbox input "false"
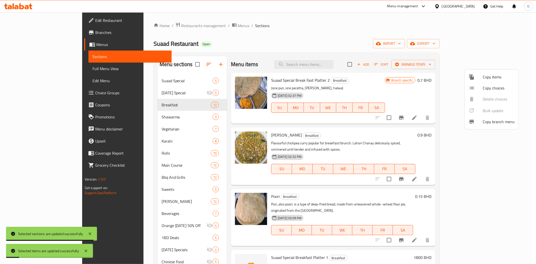
click at [130, 78] on div at bounding box center [268, 132] width 536 height 264
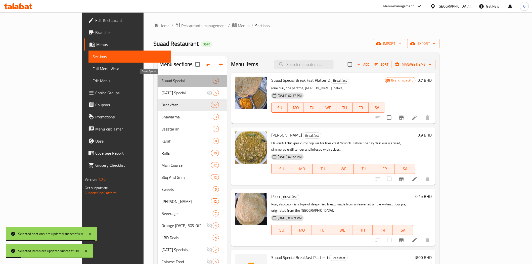
click at [162, 78] on span "Suaad Special" at bounding box center [187, 81] width 51 height 6
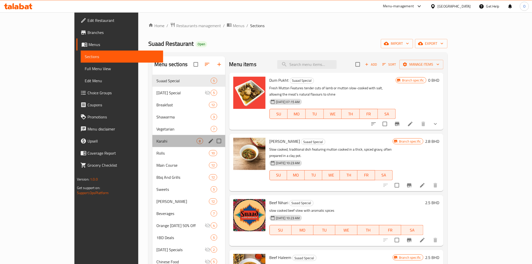
click at [152, 135] on div "Karahi 8" at bounding box center [188, 141] width 73 height 12
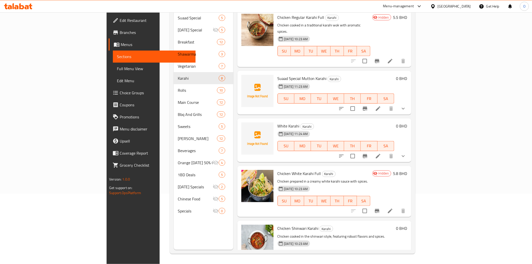
click at [381, 106] on icon at bounding box center [378, 109] width 6 height 6
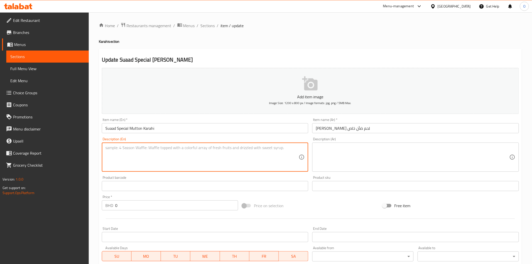
click at [163, 152] on textarea at bounding box center [202, 157] width 194 height 24
click at [163, 152] on textarea "only pre orders" at bounding box center [202, 157] width 194 height 24
type textarea "only pre orders"
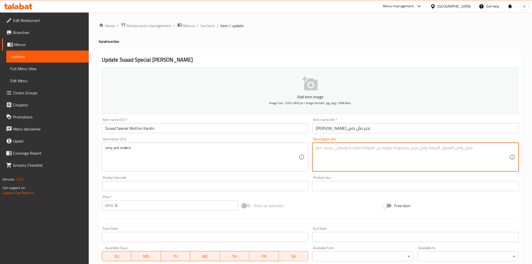
paste textarea "الطلبات المسبقة فقط"
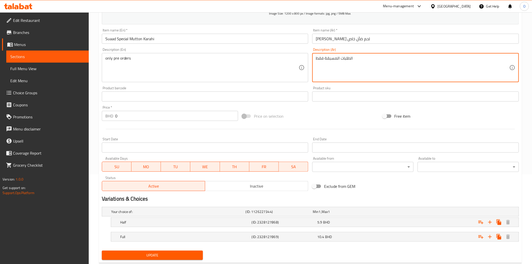
scroll to position [102, 0]
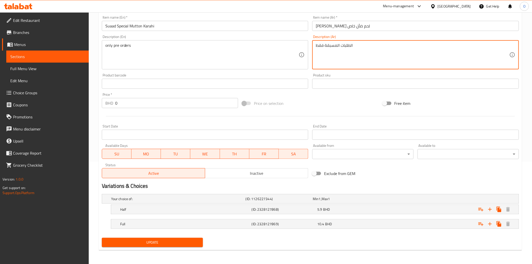
type textarea "الطلبات المسبقة فقط"
click at [167, 245] on button "Update" at bounding box center [152, 242] width 101 height 9
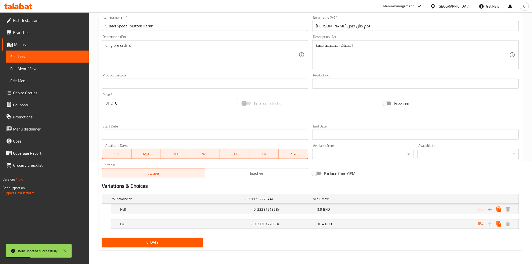
scroll to position [0, 0]
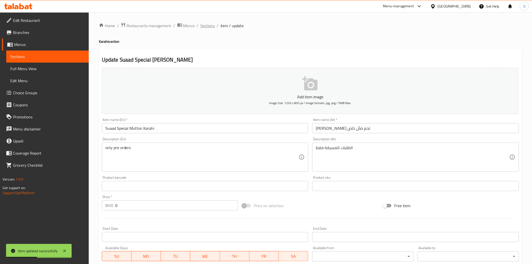
click at [206, 24] on span "Sections" at bounding box center [208, 26] width 14 height 6
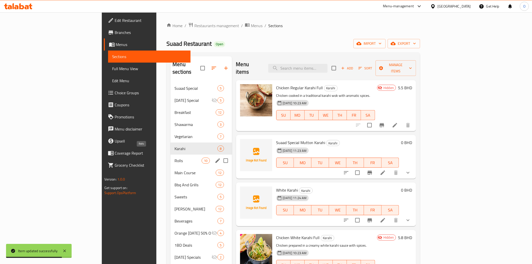
click at [174, 158] on span "Rolls" at bounding box center [187, 161] width 27 height 6
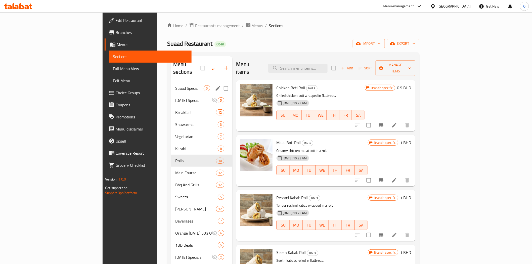
drag, startPoint x: 130, startPoint y: 83, endPoint x: 130, endPoint y: 88, distance: 5.3
click at [175, 85] on span "Suaad Special" at bounding box center [189, 88] width 29 height 6
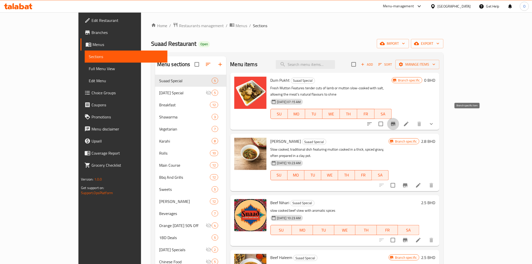
click at [396, 121] on icon "Branch-specific-item" at bounding box center [393, 124] width 6 height 6
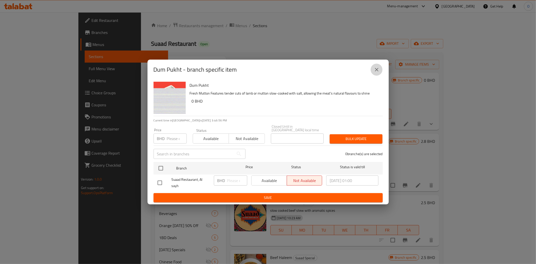
click at [376, 71] on icon "close" at bounding box center [377, 70] width 4 height 4
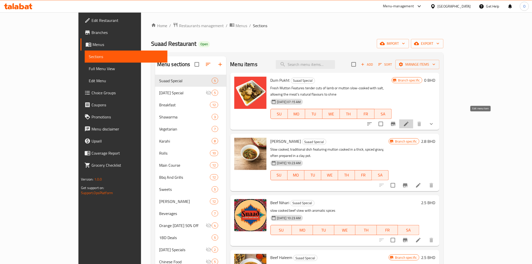
click at [409, 121] on icon at bounding box center [406, 124] width 6 height 6
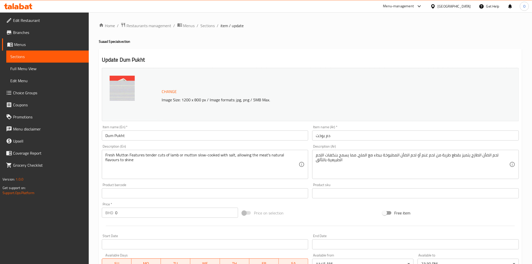
scroll to position [112, 0]
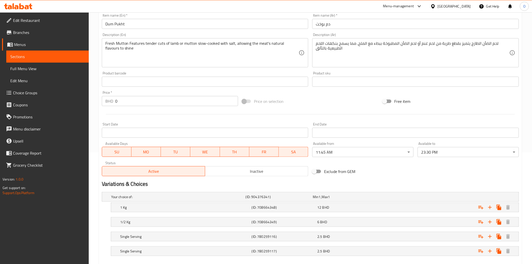
drag, startPoint x: 118, startPoint y: 153, endPoint x: 122, endPoint y: 153, distance: 4.0
click at [118, 153] on span "SU" at bounding box center [116, 151] width 25 height 7
click at [162, 154] on button "TU" at bounding box center [175, 152] width 29 height 10
click at [152, 152] on span "MO" at bounding box center [145, 151] width 25 height 7
click at [196, 153] on span "WE" at bounding box center [204, 151] width 25 height 7
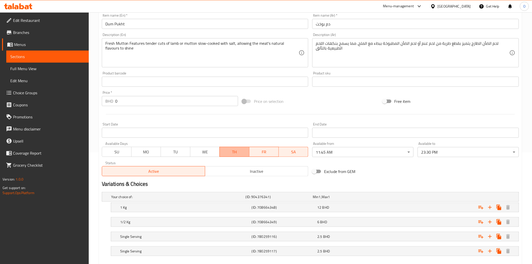
click at [237, 151] on span "TH" at bounding box center [234, 151] width 25 height 7
click at [243, 151] on span "TH" at bounding box center [234, 151] width 25 height 7
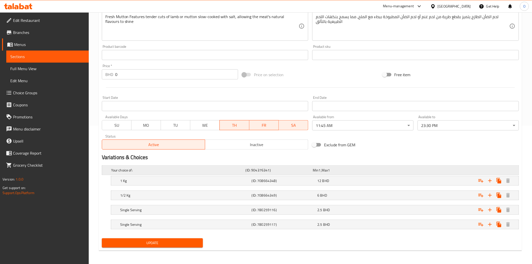
scroll to position [139, 0]
click at [150, 244] on span "Update" at bounding box center [152, 242] width 93 height 6
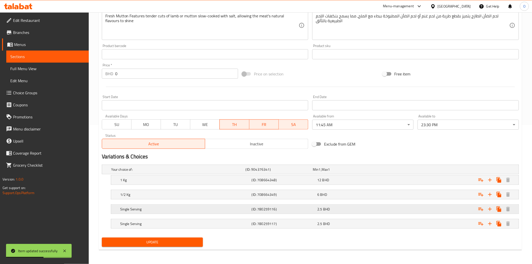
click at [327, 212] on span "BHD" at bounding box center [326, 209] width 7 height 7
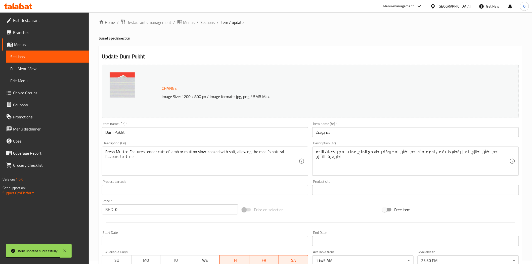
scroll to position [0, 0]
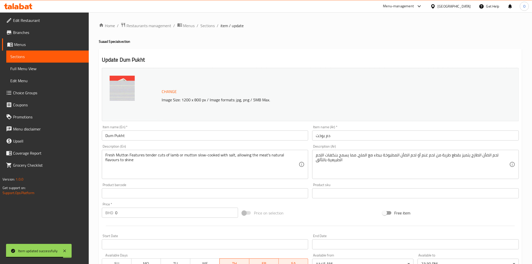
click at [200, 21] on div "Home / Restaurants management / Menus / Sections / item / update Suaad Special …" at bounding box center [310, 218] width 443 height 412
click at [209, 26] on span "Sections" at bounding box center [208, 26] width 14 height 6
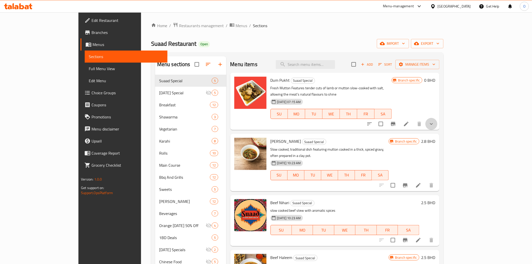
click at [437, 118] on button "show more" at bounding box center [431, 124] width 12 height 12
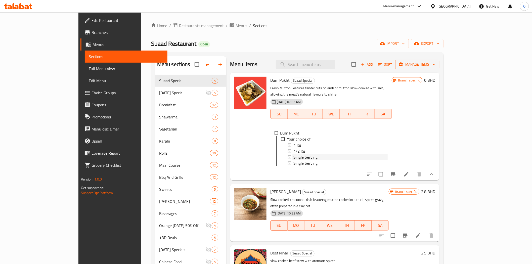
click at [311, 154] on div "Single Serving" at bounding box center [340, 157] width 94 height 6
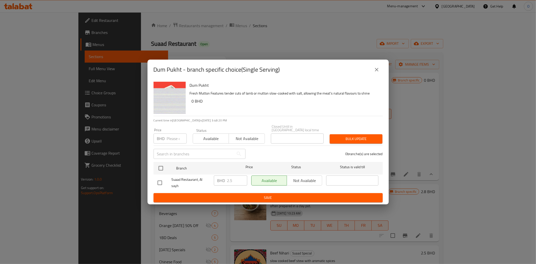
click at [377, 70] on icon "close" at bounding box center [377, 70] width 4 height 4
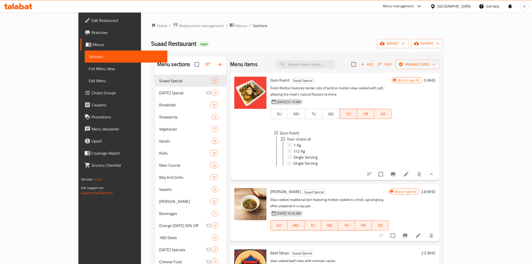
click at [365, 65] on icon "button" at bounding box center [362, 64] width 5 height 5
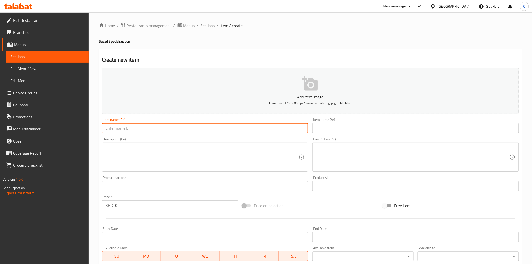
paste input "Single Plate"
type input "Single Plate"
click at [333, 127] on input "text" at bounding box center [415, 128] width 207 height 10
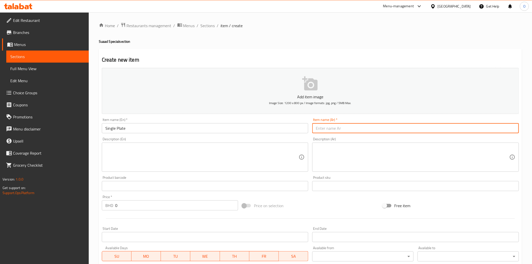
type input "'"
type input "طبق سنجل"
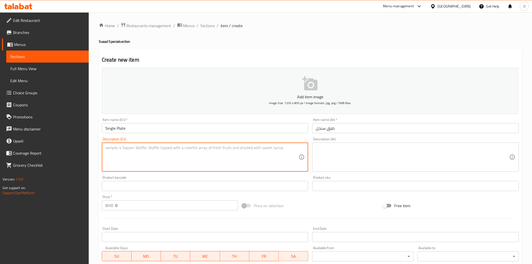
click at [128, 155] on textarea at bounding box center [202, 157] width 194 height 24
paste textarea "one big piece of mutton, one galic bulb, and fat chunks"
type textarea "one big piece of mutton, one galic bulb, and fat chunks"
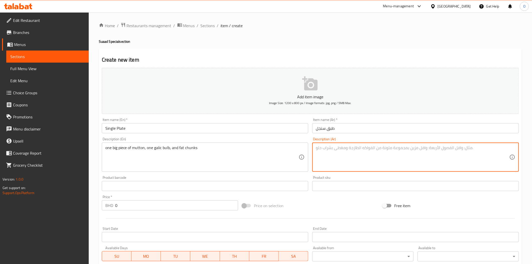
paste textarea "قطعة كبيرة من لحم الضأن، ورأس ثوم، وقطع من الدهون"
type textarea "قطعة كبيرة من لحم الضأن، ورأس ثوم، وقطع من الدهون"
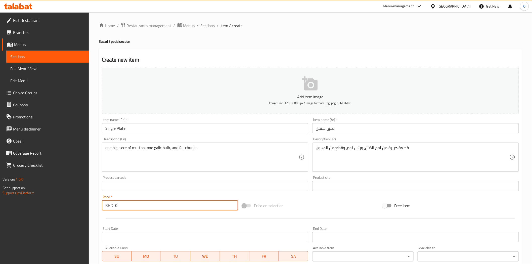
drag, startPoint x: 124, startPoint y: 204, endPoint x: 107, endPoint y: 211, distance: 18.5
click at [106, 211] on div "Price   * BHD 0 Price *" at bounding box center [170, 202] width 140 height 19
paste input "2.60"
type input "2.600"
click at [136, 215] on div at bounding box center [310, 218] width 421 height 12
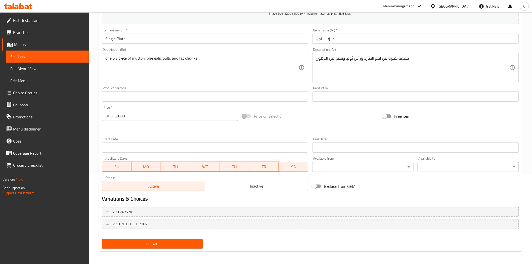
scroll to position [90, 0]
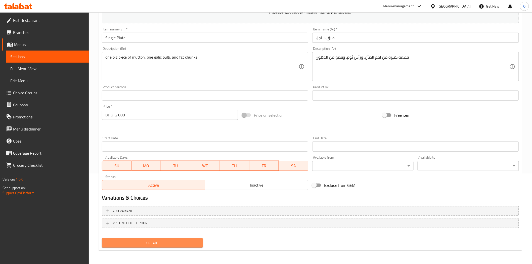
drag, startPoint x: 140, startPoint y: 240, endPoint x: 107, endPoint y: 138, distance: 107.0
click at [140, 240] on span "Create" at bounding box center [152, 243] width 93 height 6
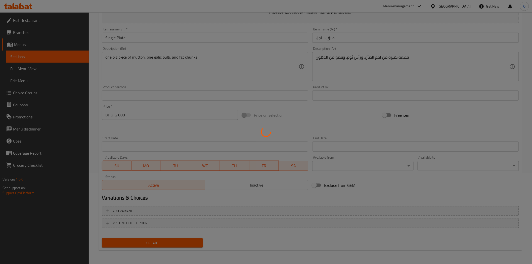
type input "0"
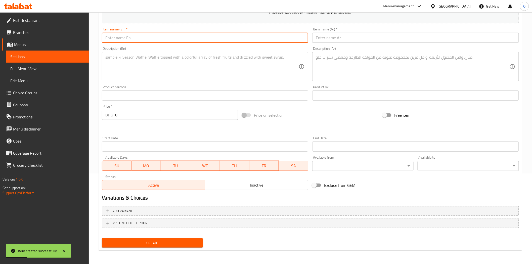
paste input "(Bbq Platter With Rice 4 Persons"
drag, startPoint x: 107, startPoint y: 39, endPoint x: 100, endPoint y: 41, distance: 7.3
click at [101, 40] on div "Item name (En)   * (Bbq Platter With Rice 4 Persons Item name (En) *" at bounding box center [205, 34] width 211 height 19
click at [137, 41] on input "Bbq Platter With Rice 4 Persons" at bounding box center [205, 38] width 207 height 10
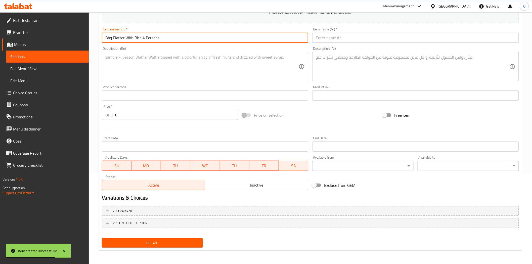
click at [137, 41] on input "Bbq Platter With Rice 4 Persons" at bounding box center [205, 38] width 207 height 10
type input "Bbq Platter With Rice 4 Persons"
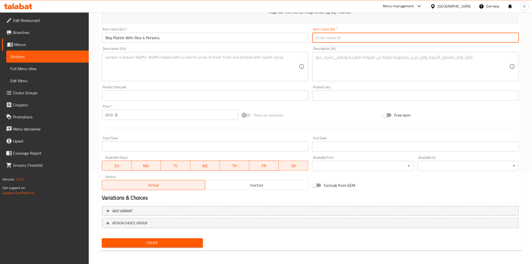
paste input "طبق شواء مع أرز لـ 4 أشخاص"
click at [350, 41] on input "طبق شواء مع أرز لـ 4 أشخاص" at bounding box center [415, 38] width 207 height 10
type input "طبق باربكيو مع أرز لـ 4 أشخاص"
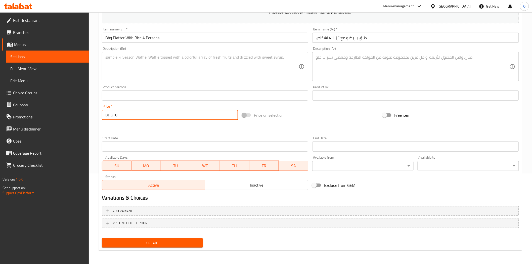
drag, startPoint x: 121, startPoint y: 111, endPoint x: 113, endPoint y: 114, distance: 8.0
click at [109, 114] on div "BHD 0 Price *" at bounding box center [170, 115] width 136 height 10
paste input "11.0"
type input "11.00"
click at [124, 67] on textarea at bounding box center [202, 67] width 194 height 24
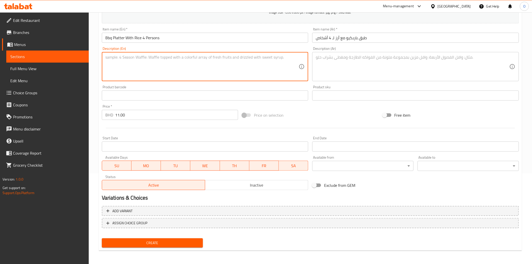
paste textarea "Half chicken karahl 4 seekh, 6 chicken boti 6 malai boti"
type textarea "Half chicken karahl 4 seekh, 6 chicken boti 6 malai boti"
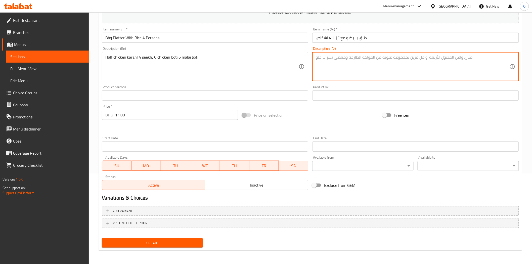
paste textarea "نصف دجاج كارال 4 سيخ، 6 دجاج بوتي 6 مالاي بوتي"
type textarea "نصف دجاج كارال 4 سيخ، 6 دجاج بوتي 6 مالاي بوتي"
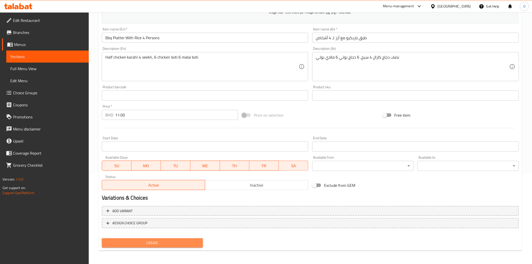
click at [165, 242] on span "Create" at bounding box center [152, 243] width 93 height 6
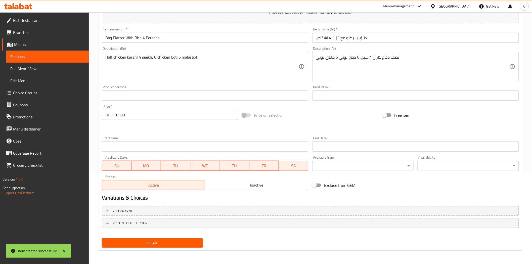
type input "0"
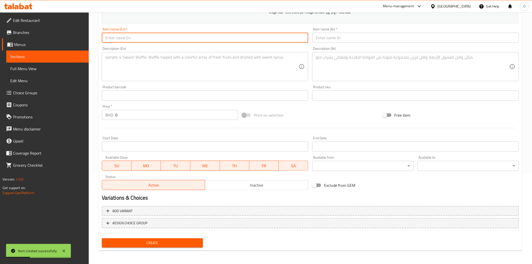
paste input "Bbq Platter With Rice 2 Persons"
type input "Bbq Platter With Rice 2 Persons"
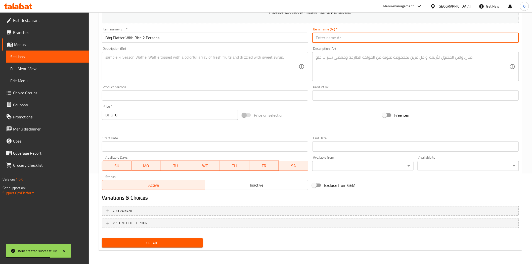
paste input "طبق شواء مع أرز لشخصين"
click at [346, 40] on input "طبق شواء مع أرز لشخصين" at bounding box center [415, 38] width 207 height 10
type input "طبق باربيكيو مع أرز لشخصين"
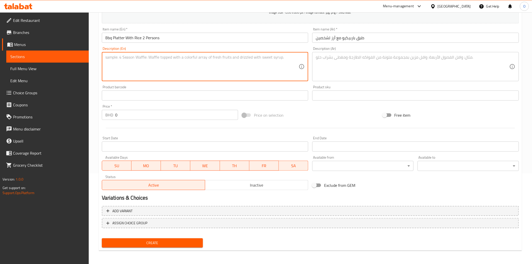
paste textarea "12 seekh kabab, 6 chicken boti"
type textarea "12 seekh kabab, 6 chicken boti"
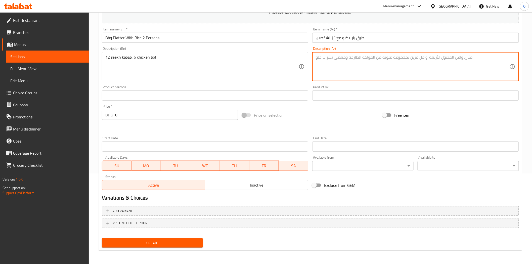
paste textarea "12 سيخ كباب، 6 دجاج بوتي"
type textarea "12 سيخ كباب، 6 دجاج بوتي"
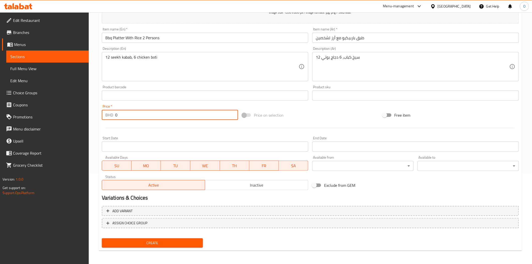
drag, startPoint x: 119, startPoint y: 118, endPoint x: 102, endPoint y: 117, distance: 16.8
click at [102, 117] on div "BHD 0 Price *" at bounding box center [170, 115] width 136 height 10
paste input "5.20"
type input "5.200"
click at [129, 130] on div at bounding box center [310, 128] width 421 height 12
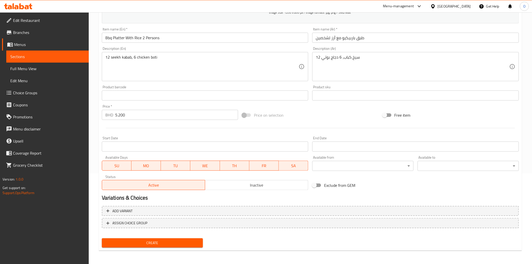
click at [157, 245] on span "Create" at bounding box center [152, 243] width 93 height 6
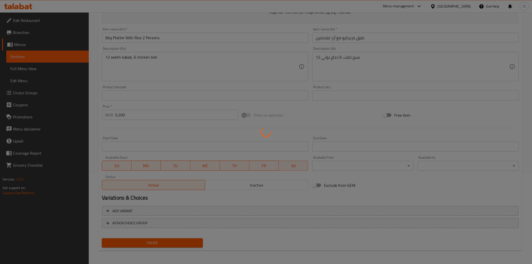
type input "0"
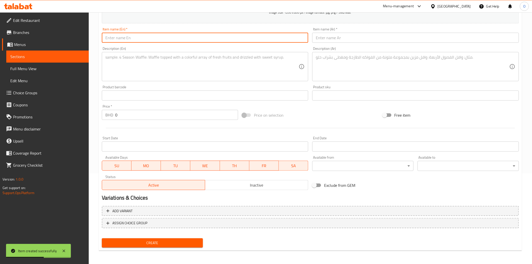
paste input "Bbq Platter Without Rice"
type input "Bbq Platter Without Rice"
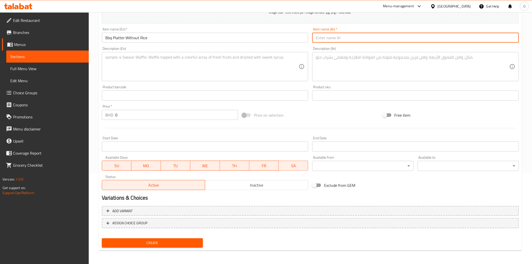
paste input "طبق شواء بدون أرز"
click at [333, 39] on input "طبق شواء بدون أرز" at bounding box center [415, 38] width 207 height 10
type input "طبق باربيكيو بدون أرز"
click at [146, 41] on input "Bbq Platter Without Rice" at bounding box center [205, 38] width 207 height 10
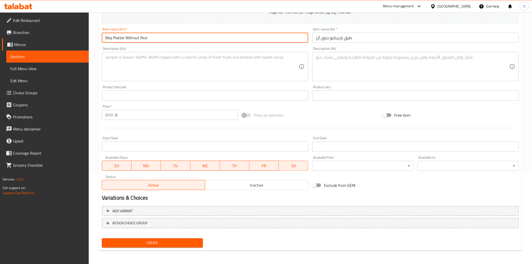
click at [146, 41] on input "Bbq Platter Without Rice" at bounding box center [205, 38] width 207 height 10
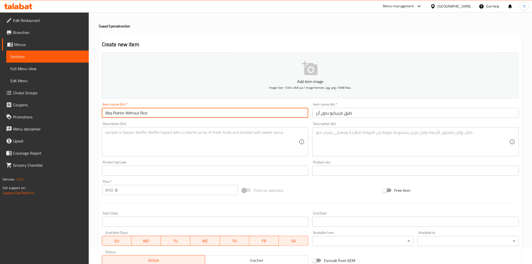
scroll to position [7, 0]
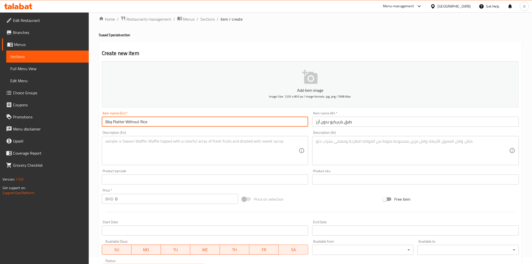
click at [112, 36] on h4 "Suaad Special section" at bounding box center [310, 34] width 423 height 5
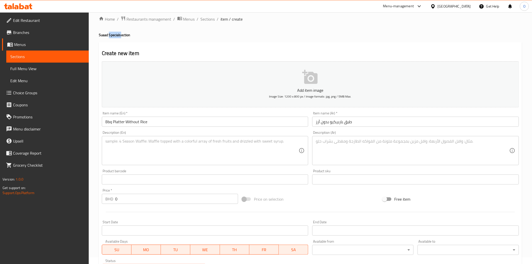
click at [112, 36] on h4 "Suaad Special section" at bounding box center [310, 34] width 423 height 5
click at [123, 36] on h4 "Suaad Special section" at bounding box center [310, 34] width 423 height 5
drag, startPoint x: 119, startPoint y: 35, endPoint x: 93, endPoint y: 33, distance: 26.2
click at [93, 33] on div "Home / Restaurants management / Menus / Sections / item / create Suaad Special …" at bounding box center [310, 177] width 443 height 343
copy h4 "Suaad Special"
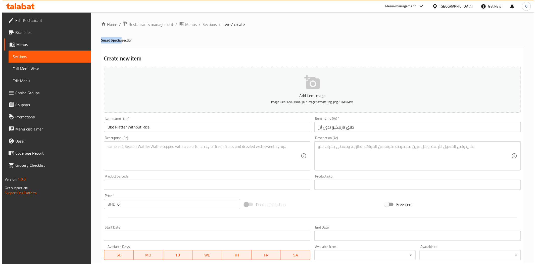
scroll to position [0, 0]
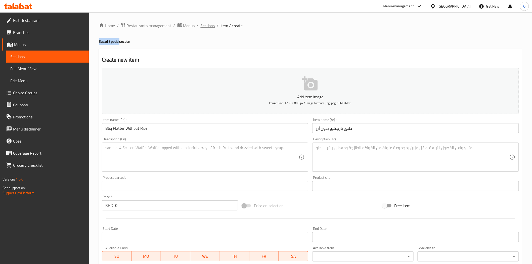
click at [210, 25] on span "Sections" at bounding box center [208, 26] width 14 height 6
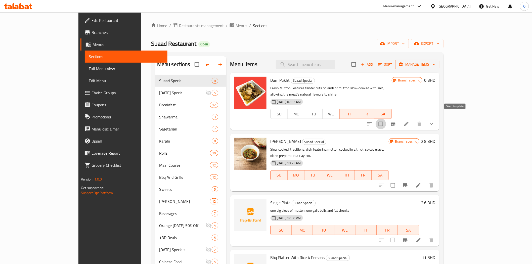
click at [386, 121] on input "checkbox" at bounding box center [380, 124] width 11 height 11
checkbox input "true"
click at [435, 64] on span "Manage items" at bounding box center [417, 64] width 36 height 6
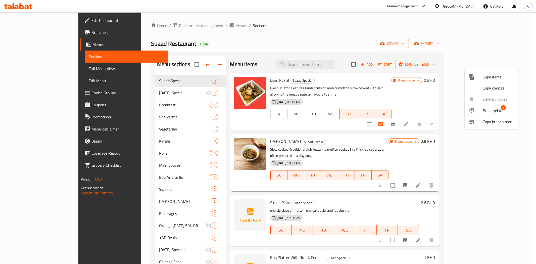
click at [495, 110] on span "Bulk update" at bounding box center [493, 111] width 21 height 6
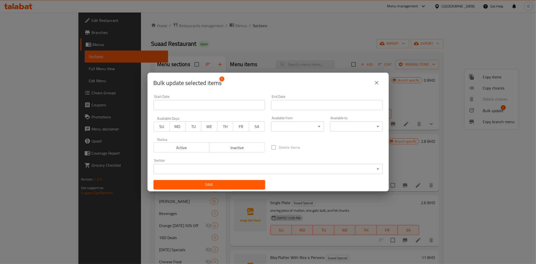
click at [276, 126] on body "​ Menu-management Bahrain Get Help O Edit Restaurant Branches Menus Sections Fu…" at bounding box center [268, 138] width 536 height 252
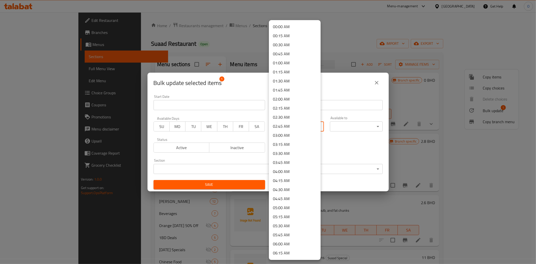
scroll to position [28, 0]
click at [288, 143] on li "04:00 AM" at bounding box center [295, 143] width 52 height 9
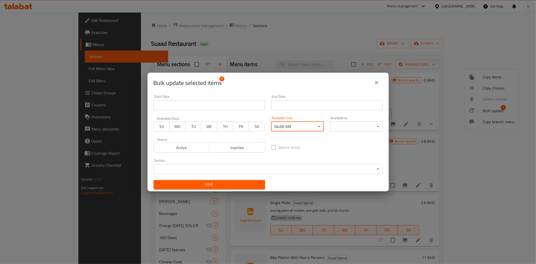
click at [298, 126] on body "​ Menu-management Bahrain Get Help O Edit Restaurant Branches Menus Sections Fu…" at bounding box center [268, 138] width 536 height 252
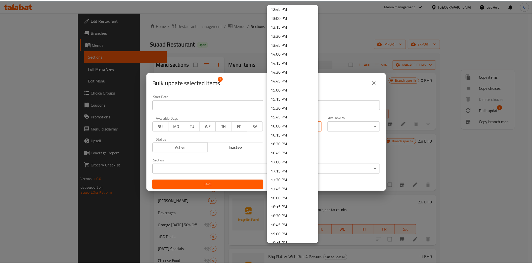
scroll to position [474, 0]
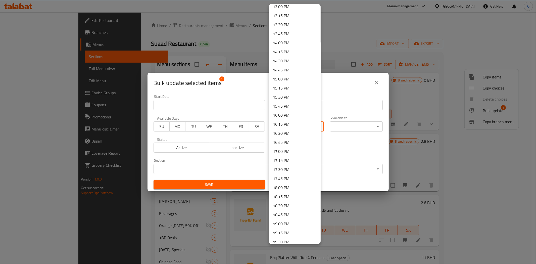
click at [290, 114] on li "16:00 PM" at bounding box center [295, 115] width 52 height 9
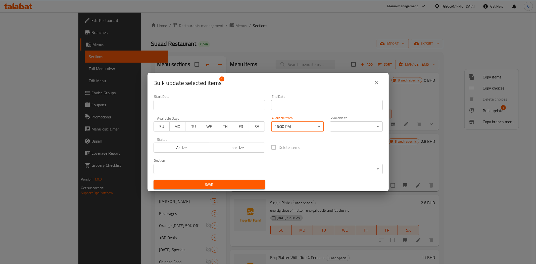
click at [355, 129] on body "​ Menu-management Bahrain Get Help O Edit Restaurant Branches Menus Sections Fu…" at bounding box center [268, 138] width 536 height 252
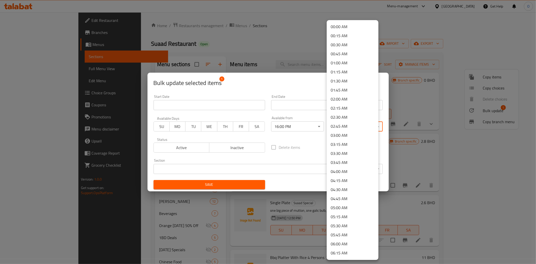
click at [289, 80] on div at bounding box center [268, 132] width 536 height 264
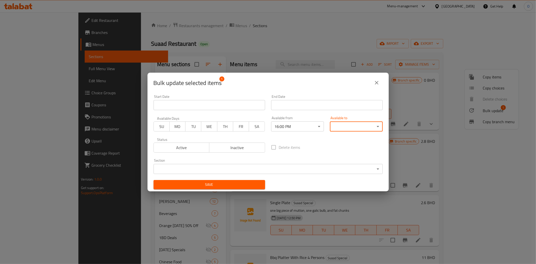
click at [375, 82] on icon "close" at bounding box center [377, 83] width 6 height 6
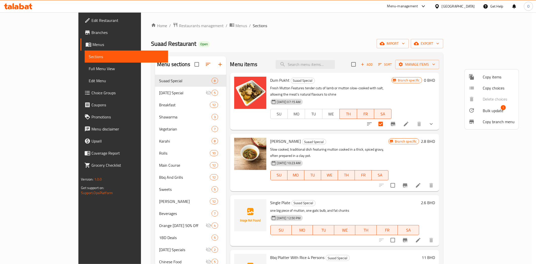
click at [437, 142] on div at bounding box center [268, 132] width 536 height 264
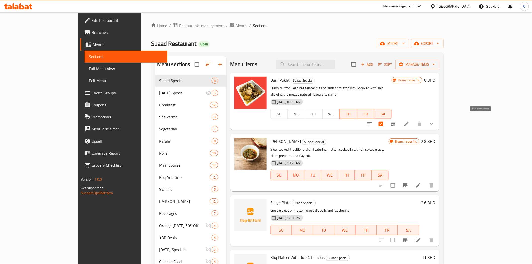
click at [409, 121] on icon at bounding box center [406, 124] width 6 height 6
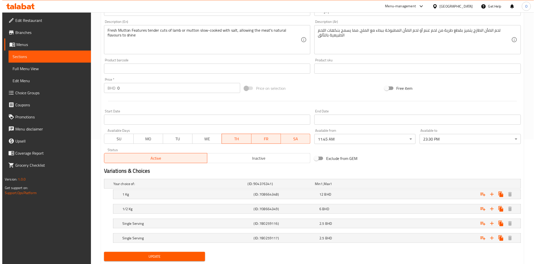
scroll to position [111, 0]
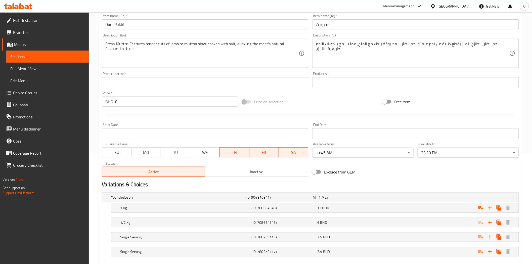
click at [363, 153] on body "​ Menu-management Bahrain Get Help O Edit Restaurant Branches Menus Sections Fu…" at bounding box center [266, 27] width 532 height 252
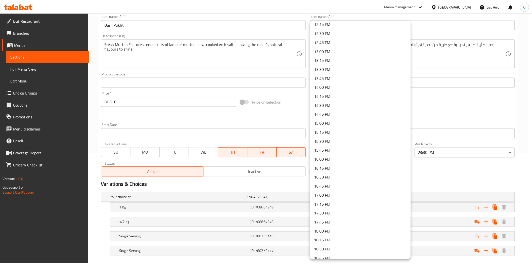
scroll to position [451, 0]
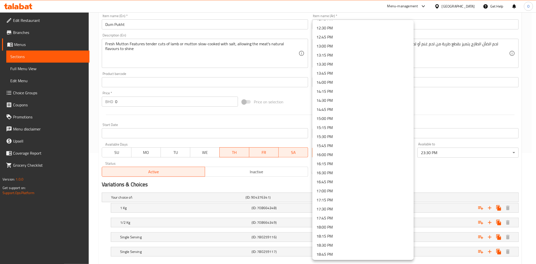
click at [336, 153] on li "16:00 PM" at bounding box center [362, 154] width 101 height 9
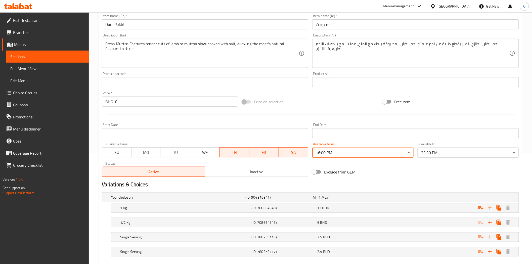
click at [382, 182] on h2 "Variations & Choices" at bounding box center [310, 185] width 417 height 8
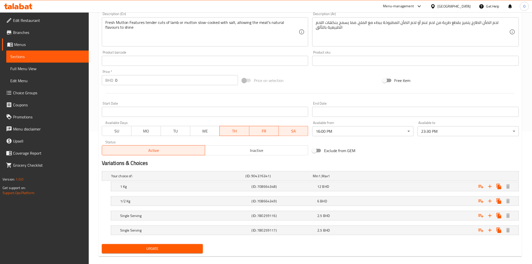
scroll to position [139, 0]
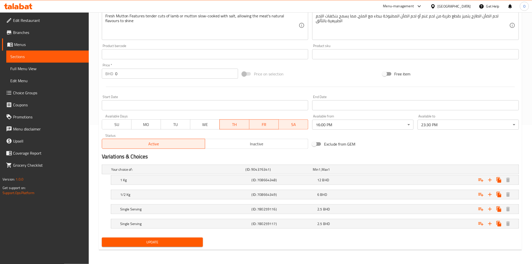
click at [164, 243] on span "Update" at bounding box center [152, 242] width 93 height 6
click at [155, 207] on h5 "Single Serving" at bounding box center [184, 209] width 129 height 5
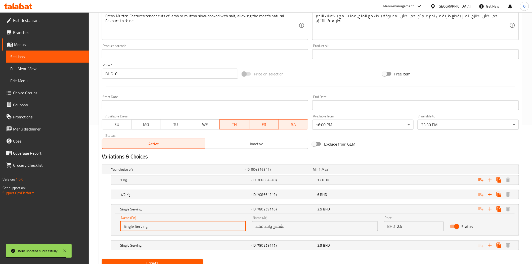
click at [151, 228] on input "Single Serving" at bounding box center [183, 226] width 126 height 10
click at [151, 227] on input "Single Serving" at bounding box center [183, 226] width 126 height 10
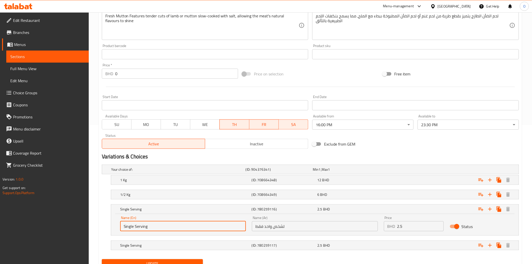
click at [151, 227] on input "Single Serving" at bounding box center [183, 226] width 126 height 10
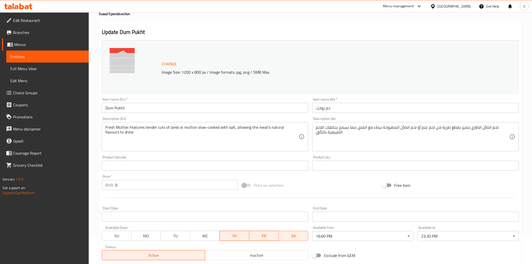
scroll to position [27, 0]
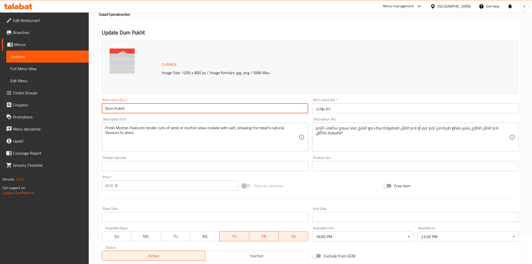
click at [127, 108] on input "Dum Pukht" at bounding box center [205, 108] width 207 height 10
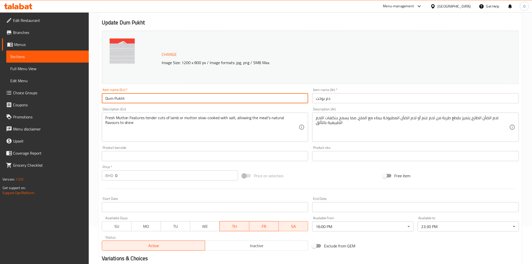
scroll to position [139, 0]
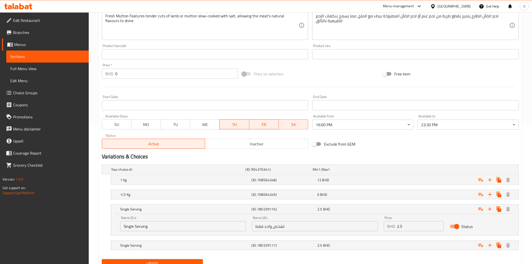
click at [149, 227] on input "Single Serving" at bounding box center [183, 226] width 126 height 10
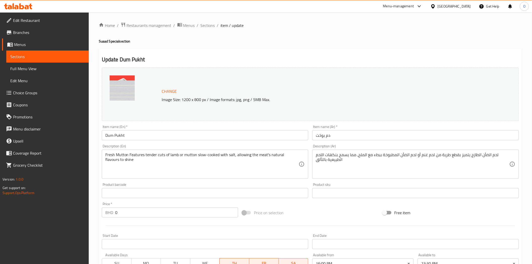
scroll to position [0, 0]
click at [208, 25] on span "Sections" at bounding box center [208, 26] width 14 height 6
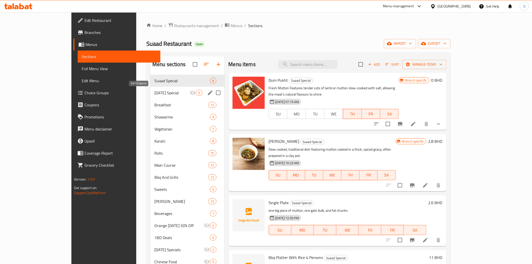
click at [154, 92] on span "[DATE] Special" at bounding box center [171, 93] width 35 height 6
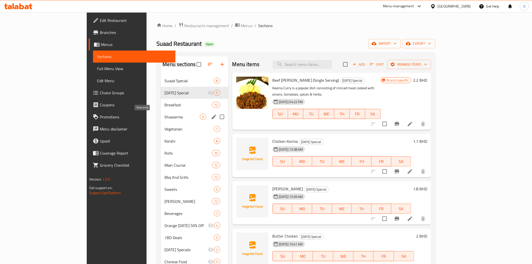
click at [171, 115] on span "Shawarma" at bounding box center [182, 117] width 35 height 6
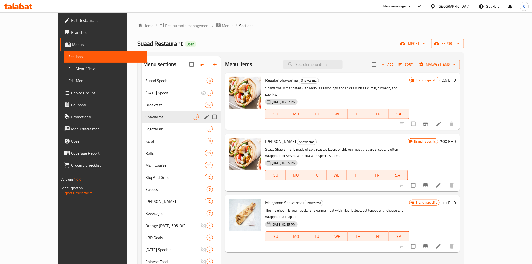
click at [209, 117] on input "Menu sections" at bounding box center [214, 117] width 11 height 11
checkbox input "true"
click at [188, 64] on icon "button" at bounding box center [191, 64] width 6 height 6
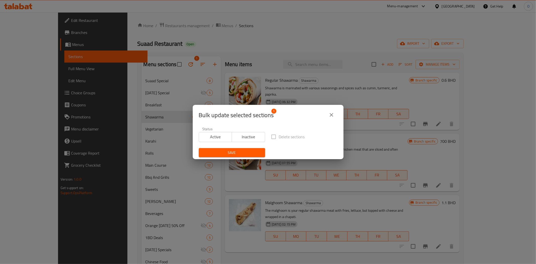
click at [247, 134] on span "Inactive" at bounding box center [248, 136] width 29 height 7
click at [242, 154] on span "Save" at bounding box center [232, 153] width 58 height 6
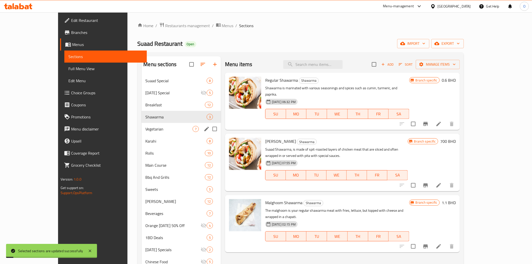
click at [158, 124] on div "Vegetarian 7" at bounding box center [181, 129] width 80 height 12
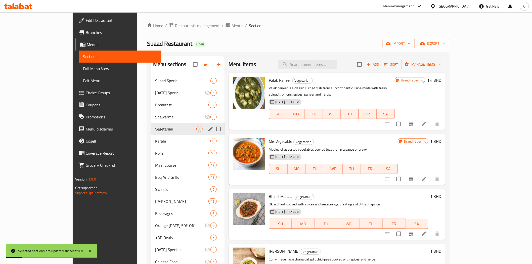
click at [213, 129] on input "Menu sections" at bounding box center [218, 129] width 11 height 11
checkbox input "true"
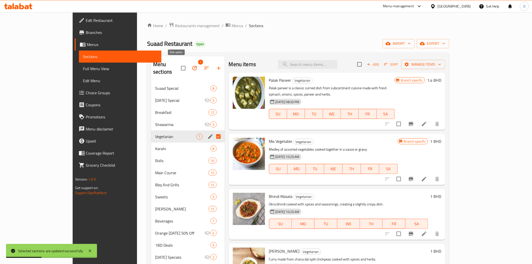
click at [188, 62] on button "button" at bounding box center [194, 68] width 12 height 12
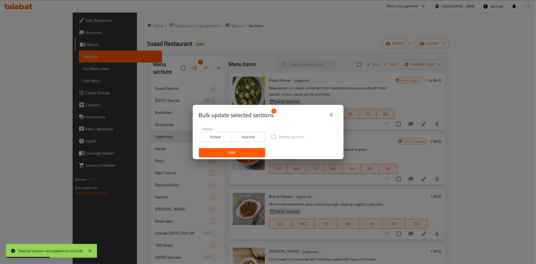
click at [243, 140] on span "Inactive" at bounding box center [248, 136] width 29 height 7
click at [244, 151] on span "Save" at bounding box center [232, 153] width 58 height 6
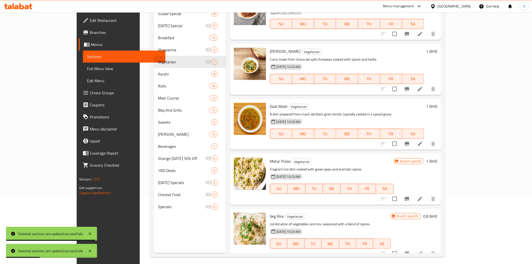
scroll to position [70, 0]
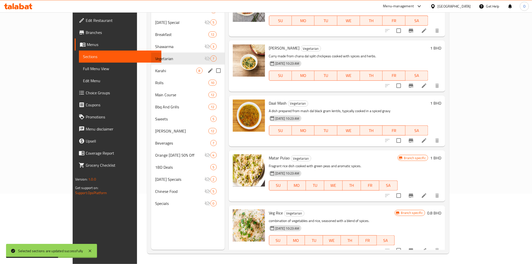
click at [151, 75] on div "Karahi 8" at bounding box center [188, 71] width 74 height 12
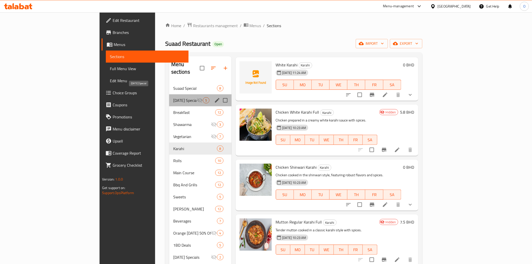
click at [173, 97] on span "[DATE] Special" at bounding box center [185, 100] width 24 height 6
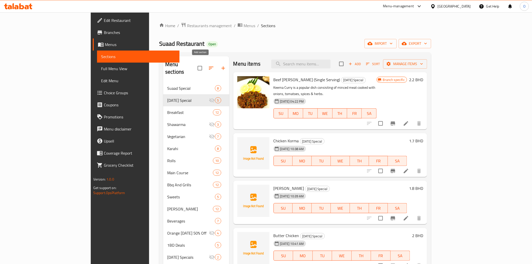
click at [217, 68] on button "button" at bounding box center [223, 68] width 12 height 12
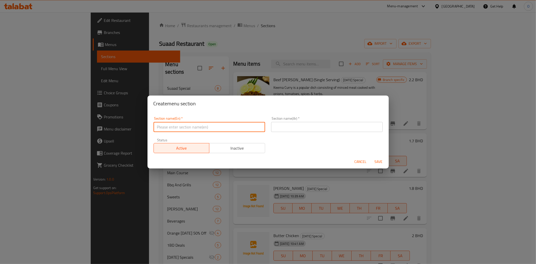
click at [189, 129] on input "text" at bounding box center [210, 127] width 112 height 10
type input "delete"
click at [328, 125] on input "text" at bounding box center [327, 127] width 112 height 10
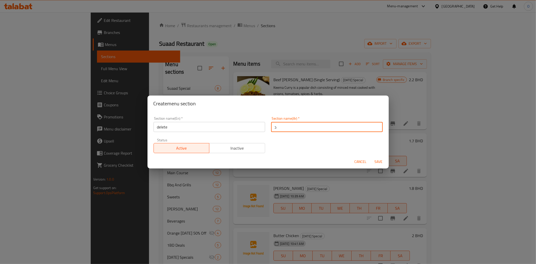
type input "د"
click at [380, 164] on span "Save" at bounding box center [379, 162] width 12 height 6
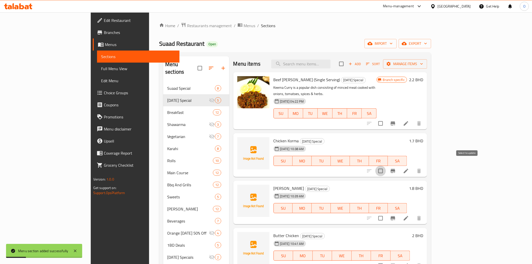
click at [386, 167] on input "checkbox" at bounding box center [380, 171] width 11 height 11
checkbox input "true"
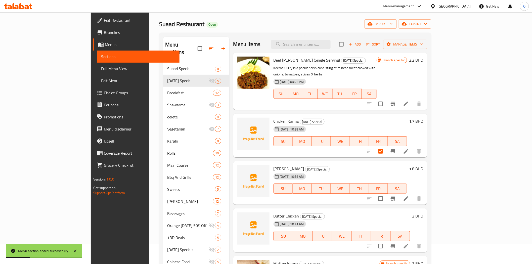
scroll to position [56, 0]
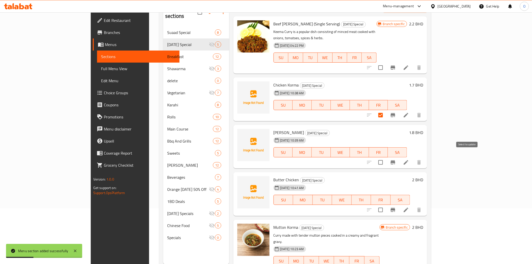
click at [386, 159] on input "checkbox" at bounding box center [380, 162] width 11 height 11
checkbox input "true"
click at [386, 205] on input "checkbox" at bounding box center [380, 210] width 11 height 11
checkbox input "true"
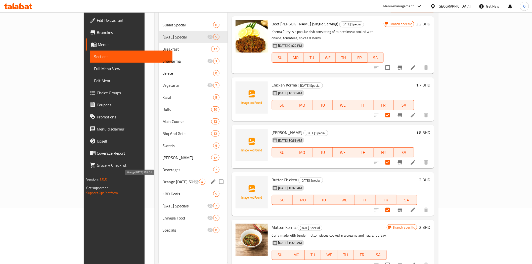
scroll to position [28, 0]
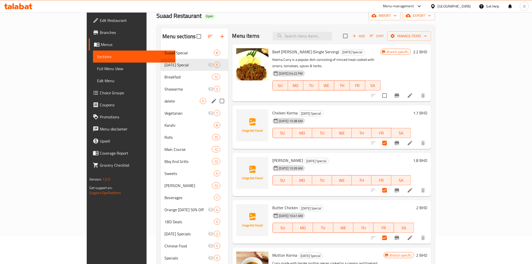
click at [217, 100] on input "Menu sections" at bounding box center [222, 101] width 11 height 11
checkbox input "true"
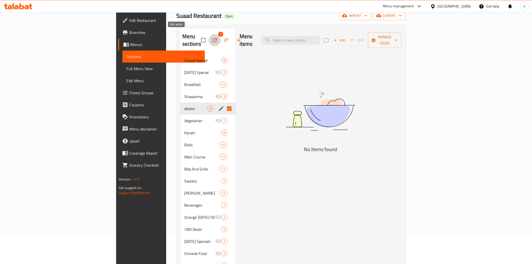
click at [212, 37] on icon "button" at bounding box center [215, 40] width 6 height 6
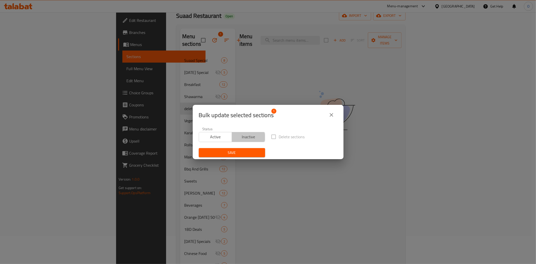
click at [247, 137] on span "Inactive" at bounding box center [248, 136] width 29 height 7
click at [248, 153] on span "Save" at bounding box center [232, 153] width 58 height 6
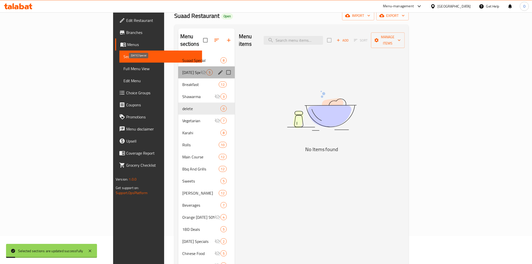
click at [182, 69] on span "[DATE] Special" at bounding box center [191, 72] width 18 height 6
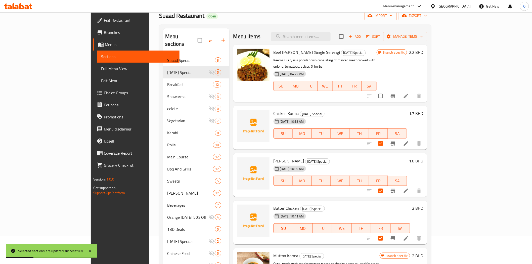
click at [427, 41] on div "Add Sort Manage items" at bounding box center [383, 36] width 88 height 11
click at [427, 40] on button "Manage items" at bounding box center [405, 36] width 44 height 9
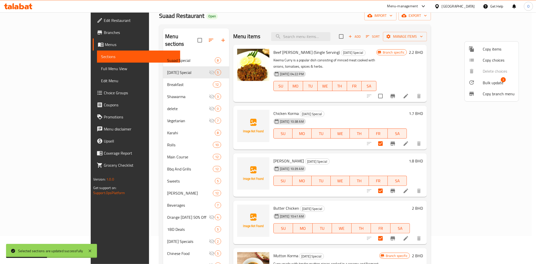
click at [480, 82] on div at bounding box center [476, 82] width 14 height 6
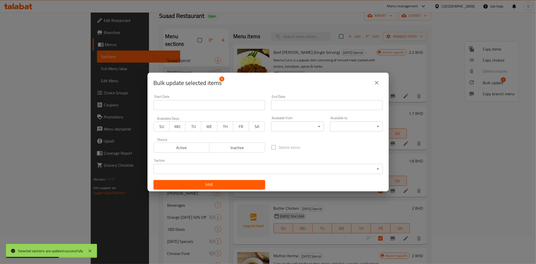
click at [192, 167] on body "Selected sections are updated successfully ​ Menu-management Bahrain Get Help O…" at bounding box center [268, 110] width 536 height 252
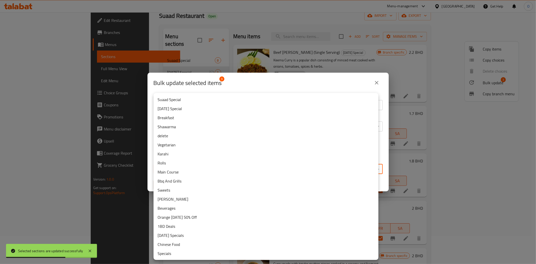
click at [180, 134] on li "delete" at bounding box center [266, 135] width 225 height 9
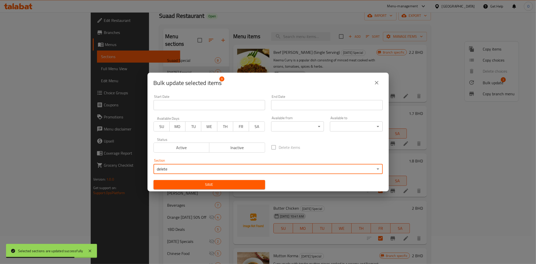
click at [228, 185] on span "Save" at bounding box center [210, 184] width 104 height 6
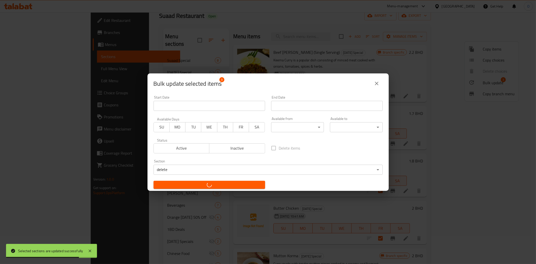
checkbox input "false"
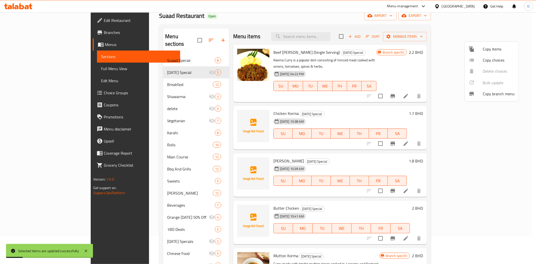
click at [147, 101] on div at bounding box center [268, 132] width 536 height 264
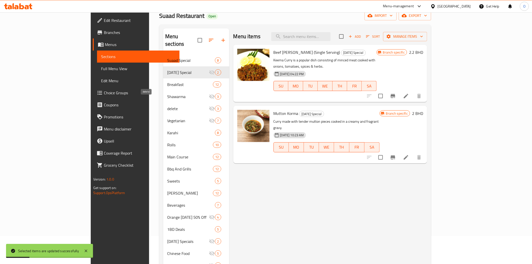
click at [167, 106] on span "delete" at bounding box center [187, 109] width 41 height 6
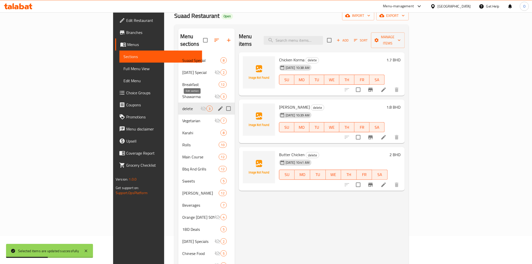
click at [217, 106] on icon "edit" at bounding box center [220, 109] width 6 height 6
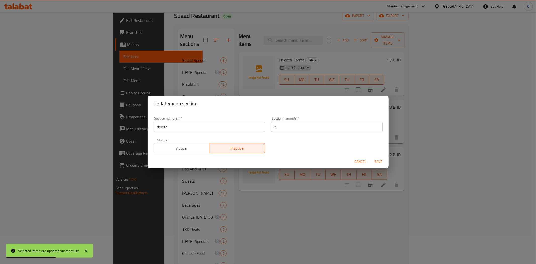
click at [169, 123] on input "delete" at bounding box center [210, 127] width 112 height 10
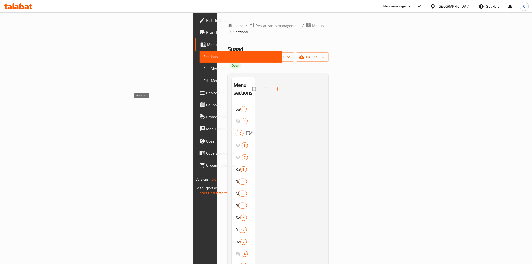
click at [235, 130] on span "Breakfast" at bounding box center [235, 133] width 0 height 6
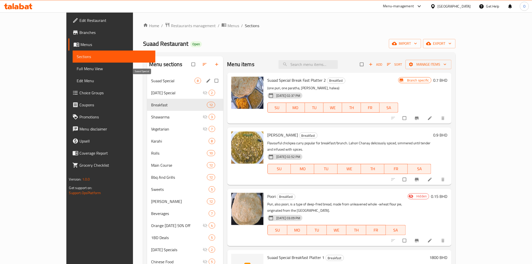
click at [151, 83] on span "Suaad Special" at bounding box center [172, 81] width 43 height 6
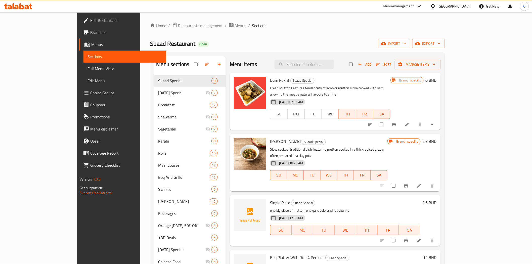
click at [439, 119] on button "show more" at bounding box center [432, 124] width 12 height 11
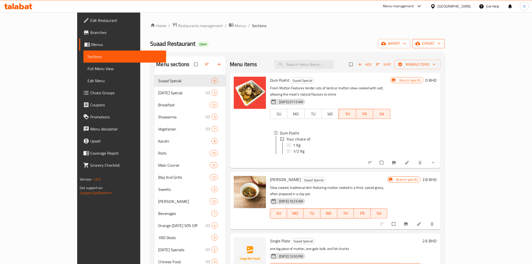
click at [441, 42] on span "export" at bounding box center [428, 43] width 24 height 6
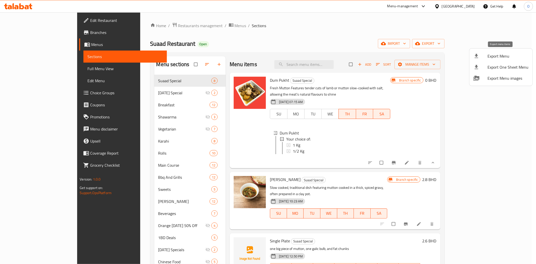
click at [485, 54] on div at bounding box center [480, 56] width 14 height 6
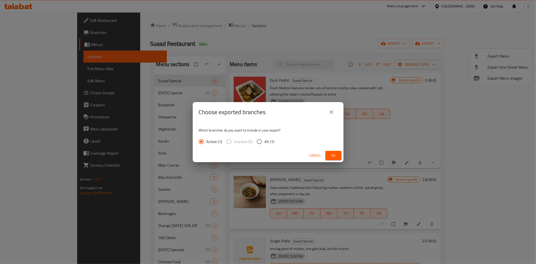
click at [335, 157] on span "Ok" at bounding box center [333, 155] width 8 height 6
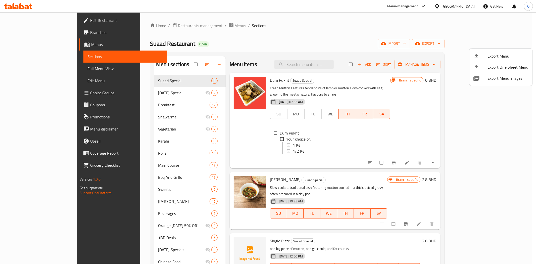
click at [143, 22] on div at bounding box center [268, 132] width 536 height 264
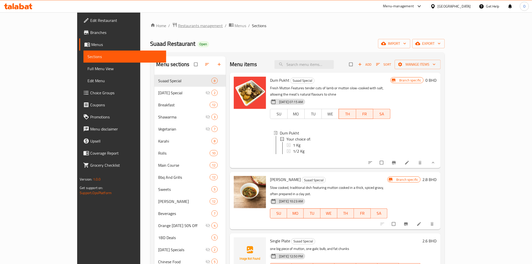
click at [178, 25] on span "Restaurants management" at bounding box center [200, 26] width 45 height 6
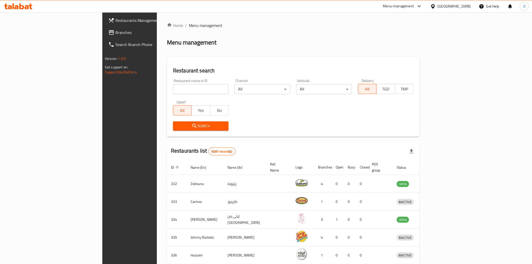
click at [462, 8] on div "[GEOGRAPHIC_DATA]" at bounding box center [454, 7] width 33 height 6
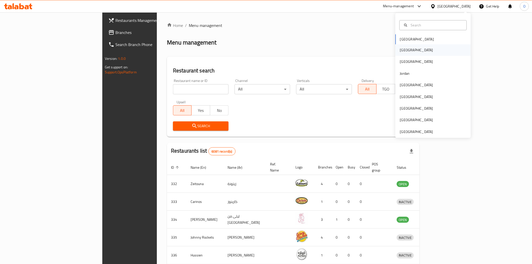
click at [408, 53] on div "[GEOGRAPHIC_DATA]" at bounding box center [416, 50] width 41 height 12
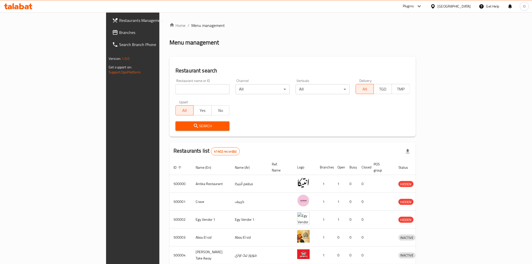
click at [175, 90] on input "search" at bounding box center [202, 89] width 54 height 10
paste input "603823"
type input "603823"
click at [179, 128] on span "Search" at bounding box center [202, 126] width 46 height 6
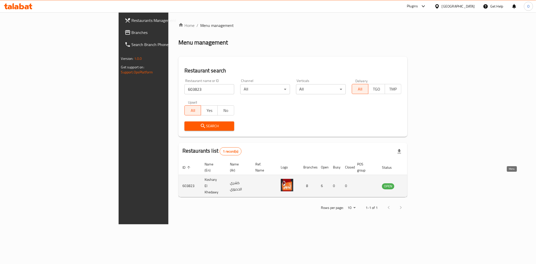
click at [418, 183] on link "enhanced table" at bounding box center [412, 186] width 9 height 6
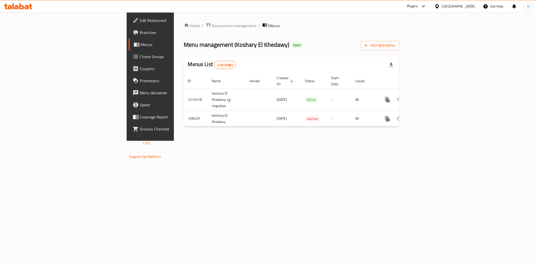
click at [140, 34] on span "Branches" at bounding box center [176, 32] width 72 height 6
